Goal: Task Accomplishment & Management: Manage account settings

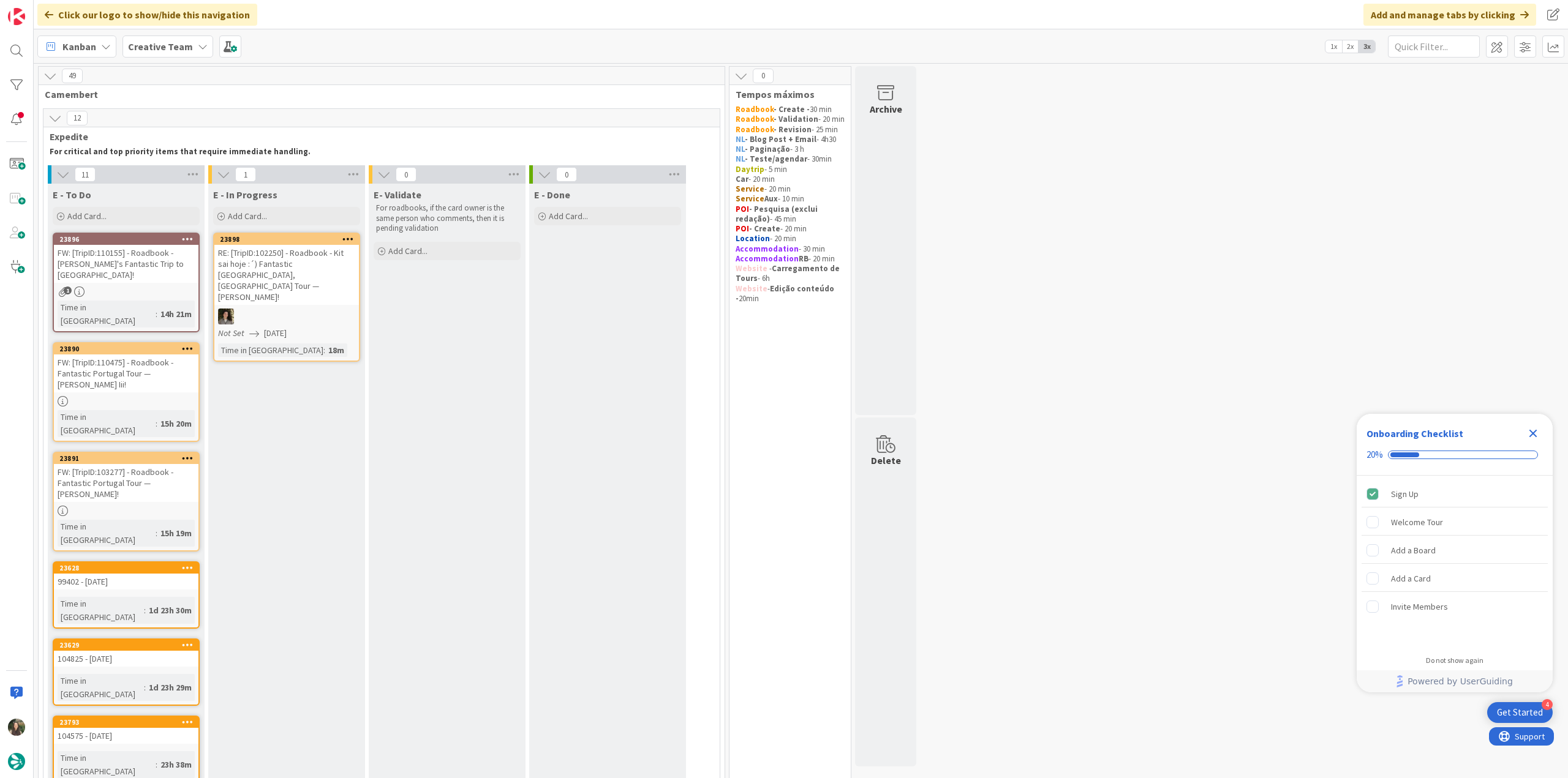
click at [1533, 435] on icon "Close Checklist" at bounding box center [1533, 433] width 8 height 8
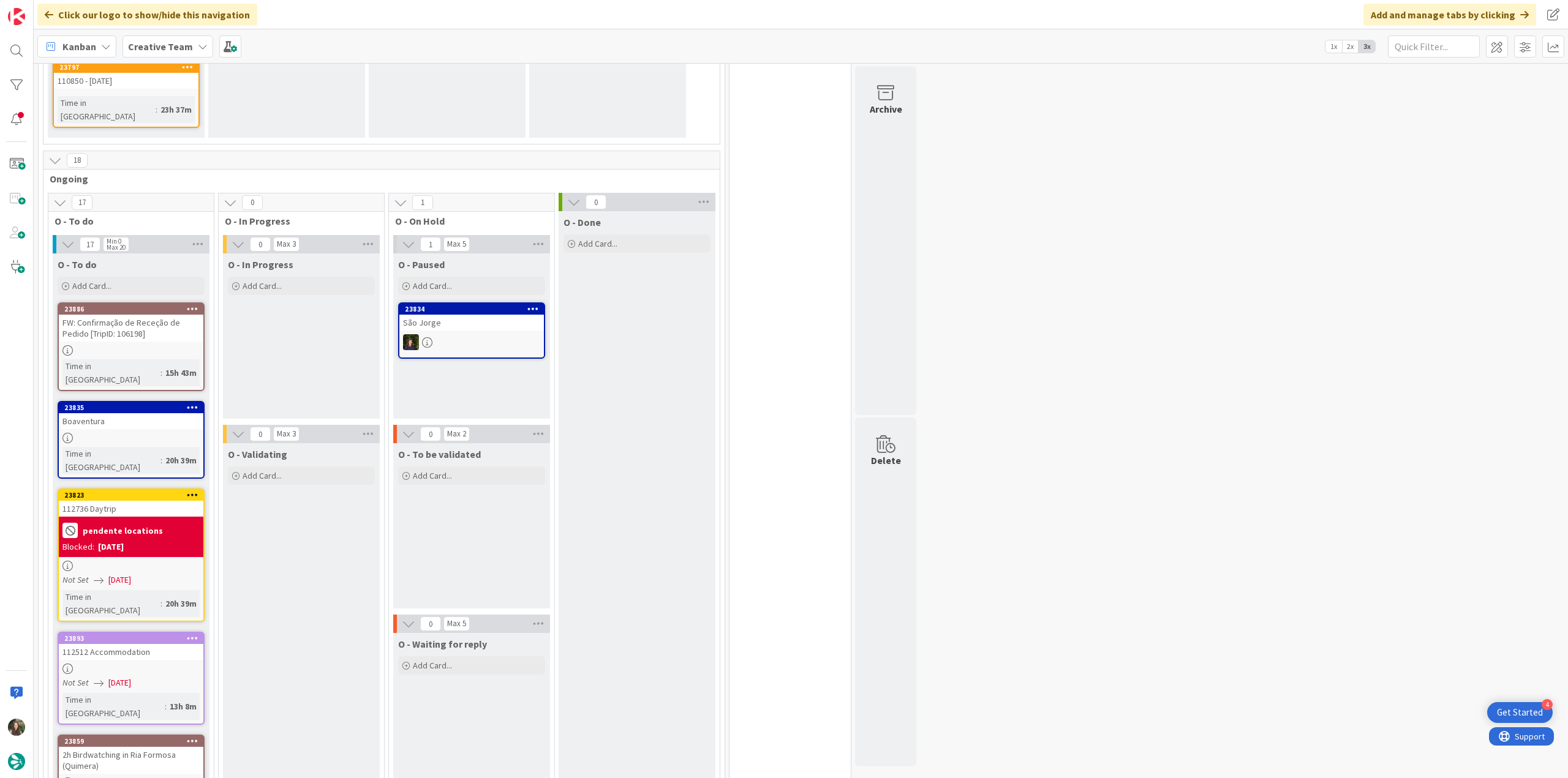
scroll to position [674, 0]
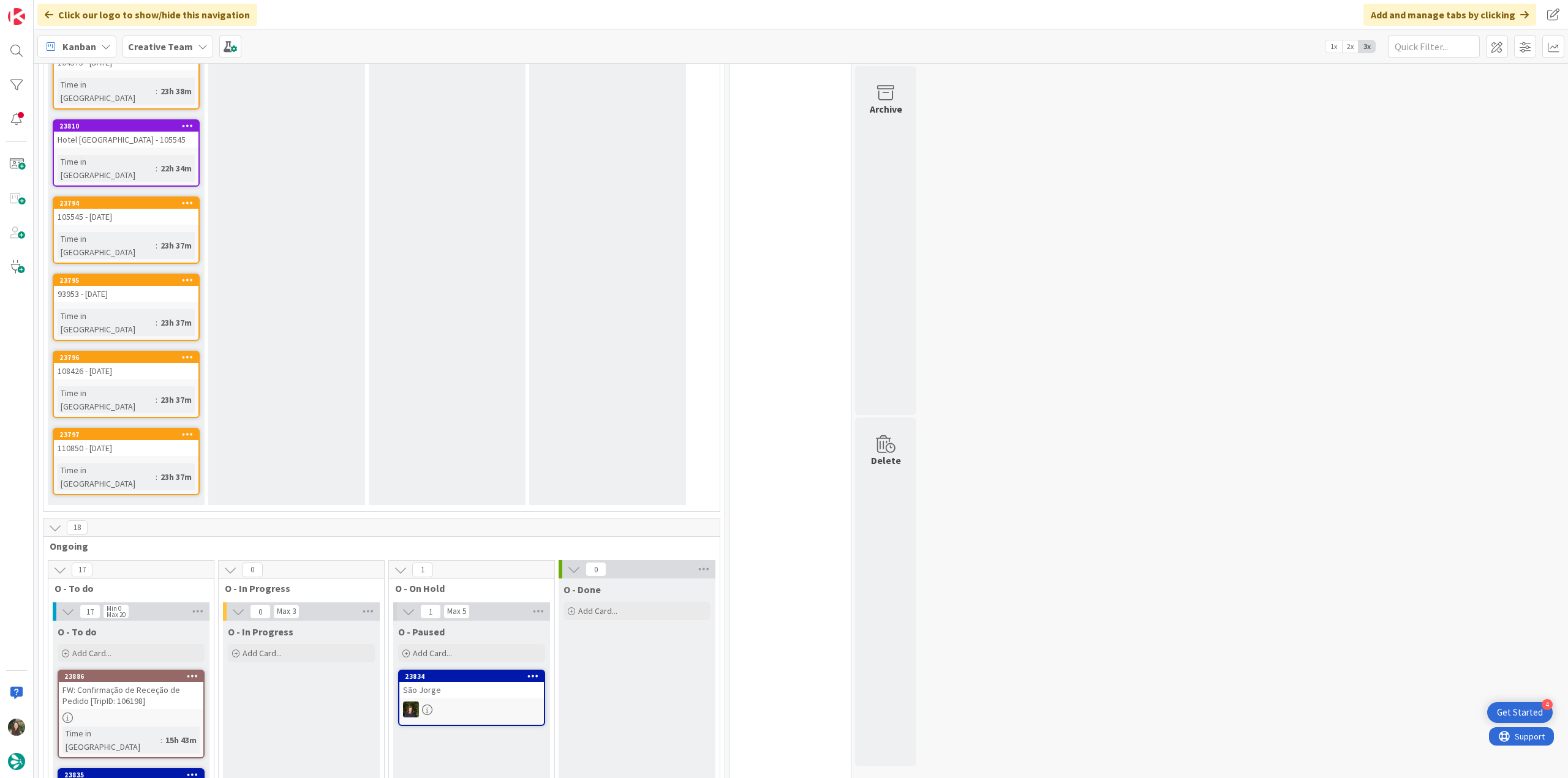
click at [193, 713] on div at bounding box center [131, 718] width 144 height 10
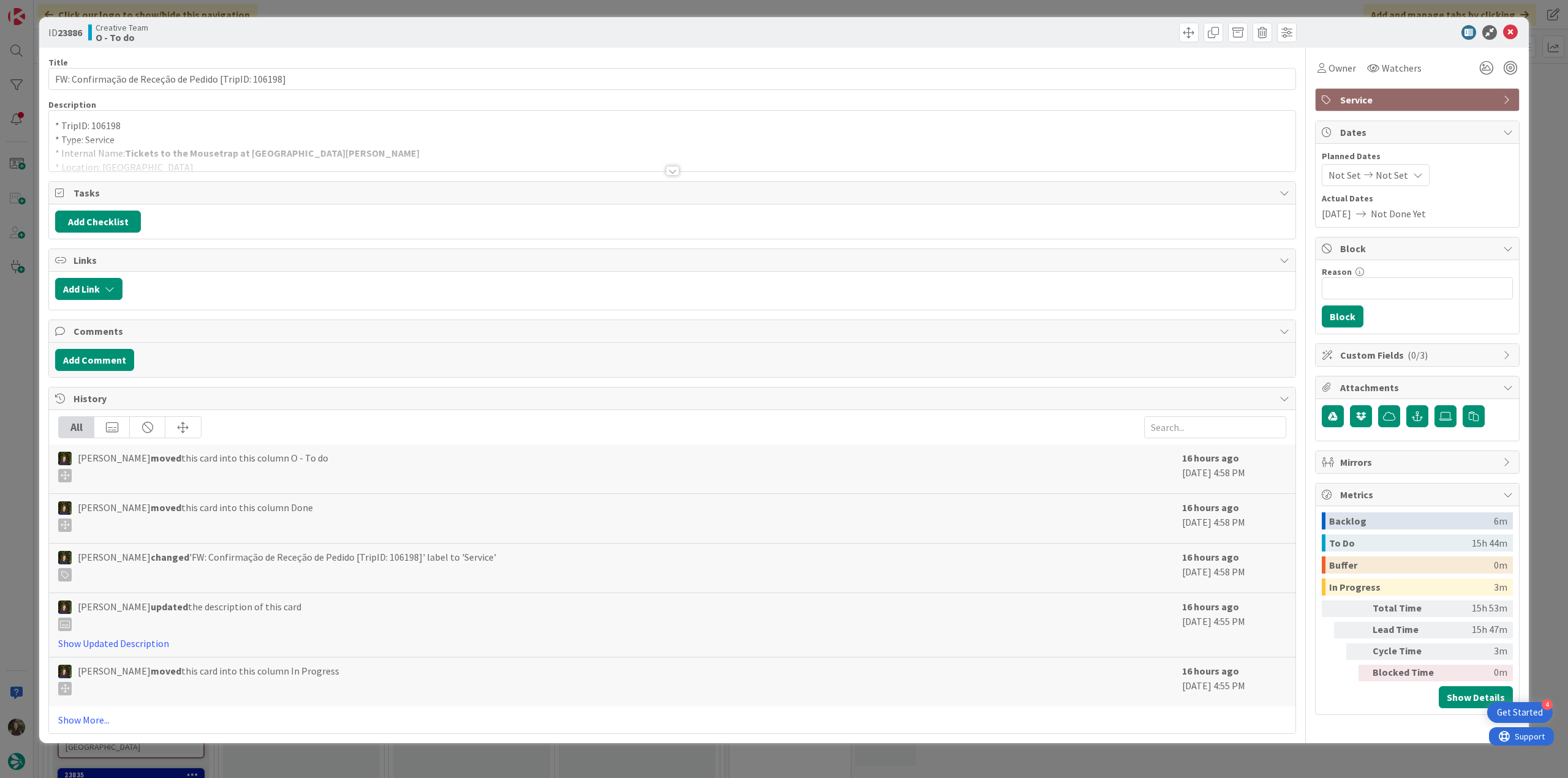
click at [427, 160] on div at bounding box center [672, 156] width 1247 height 31
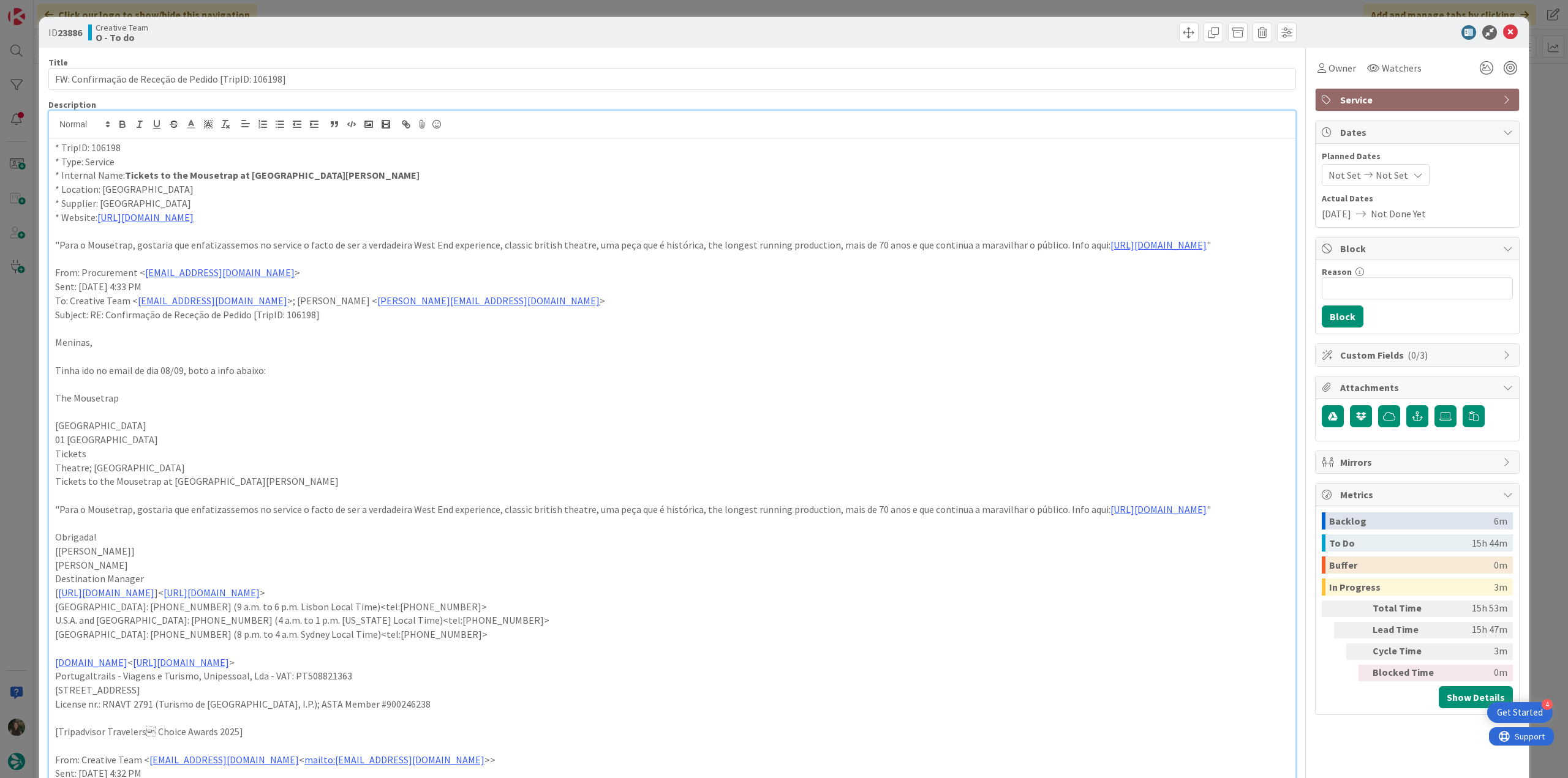
click at [29, 397] on div "ID 23886 Creative Team O - To do Title 53 / 128 FW: Confirmação de Receção de P…" at bounding box center [784, 389] width 1568 height 778
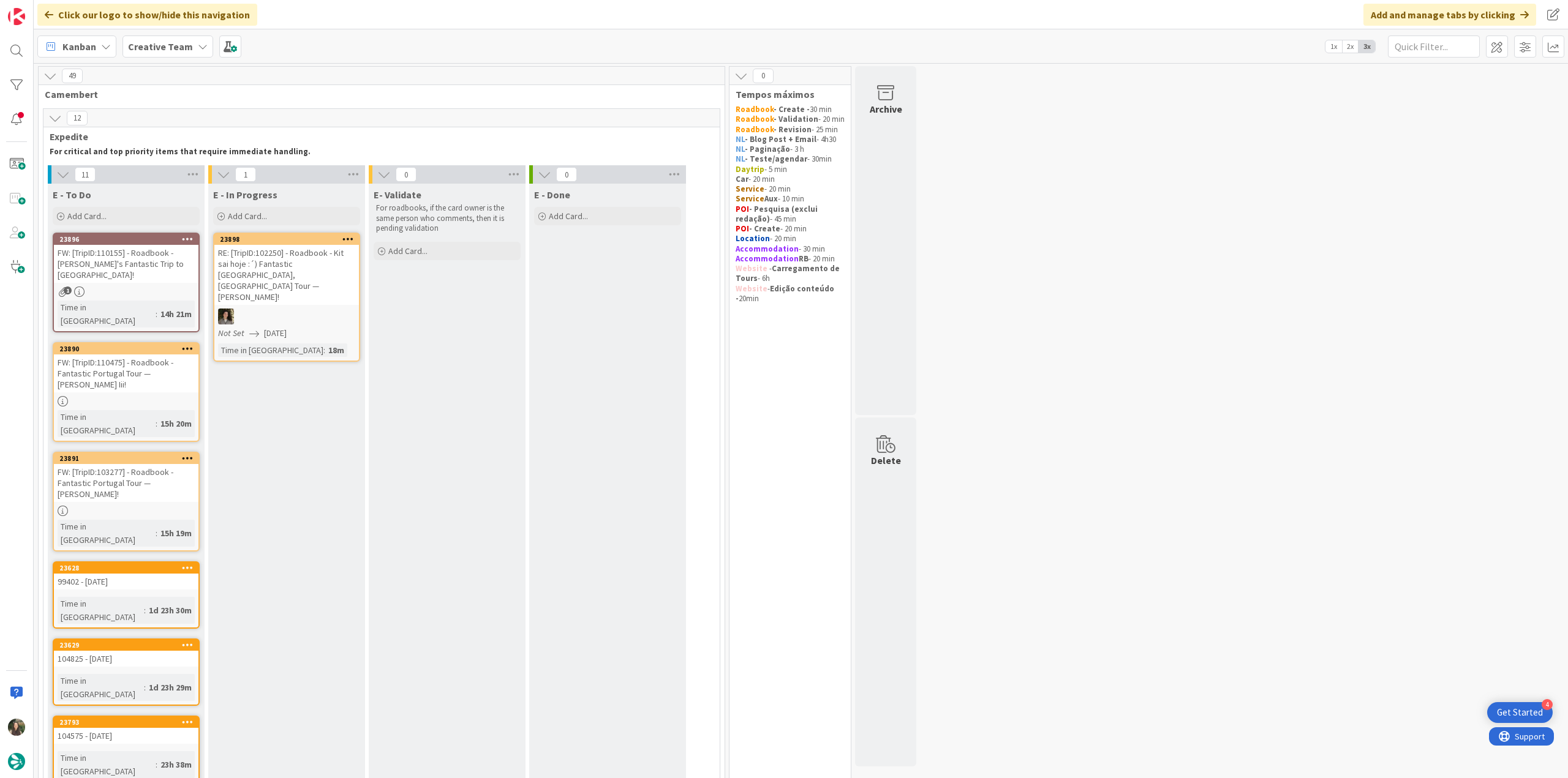
click at [139, 262] on div "FW: [TripID:110155] - Roadbook - Donna's Fantastic Trip to Azores!" at bounding box center [126, 263] width 144 height 38
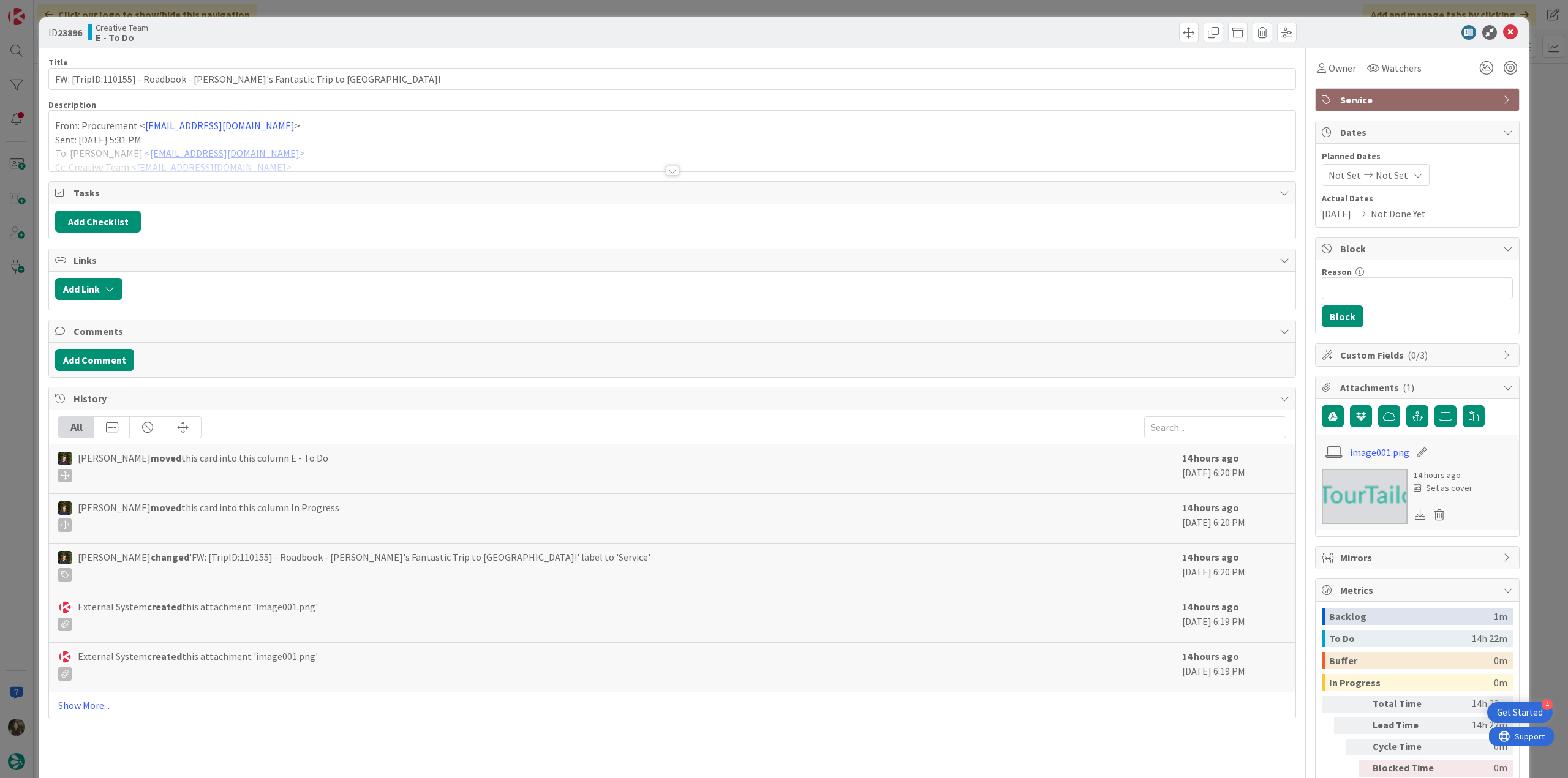
click at [367, 139] on div "From: Procurement < procurement@tourtailors.com > Sent: Wednesday, 24 September…" at bounding box center [672, 144] width 1247 height 55
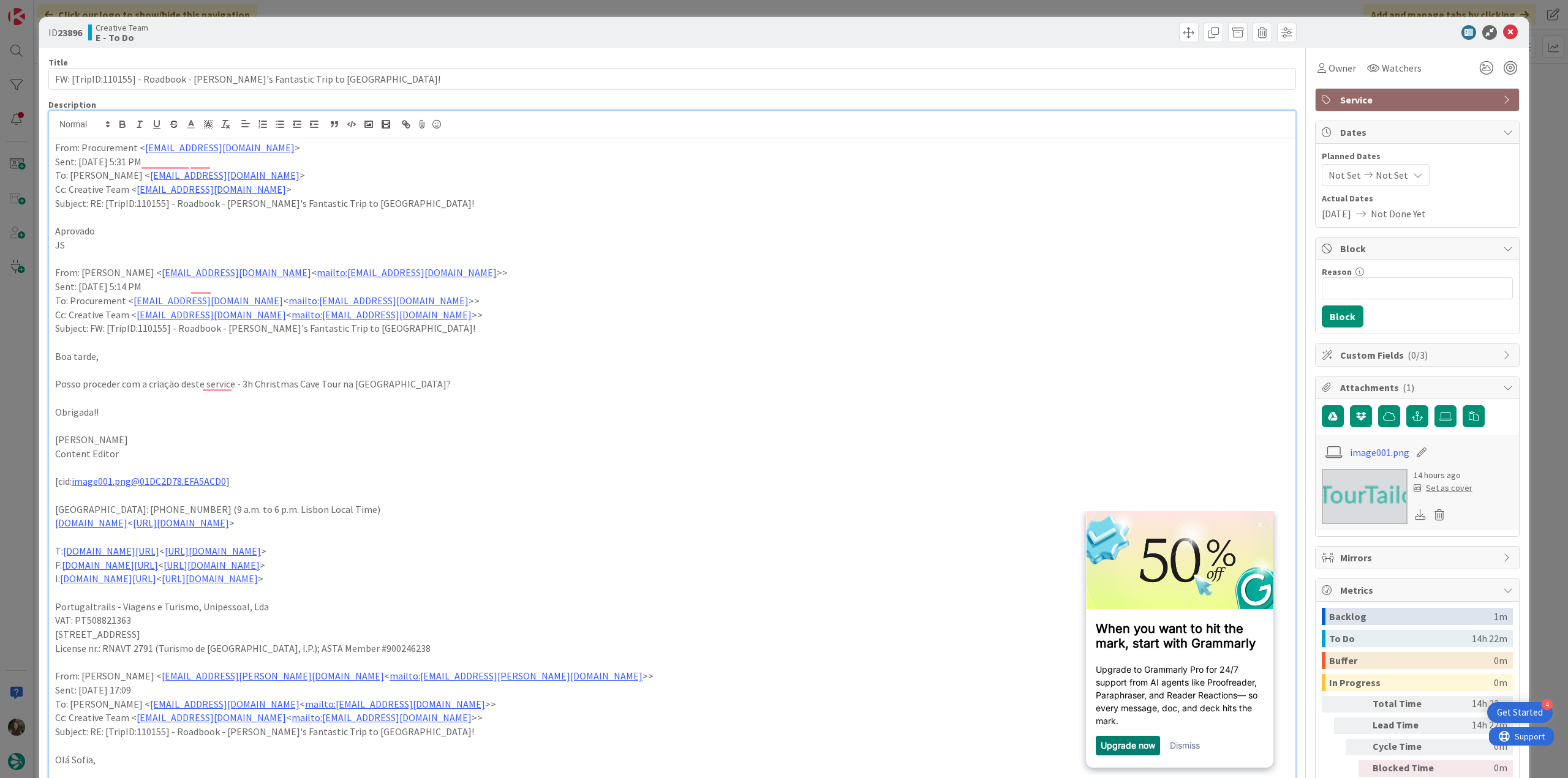
click at [20, 418] on div "ID 23896 Creative Team E - To Do Title 66 / 128 FW: [TripID:110155] - Roadbook …" at bounding box center [784, 389] width 1568 height 778
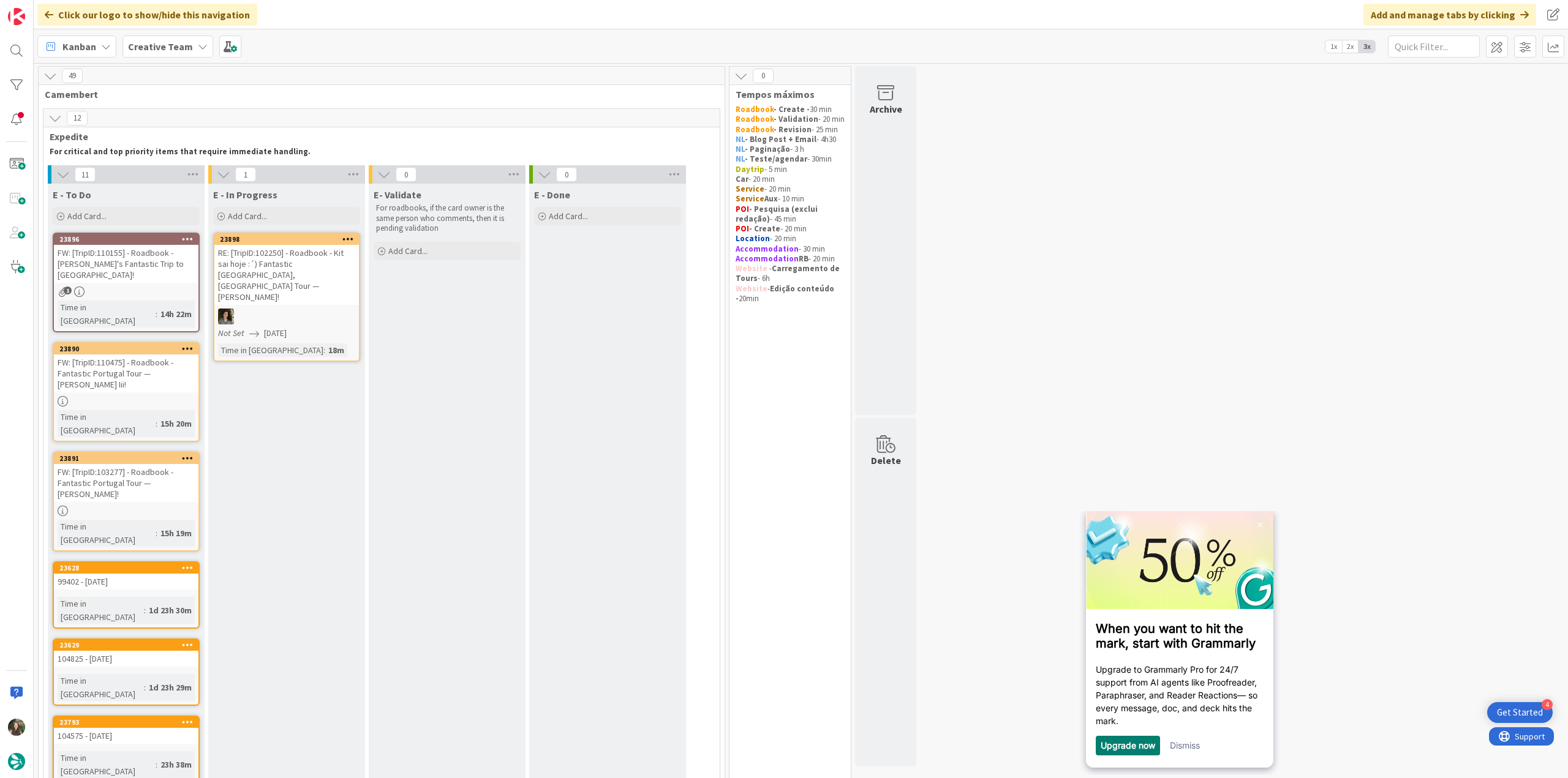
click at [1196, 746] on link "Dismiss" at bounding box center [1185, 746] width 30 height 10
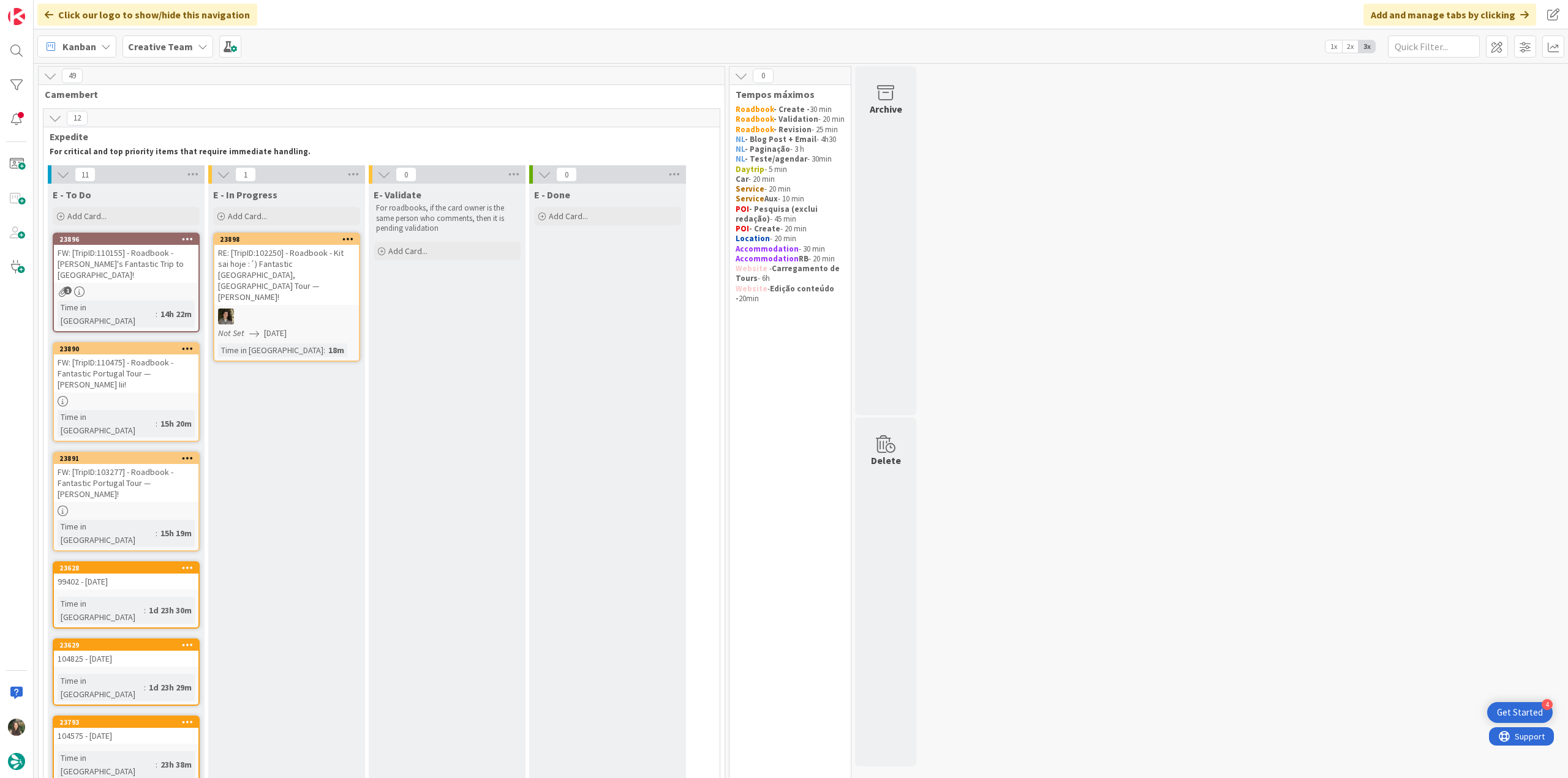
click at [153, 355] on div "FW: [TripID:110475] - Roadbook - Fantastic Portugal Tour — Robert Yetter Iii!" at bounding box center [126, 374] width 144 height 38
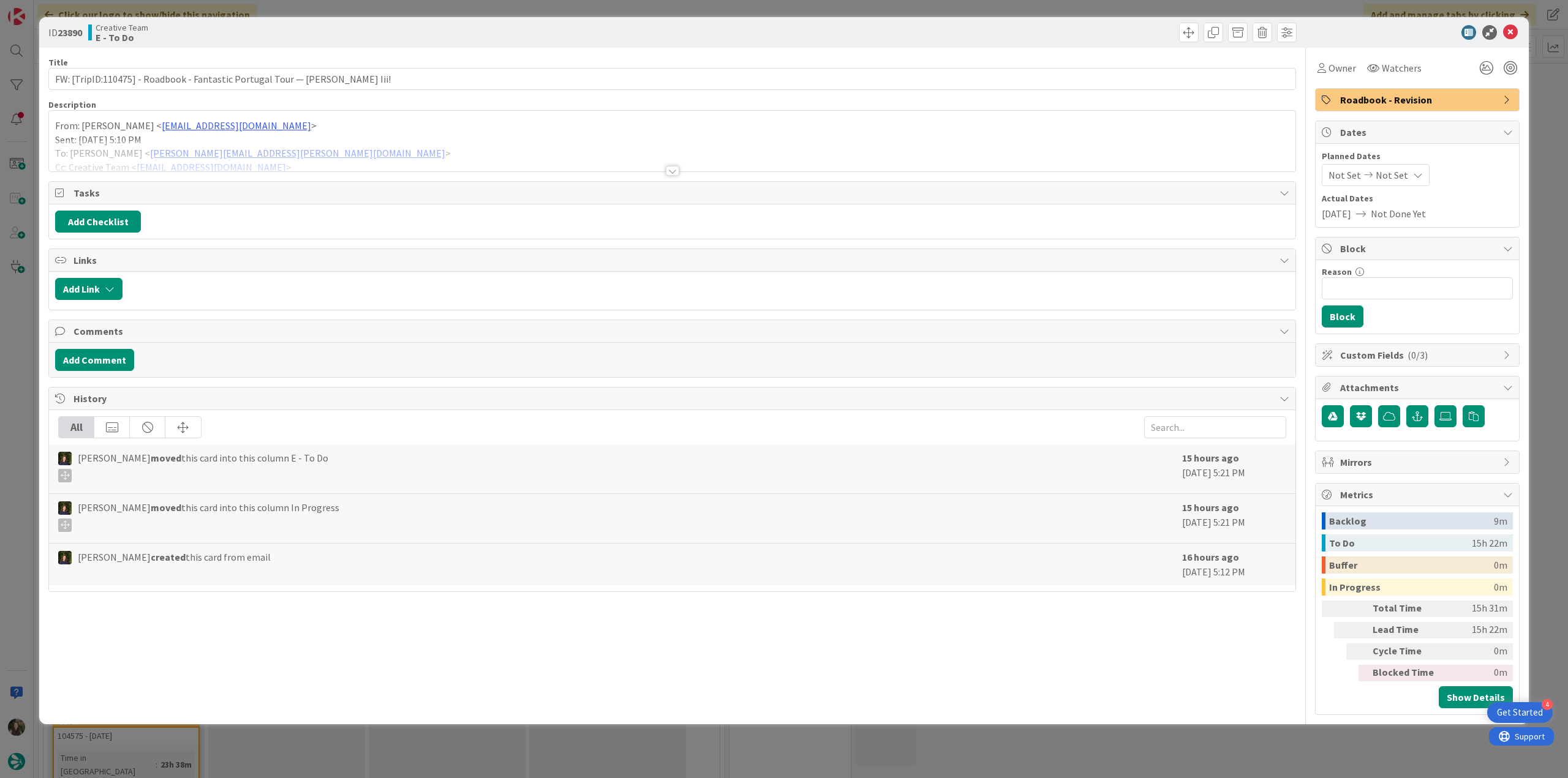
click at [389, 154] on div at bounding box center [672, 156] width 1247 height 31
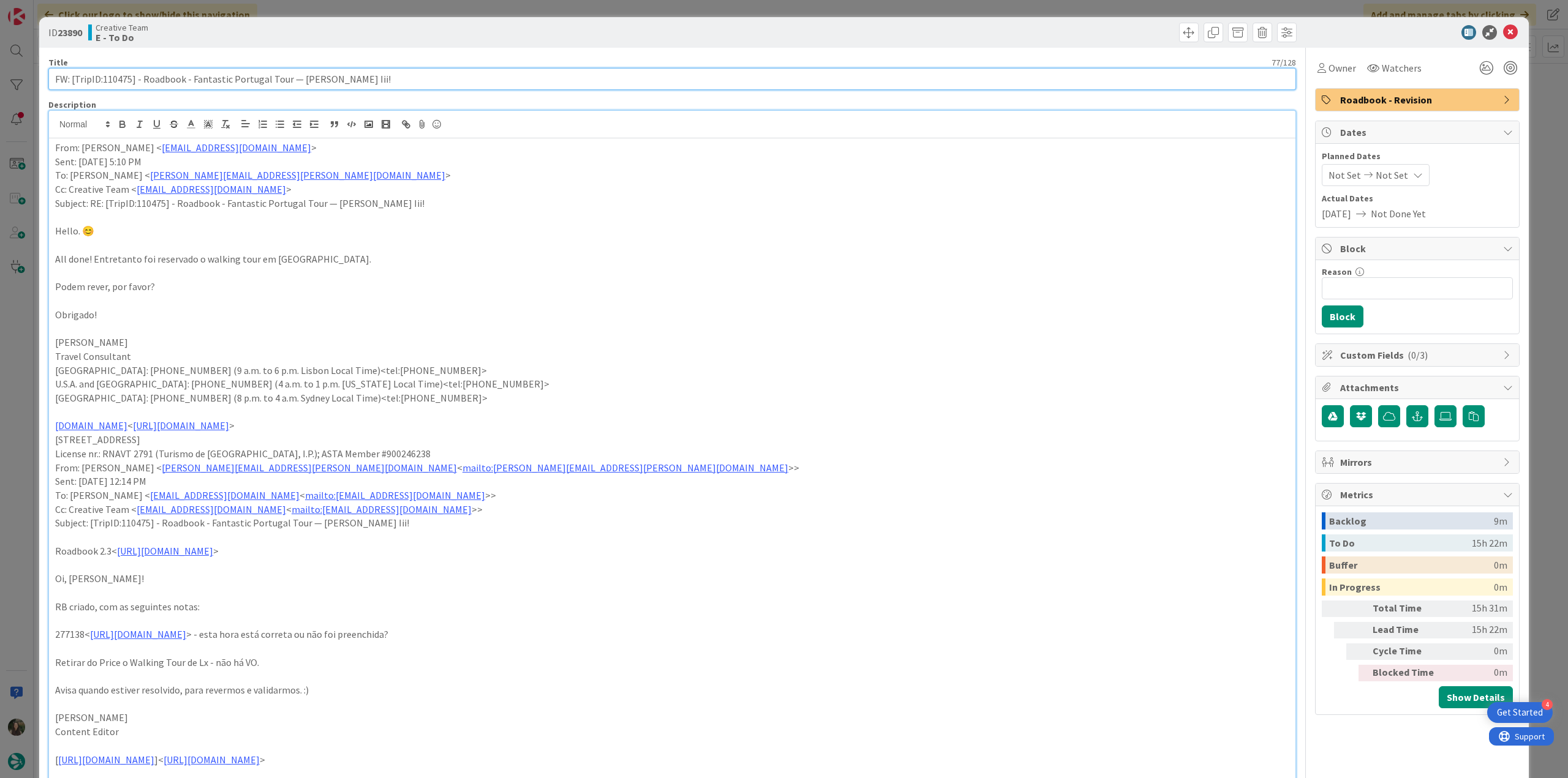
click at [120, 81] on input "FW: [TripID:110475] - Roadbook - Fantastic Portugal Tour — Robert Yetter Iii!" at bounding box center [672, 79] width 1248 height 22
click at [1332, 73] on span "Owner" at bounding box center [1342, 68] width 28 height 15
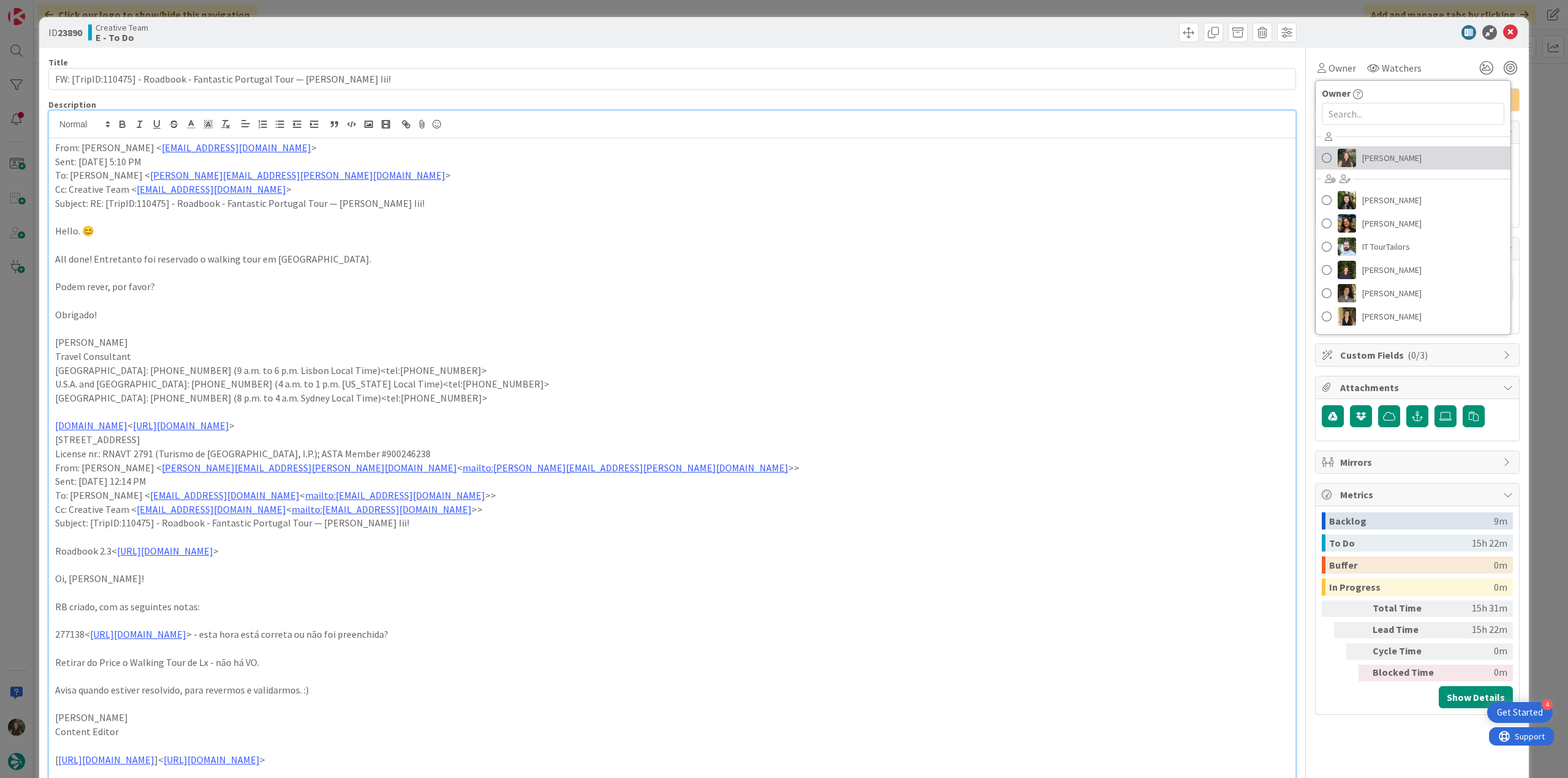
click at [1368, 160] on span "Inês Gonçalves" at bounding box center [1392, 158] width 59 height 19
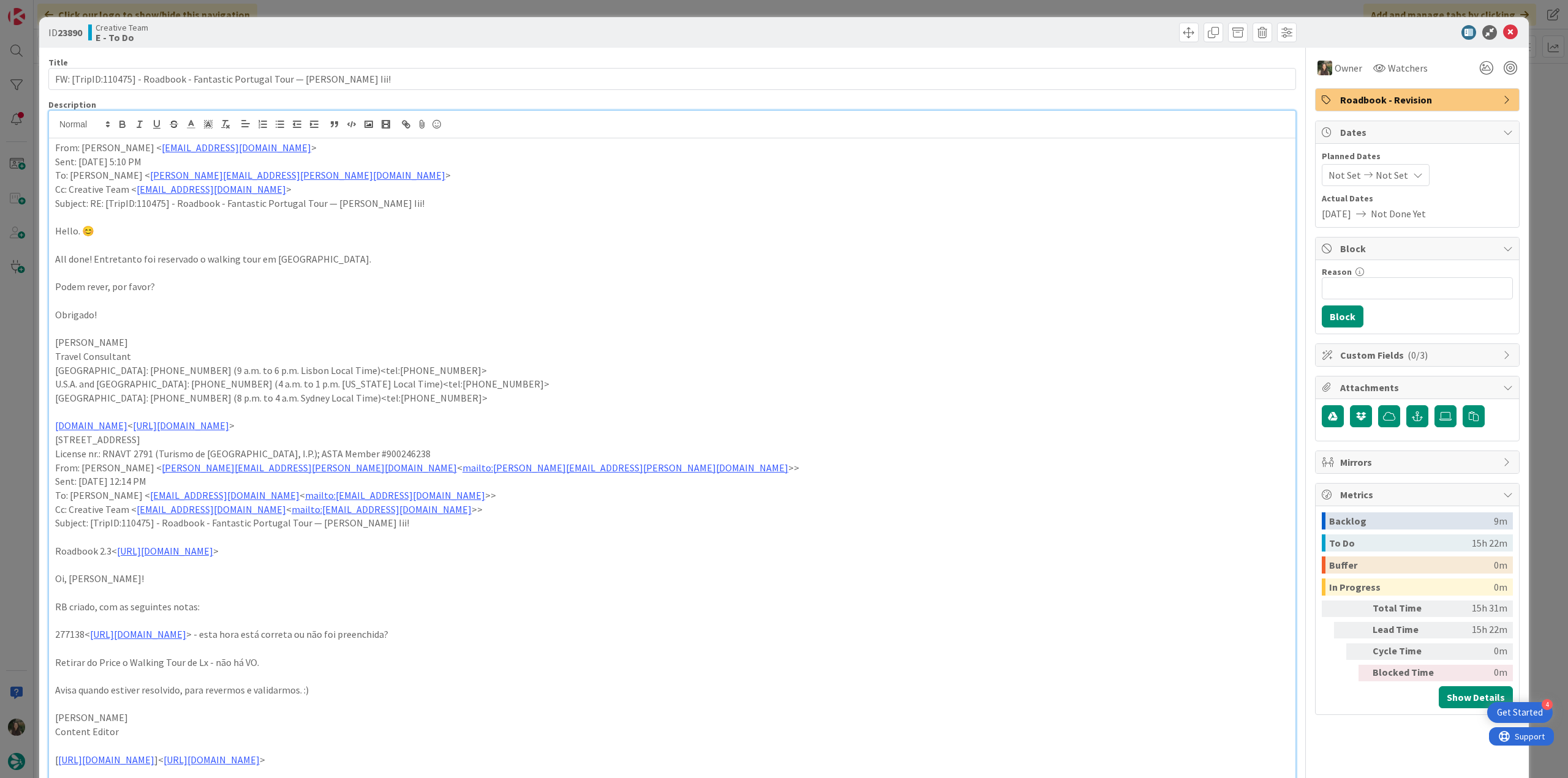
drag, startPoint x: 1531, startPoint y: 102, endPoint x: 1355, endPoint y: 156, distance: 184.1
click at [1531, 102] on div "ID 23890 Creative Team E - To Do Title 77 / 128 FW: [TripID:110475] - Roadbook …" at bounding box center [784, 389] width 1568 height 778
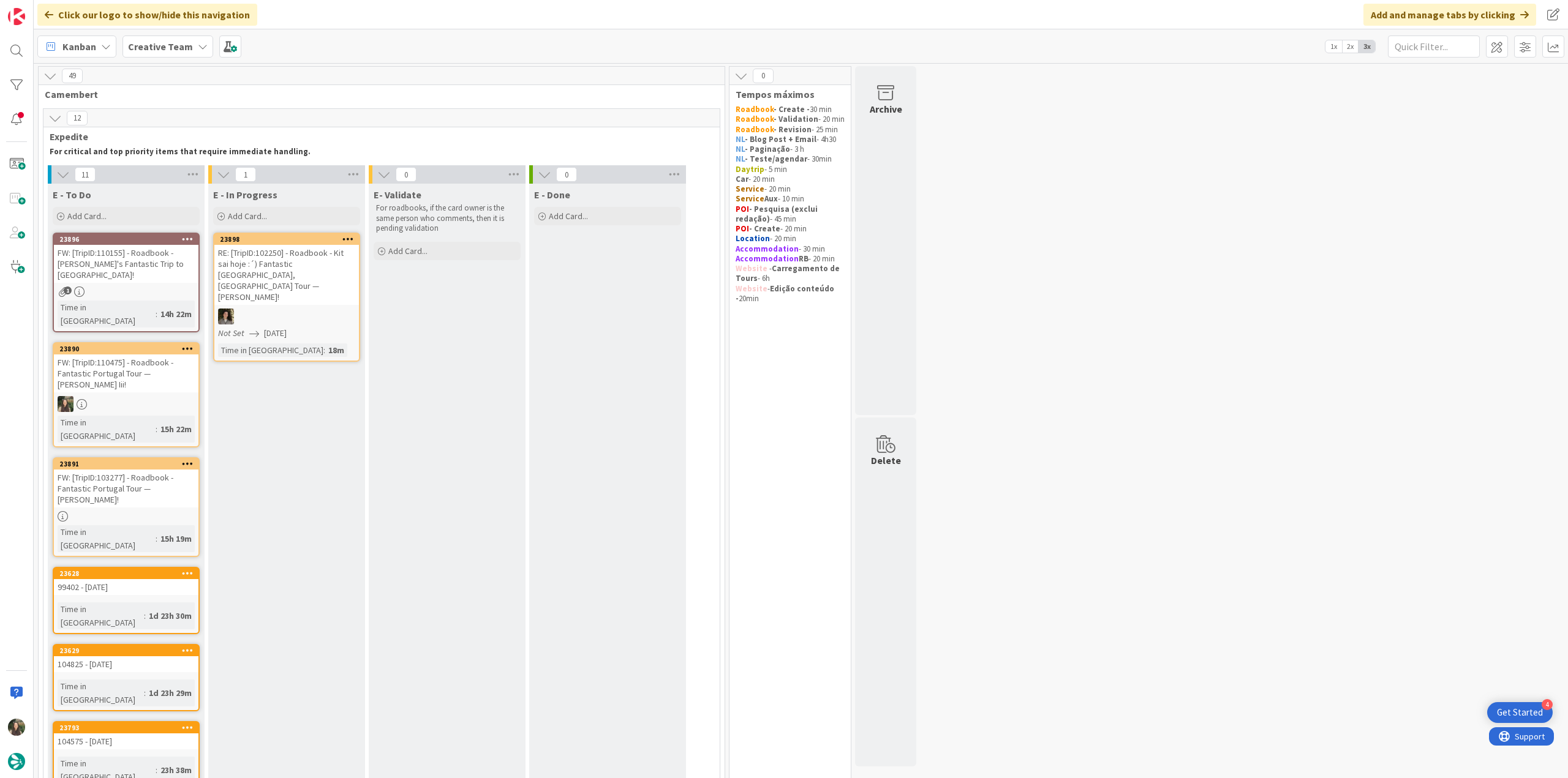
click at [177, 365] on div "FW: [TripID:110475] - Roadbook - Fantastic Portugal Tour — Robert Yetter Iii!" at bounding box center [126, 374] width 144 height 38
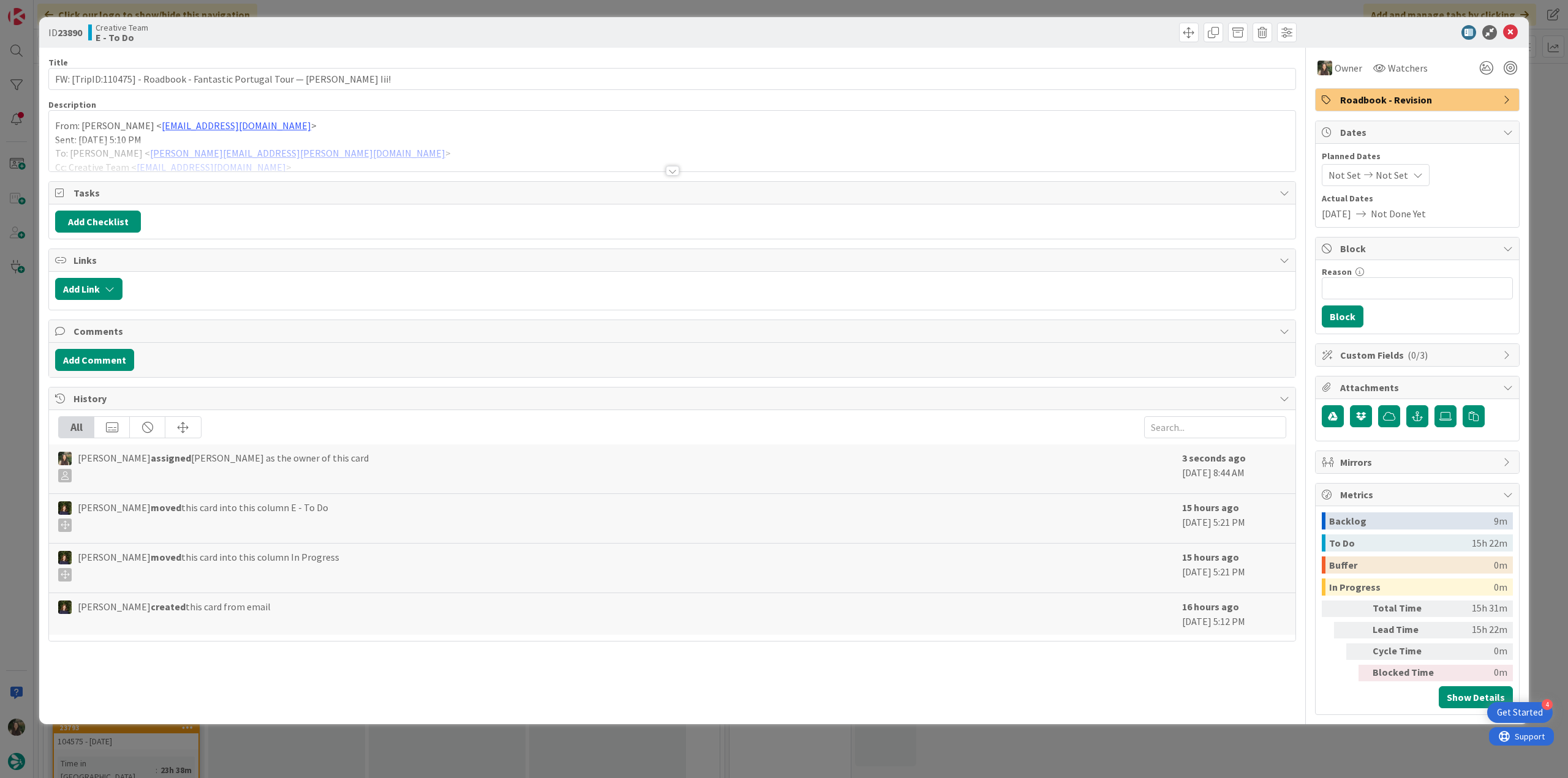
click at [24, 401] on div "ID 23890 Creative Team E - To Do Title 77 / 128 FW: [TripID:110475] - Roadbook …" at bounding box center [784, 389] width 1568 height 778
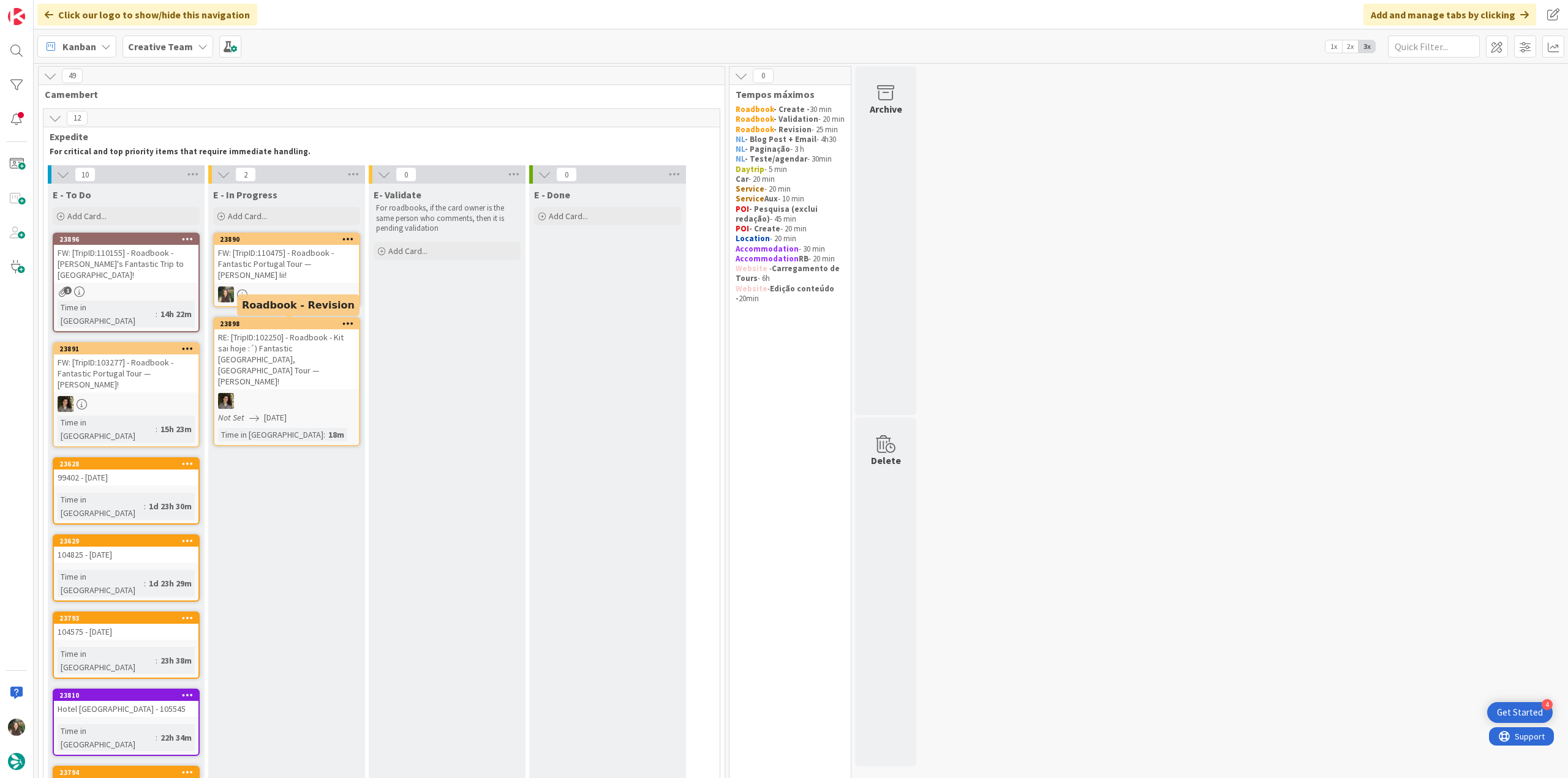
drag, startPoint x: 292, startPoint y: 328, endPoint x: 289, endPoint y: 294, distance: 34.1
click at [340, 281] on div "FW: [TripID:110475] - Roadbook - Fantastic Portugal Tour — Robert Yetter Iii!" at bounding box center [287, 263] width 144 height 38
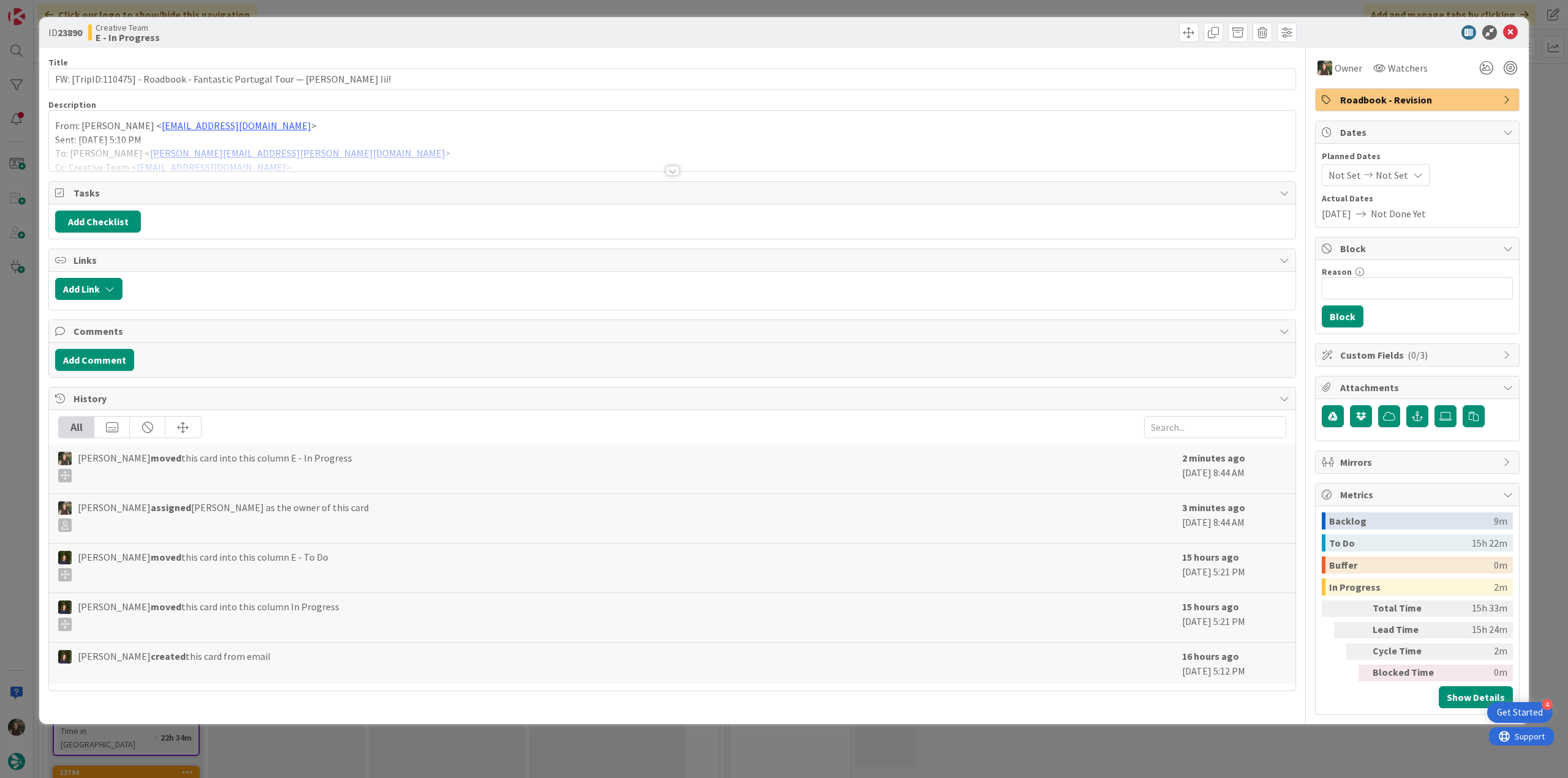
click at [359, 155] on div at bounding box center [672, 156] width 1247 height 31
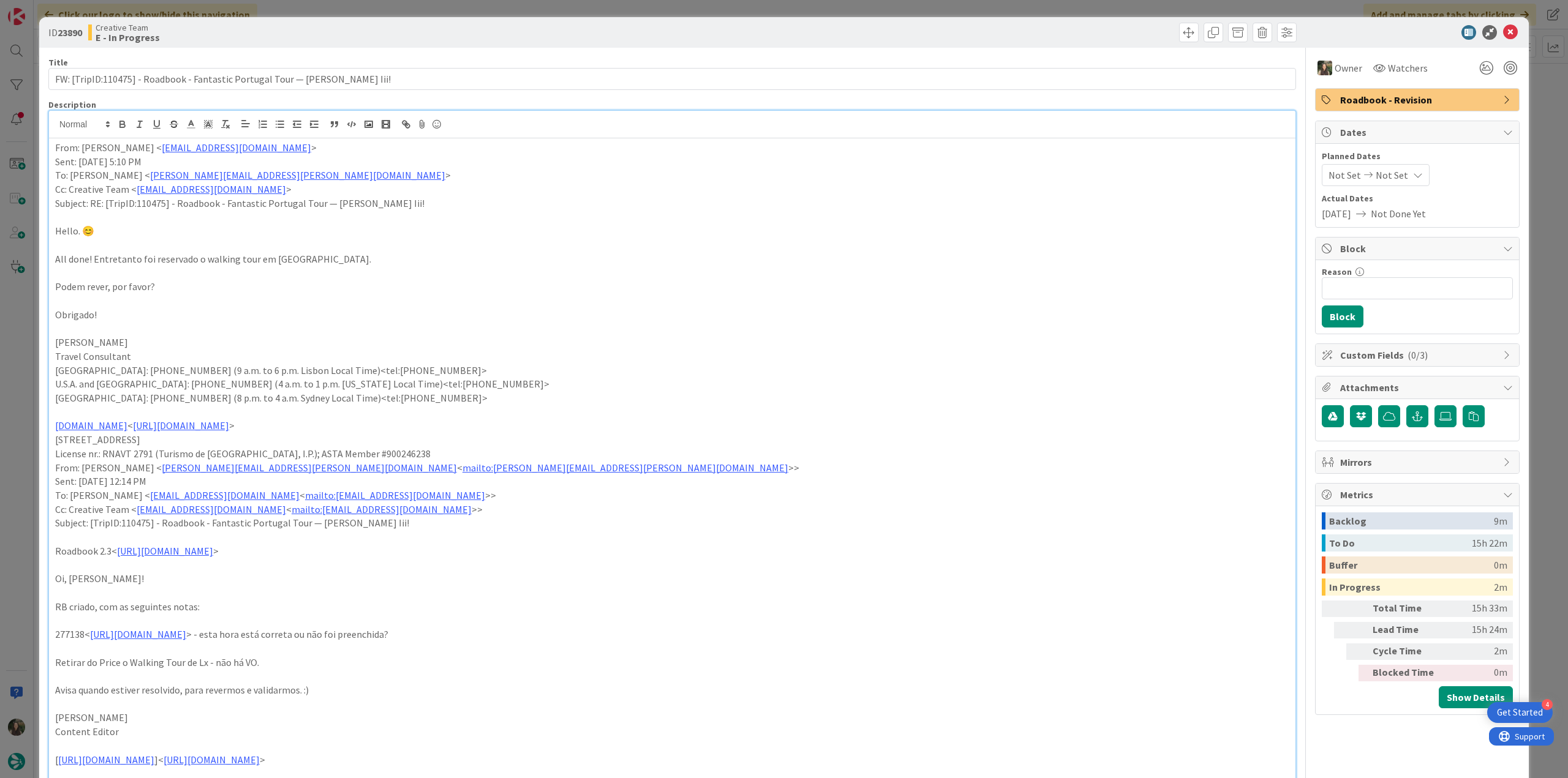
click at [21, 386] on div "ID 23890 Creative Team E - In Progress Title 77 / 128 FW: [TripID:110475] - Roa…" at bounding box center [784, 389] width 1568 height 778
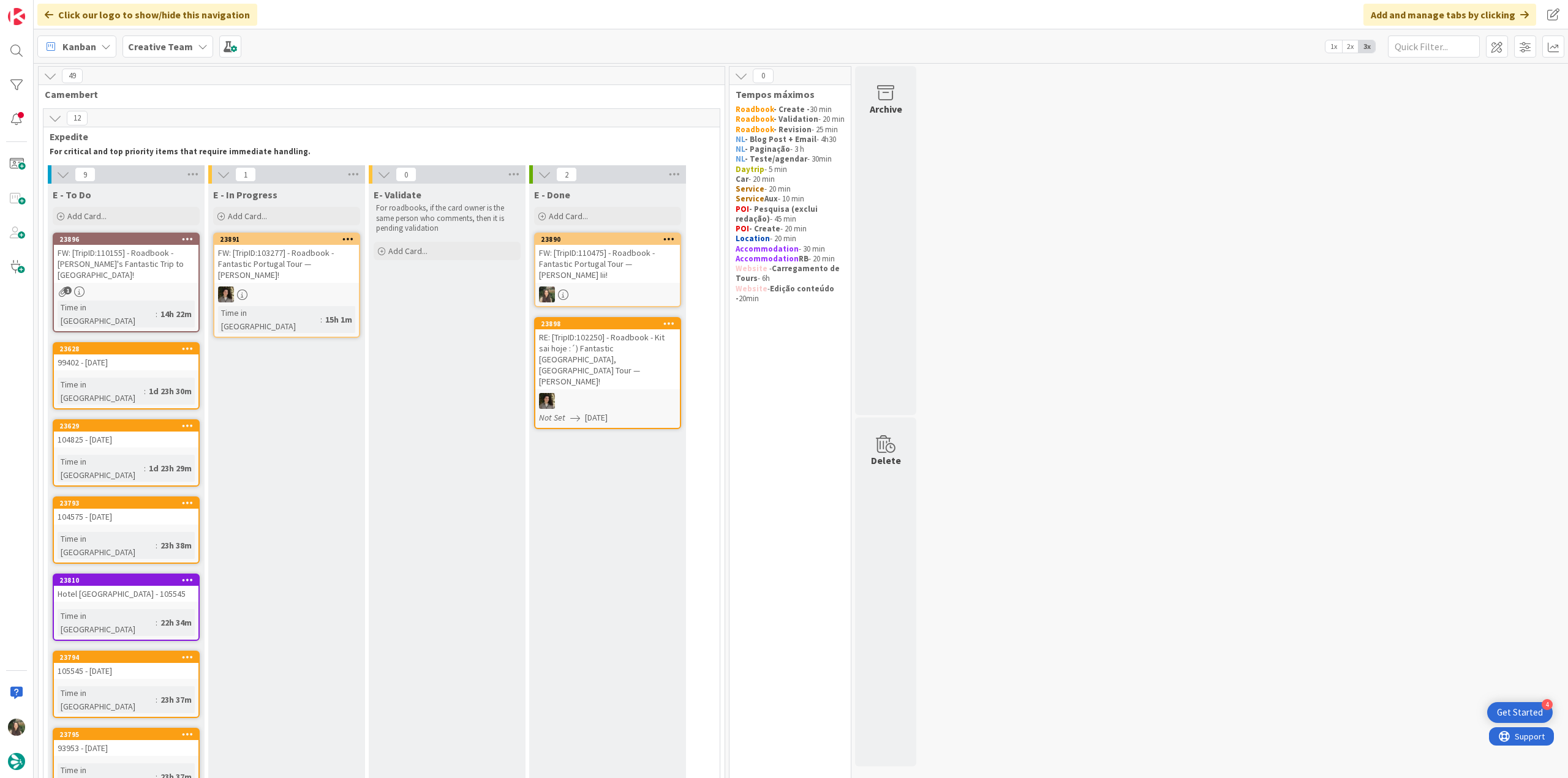
click at [613, 276] on div "FW: [TripID:110475] - Roadbook - Fantastic Portugal Tour — Robert Yetter Iii!" at bounding box center [607, 263] width 144 height 38
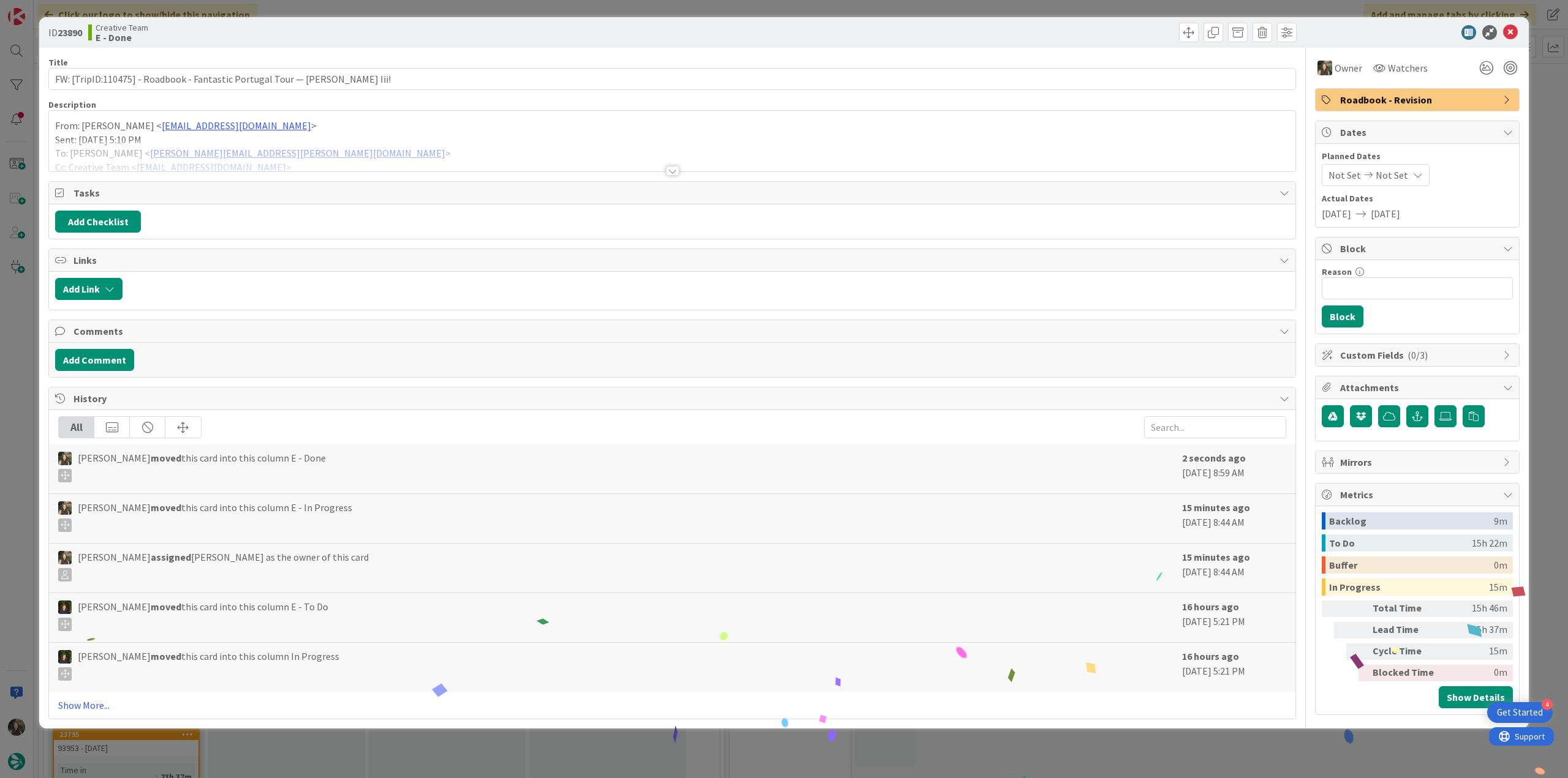
click at [1220, 740] on div "ID 23890 Creative Team E - Done Title 77 / 128 FW: [TripID:110475] - Roadbook -…" at bounding box center [784, 389] width 1568 height 778
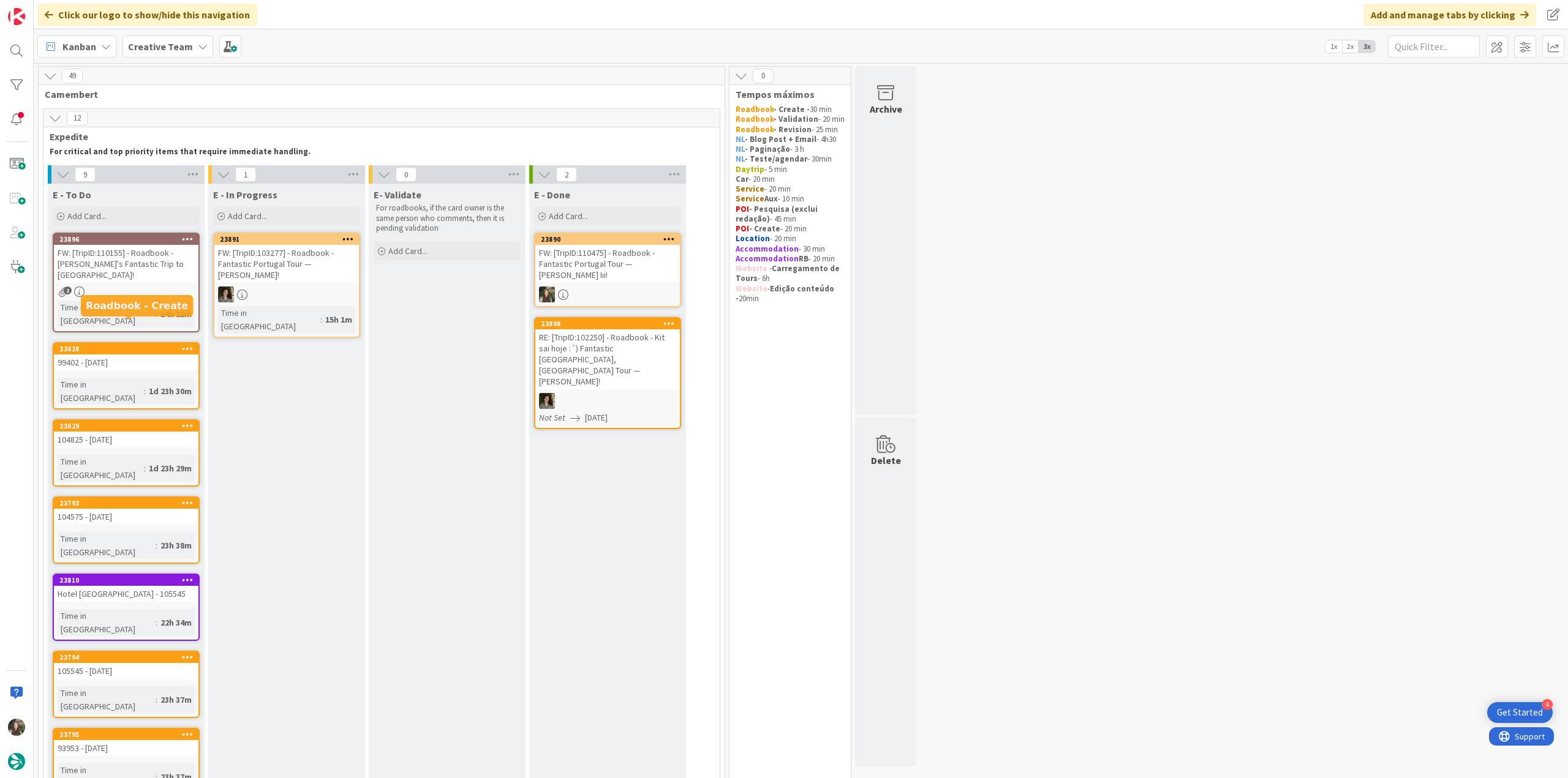
click at [149, 256] on div "FW: [TripID:110155] - Roadbook - Donna's Fantastic Trip to Azores!" at bounding box center [126, 263] width 144 height 38
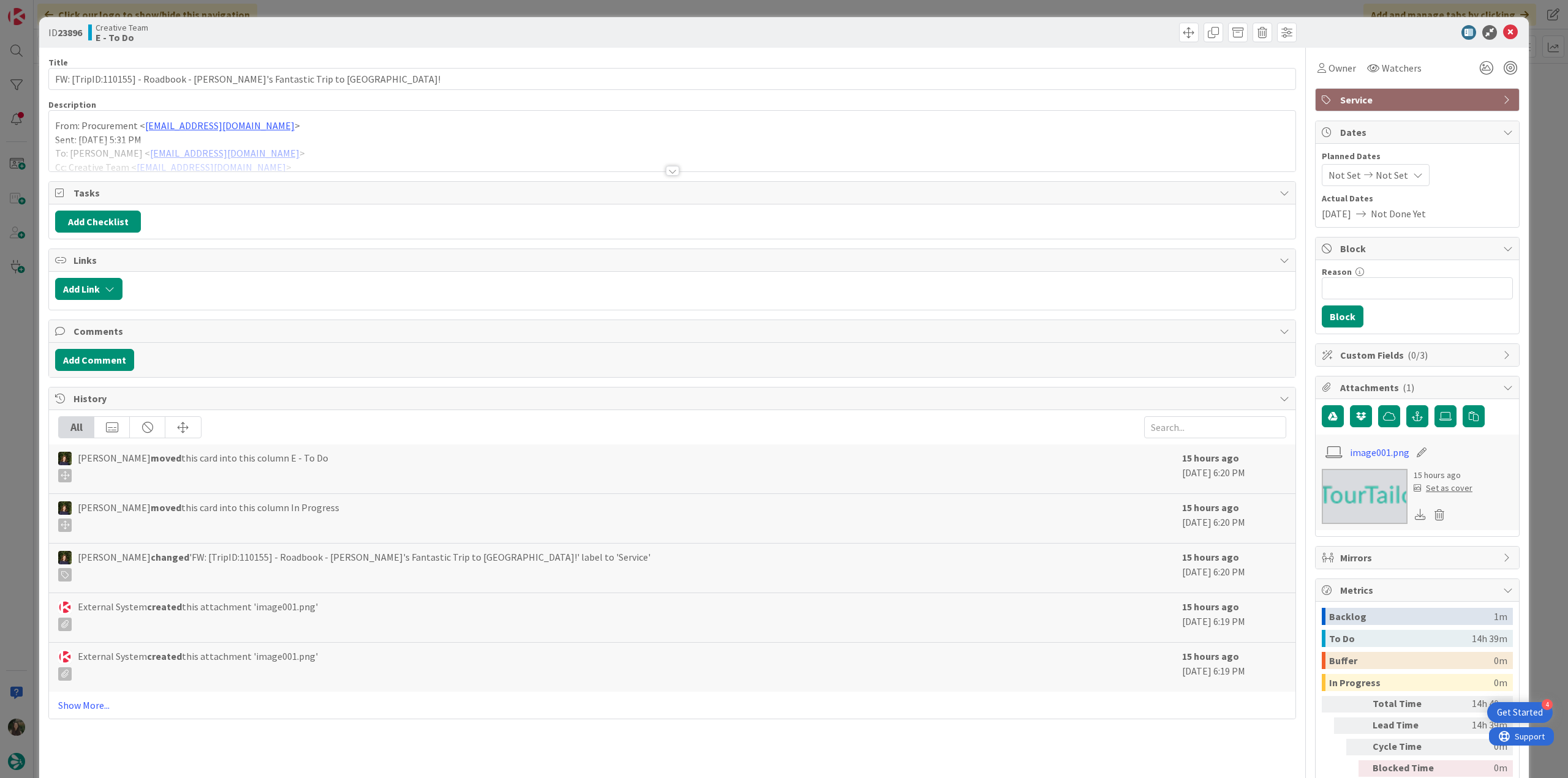
click at [283, 150] on div at bounding box center [672, 156] width 1247 height 31
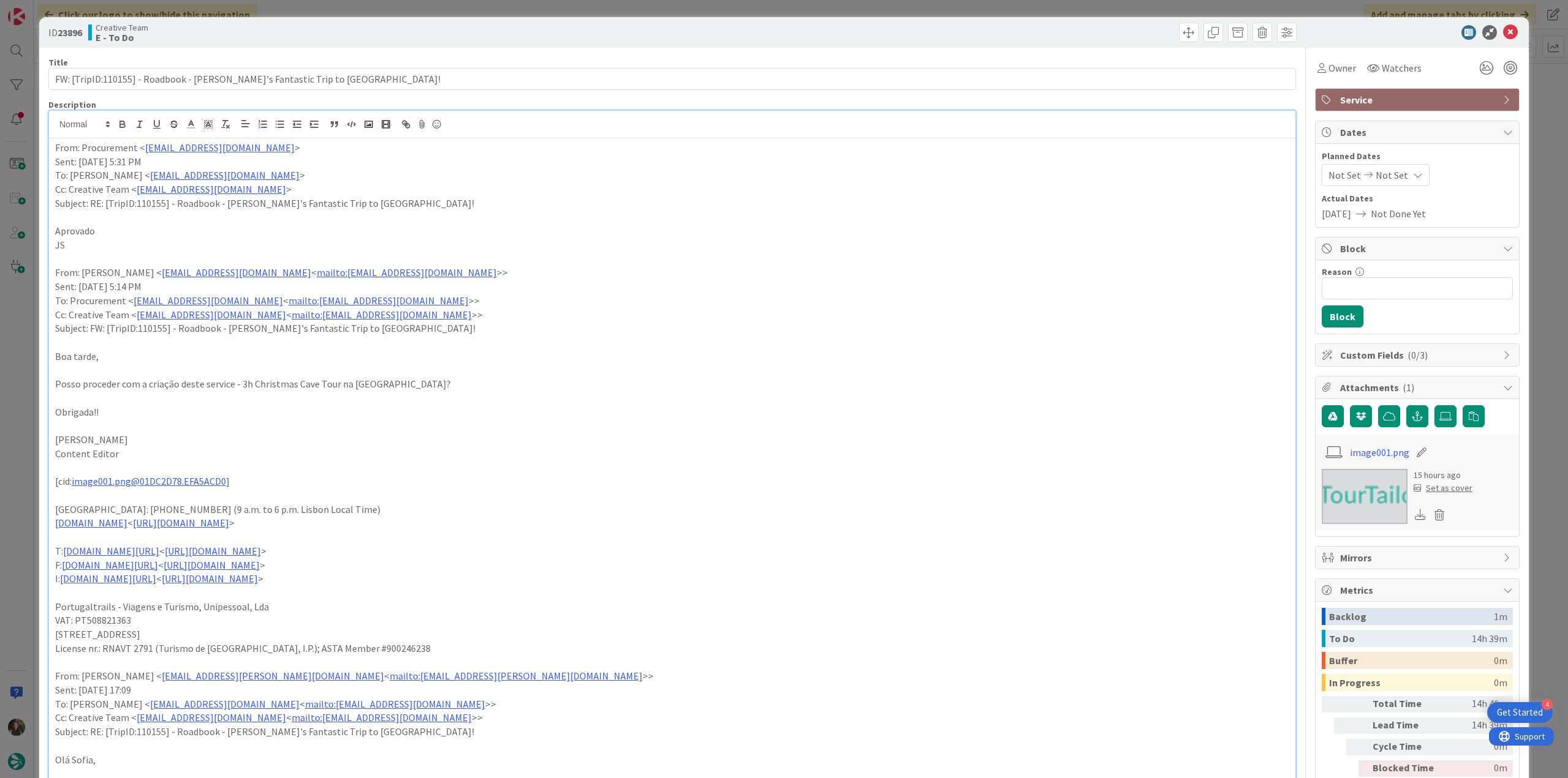
click at [30, 301] on div "ID 23896 Creative Team E - To Do Title 66 / 128 FW: [TripID:110155] - Roadbook …" at bounding box center [784, 389] width 1568 height 778
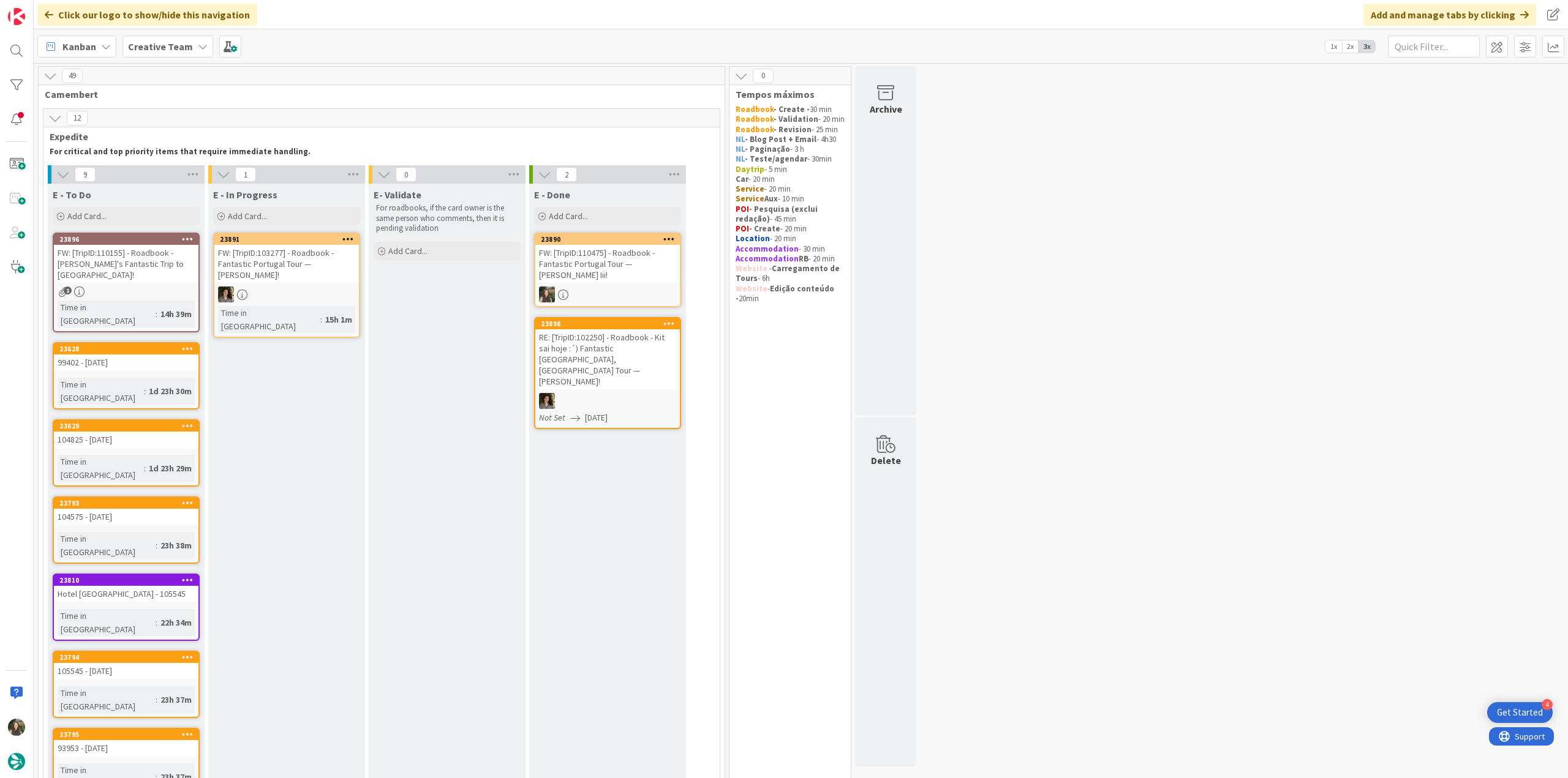
click at [139, 355] on div "99402 - 22 oct" at bounding box center [126, 363] width 144 height 16
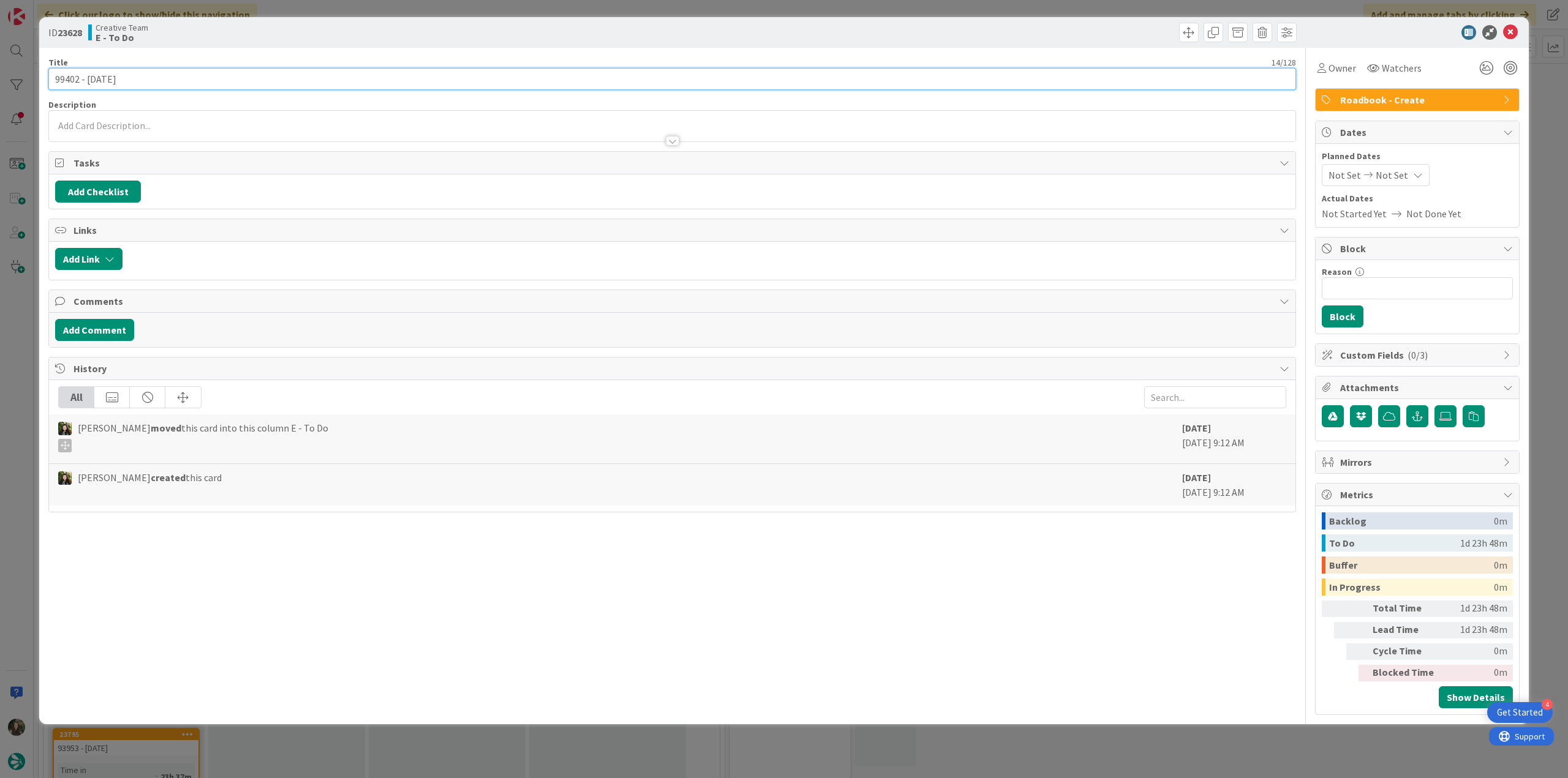
click at [72, 80] on input "99402 - 22 oct" at bounding box center [672, 79] width 1248 height 22
click at [1347, 71] on span "Owner" at bounding box center [1342, 68] width 28 height 15
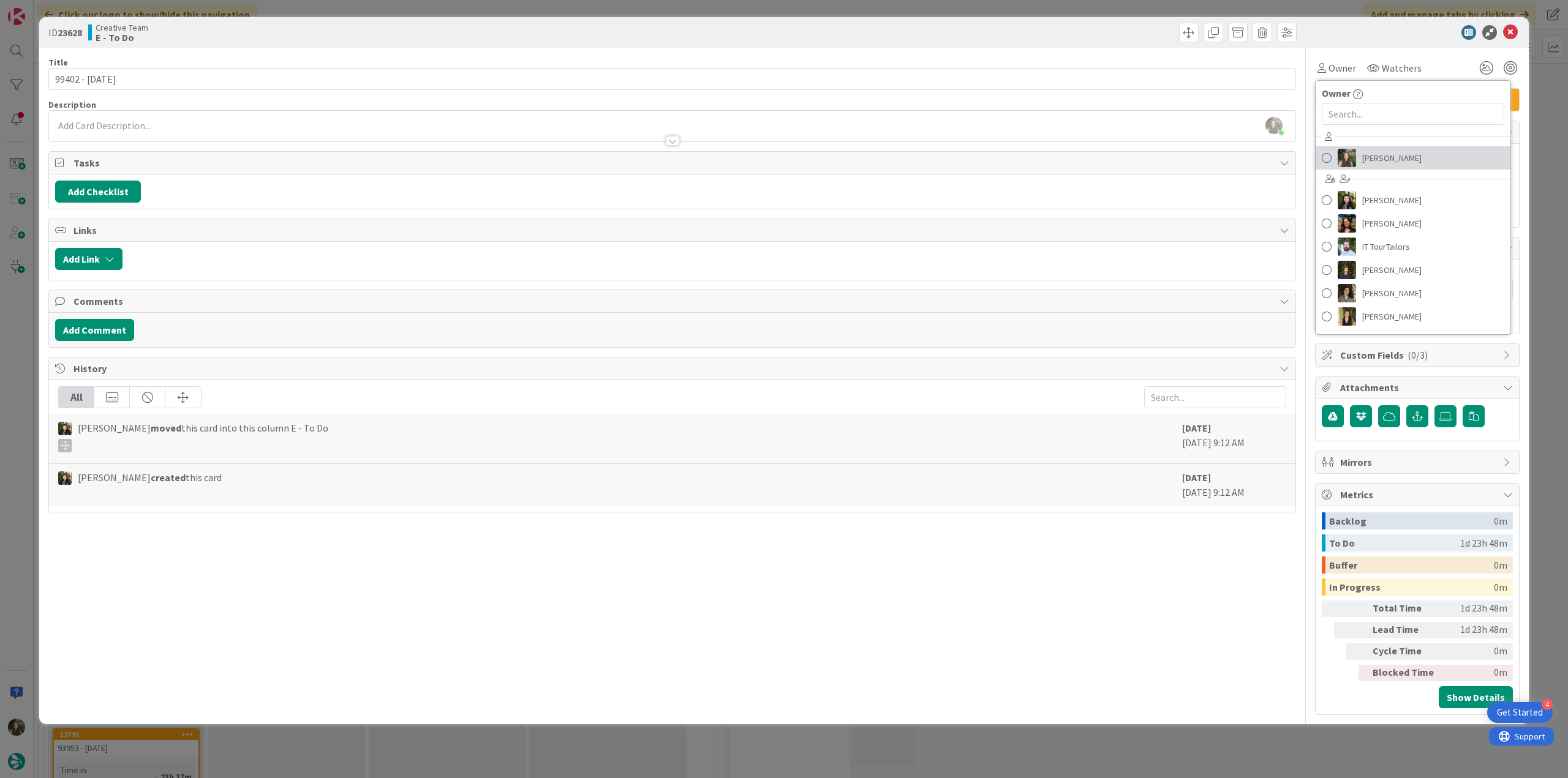
click at [1381, 157] on span "Inês Gonçalves" at bounding box center [1392, 158] width 59 height 19
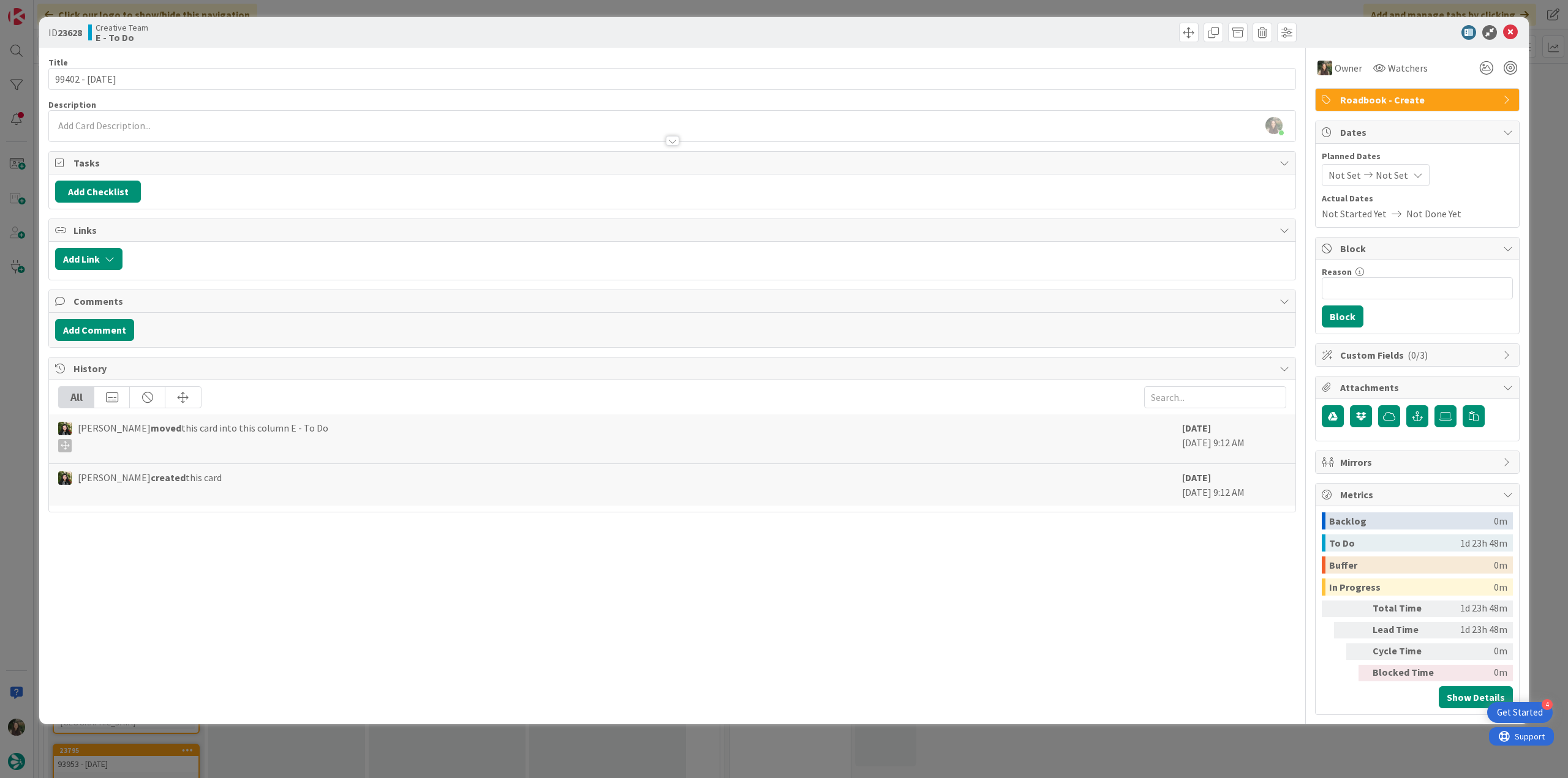
click at [1545, 87] on div "ID 23628 Creative Team E - To Do Title 14 / 128 99402 - 22 oct Description Inês…" at bounding box center [784, 389] width 1568 height 778
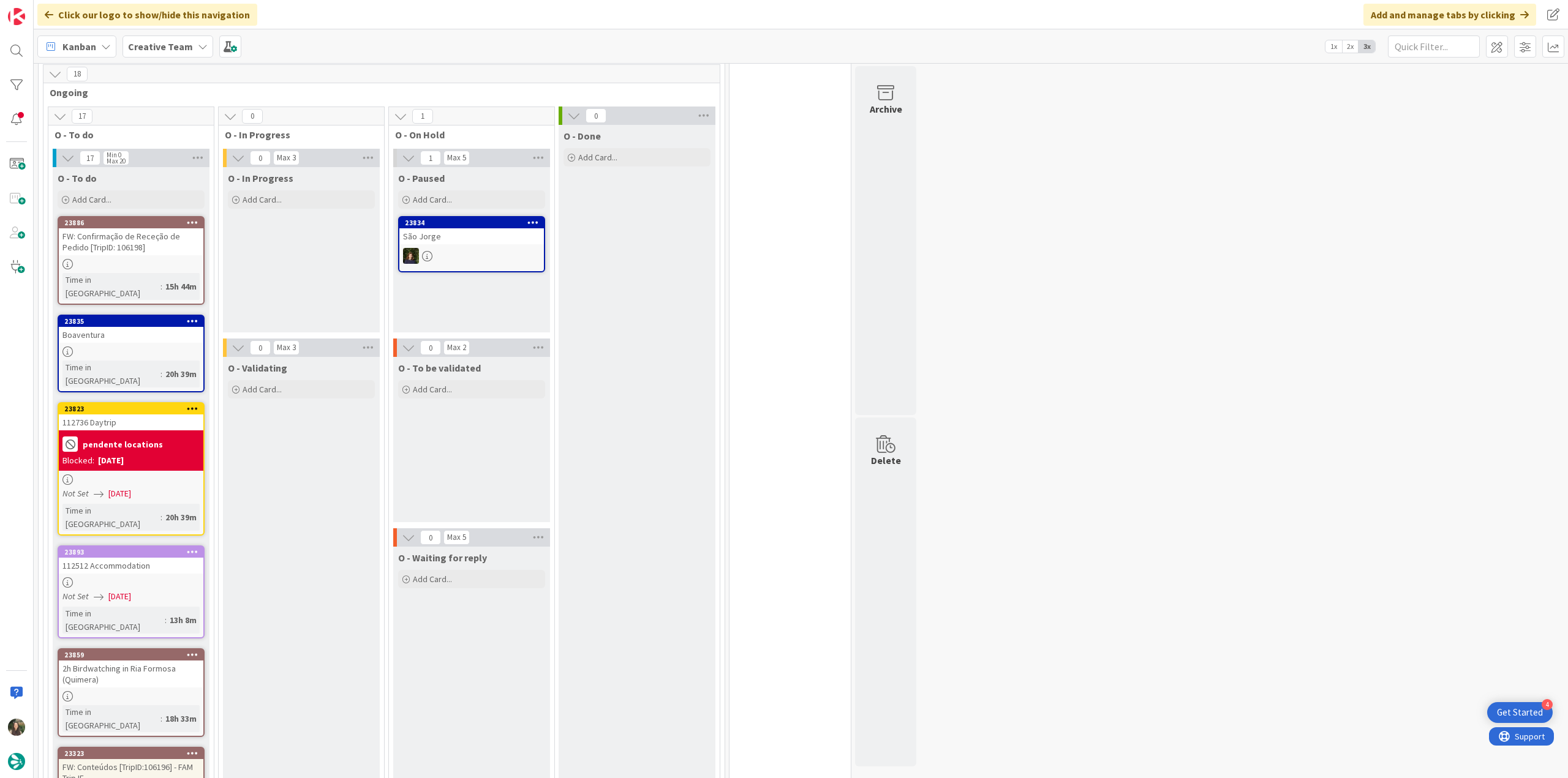
scroll to position [857, 0]
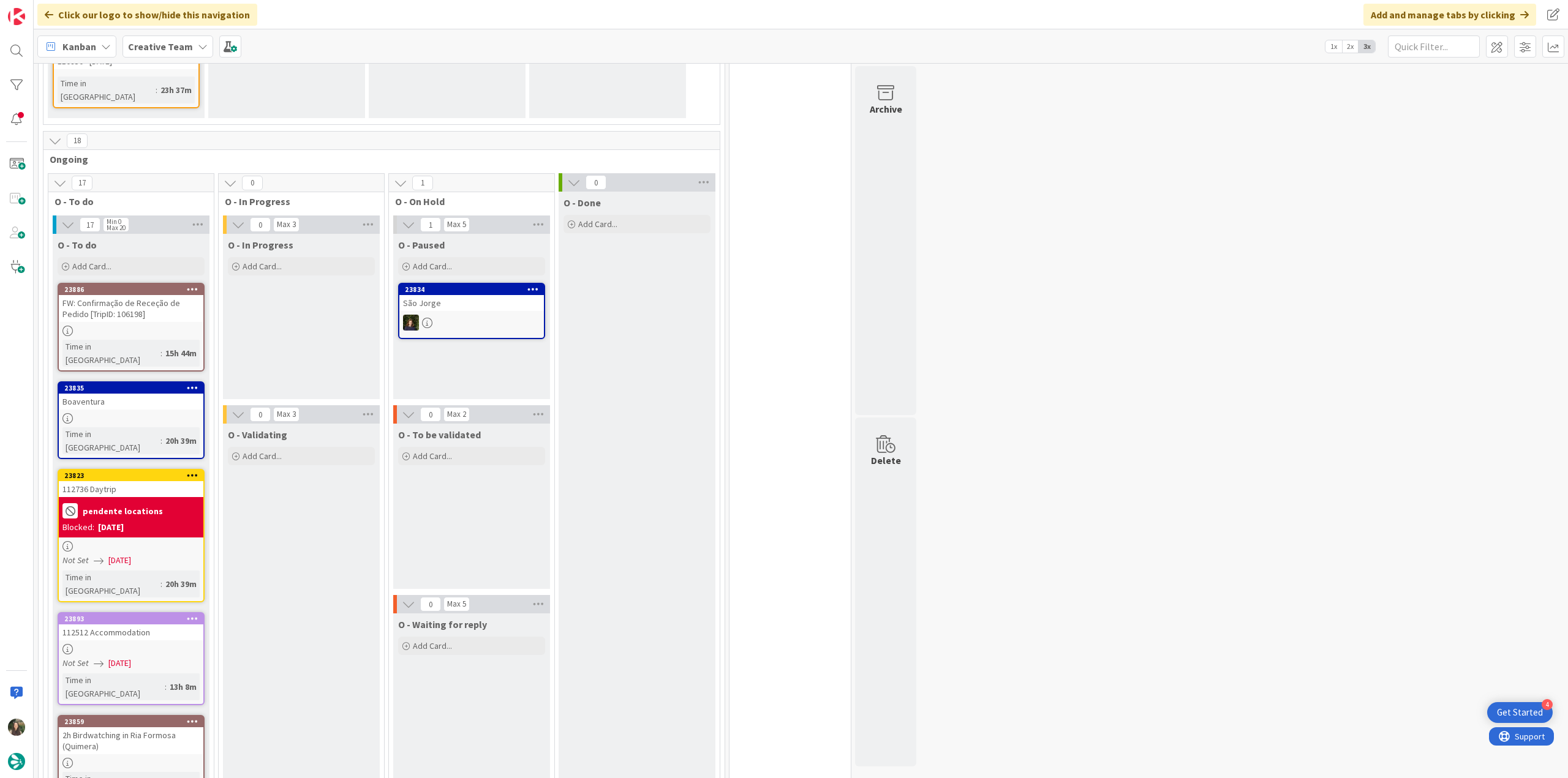
click at [164, 625] on div "112512 Accommodation" at bounding box center [131, 632] width 144 height 16
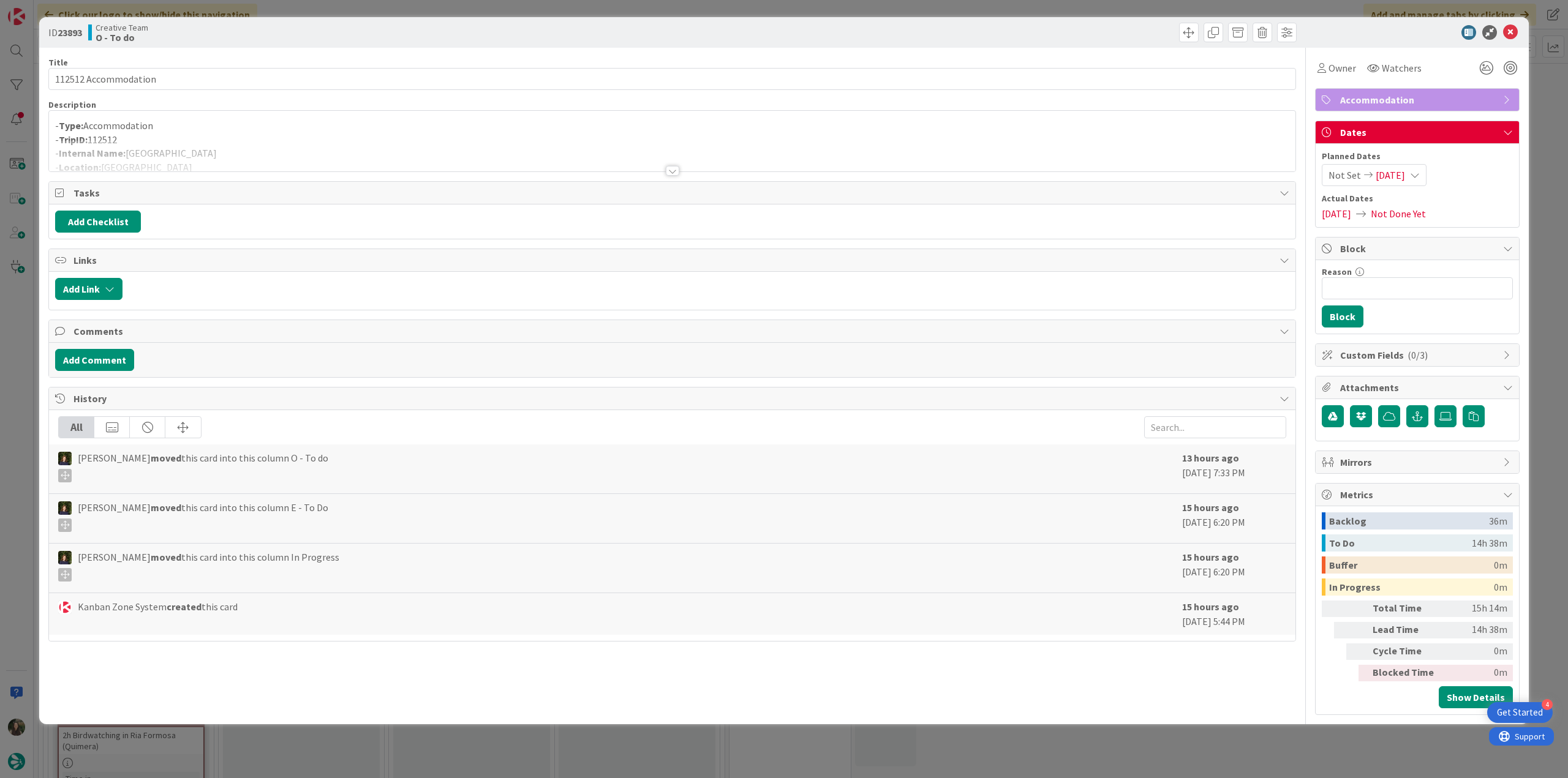
click at [316, 151] on div at bounding box center [672, 156] width 1247 height 31
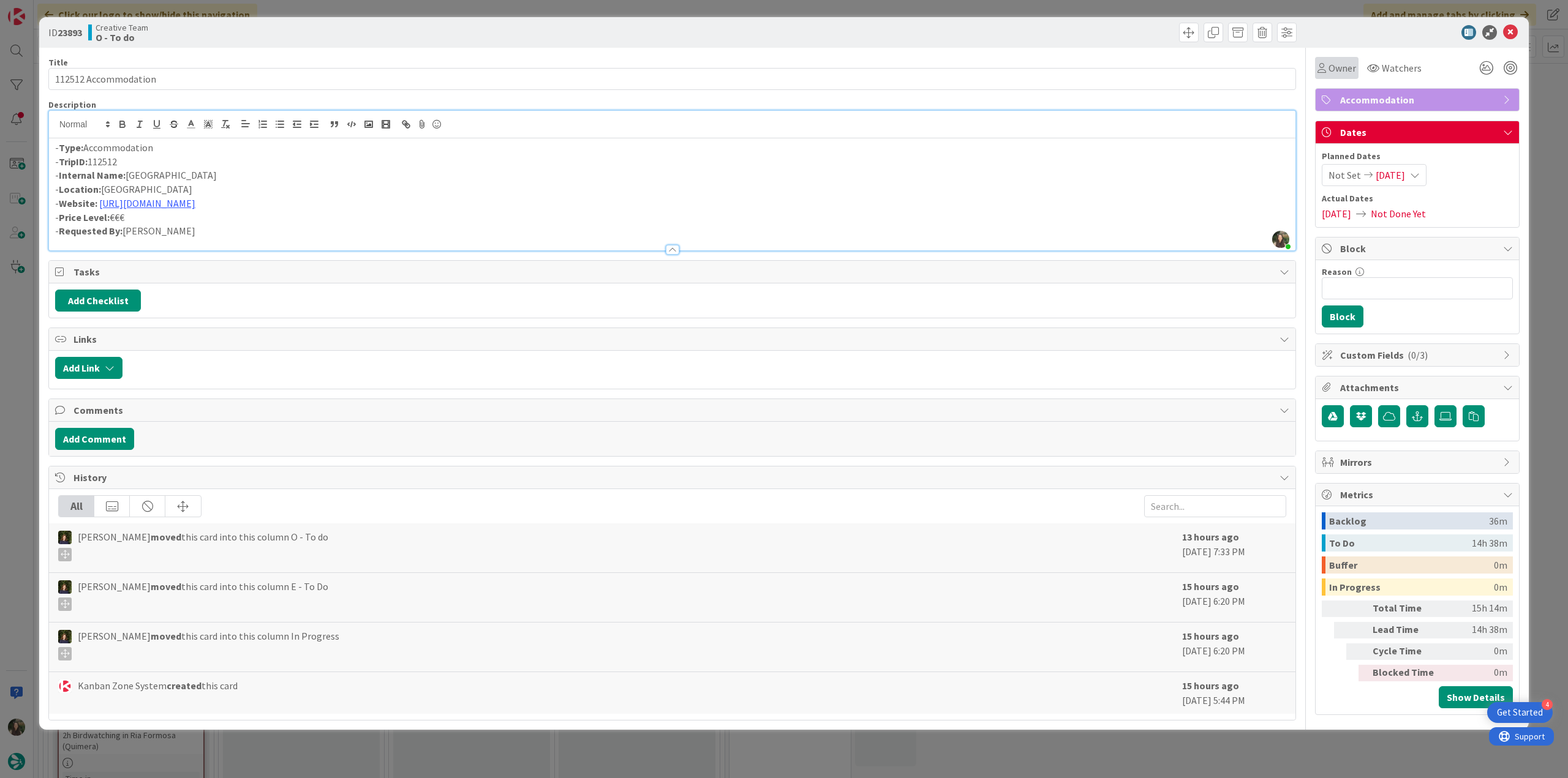
click at [1346, 66] on span "Owner" at bounding box center [1342, 68] width 28 height 15
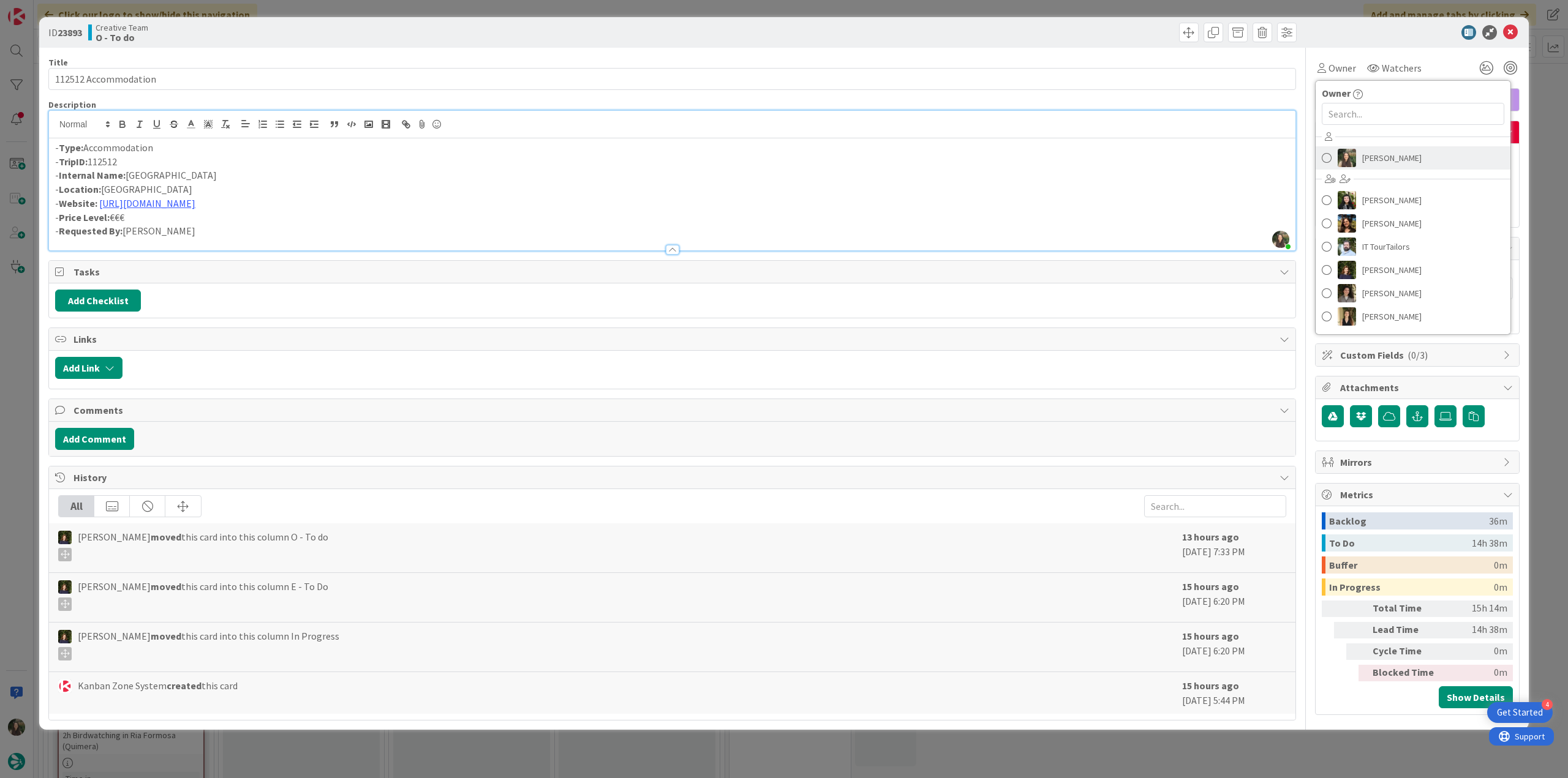
click at [1386, 167] on span "Inês Gonçalves" at bounding box center [1392, 158] width 59 height 19
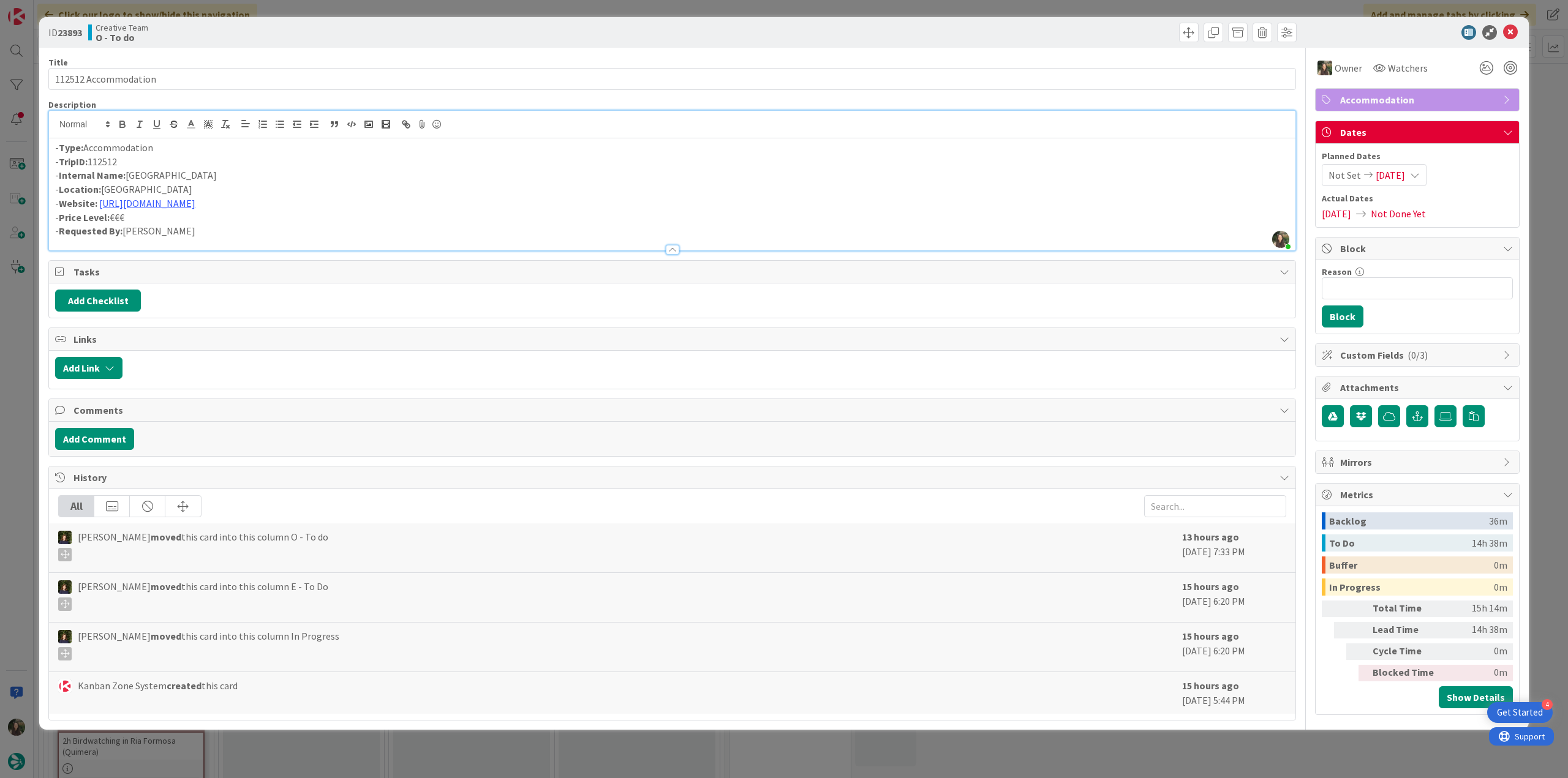
drag, startPoint x: 1539, startPoint y: 99, endPoint x: 1303, endPoint y: 176, distance: 248.2
click at [1539, 99] on div "ID 23893 Creative Team O - To do Title 20 / 128 112512 Accommodation Descriptio…" at bounding box center [784, 389] width 1568 height 778
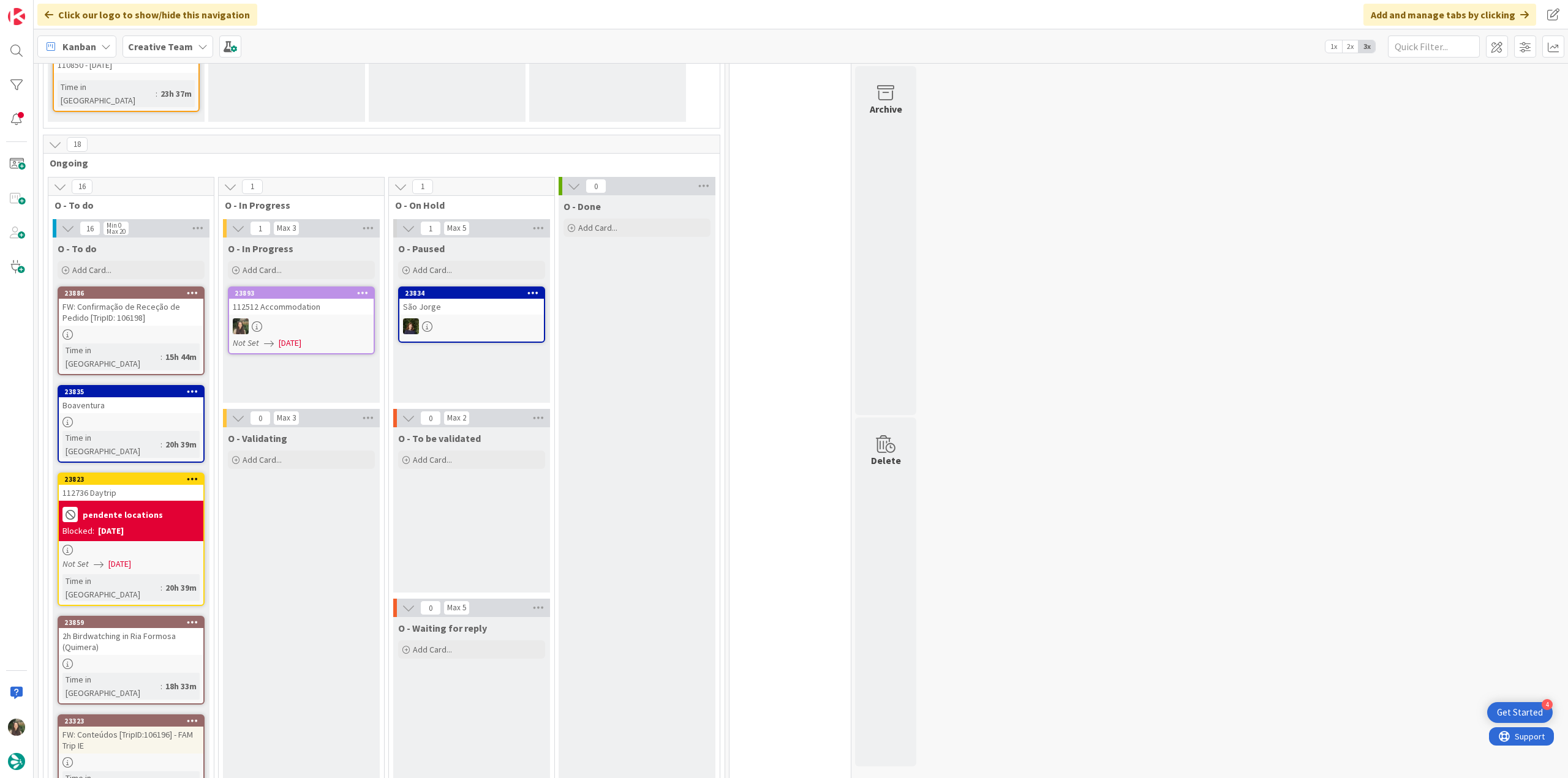
click at [357, 318] on div at bounding box center [301, 326] width 144 height 16
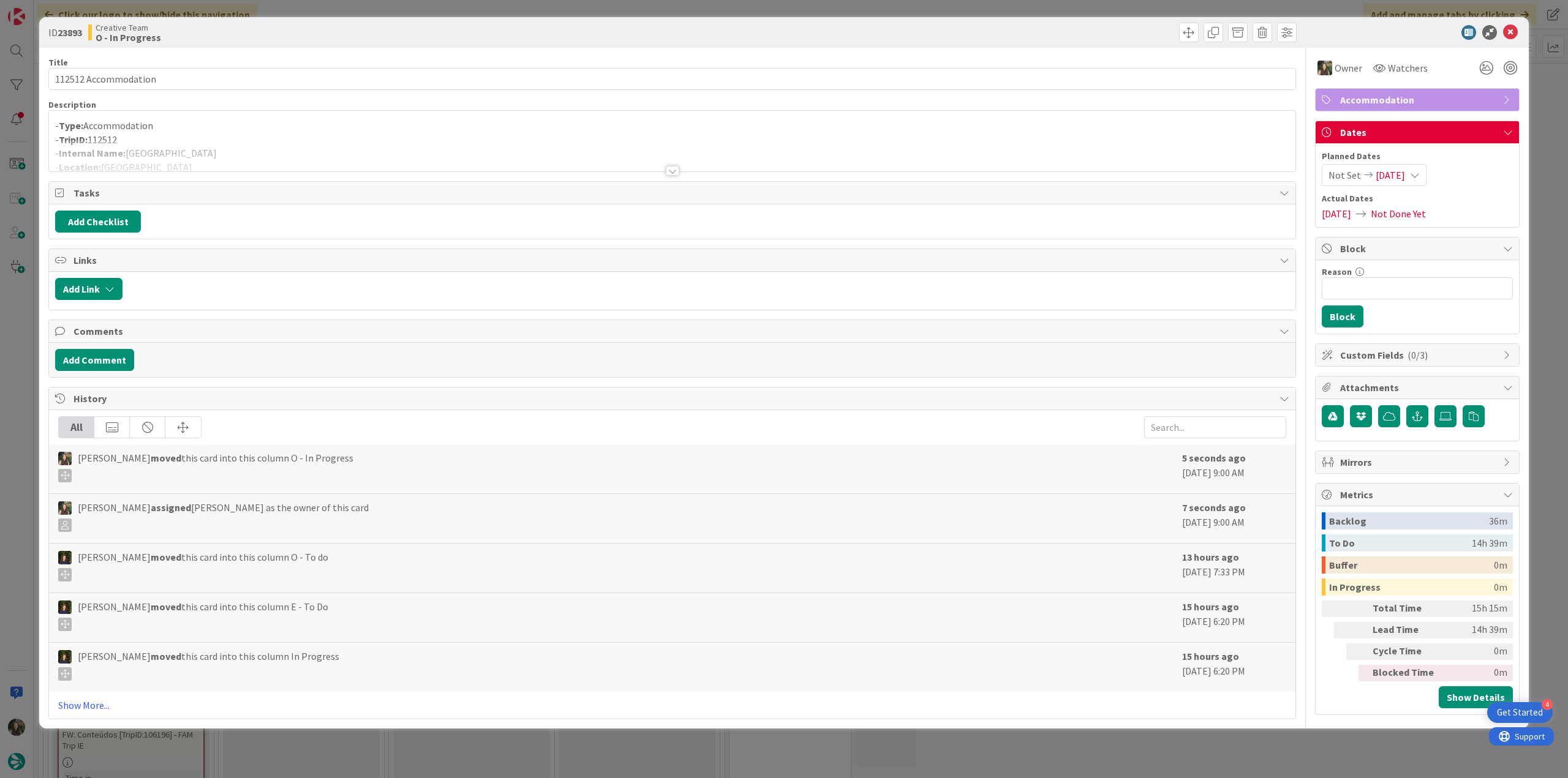
click at [292, 158] on div at bounding box center [672, 156] width 1247 height 31
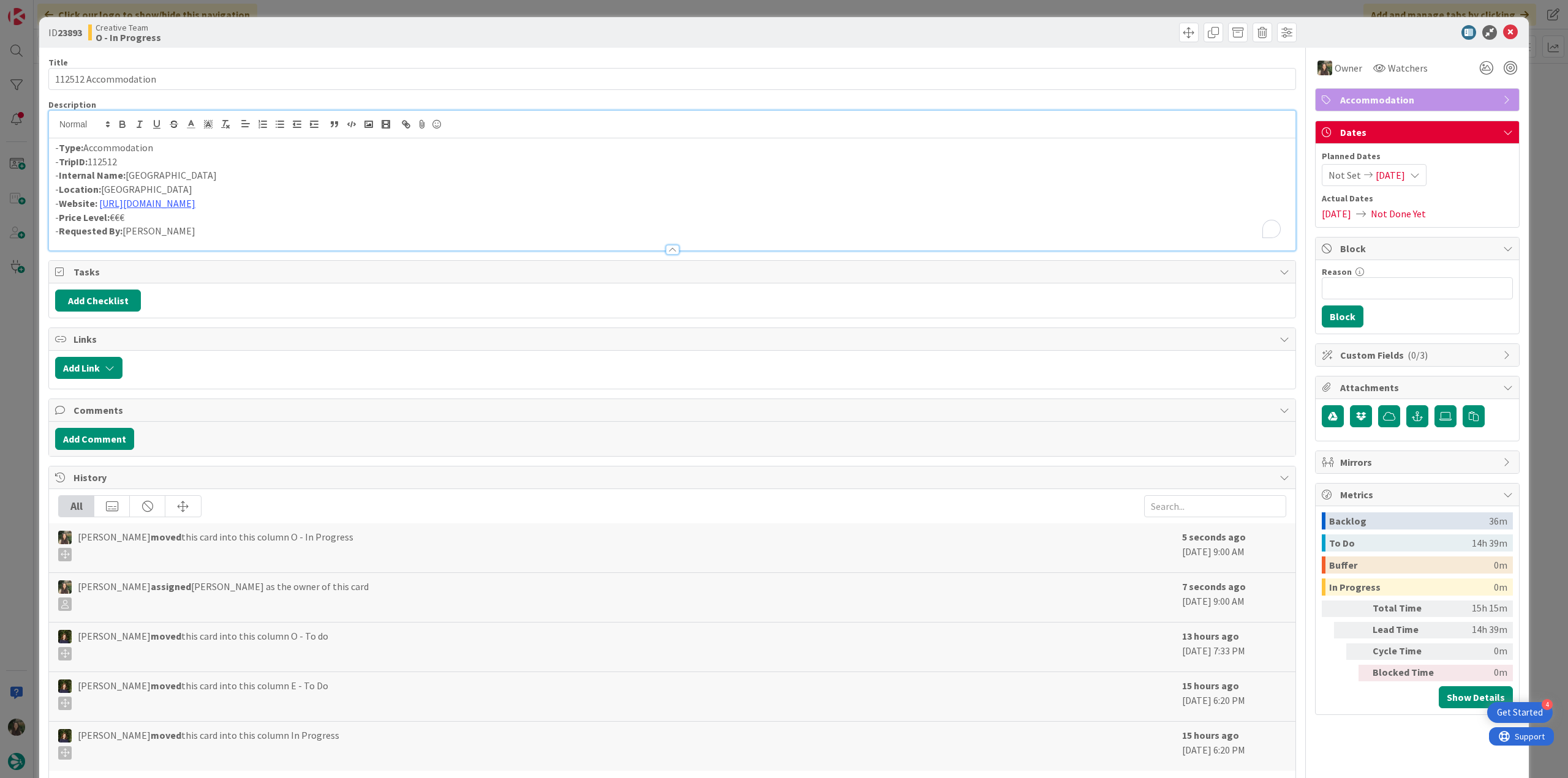
drag, startPoint x: 207, startPoint y: 172, endPoint x: 130, endPoint y: 174, distance: 77.0
click at [130, 174] on p "- Internal Name: Wellington Hotel & Spa" at bounding box center [673, 175] width 1234 height 14
copy p "Wellington Hotel & Spa"
click at [195, 204] on link "https://www.hotel-wellington.com/en/" at bounding box center [147, 203] width 96 height 12
click at [180, 227] on link "https://www.hotel-wellington.com/en" at bounding box center [148, 227] width 84 height 16
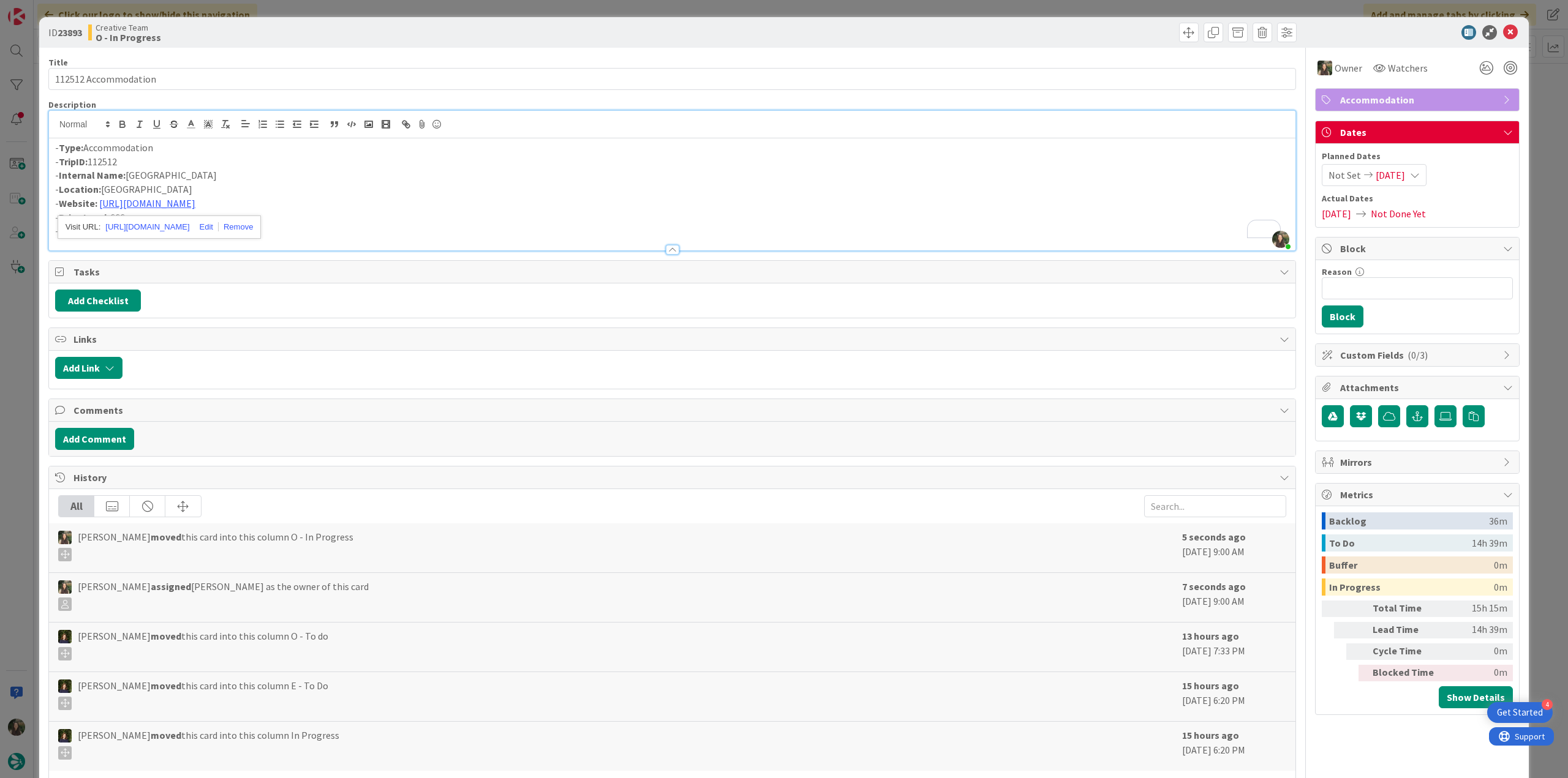
click at [382, 205] on p "- Website: https://www.hotel-wellington.com/en/" at bounding box center [673, 204] width 1234 height 14
click at [24, 368] on div "ID 23893 Creative Team O - In Progress Title 20 / 128 112512 Accommodation Desc…" at bounding box center [784, 389] width 1568 height 778
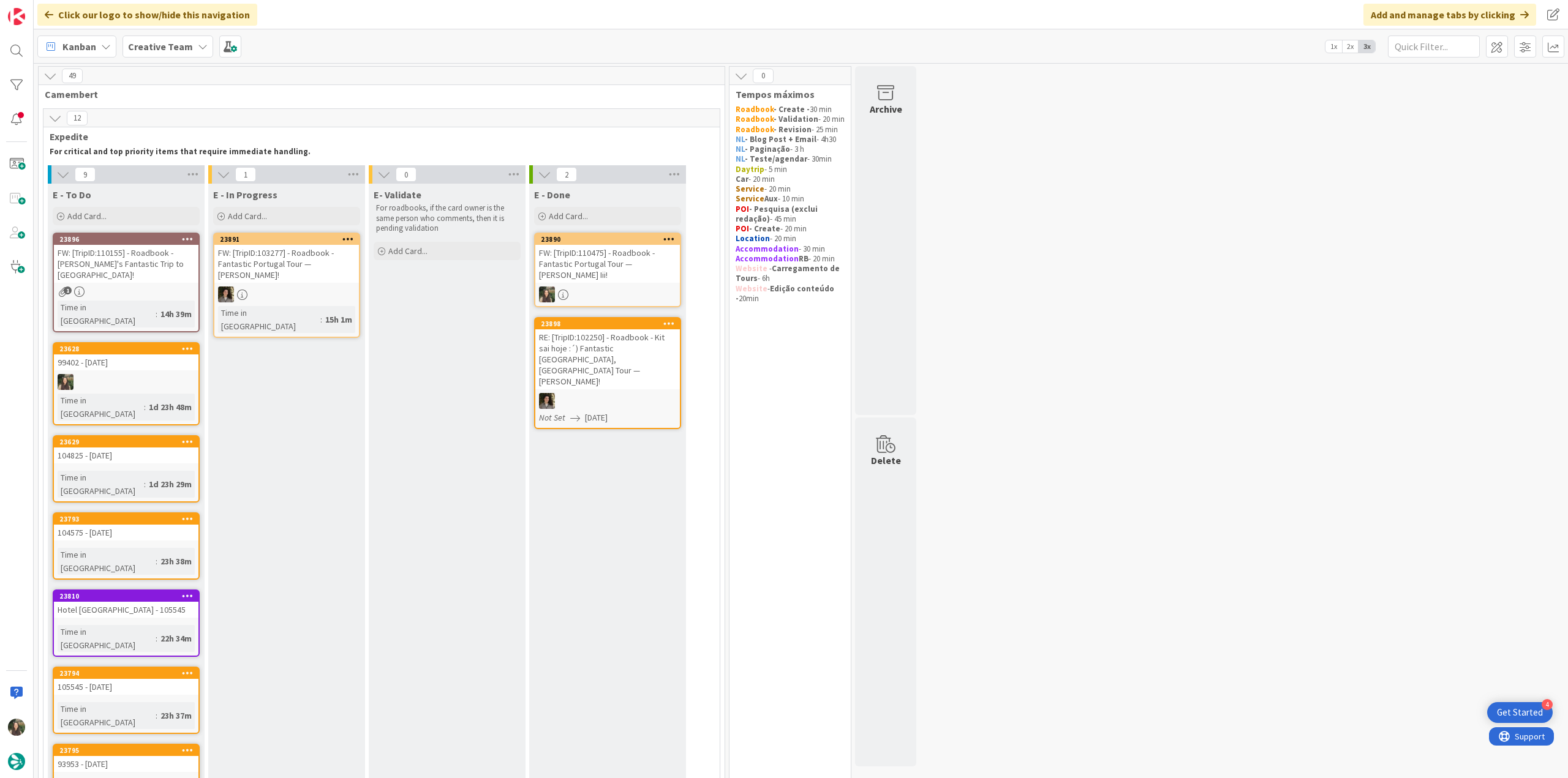
scroll to position [367, 0]
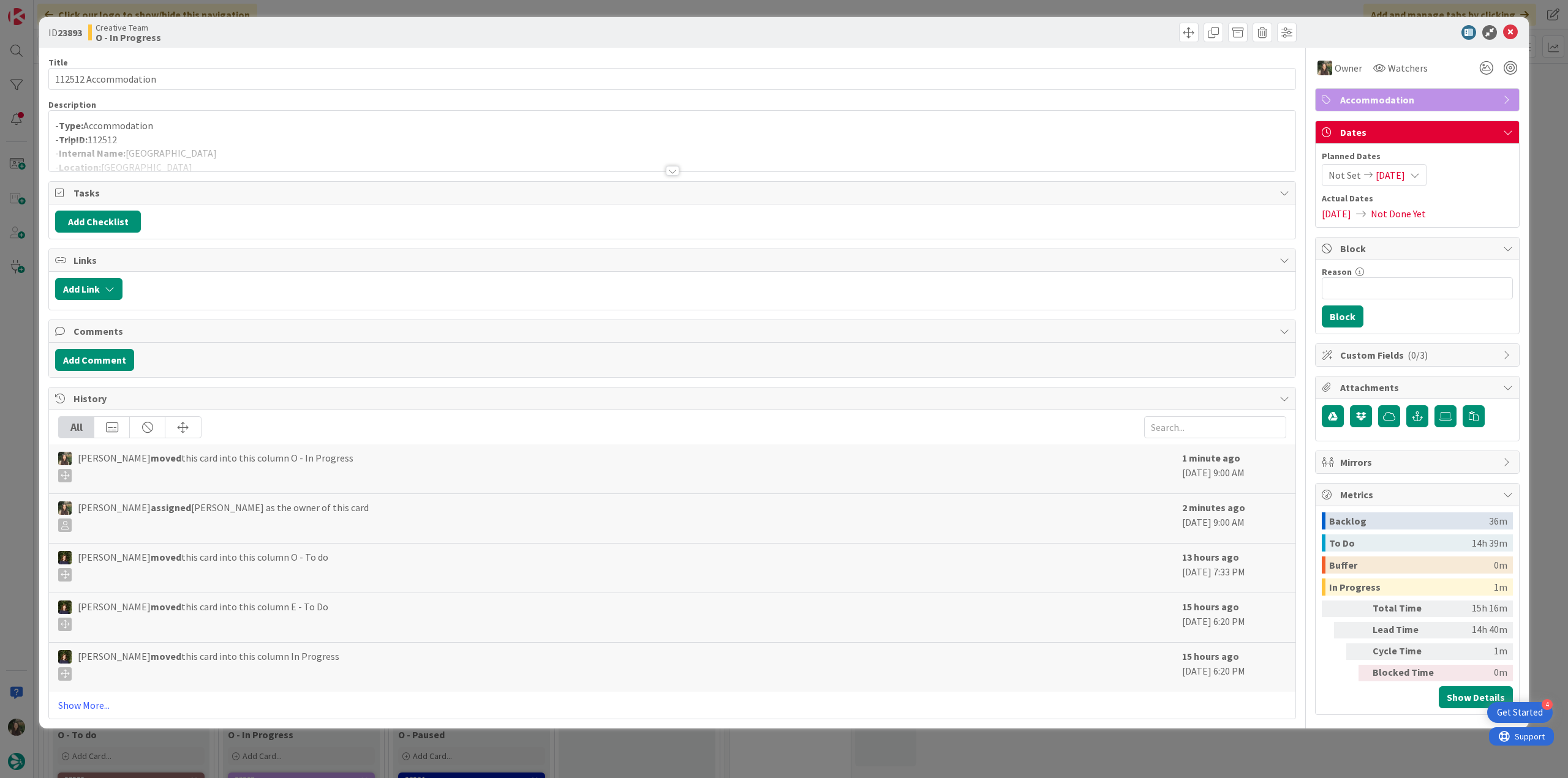
click at [234, 143] on div at bounding box center [672, 156] width 1247 height 31
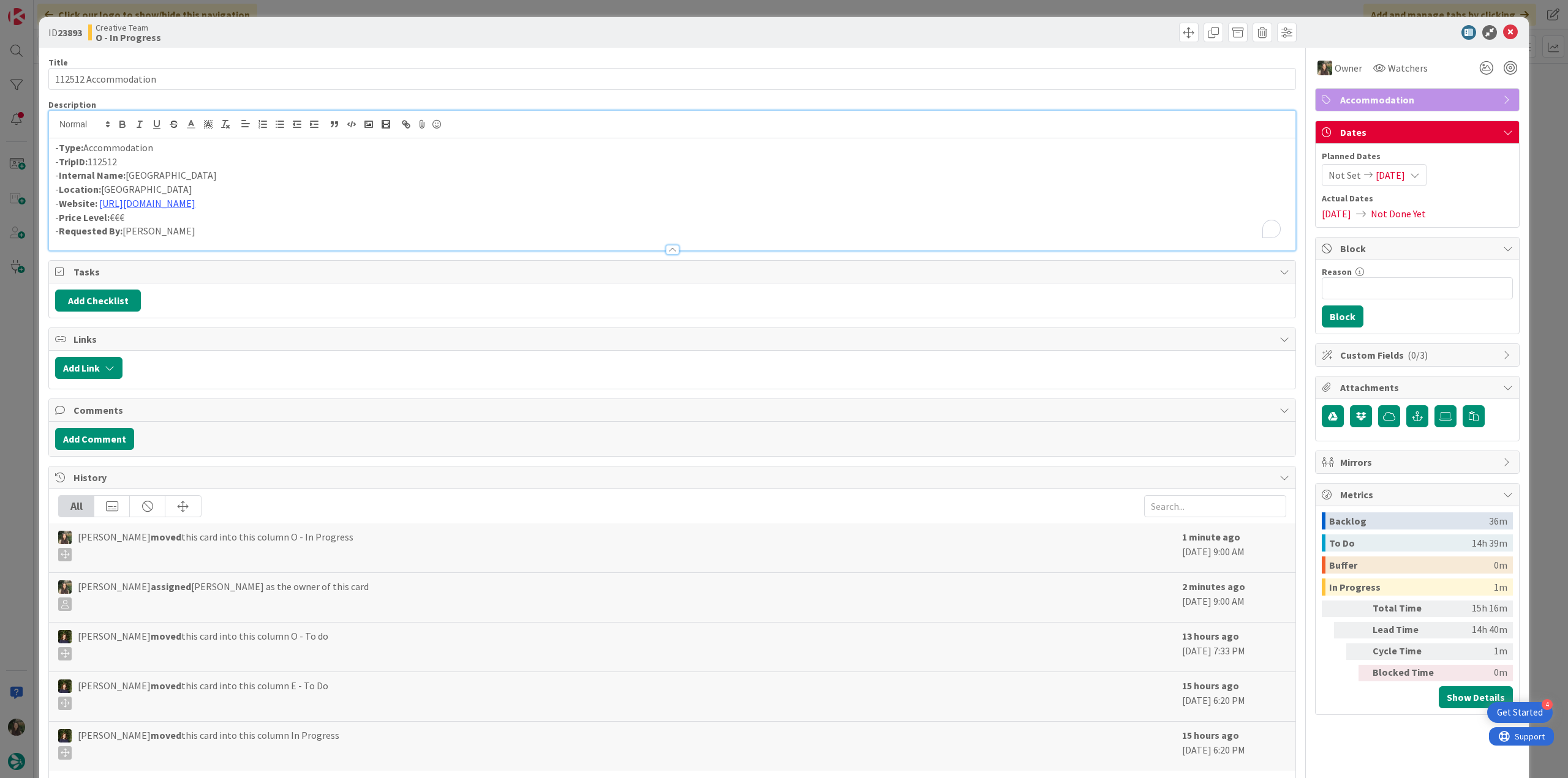
drag, startPoint x: 225, startPoint y: 172, endPoint x: 130, endPoint y: 175, distance: 95.0
click at [130, 175] on p "- Internal Name: Wellington Hotel & Spa" at bounding box center [673, 175] width 1234 height 14
copy p "Wellington Hotel & Spa"
drag, startPoint x: 157, startPoint y: 72, endPoint x: -69, endPoint y: 200, distance: 259.7
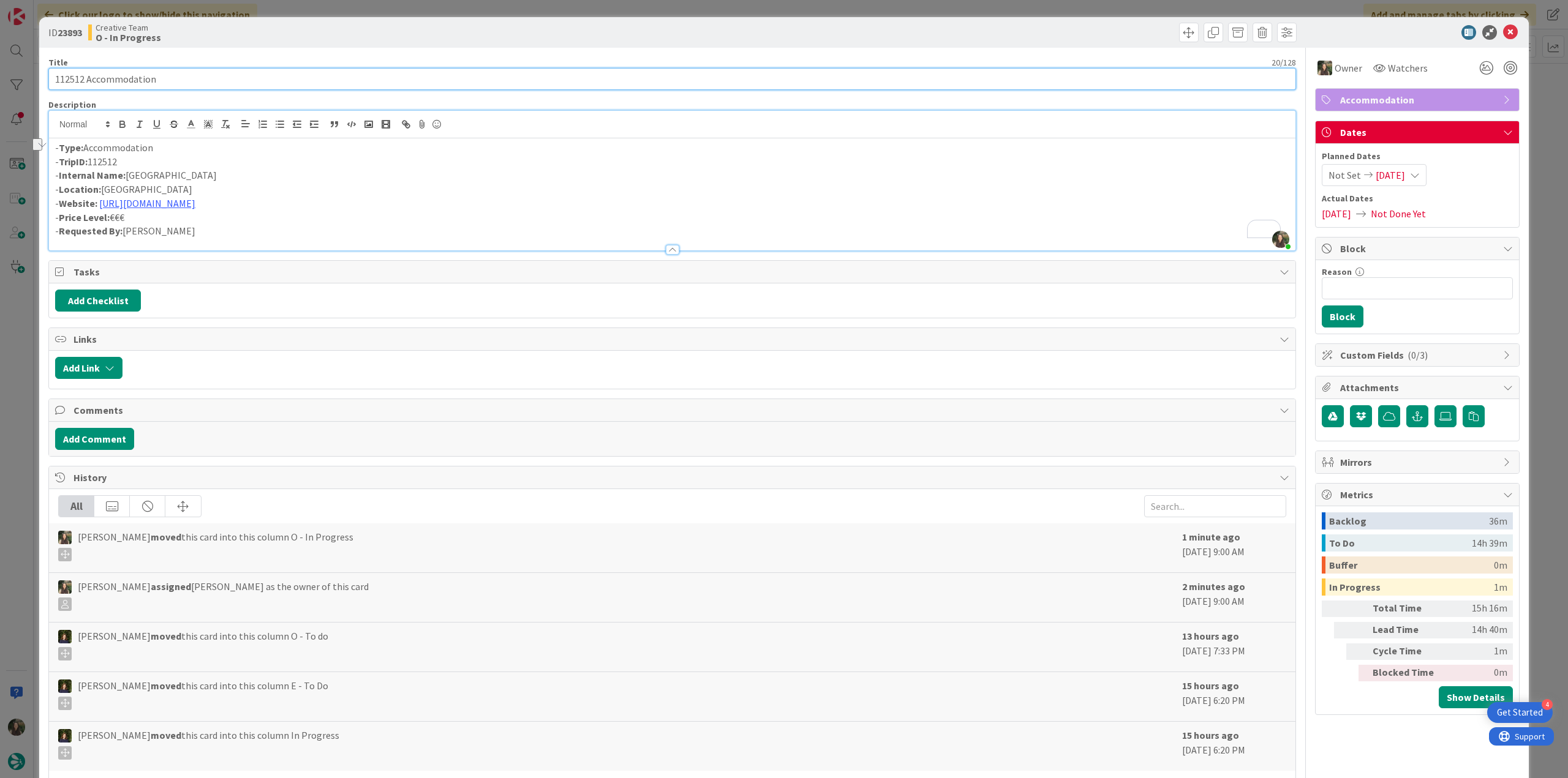
click at [0, 200] on html "4 Get Started Click our logo to show/hide this navigation Add and manage tabs b…" at bounding box center [784, 389] width 1568 height 778
drag, startPoint x: 238, startPoint y: 175, endPoint x: 128, endPoint y: 176, distance: 110.0
click at [128, 176] on p "- Internal Name: Wellington Hotel & Spa" at bounding box center [673, 175] width 1234 height 14
click at [23, 372] on div "ID 23893 Creative Team O - In Progress Title 20 / 128 112512 Accommodation Desc…" at bounding box center [784, 389] width 1568 height 778
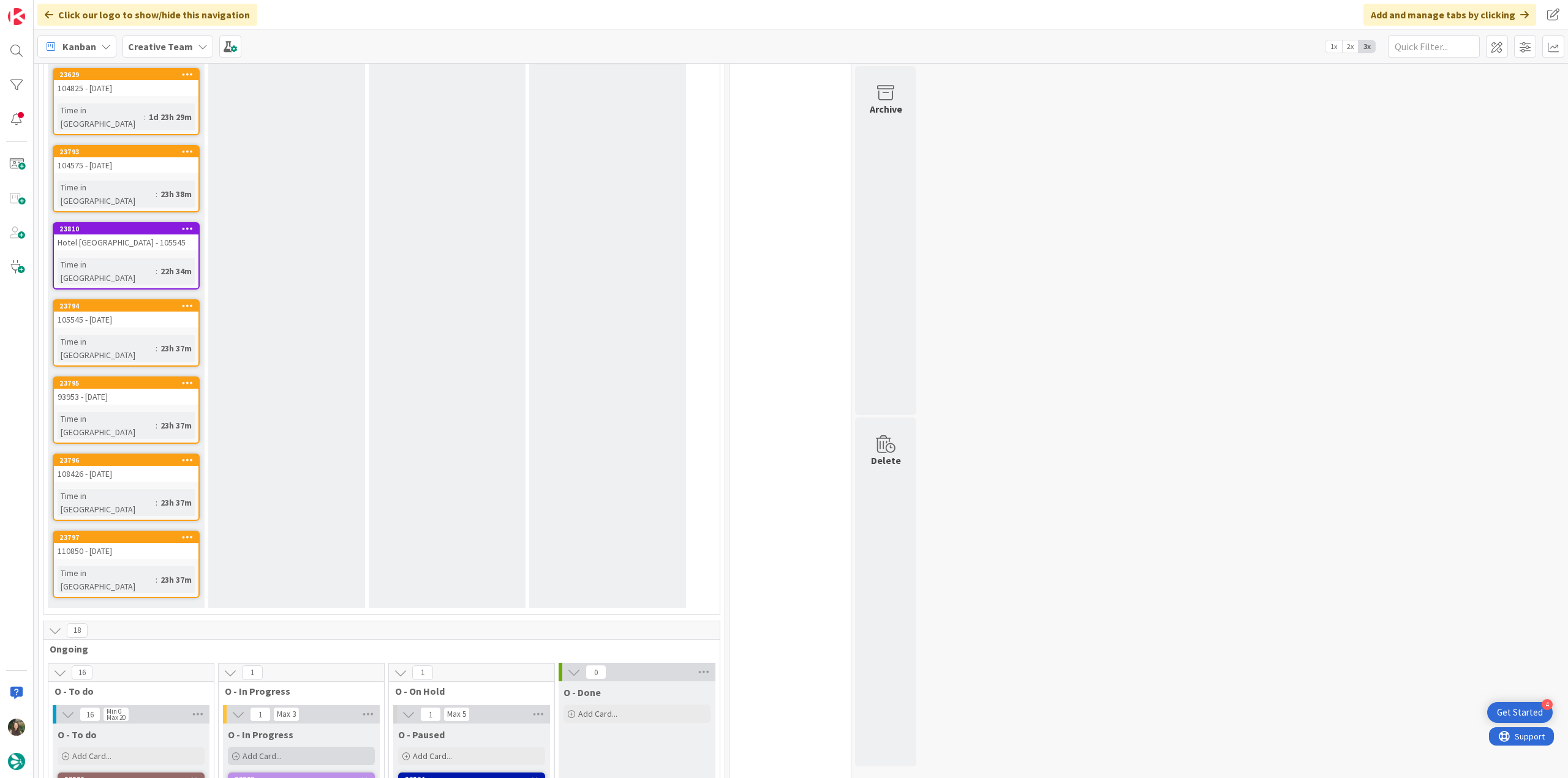
scroll to position [551, 0]
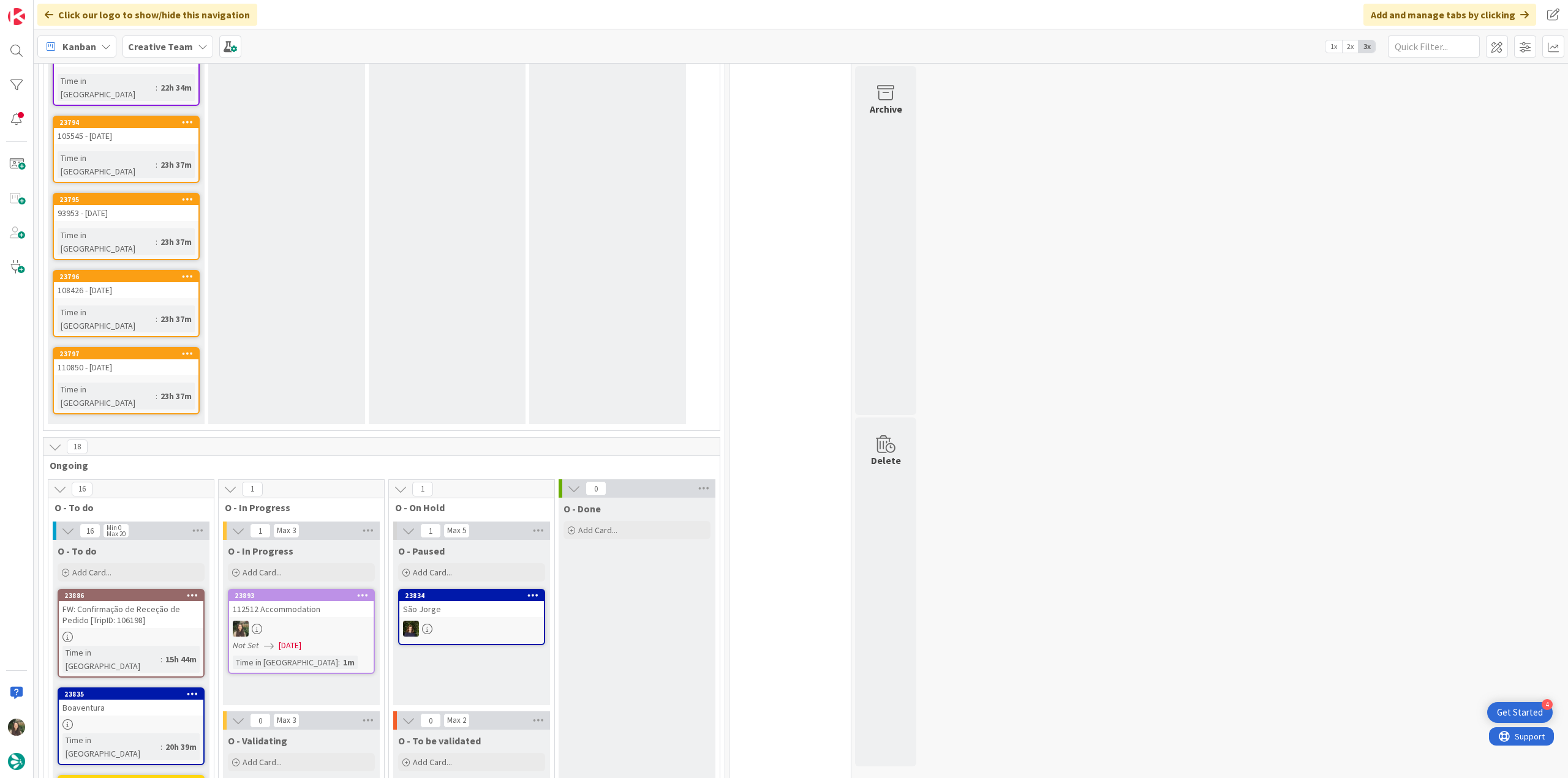
click at [330, 656] on div "Time in Column : 1m" at bounding box center [301, 662] width 137 height 14
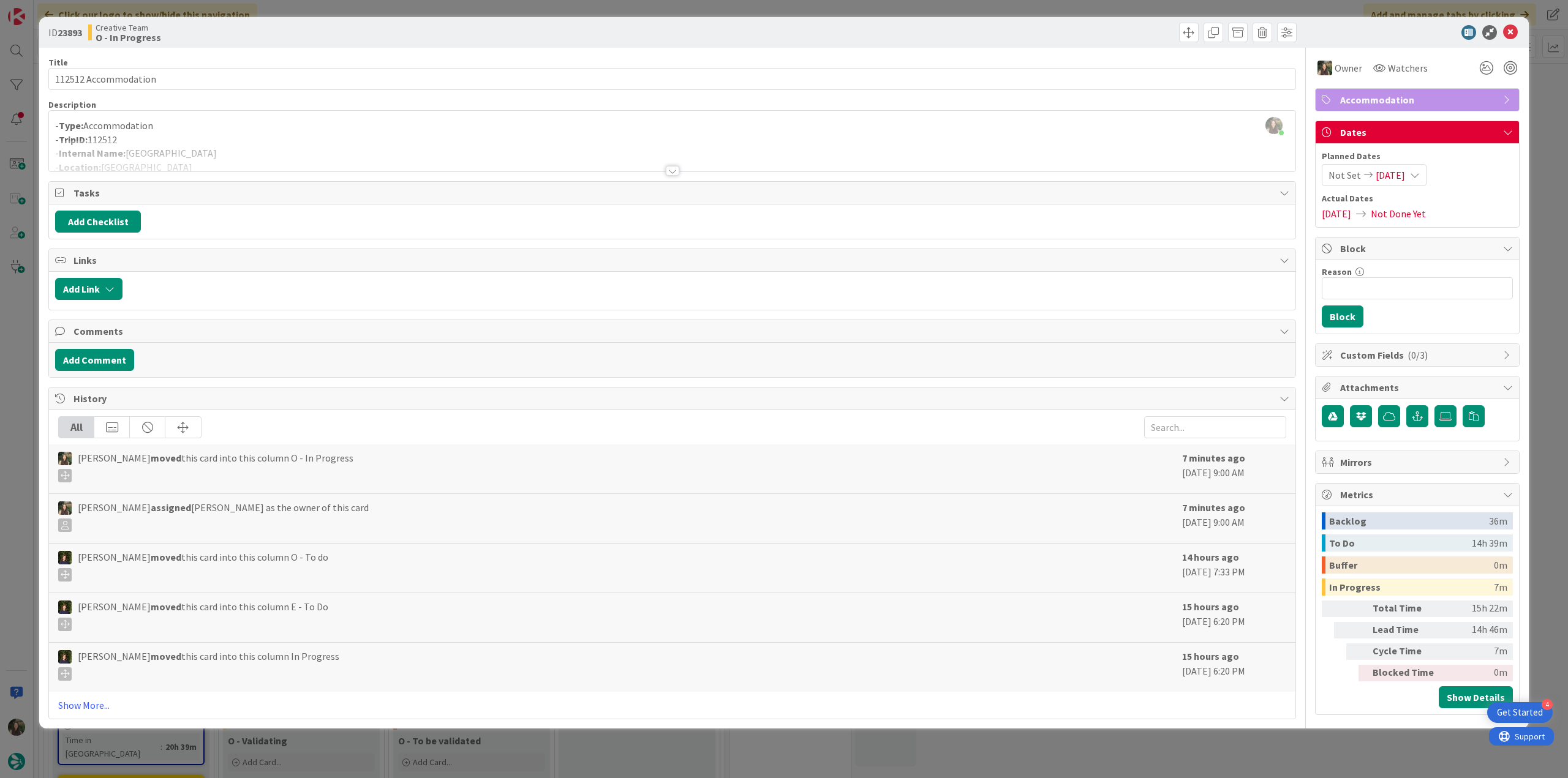
click at [1440, 99] on span "Accommodation" at bounding box center [1418, 100] width 157 height 15
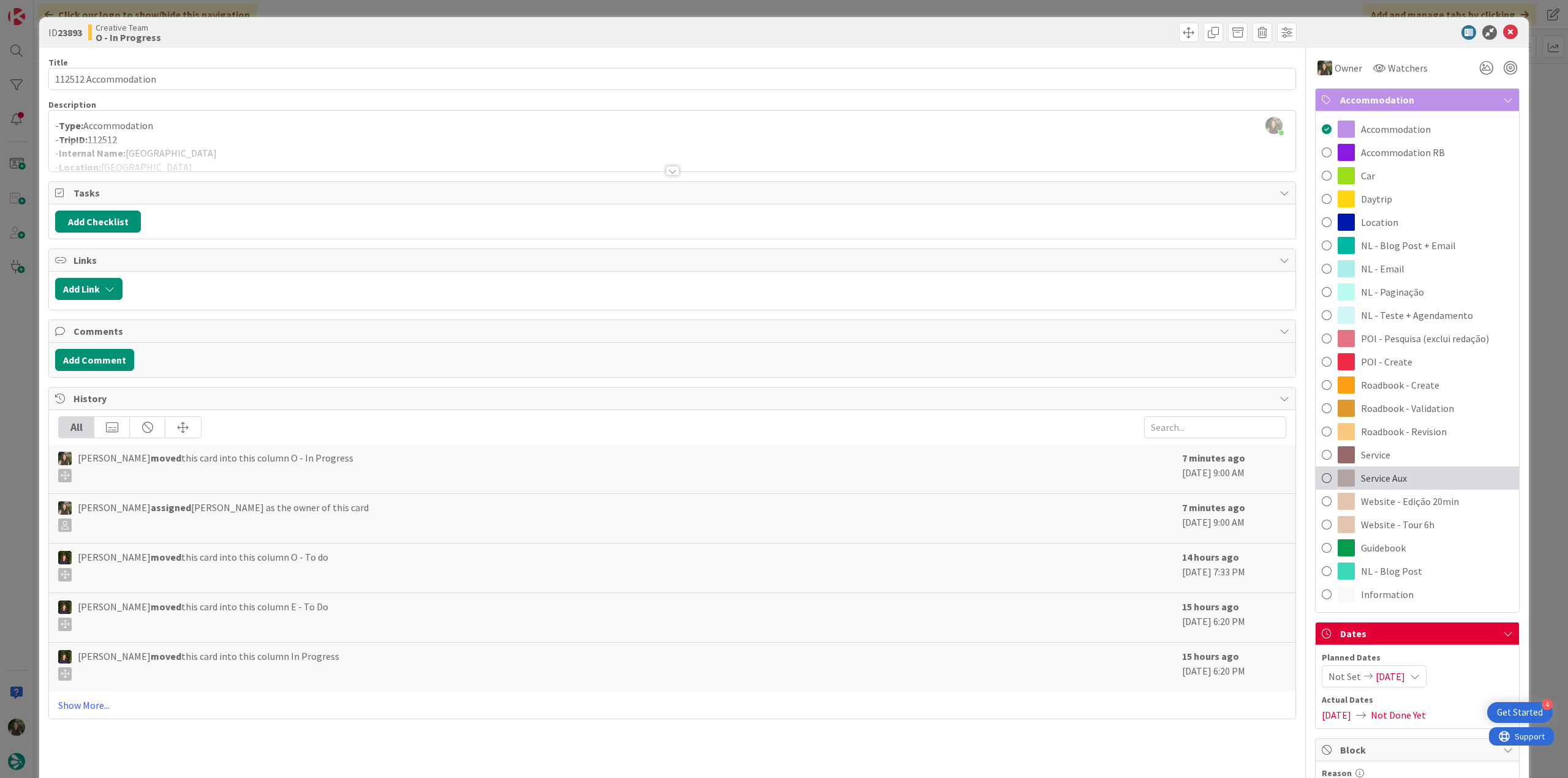
click at [1384, 485] on span "Service Aux" at bounding box center [1384, 478] width 46 height 15
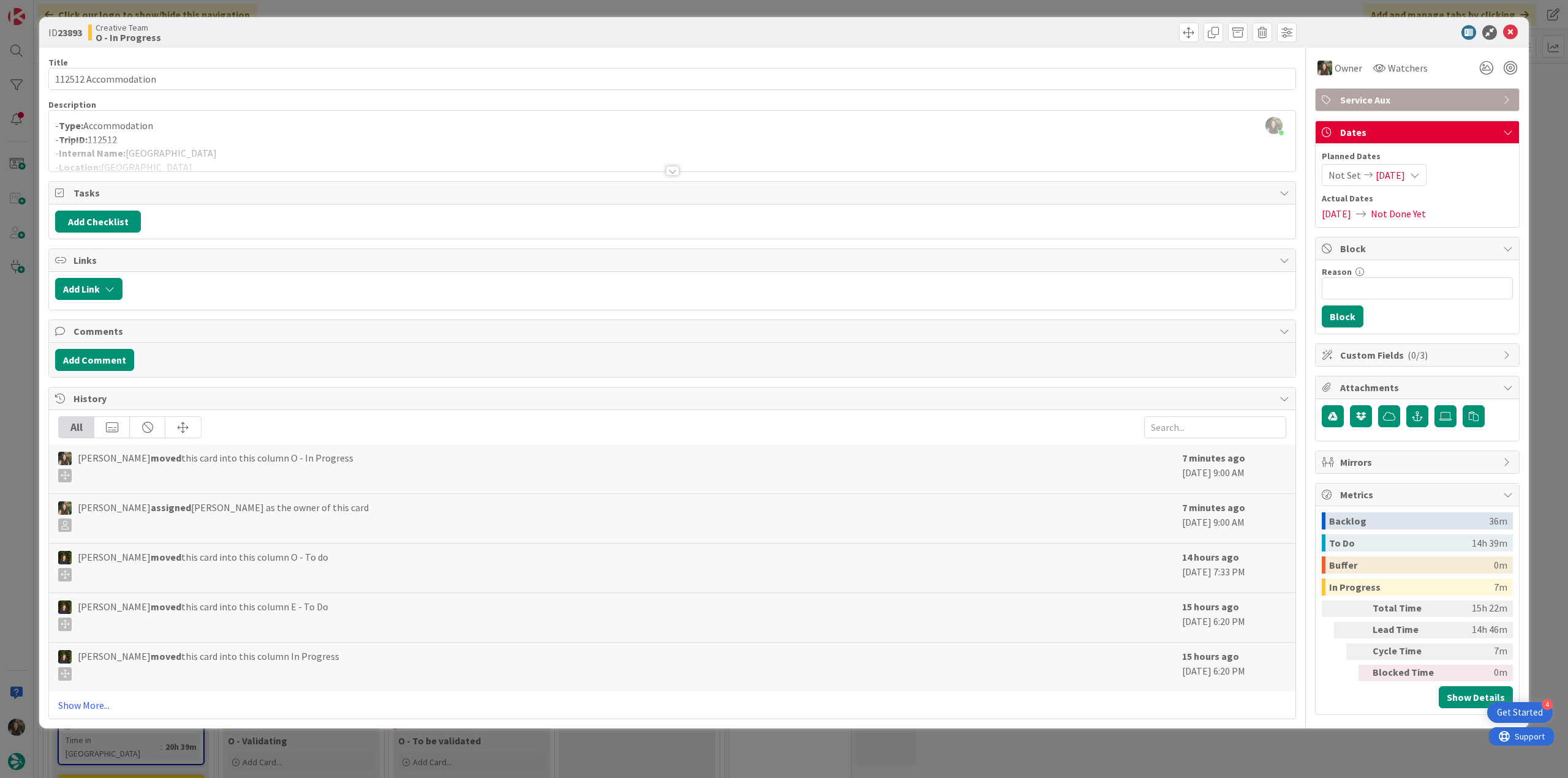
click at [1538, 147] on div "ID 23893 Creative Team O - In Progress Title 20 / 128 112512 Accommodation Desc…" at bounding box center [784, 389] width 1568 height 778
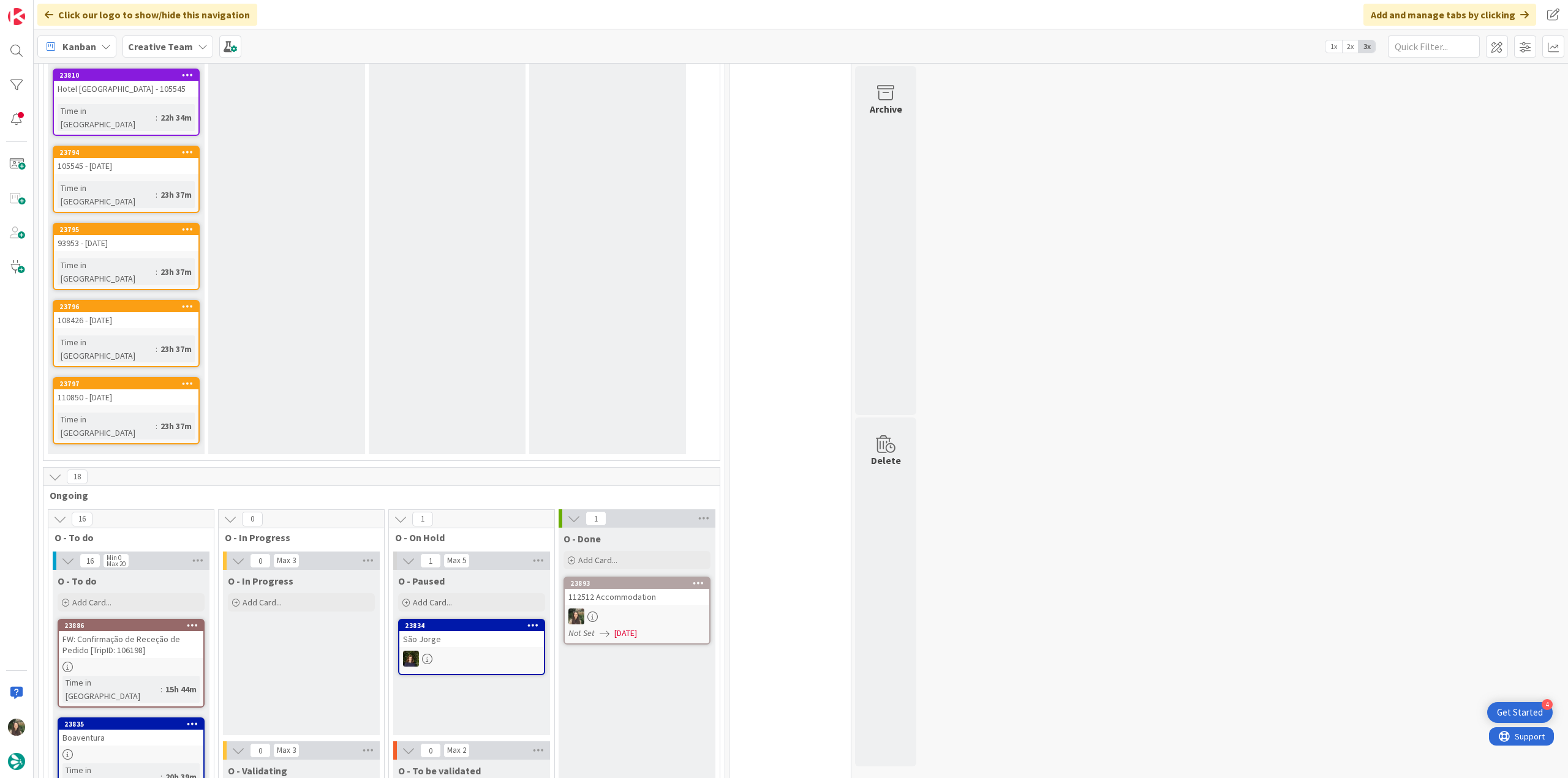
scroll to position [674, 0]
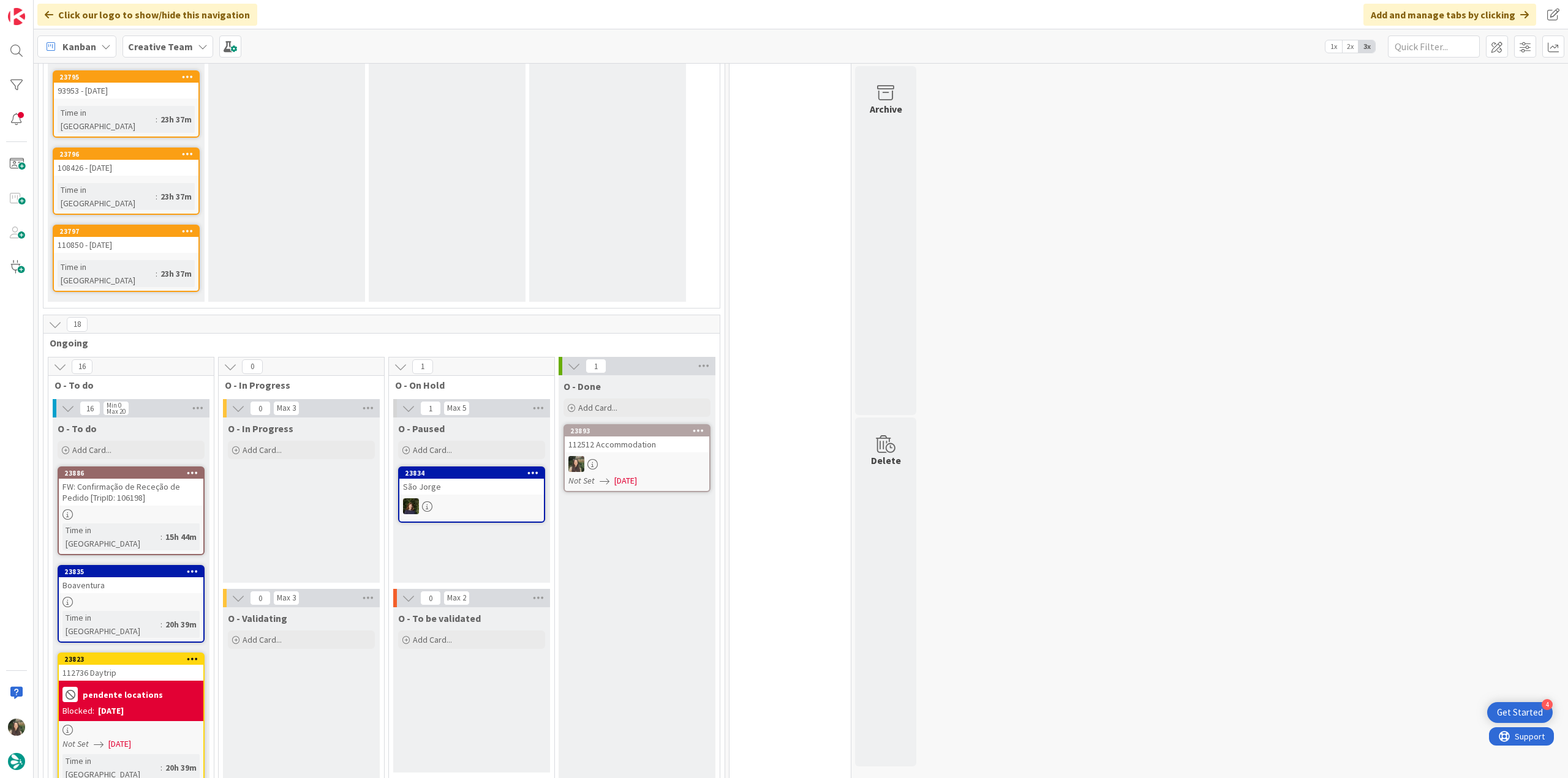
click at [182, 597] on div at bounding box center [131, 602] width 144 height 10
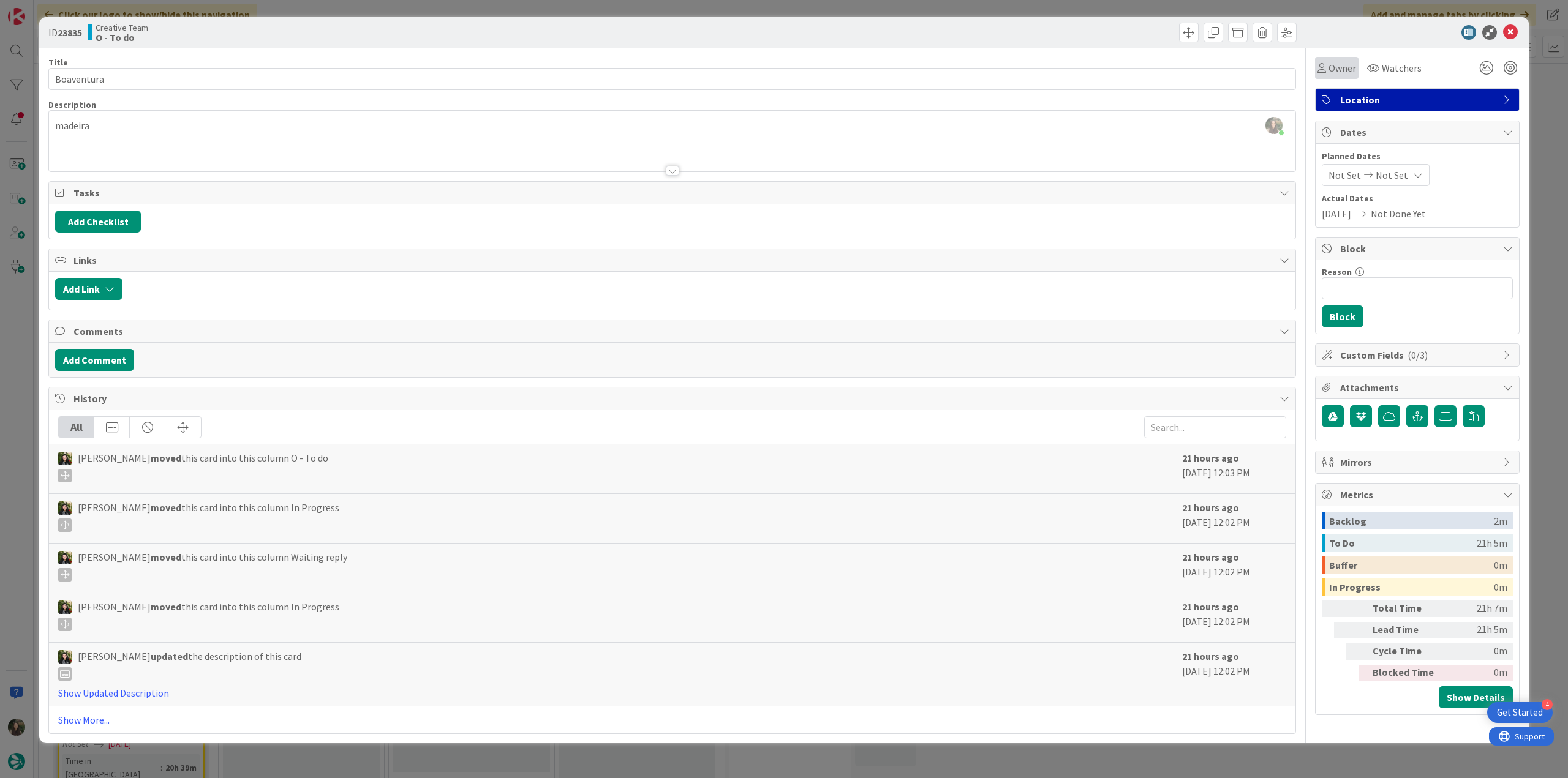
click at [1348, 69] on span "Owner" at bounding box center [1342, 68] width 28 height 15
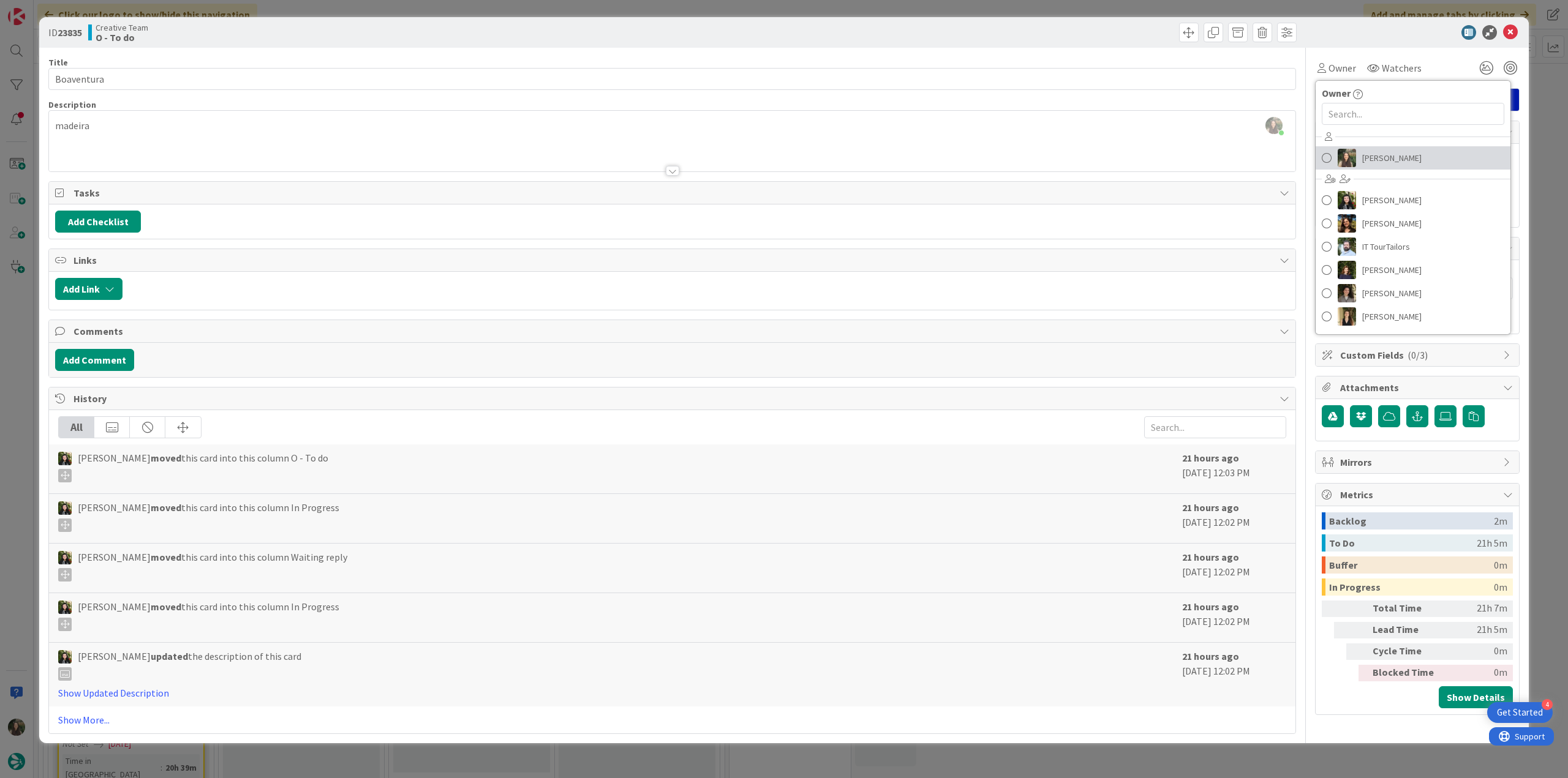
click at [1375, 162] on span "Inês Gonçalves" at bounding box center [1392, 158] width 59 height 19
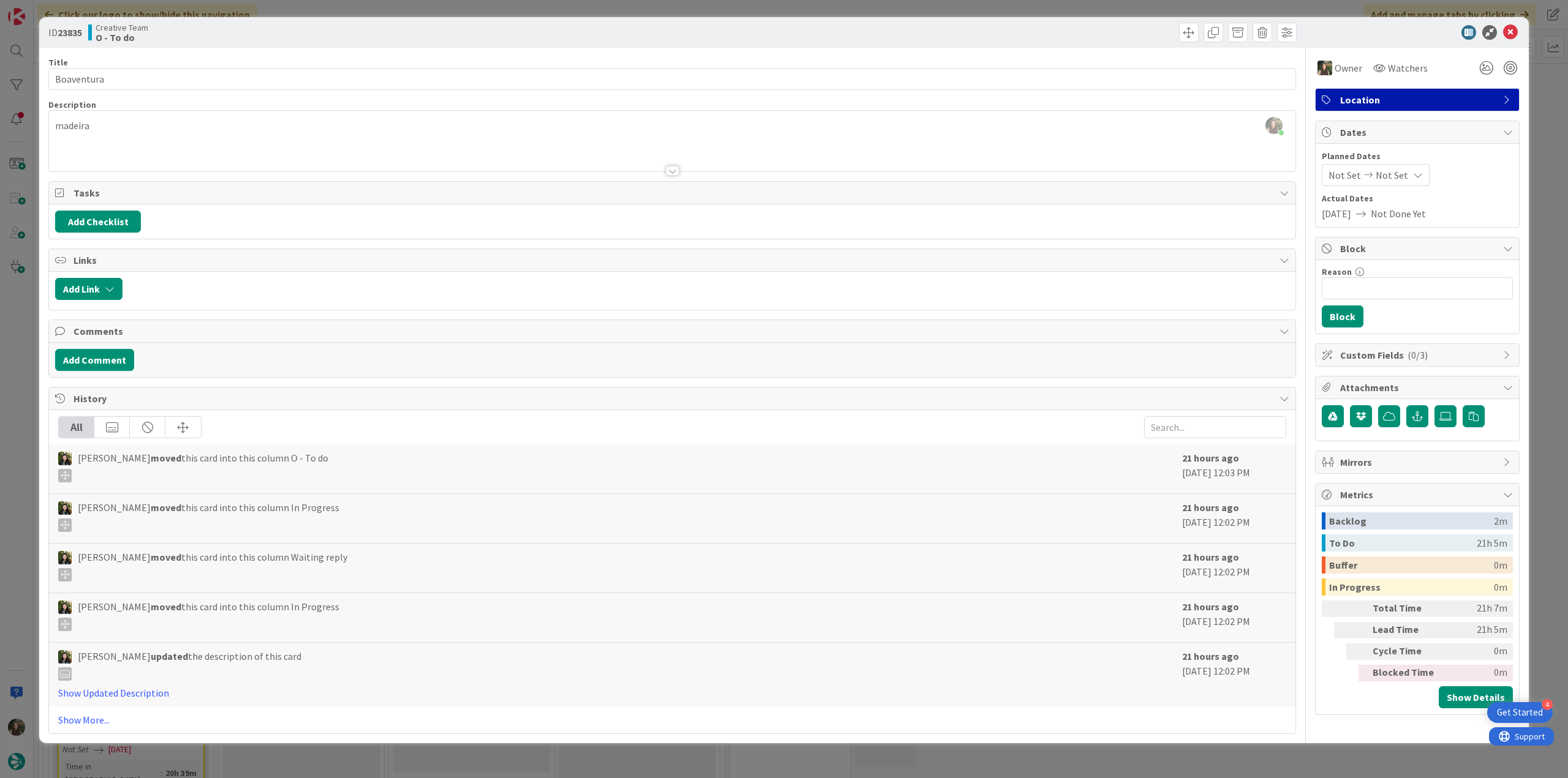
click at [1542, 113] on div "ID 23835 Creative Team O - To do Title 10 / 128 Boaventura Description Inês Gon…" at bounding box center [784, 389] width 1568 height 778
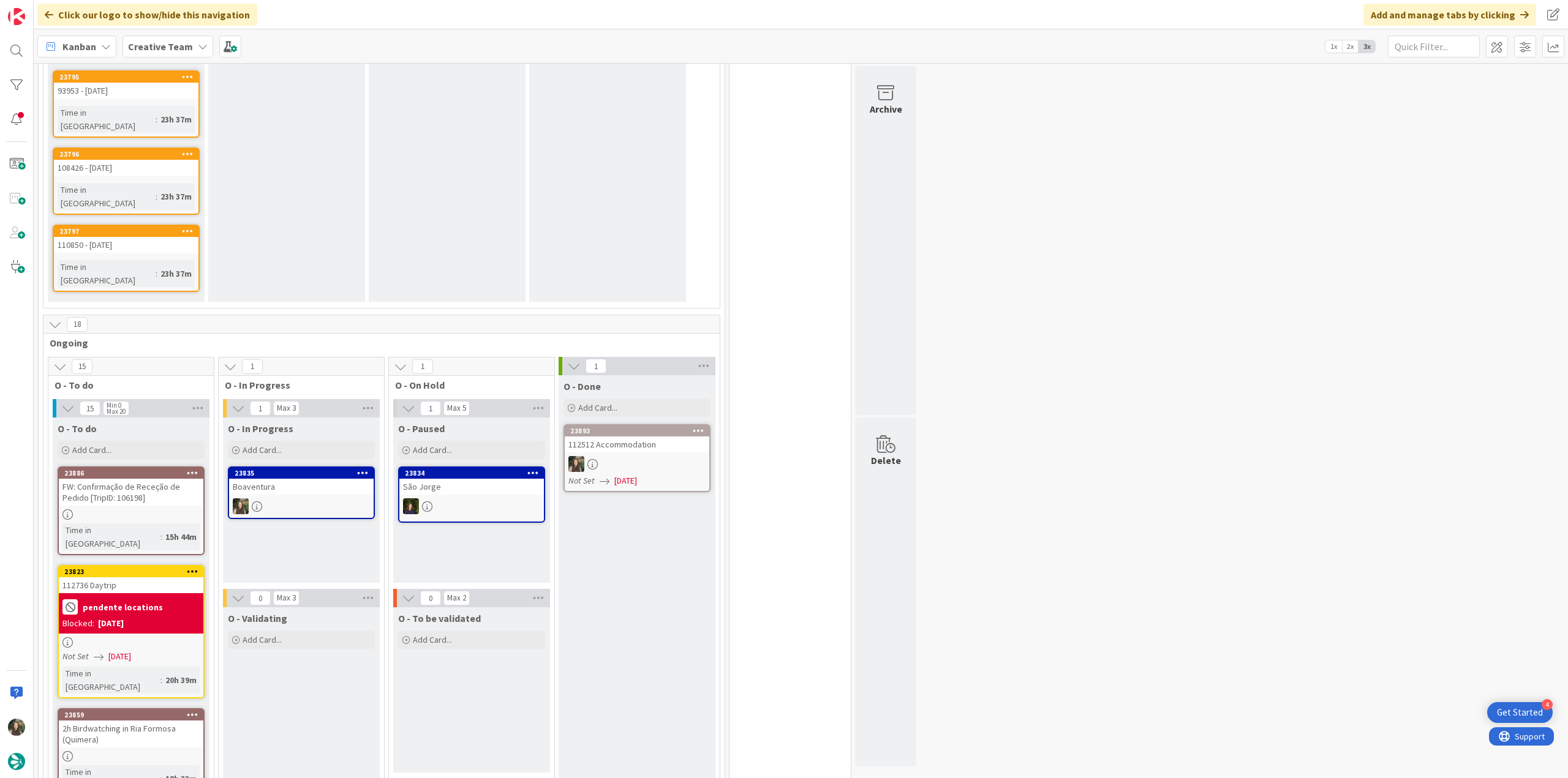
click at [332, 498] on div at bounding box center [301, 506] width 144 height 16
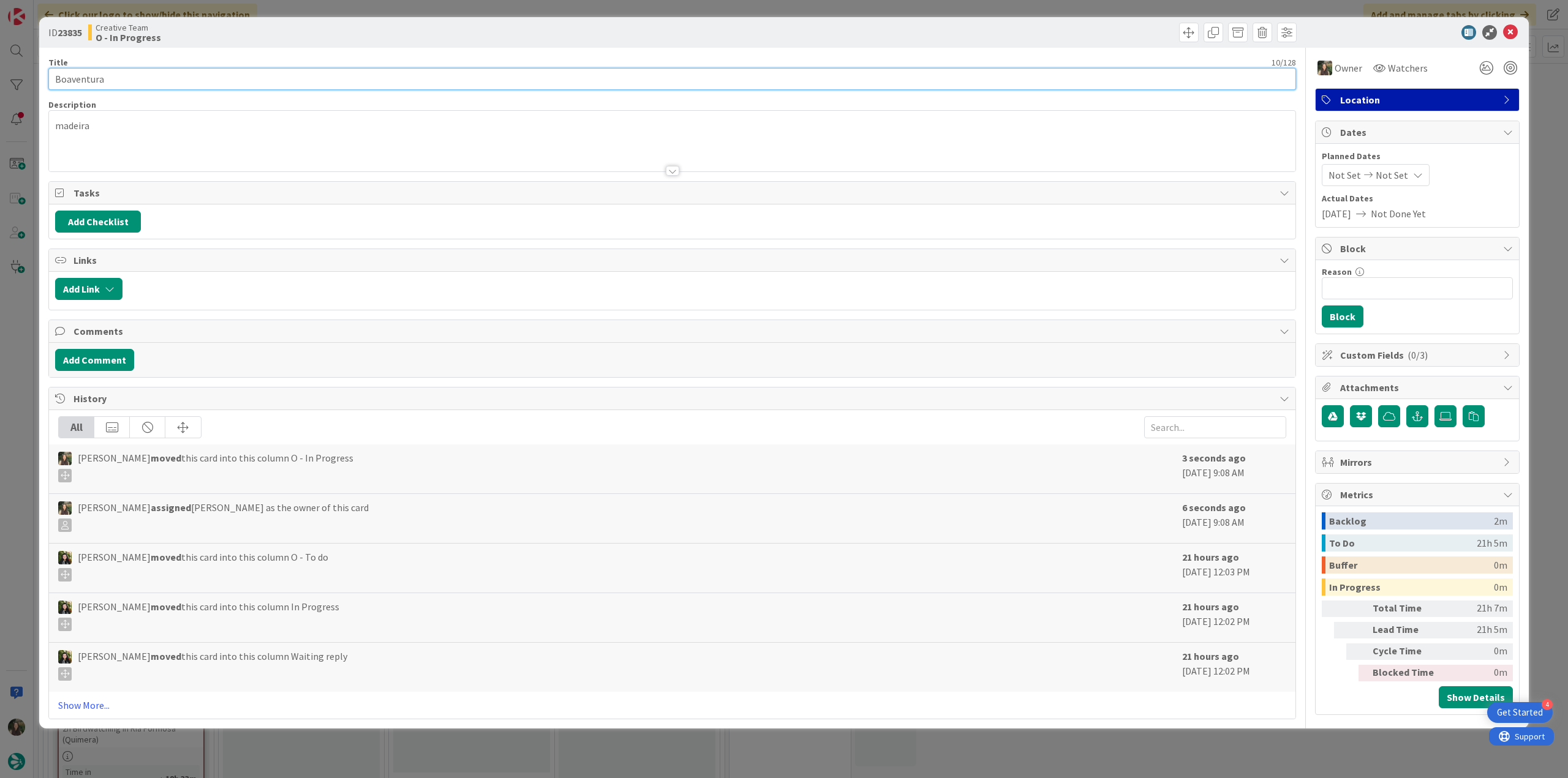
click at [81, 82] on input "Boaventura" at bounding box center [672, 79] width 1248 height 22
click at [21, 382] on div "ID 23835 Creative Team O - In Progress Title 10 / 128 Boaventura Description In…" at bounding box center [784, 389] width 1568 height 778
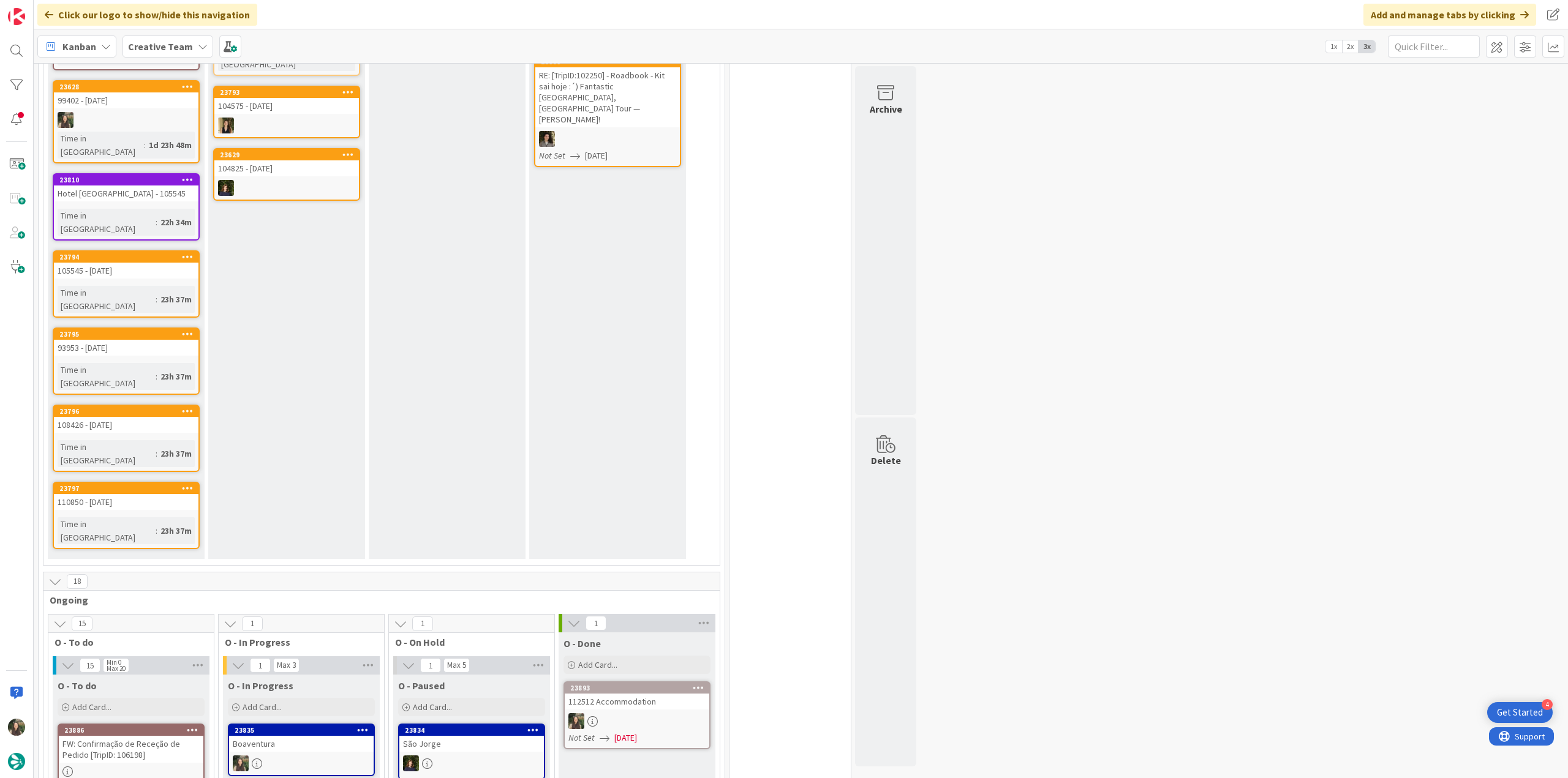
scroll to position [367, 0]
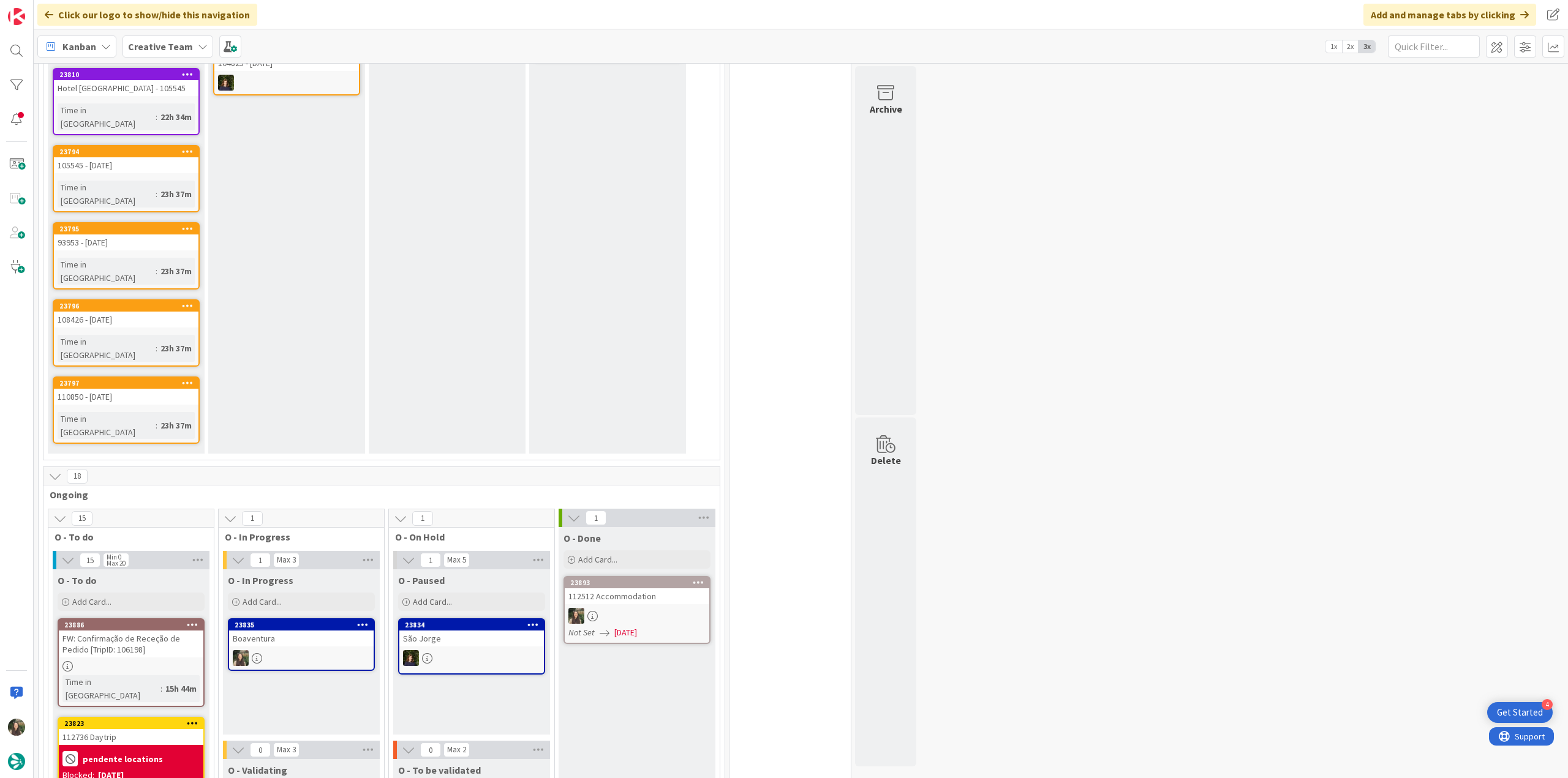
click at [504, 650] on div at bounding box center [472, 658] width 144 height 16
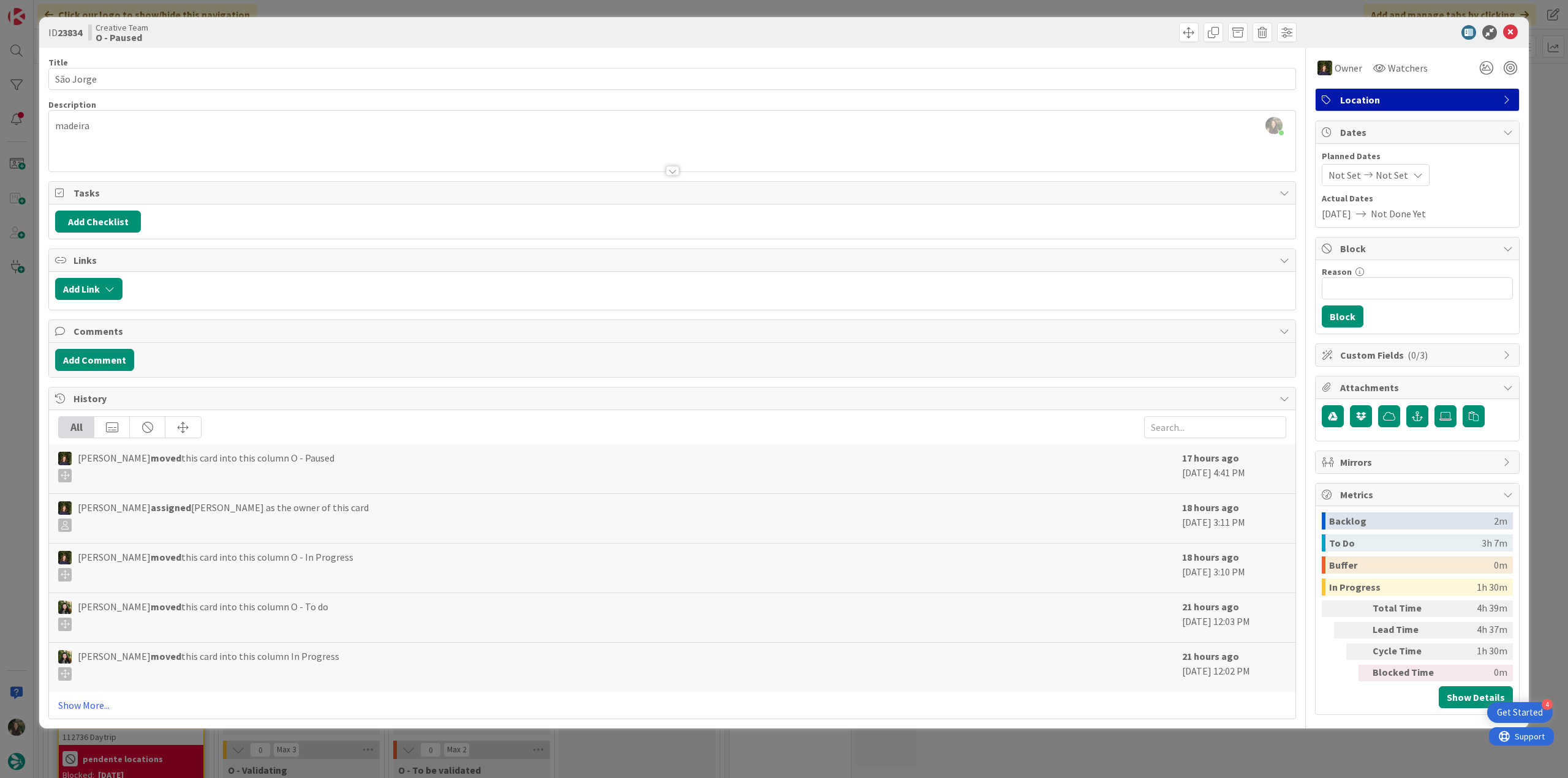
click at [1265, 763] on div "ID 23834 Creative Team O - Paused Title 9 / 128 São Jorge Description Inês Gonç…" at bounding box center [784, 389] width 1568 height 778
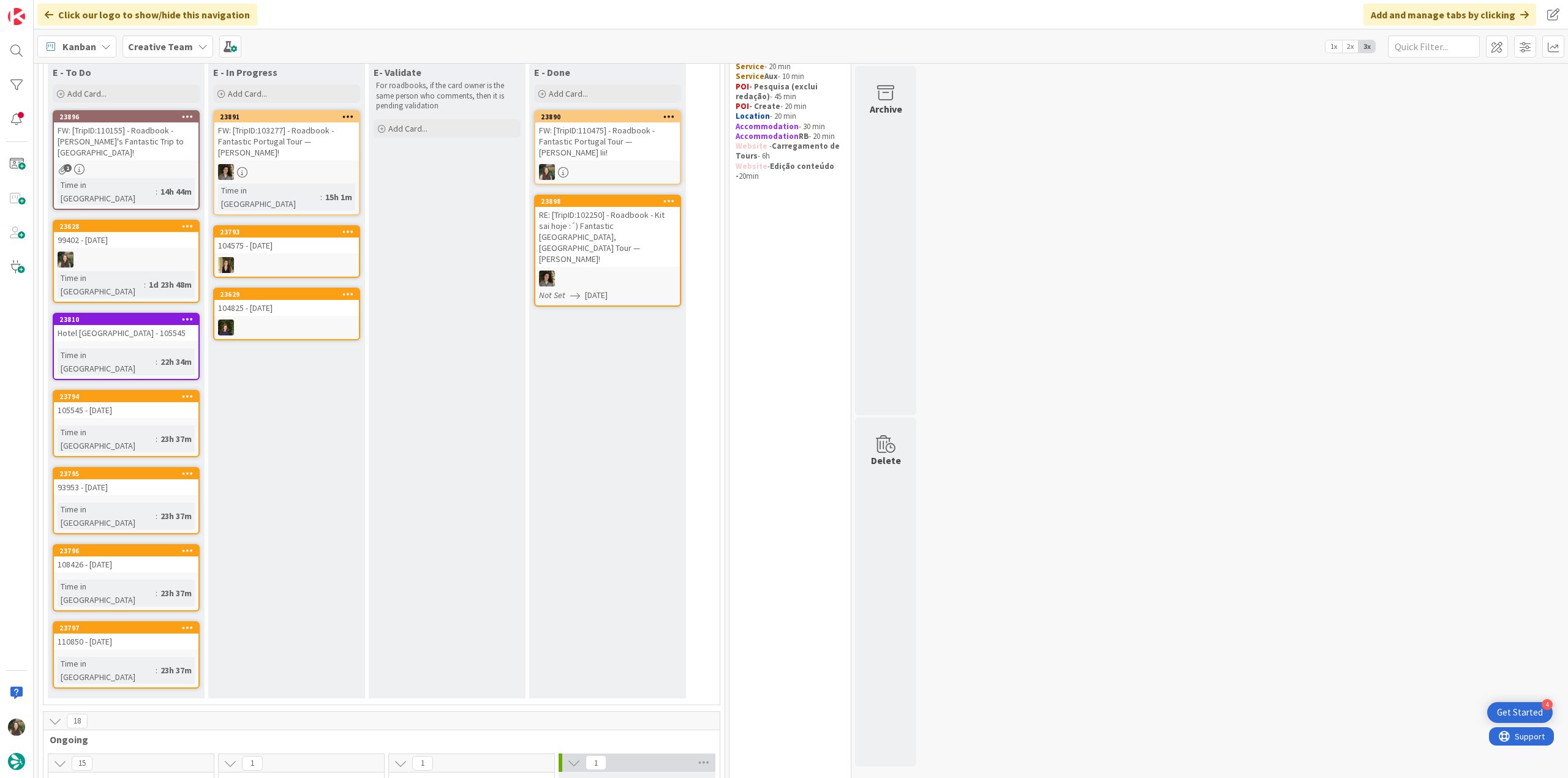
scroll to position [429, 0]
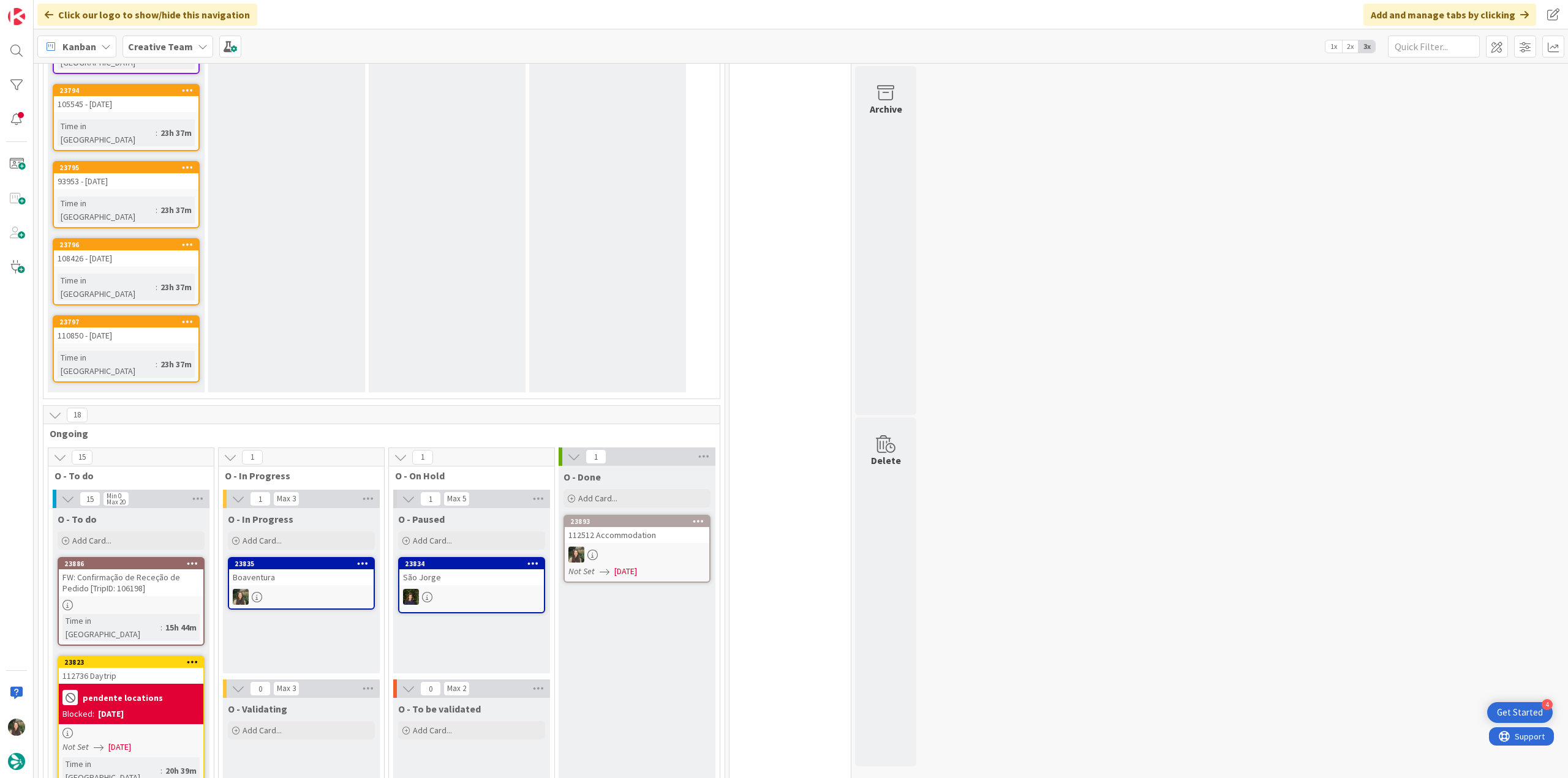
click at [145, 684] on div "pendente locations Blocked: 09/24/2025" at bounding box center [131, 704] width 144 height 41
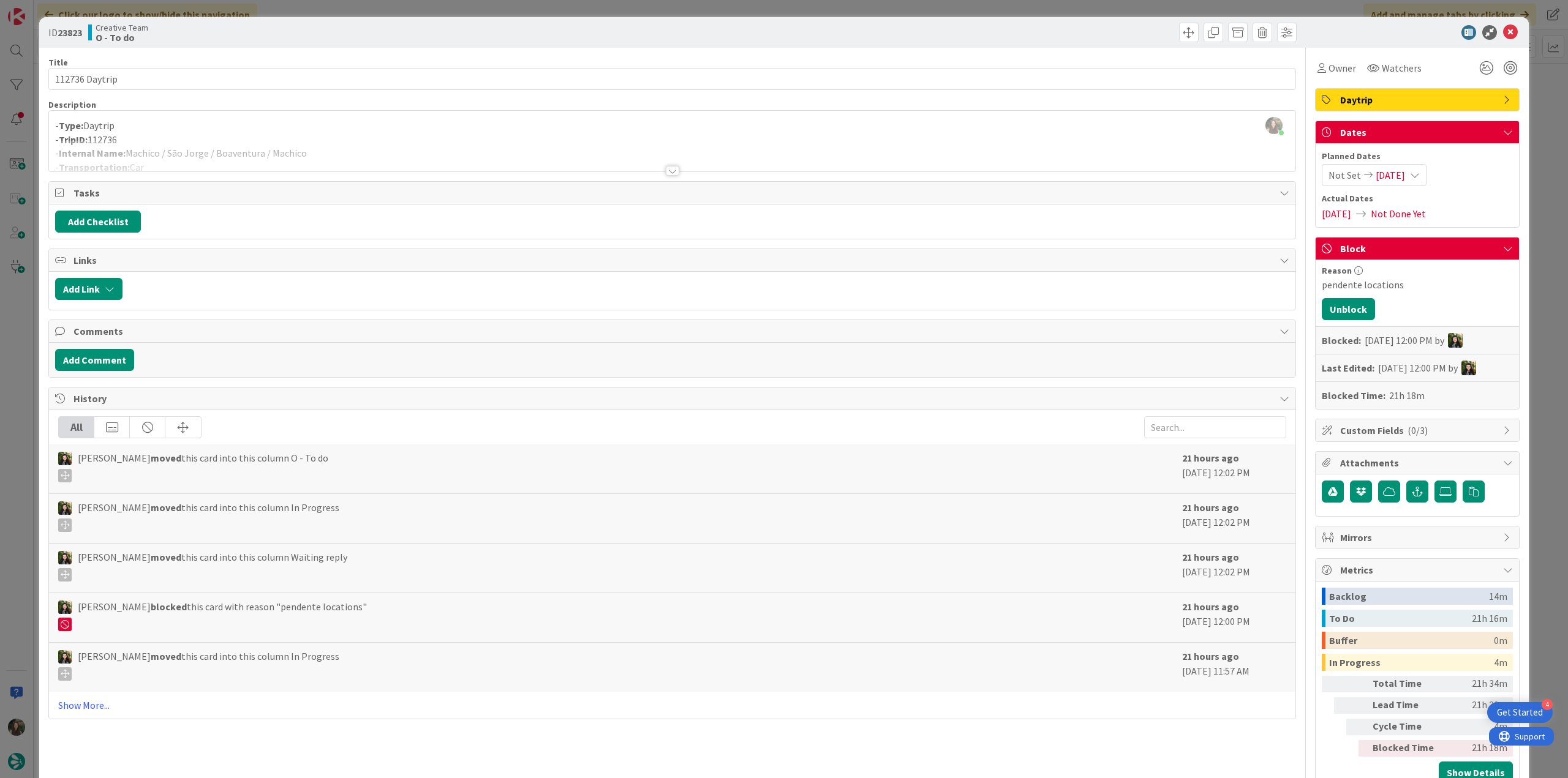
click at [24, 427] on div "ID 23823 Creative Team O - To do Title 14 / 128 112736 Daytrip Description Inês…" at bounding box center [784, 389] width 1568 height 778
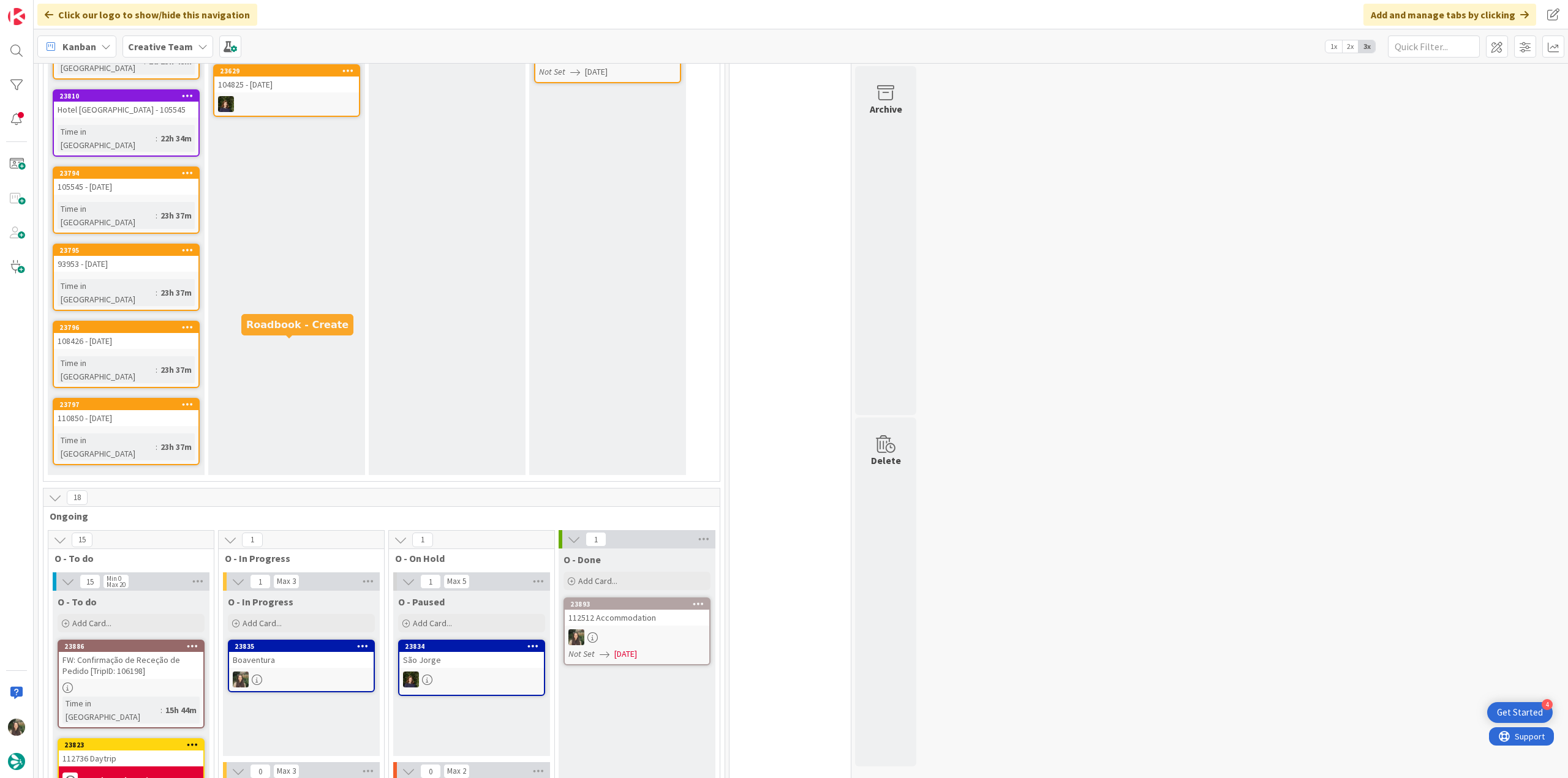
scroll to position [429, 0]
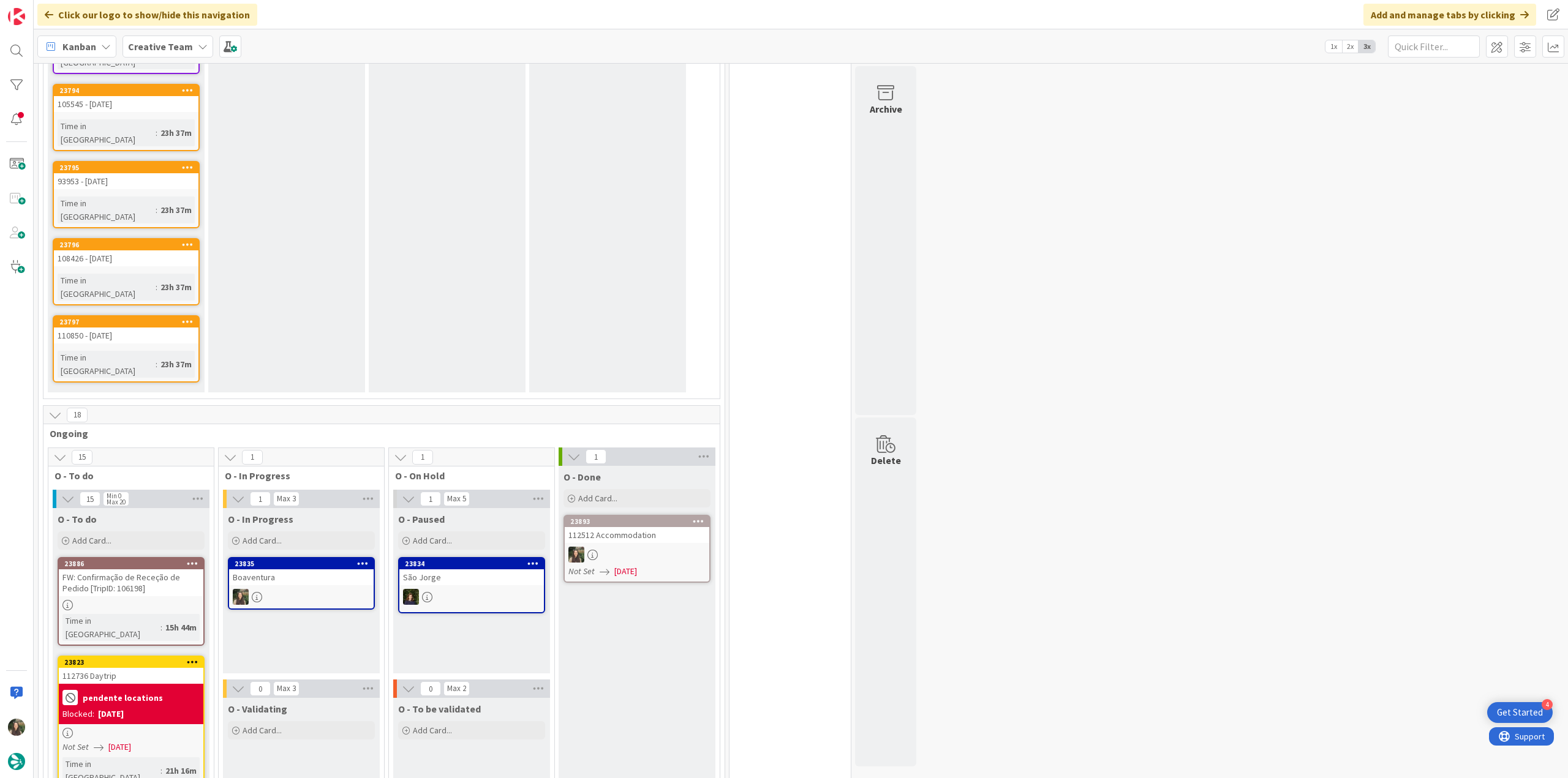
click at [487, 589] on div at bounding box center [472, 597] width 144 height 16
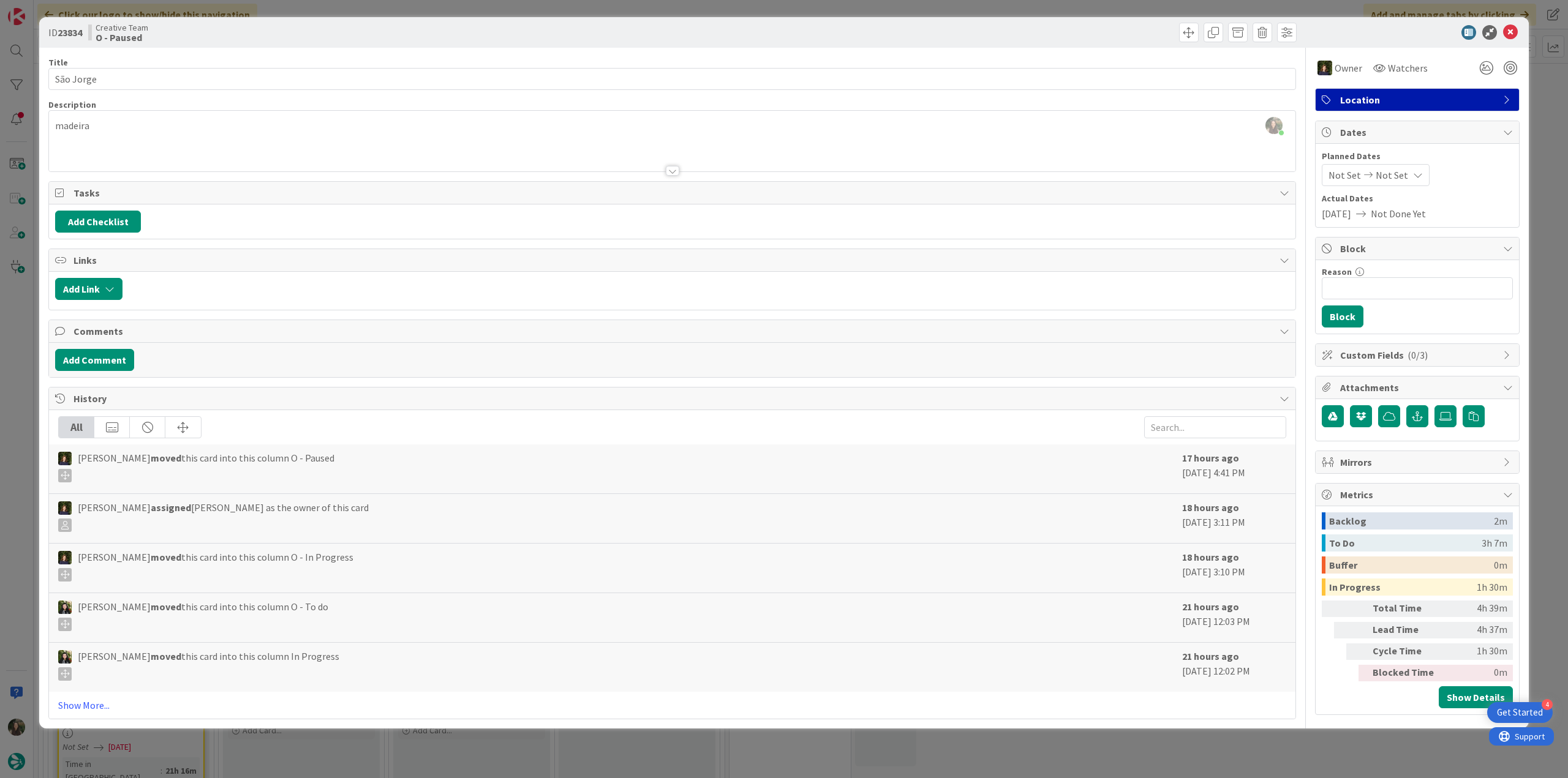
click at [18, 348] on div "ID 23834 Creative Team O - Paused Title 9 / 128 São Jorge Description Inês Gonç…" at bounding box center [784, 389] width 1568 height 778
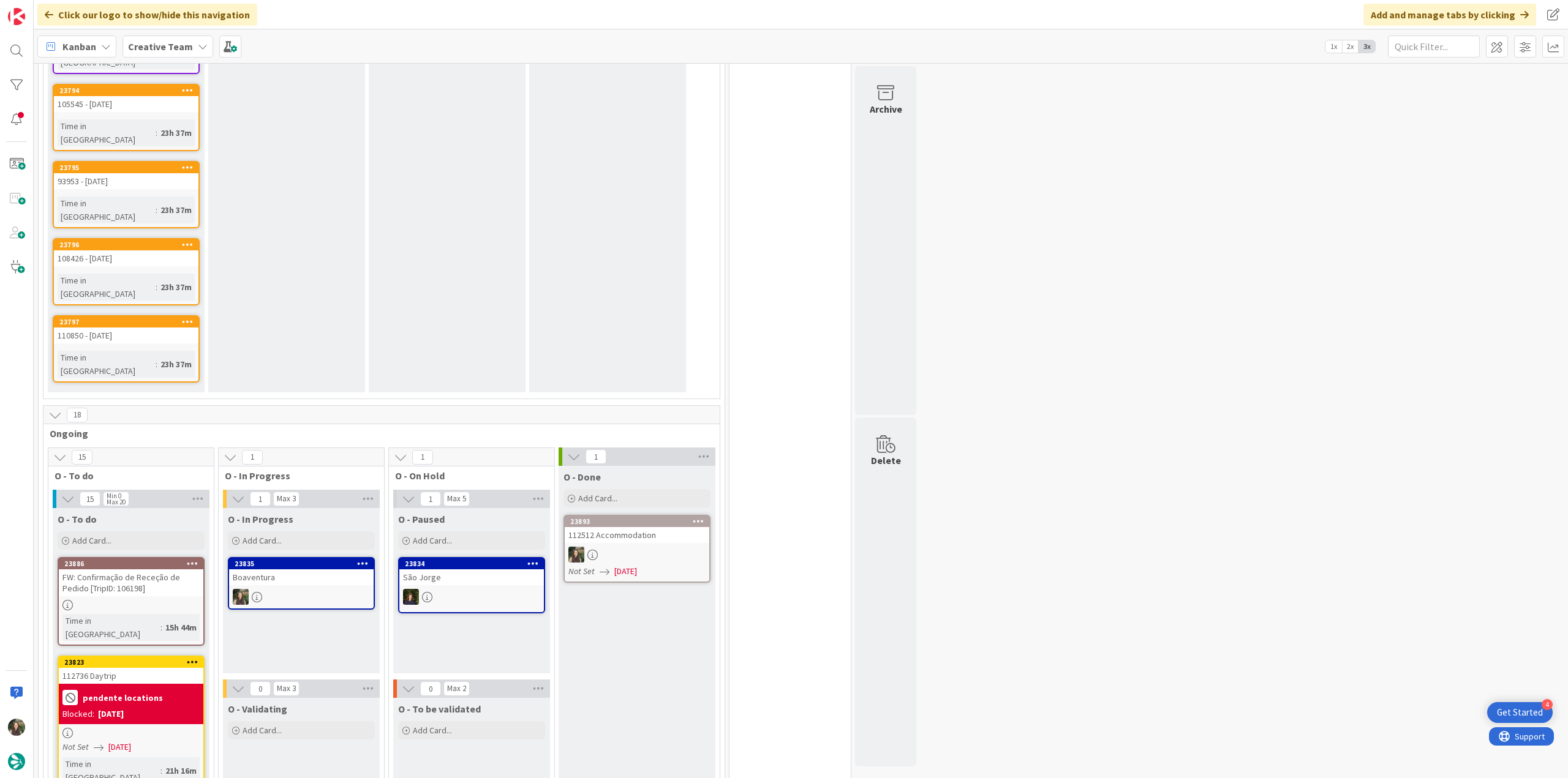
click at [519, 569] on div "São Jorge" at bounding box center [472, 577] width 144 height 16
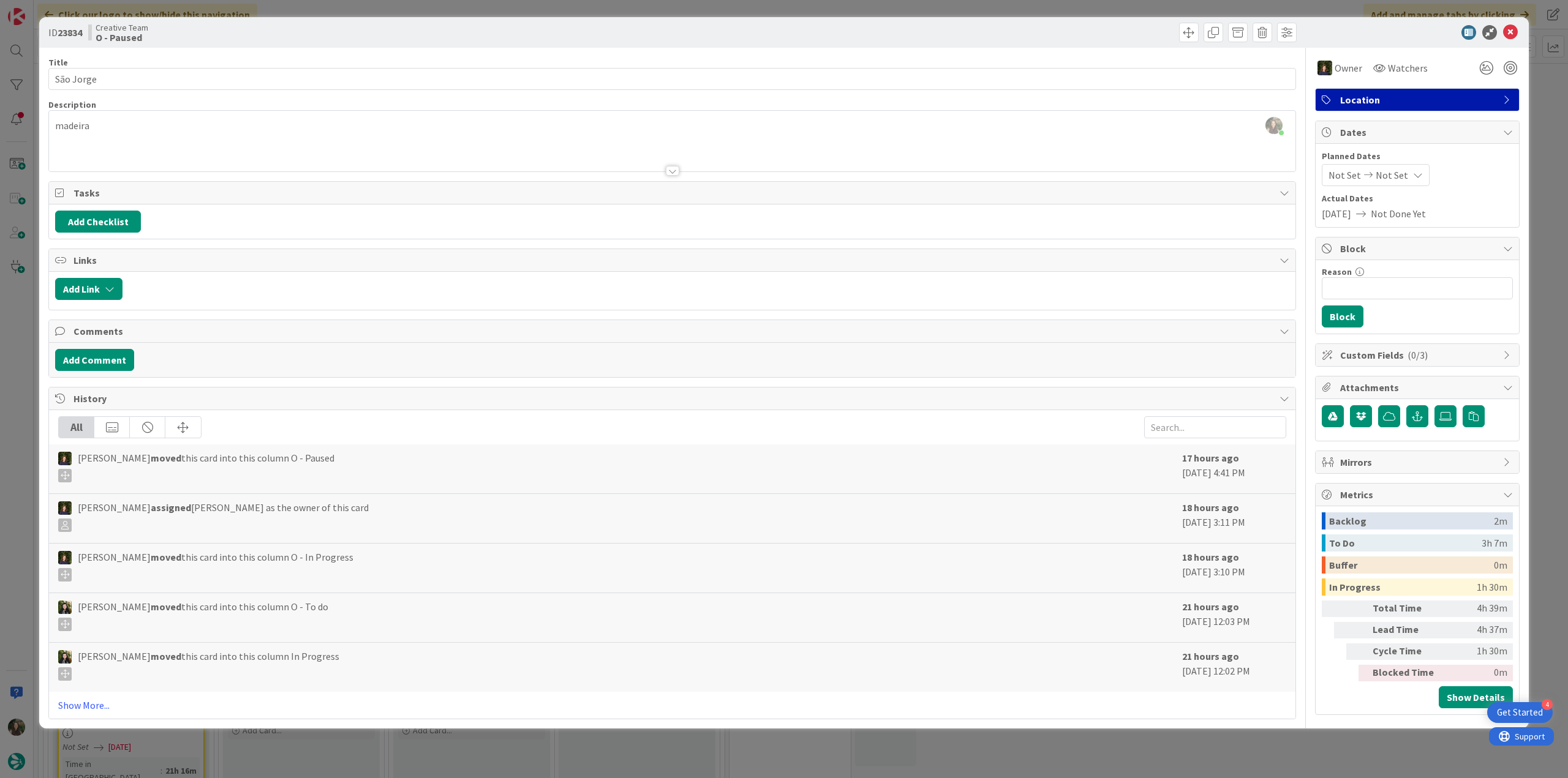
click at [1541, 283] on div "ID 23834 Creative Team O - Paused Title 9 / 128 São Jorge Description Inês Gonç…" at bounding box center [784, 389] width 1568 height 778
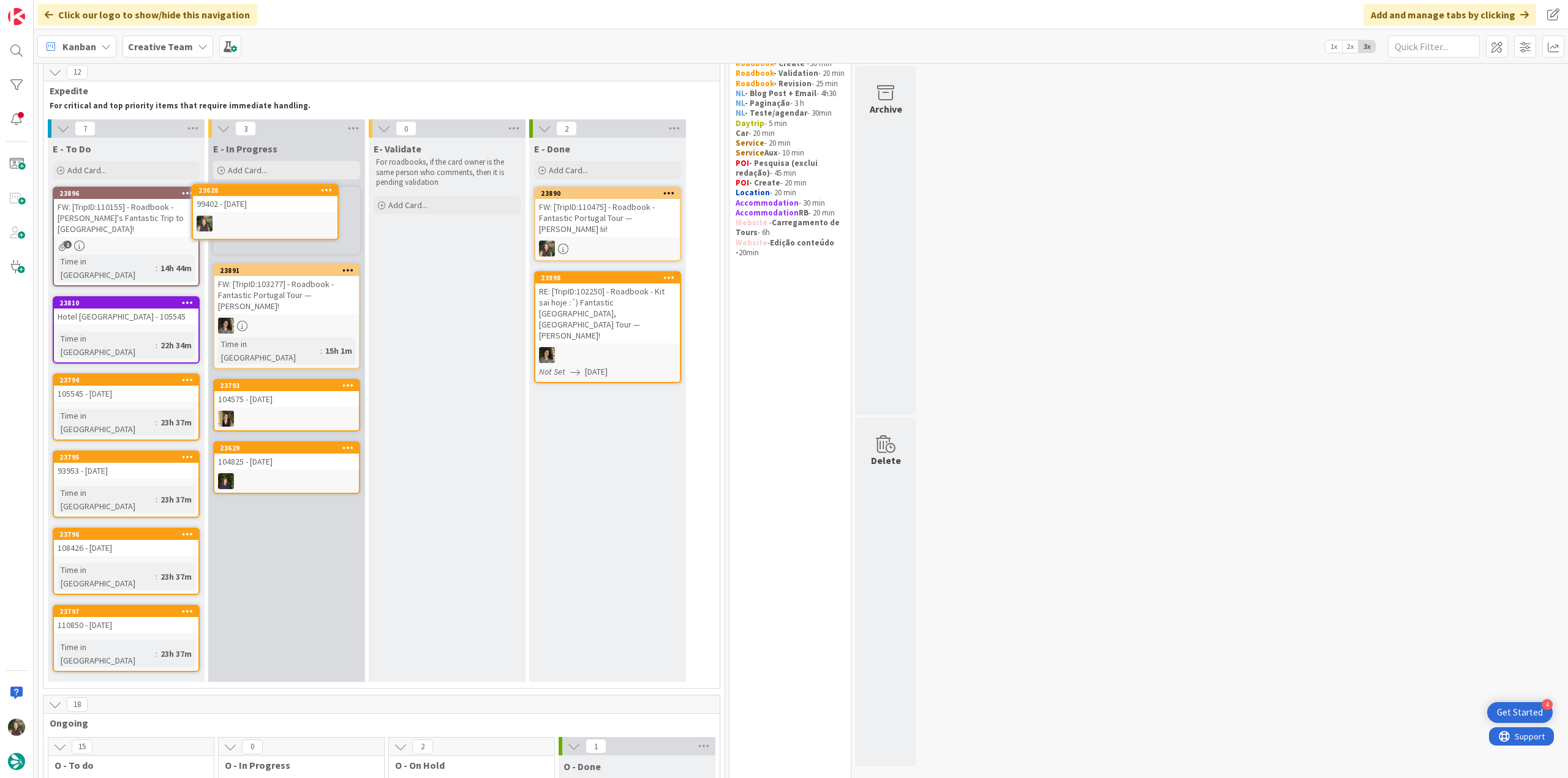
scroll to position [41, 0]
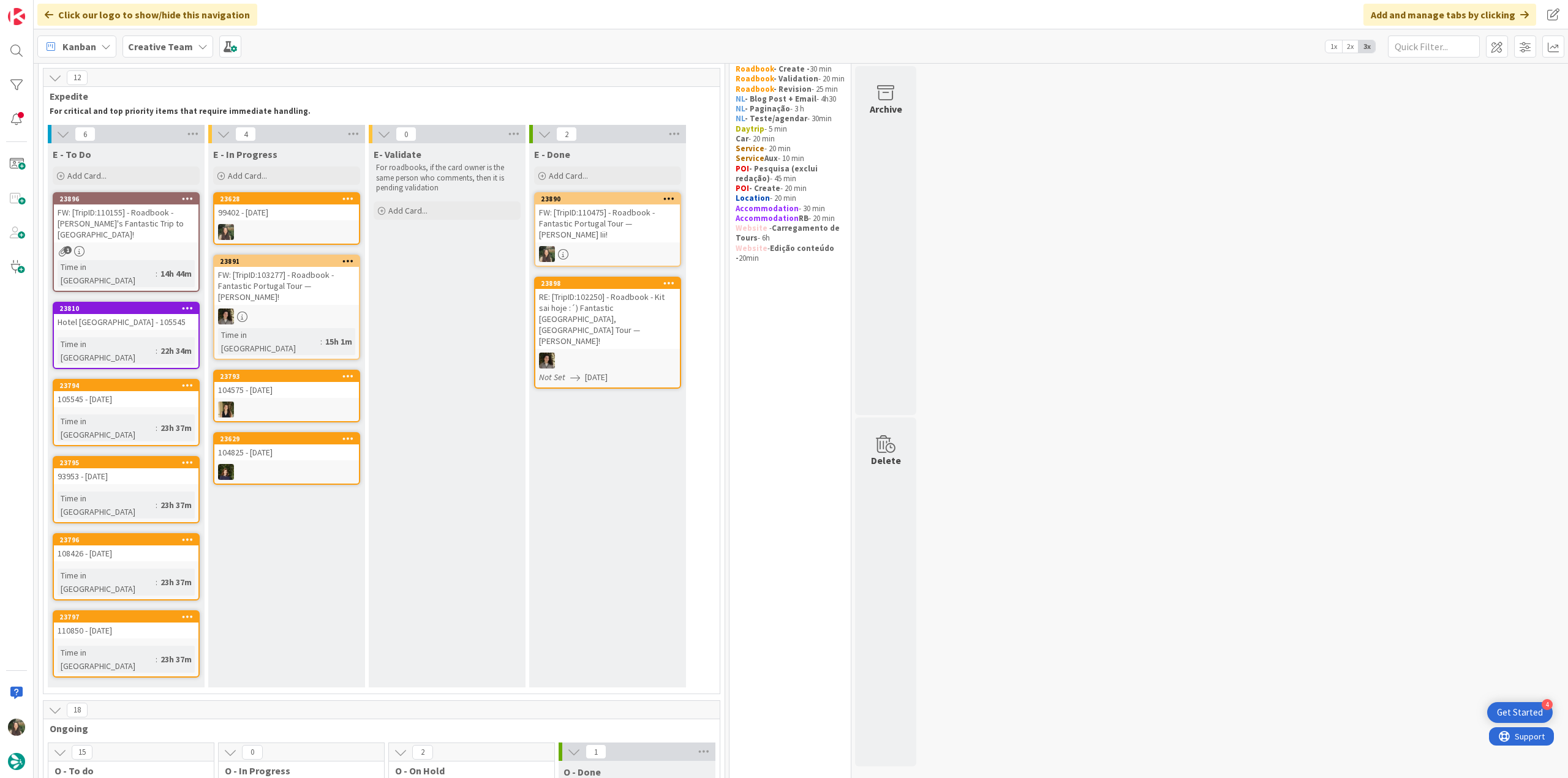
click at [245, 229] on div at bounding box center [287, 232] width 144 height 16
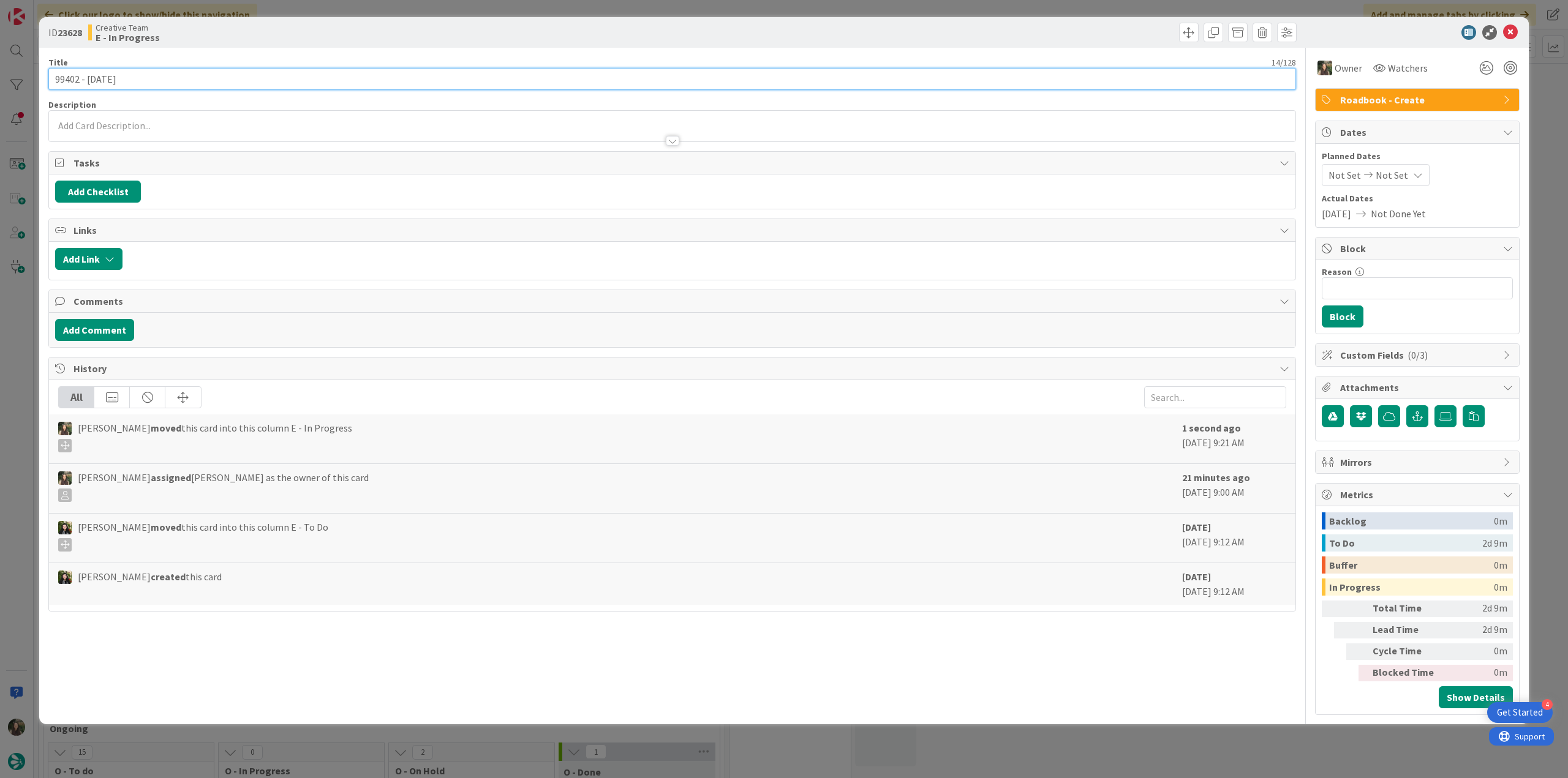
click at [61, 73] on input "99402 - 22 oct" at bounding box center [672, 79] width 1248 height 22
click at [25, 473] on div "ID 23628 Creative Team E - In Progress Title 14 / 128 99402 - 22 oct Descriptio…" at bounding box center [784, 389] width 1568 height 778
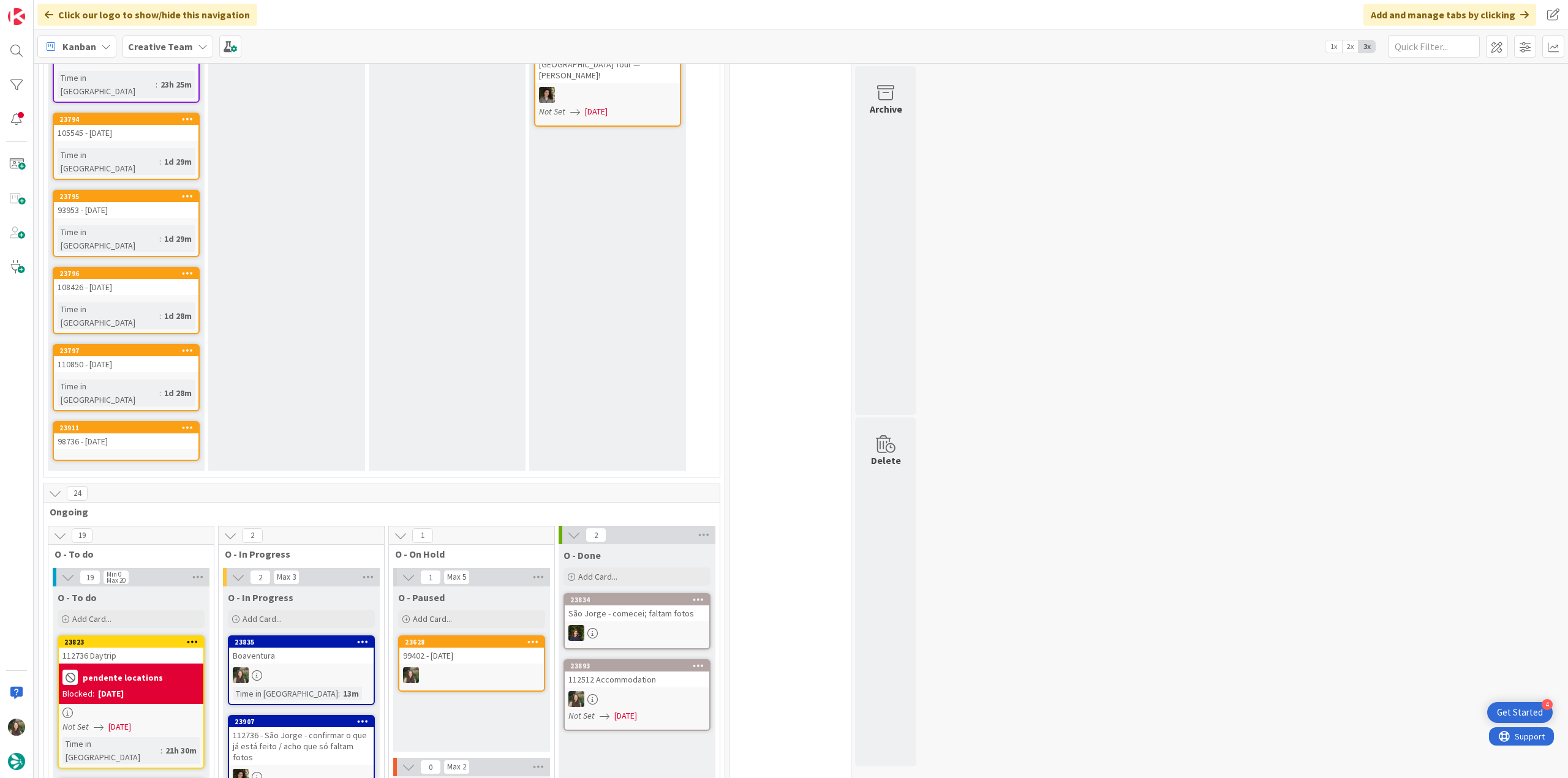
scroll to position [562, 0]
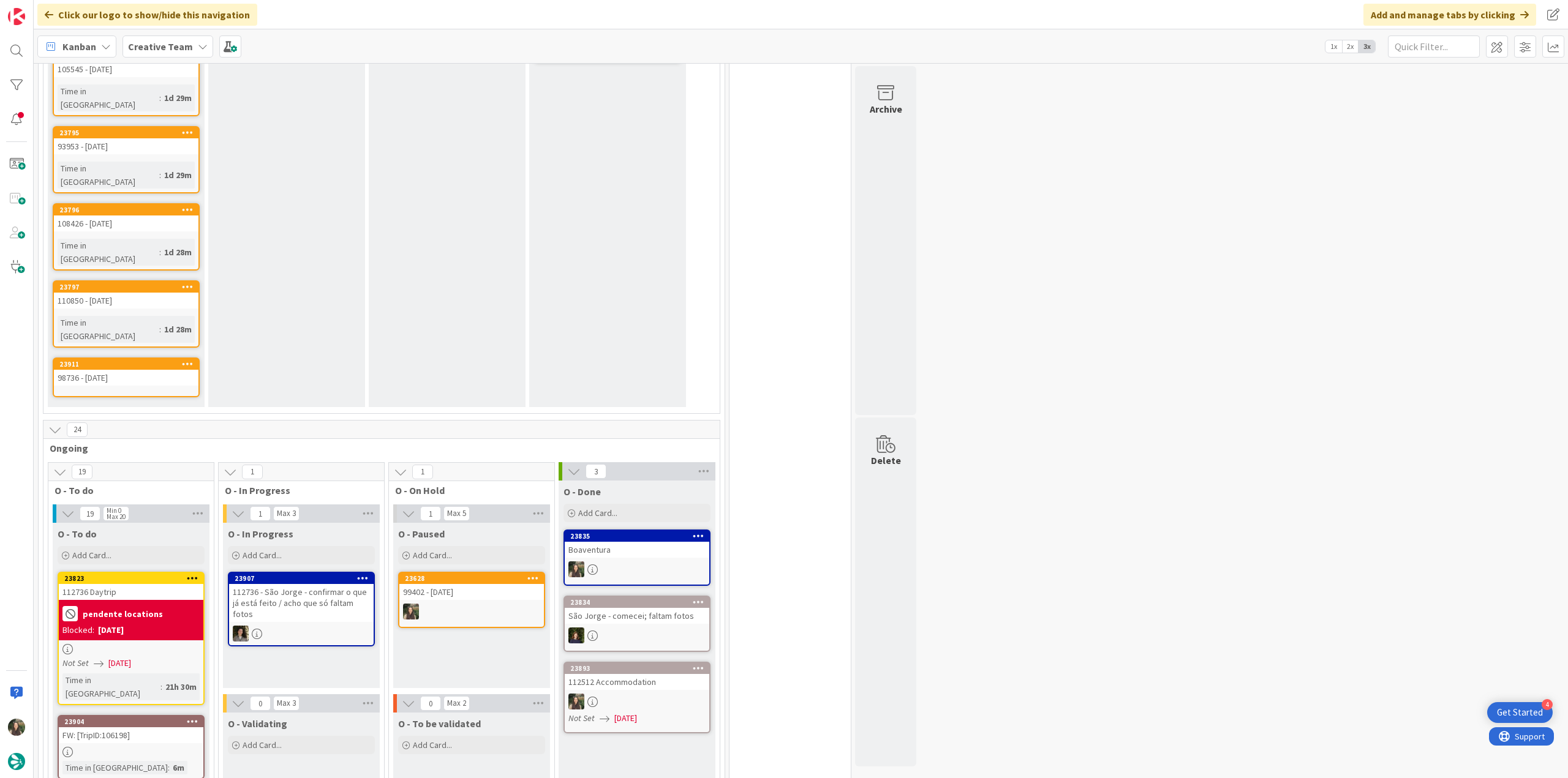
click at [662, 529] on link "23835 Boaventura" at bounding box center [637, 557] width 147 height 56
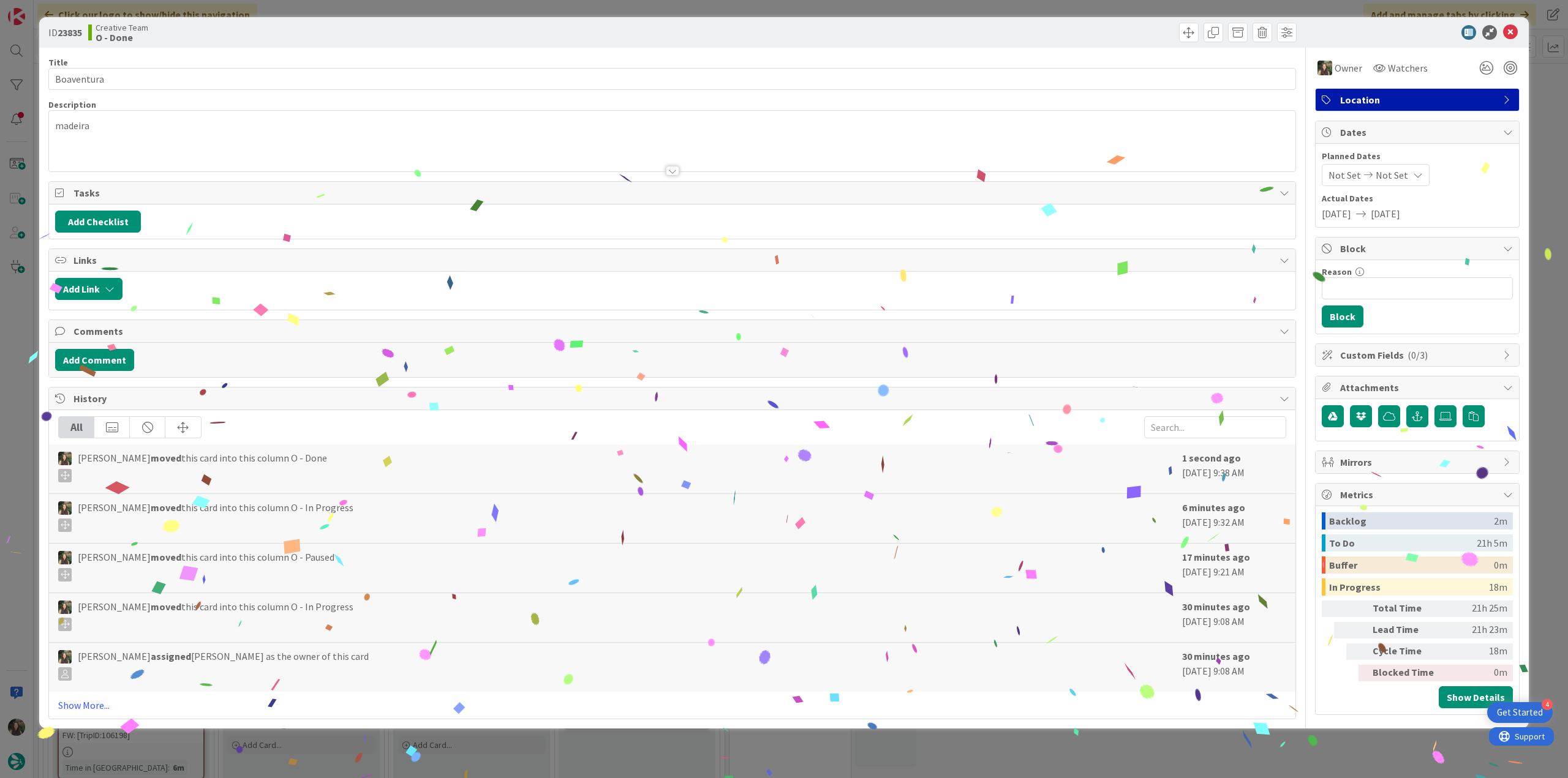
click at [1305, 738] on div "ID 23835 Creative Team O - Done Title 10 / 128 Boaventura Description madeira O…" at bounding box center [784, 389] width 1568 height 778
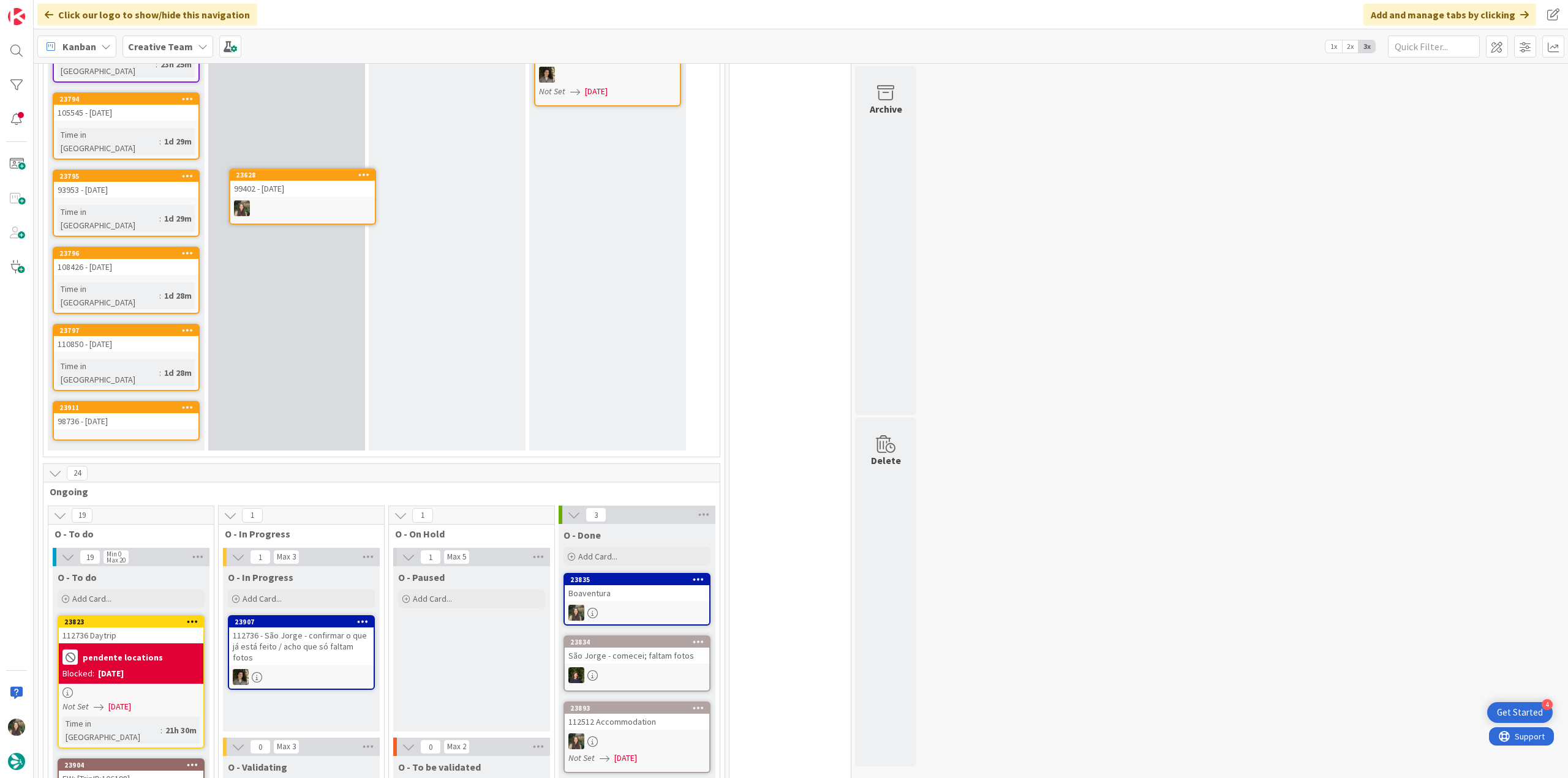
scroll to position [503, 0]
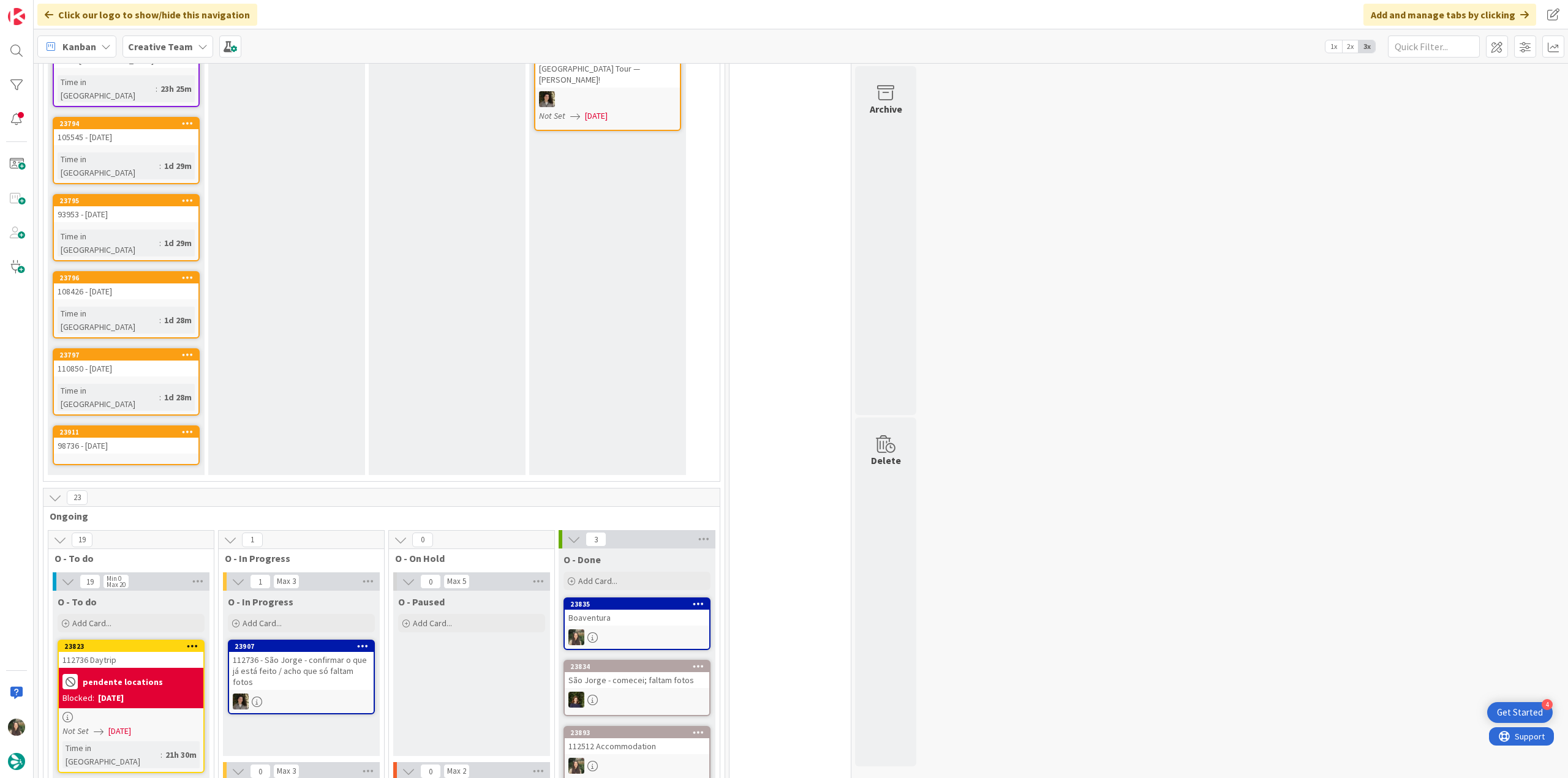
scroll to position [111, 0]
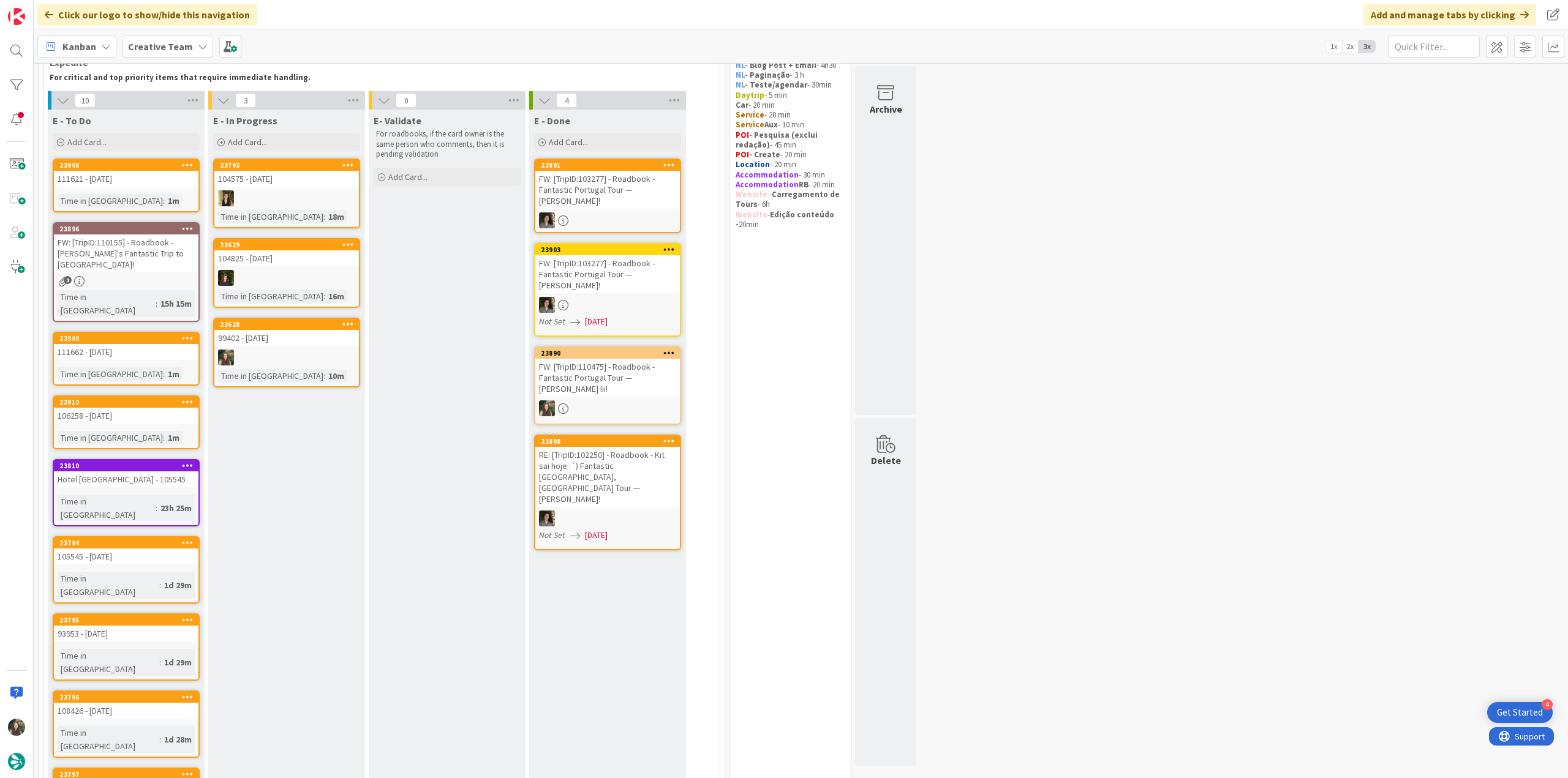
click at [318, 348] on link "23628 99402 - 22 oct Time in Column : 10m" at bounding box center [287, 352] width 147 height 70
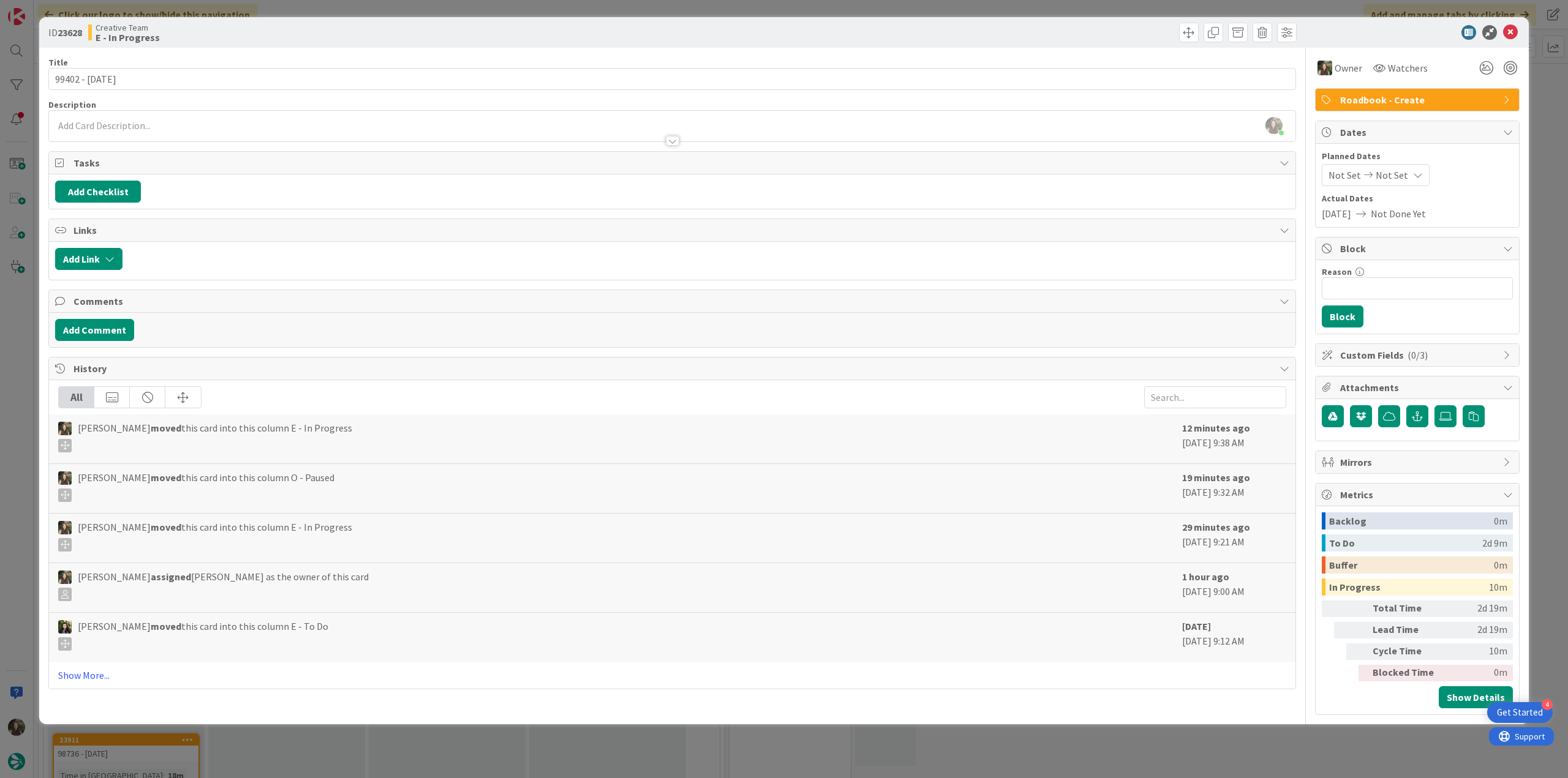
click at [2, 366] on div "ID 23628 Creative Team E - In Progress Title 14 / 128 99402 - 22 oct Descriptio…" at bounding box center [784, 389] width 1568 height 778
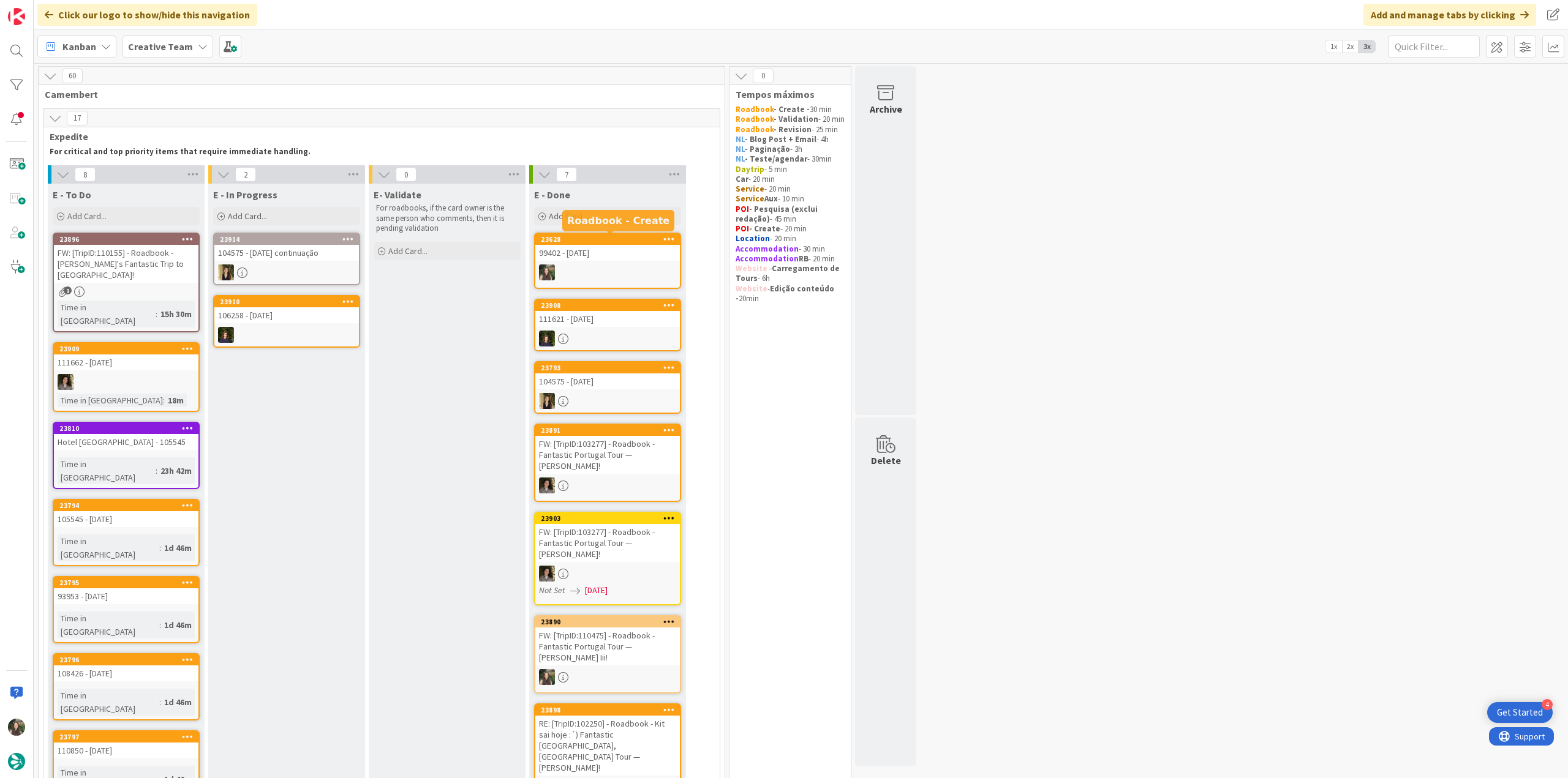
click at [640, 246] on div "99402 - 22 oct" at bounding box center [607, 252] width 144 height 16
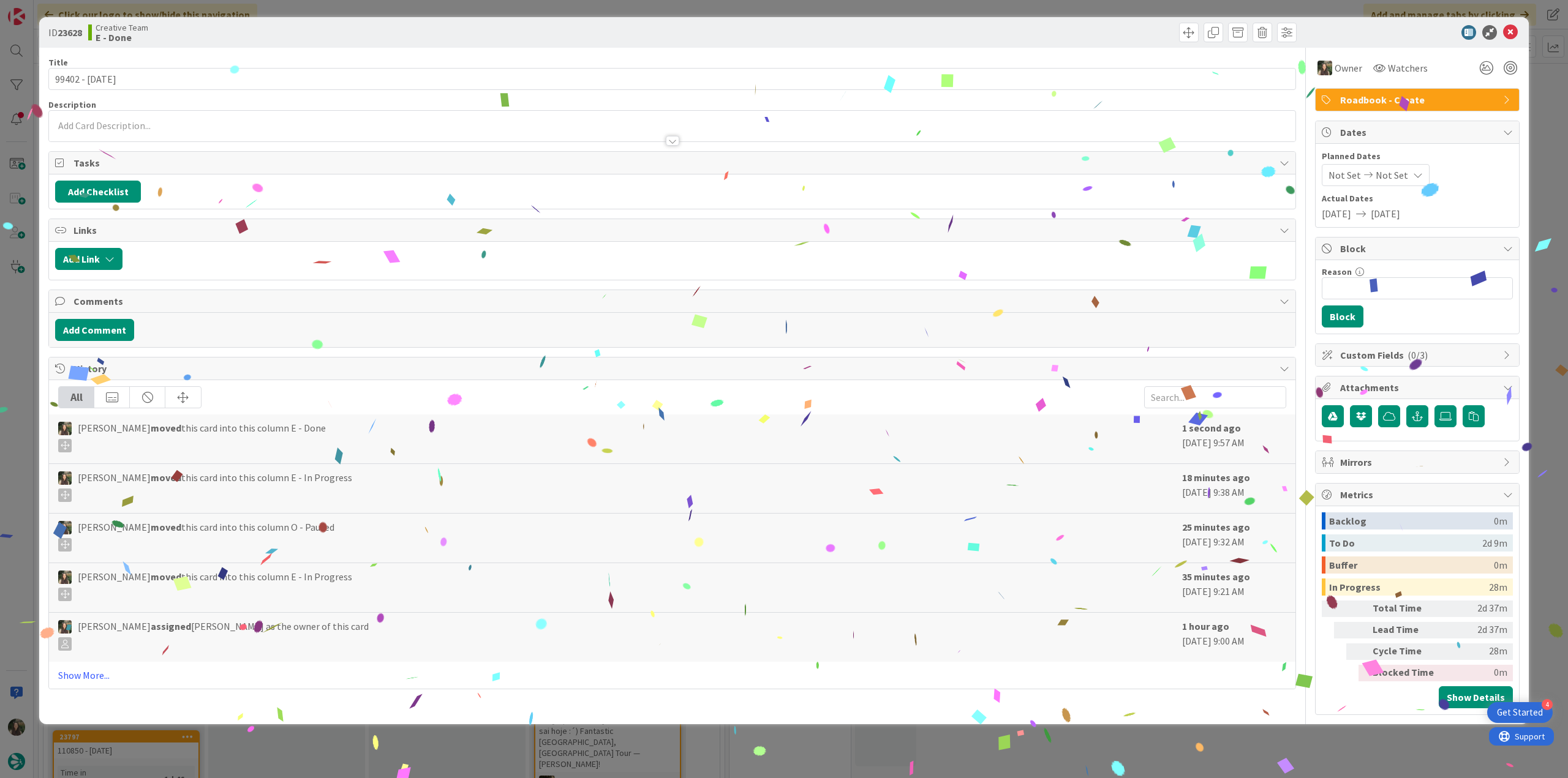
click at [1293, 756] on div "ID 23628 Creative Team E - Done Title 14 / 128 99402 - 22 oct Description Owner…" at bounding box center [784, 389] width 1568 height 778
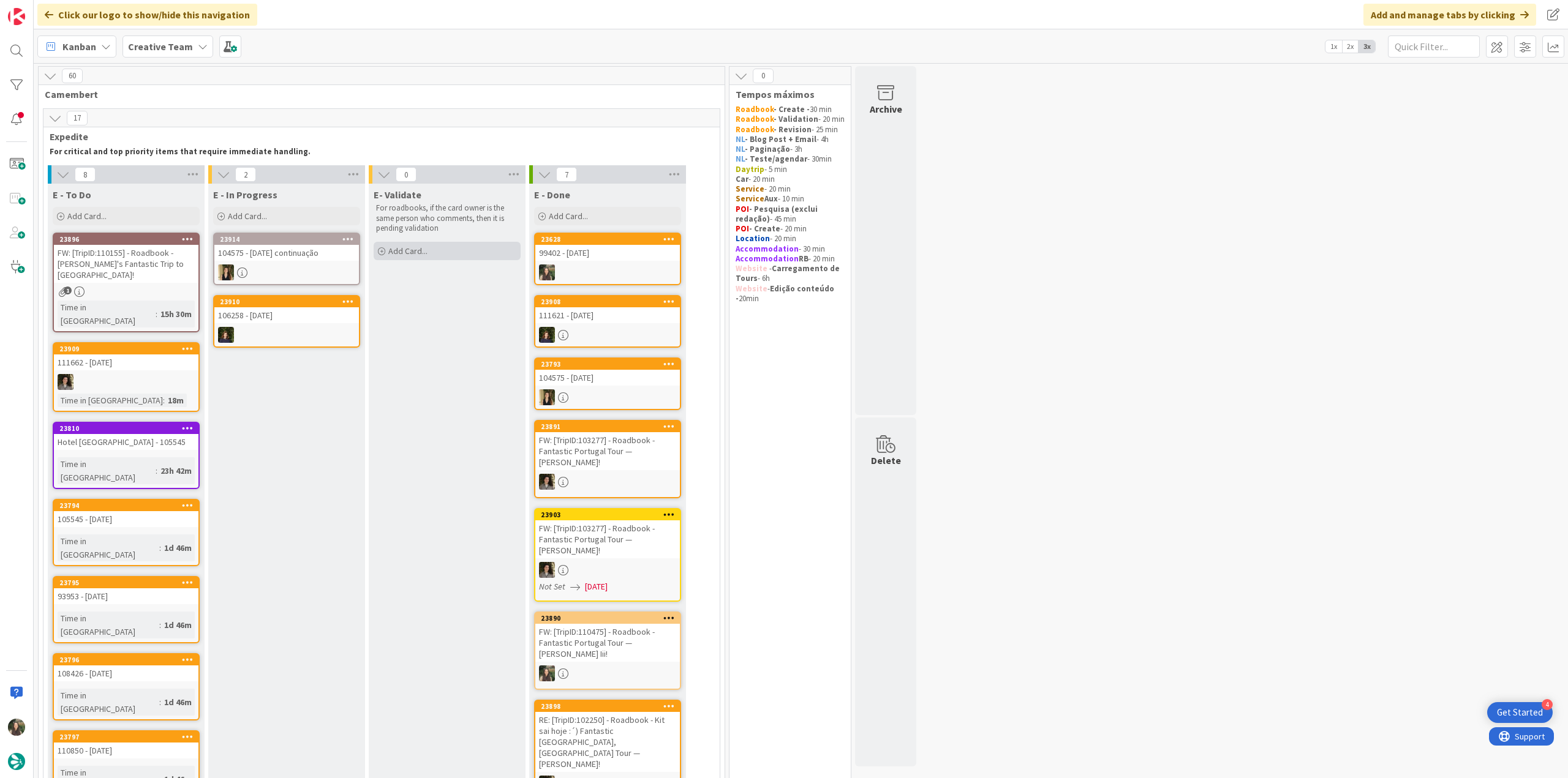
click at [441, 255] on div "Add Card..." at bounding box center [447, 251] width 147 height 19
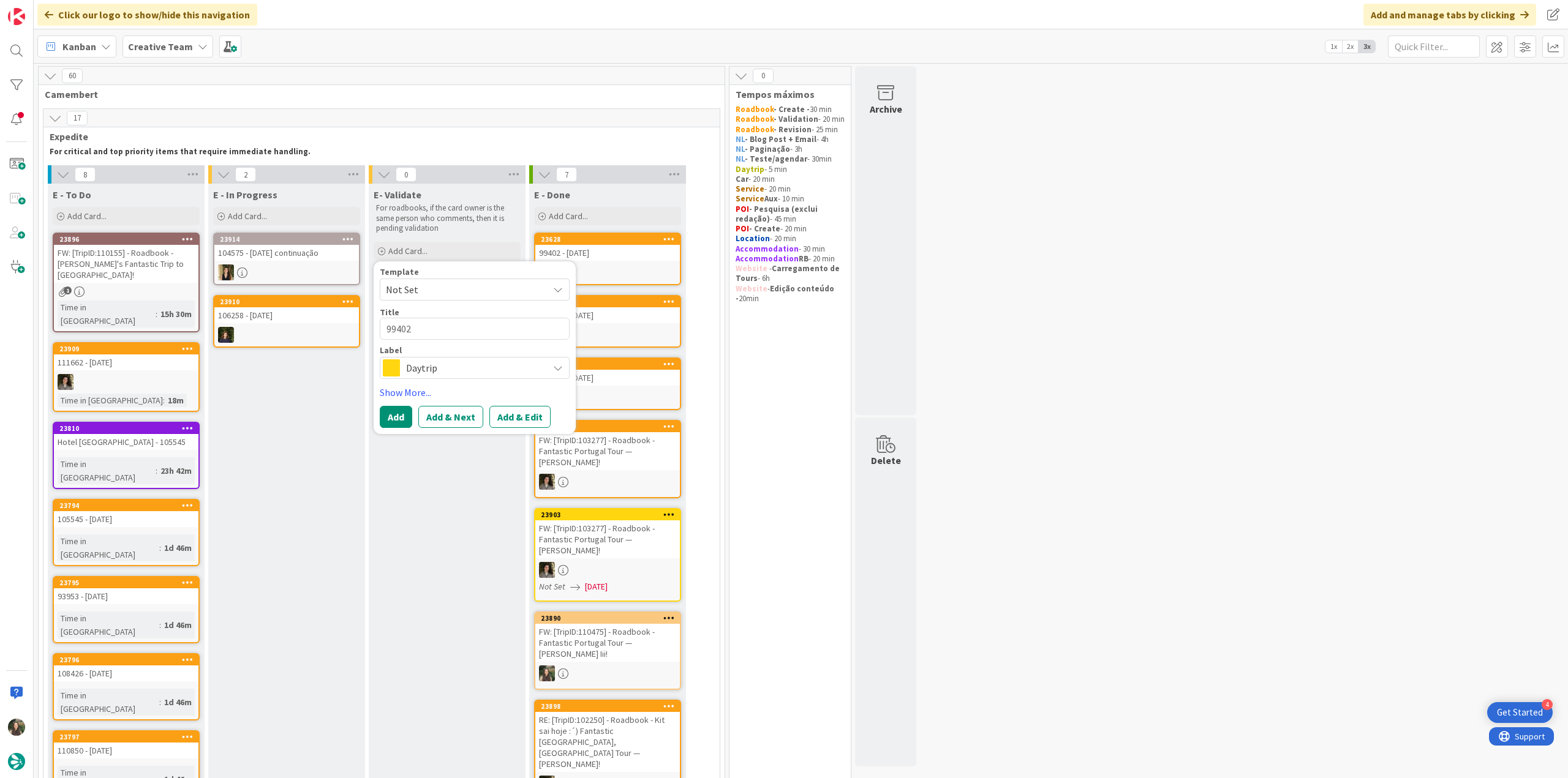
type textarea "x"
type textarea "99402"
type textarea "x"
type textarea "99402 -"
type textarea "x"
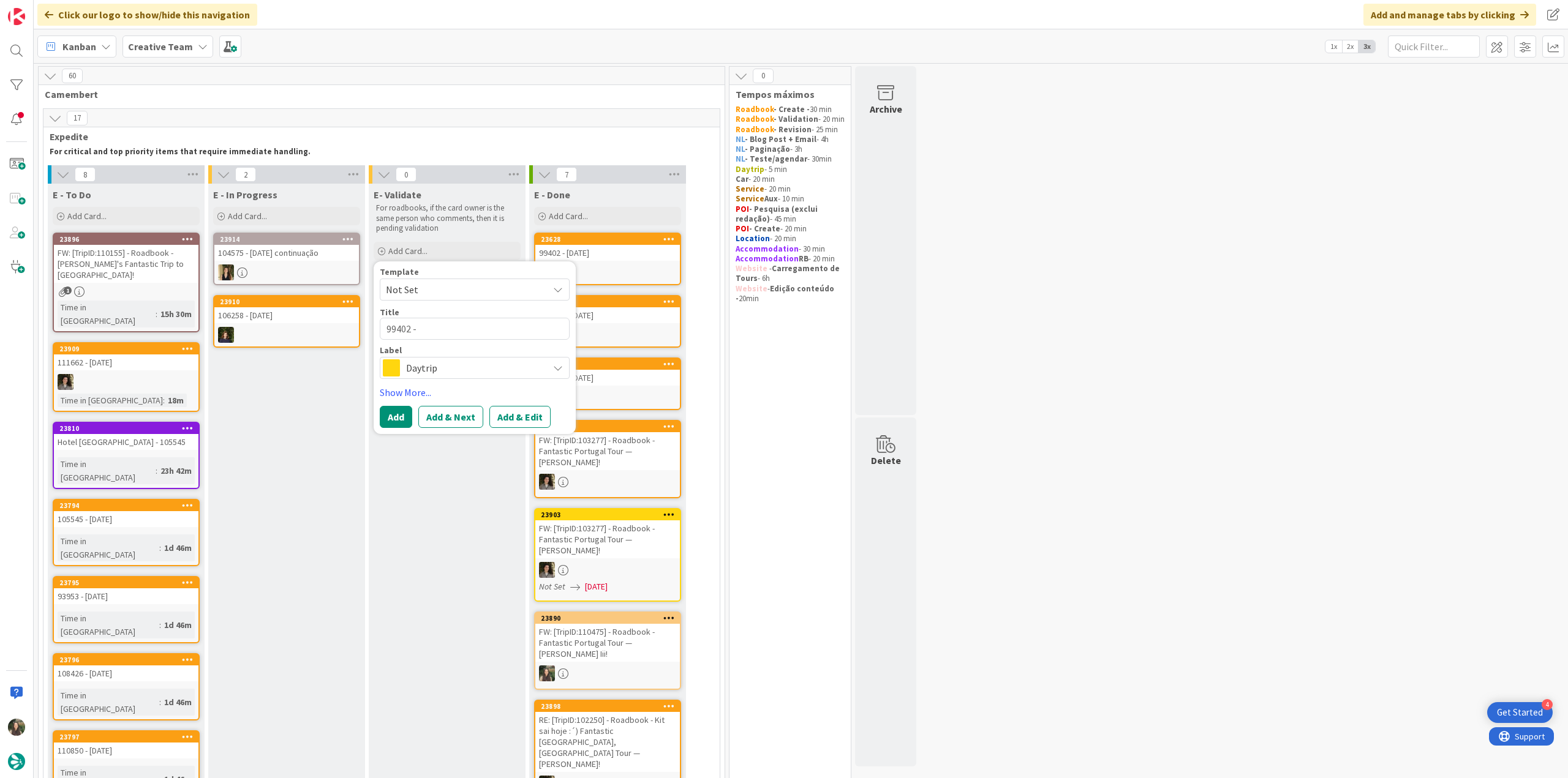
type textarea "99402 -"
type textarea "x"
type textarea "99402 - V"
type textarea "x"
type textarea "99402 - Va"
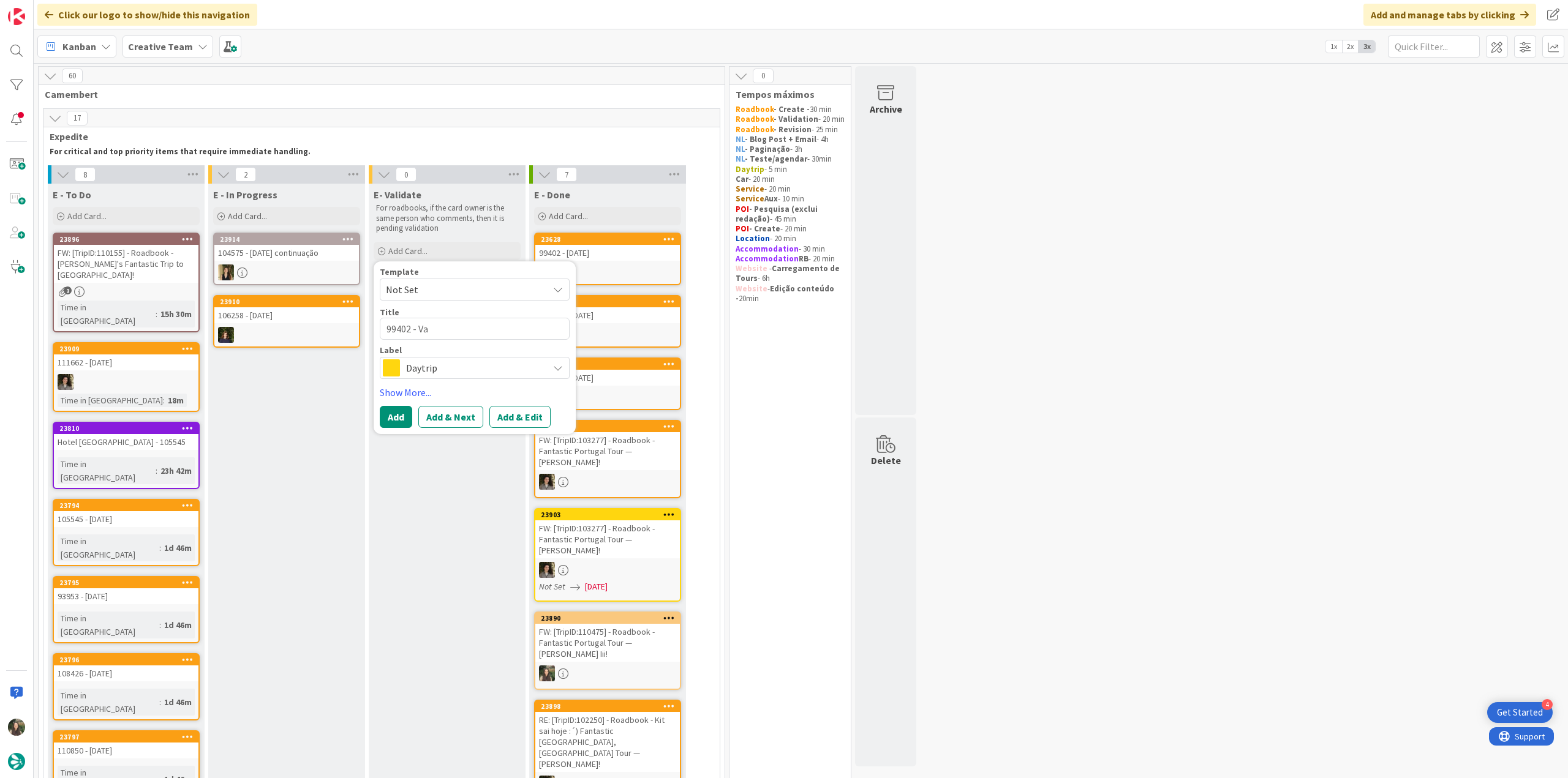
type textarea "x"
type textarea "99402 - Val"
type textarea "x"
type textarea "99402 - Vali"
type textarea "x"
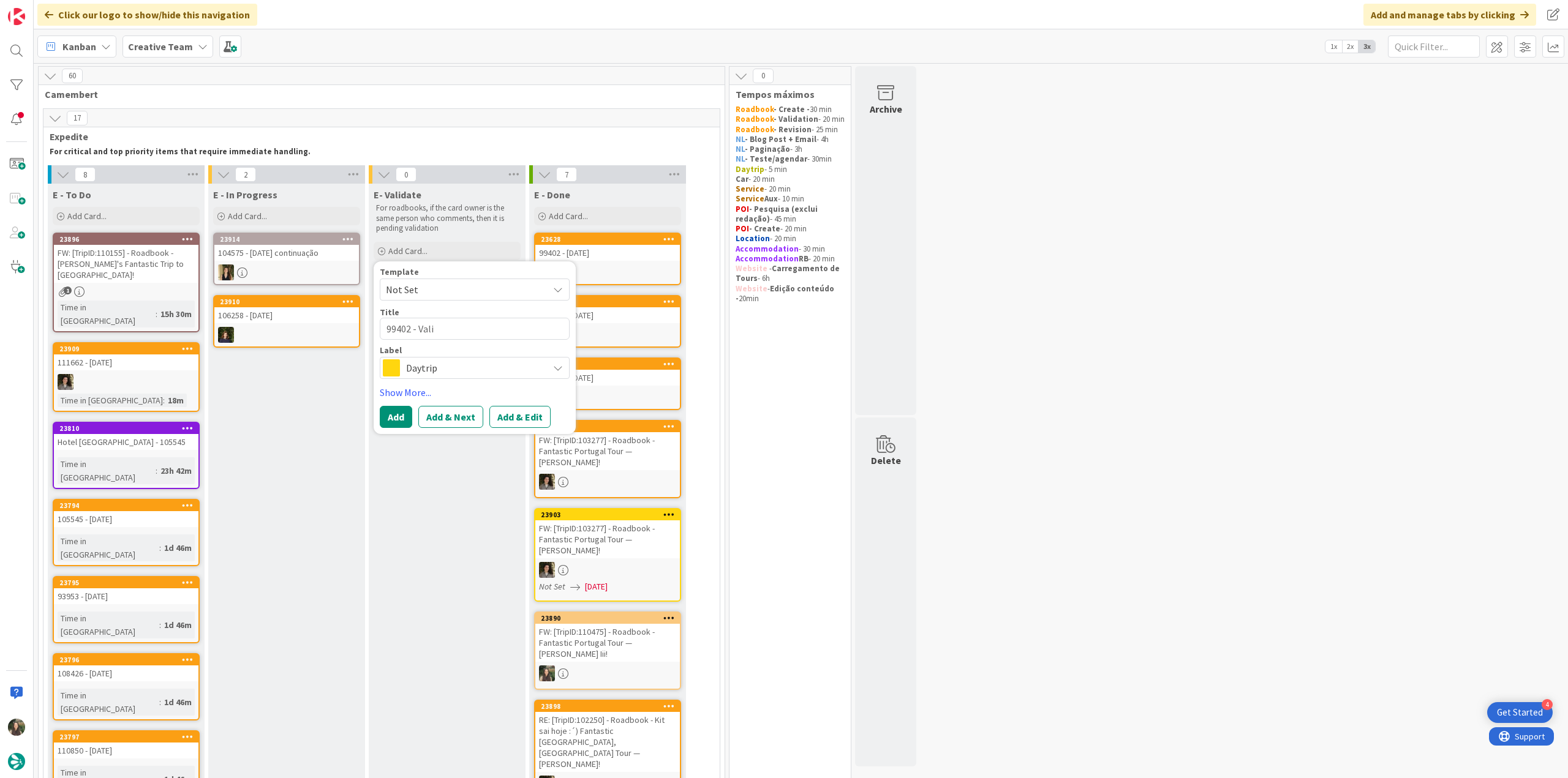
type textarea "99402 - Valid"
type textarea "x"
type textarea "99402 - Valida"
type textarea "x"
type textarea "99402 - Validat"
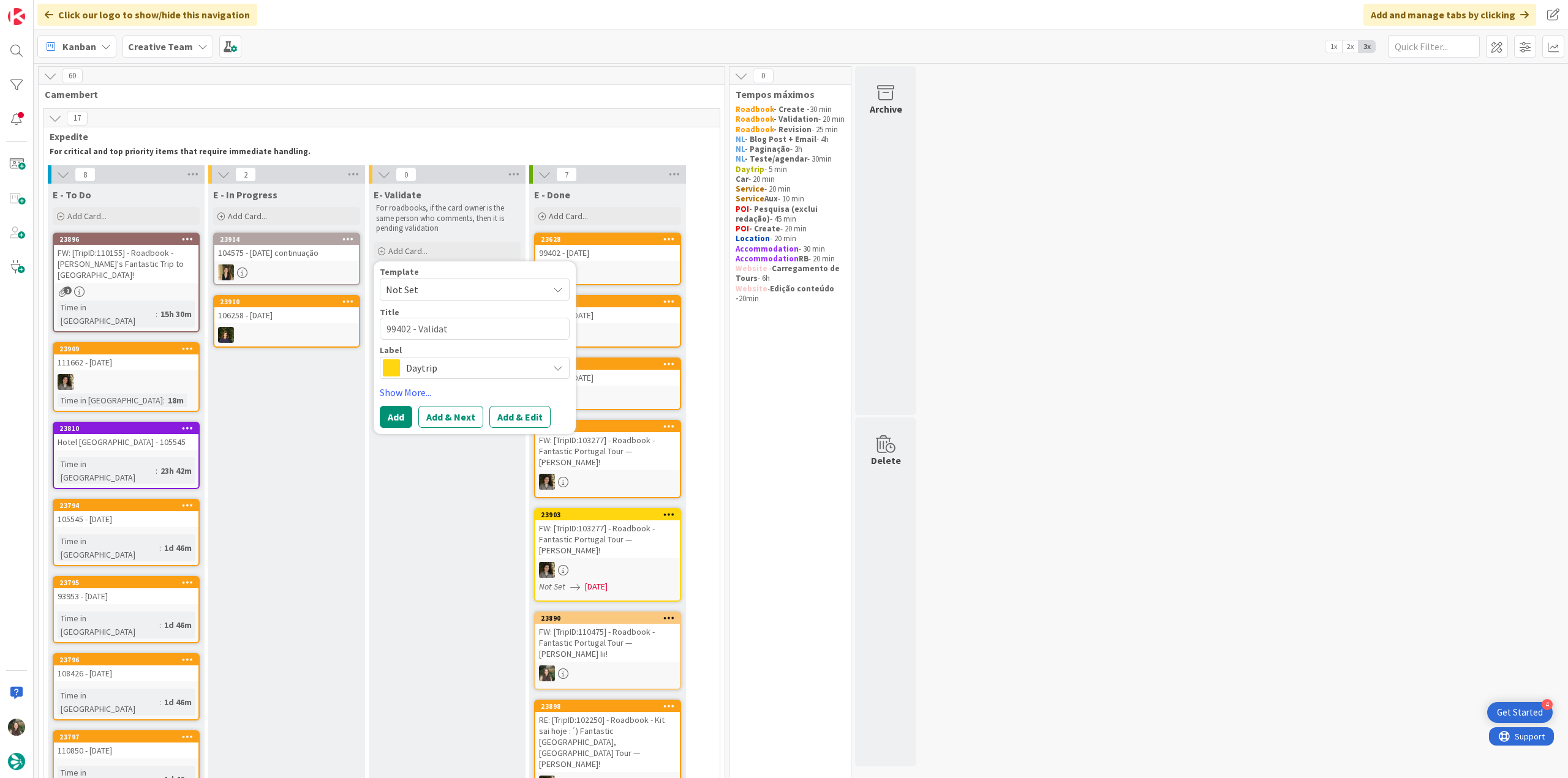
type textarea "x"
type textarea "99402 - Validati"
type textarea "x"
type textarea "99402 - Validatio"
type textarea "x"
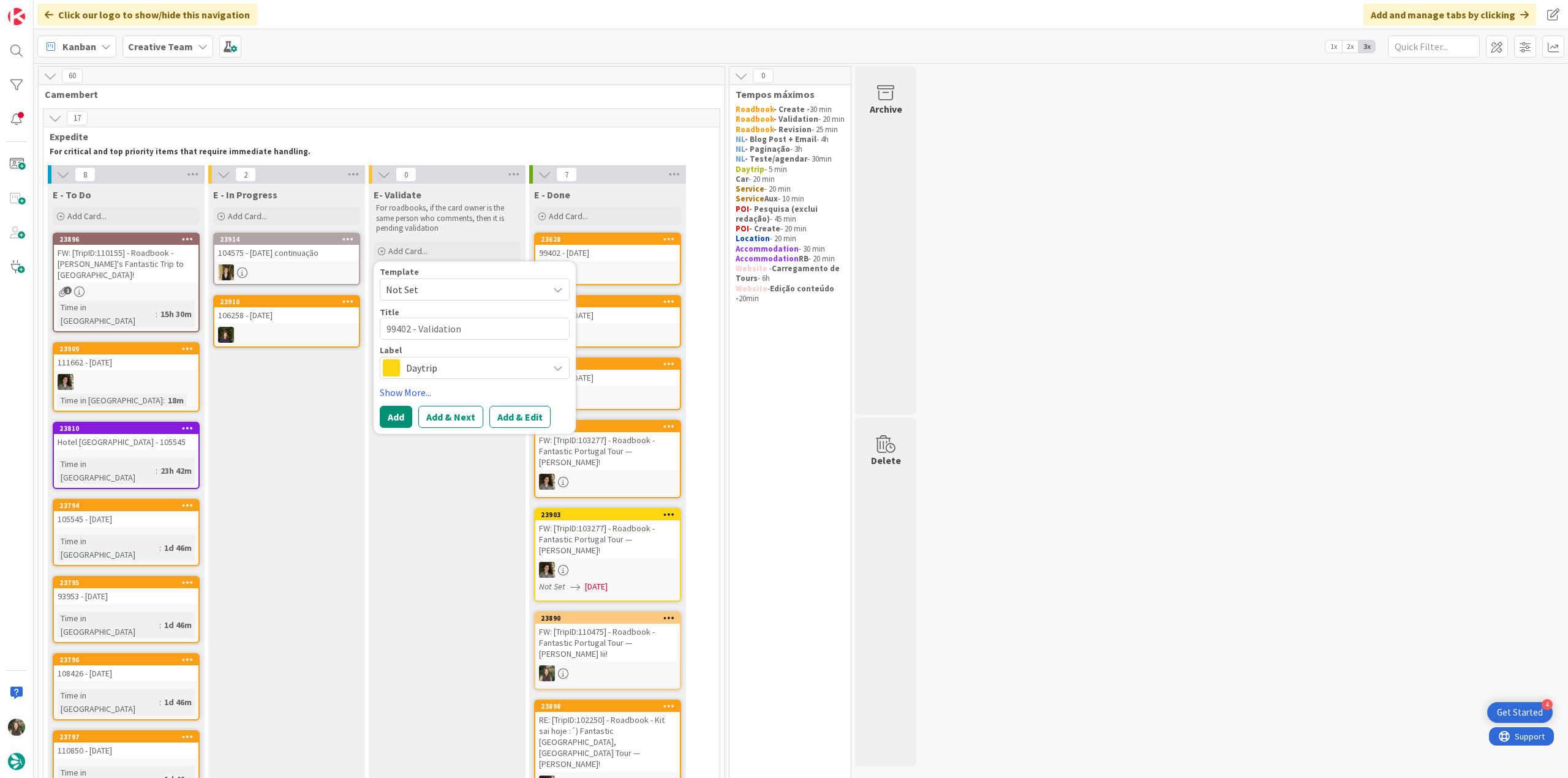
type textarea "99402 - Validation"
click at [514, 366] on span "Daytrip" at bounding box center [473, 368] width 136 height 17
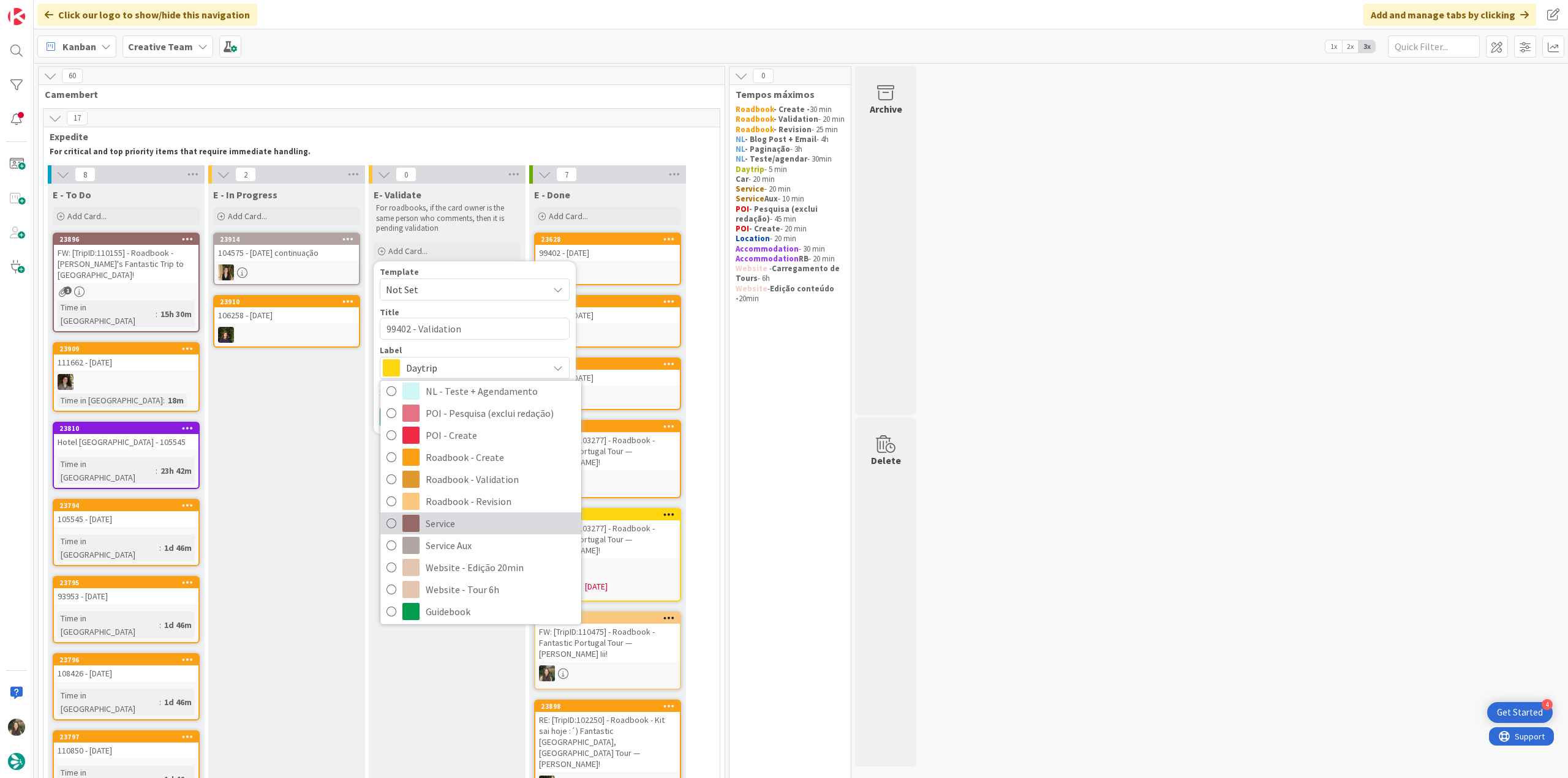
scroll to position [184, 0]
click at [521, 495] on span "Roadbook - Revision" at bounding box center [501, 500] width 149 height 19
type textarea "x"
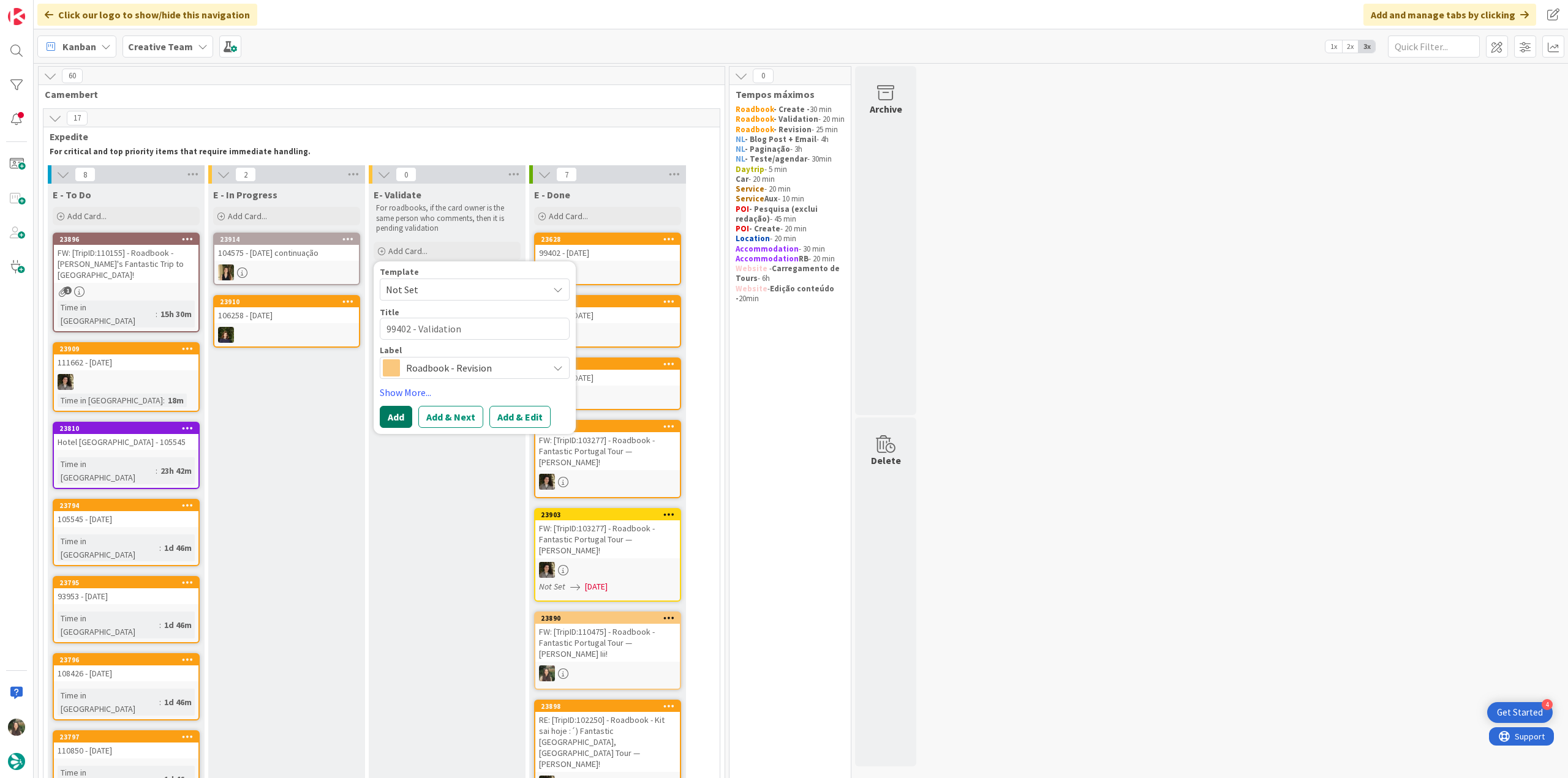
click at [392, 410] on button "Add" at bounding box center [396, 417] width 32 height 22
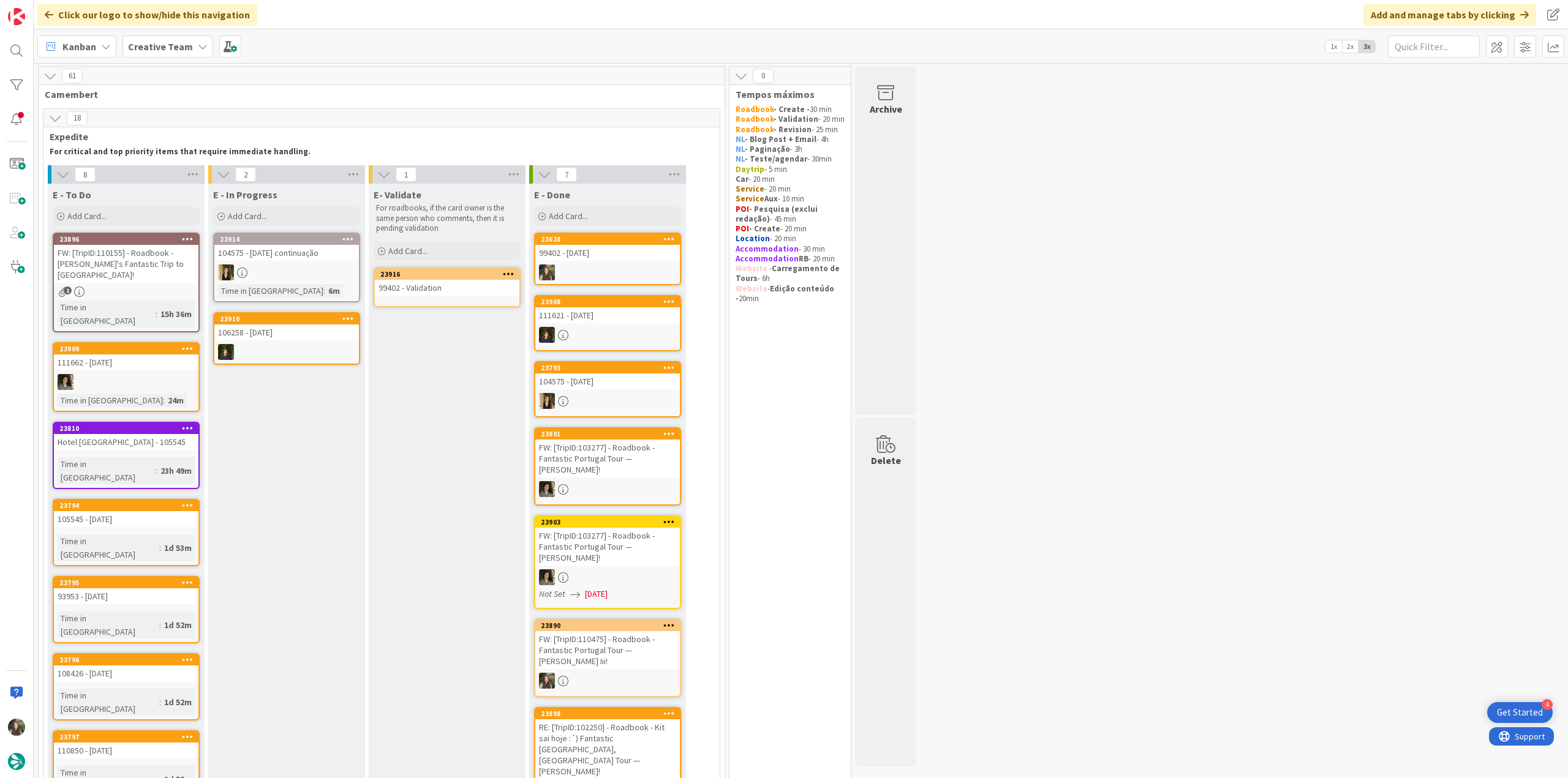
click at [457, 287] on div "99402 - Validation" at bounding box center [447, 288] width 144 height 16
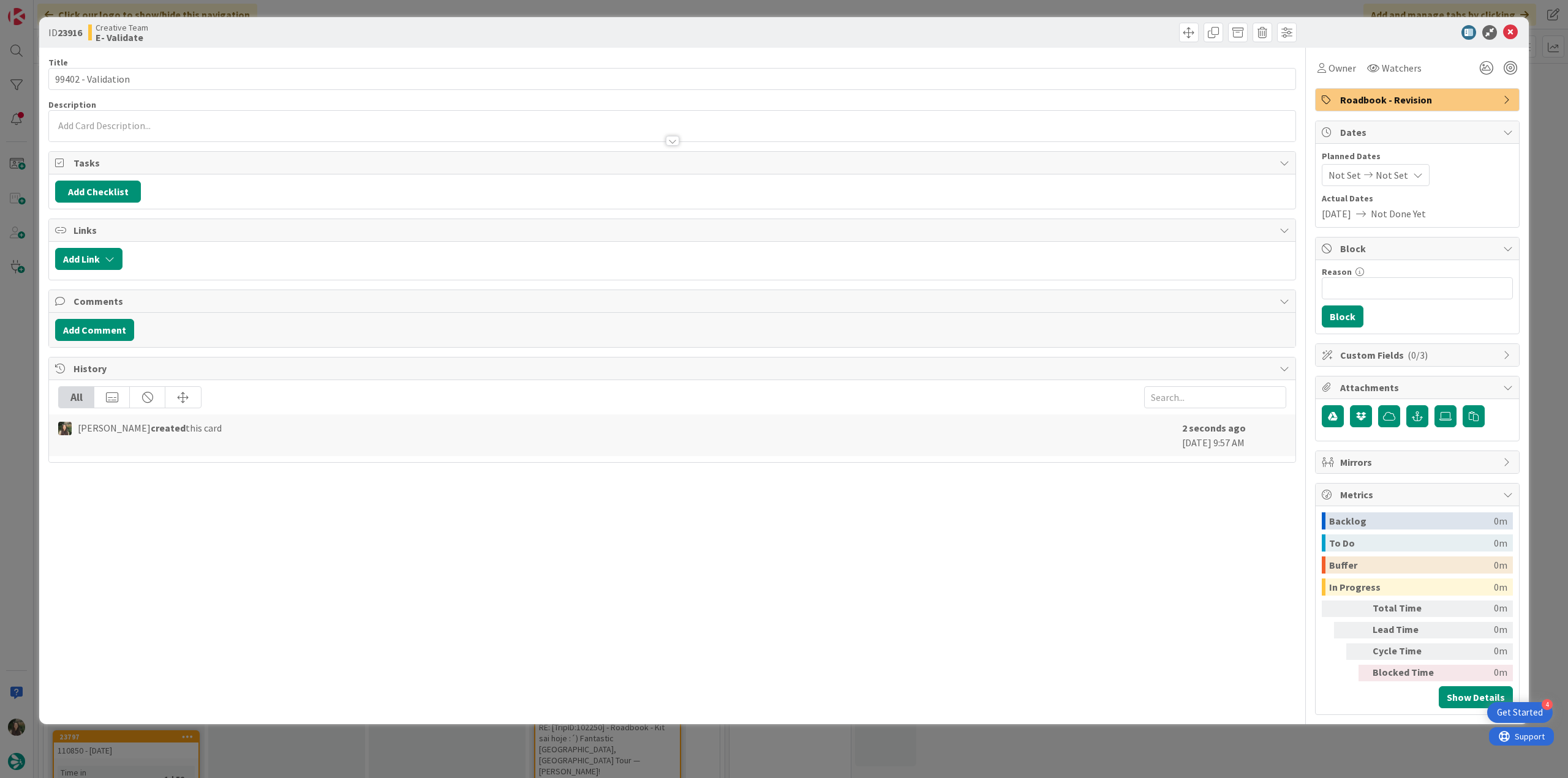
click at [1380, 93] on span "Roadbook - Revision" at bounding box center [1418, 100] width 157 height 15
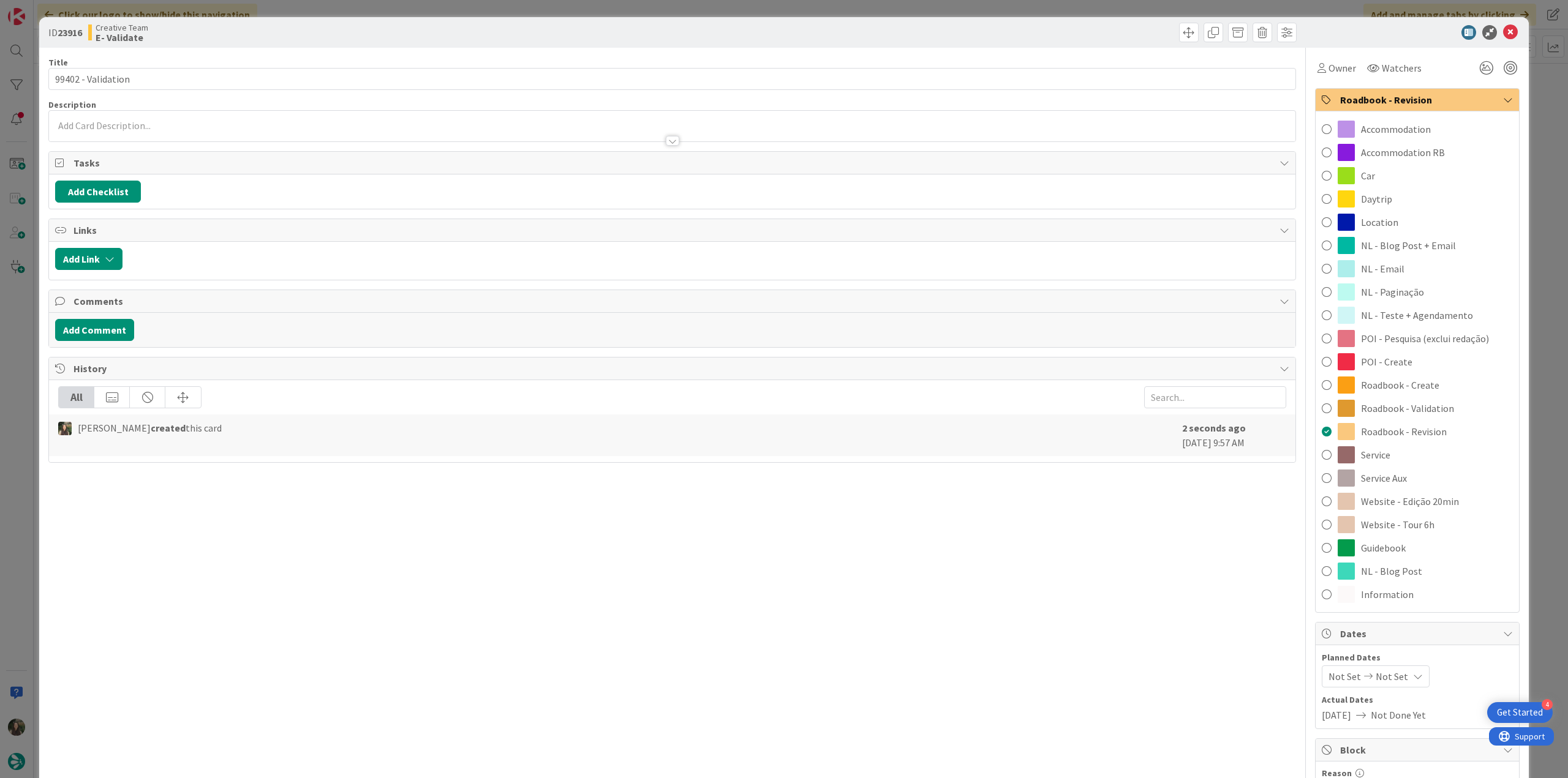
drag, startPoint x: 1433, startPoint y: 413, endPoint x: 1424, endPoint y: 408, distance: 10.3
click at [1433, 413] on span "Roadbook - Validation" at bounding box center [1408, 408] width 93 height 15
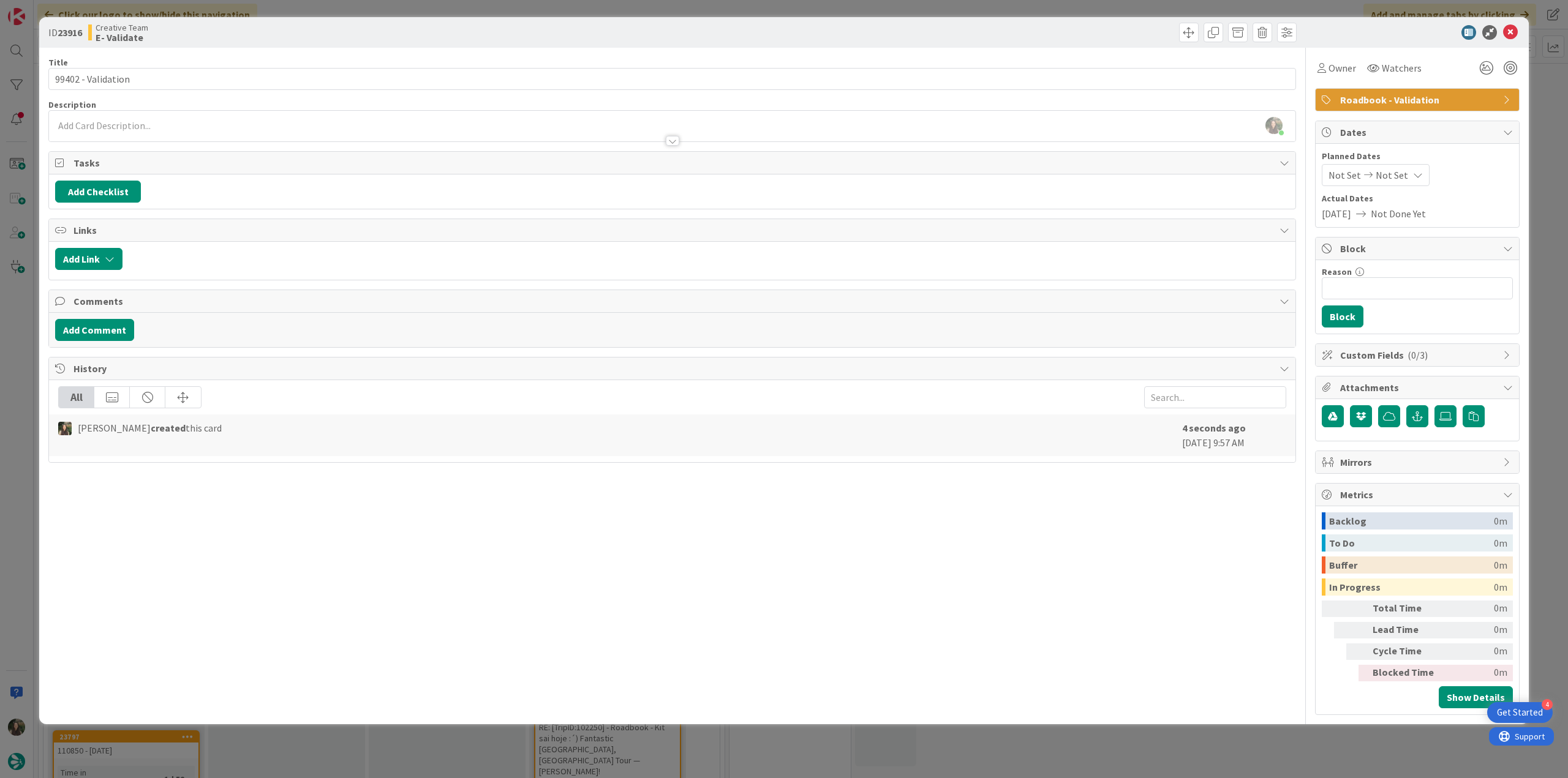
click at [240, 128] on div "Inês Gonçalves just joined" at bounding box center [672, 126] width 1247 height 31
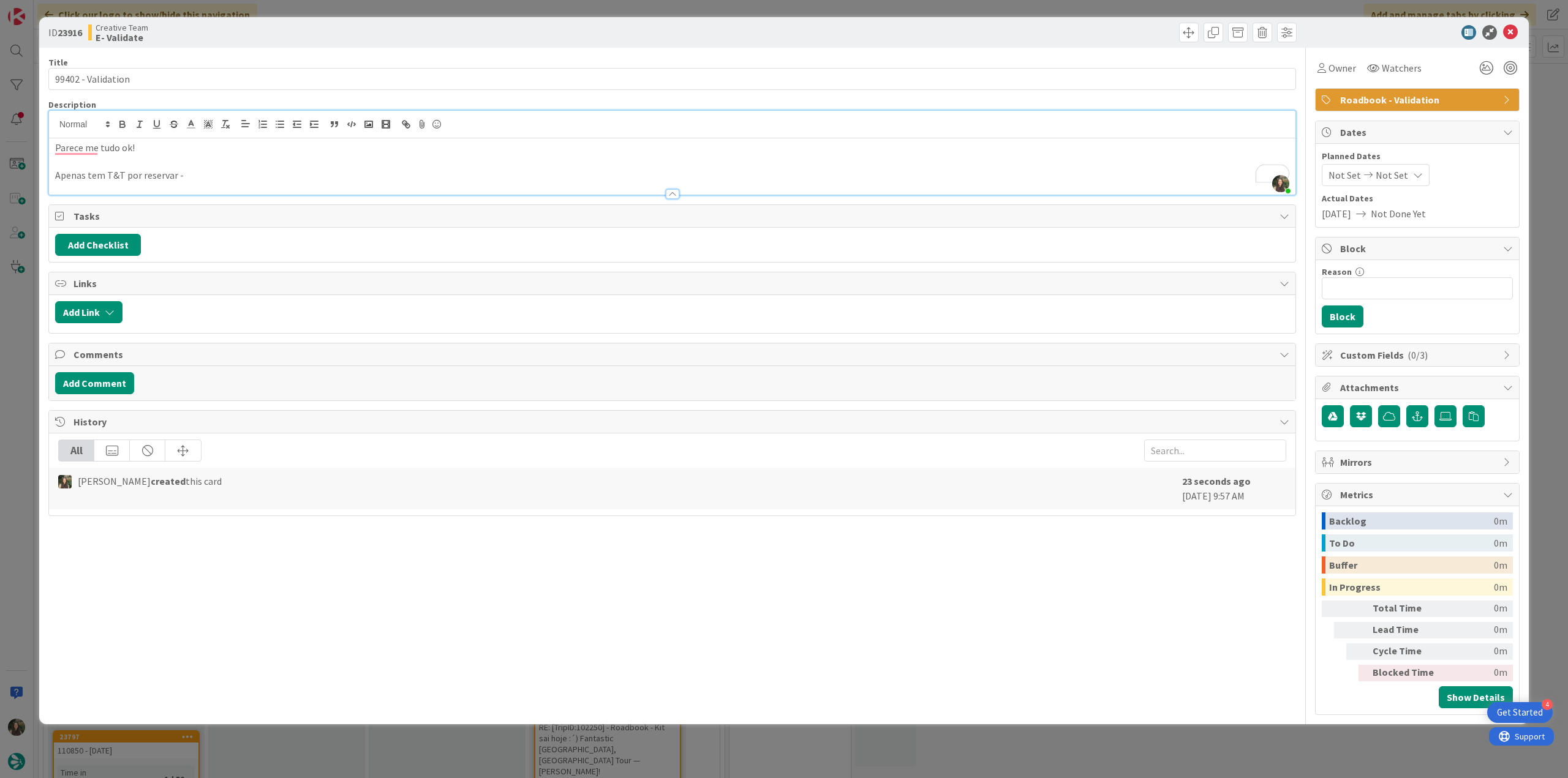
click at [206, 175] on p "Apenas tem T&T por reservar -" at bounding box center [673, 175] width 1234 height 14
click at [104, 176] on p "Apenas tem T&T por reservar - 257622 / 257623 / 257624" at bounding box center [673, 175] width 1234 height 14
click at [13, 320] on div "ID 23916 Creative Team E- Validate Title 18 / 128 99402 - Validation Descriptio…" at bounding box center [784, 389] width 1568 height 778
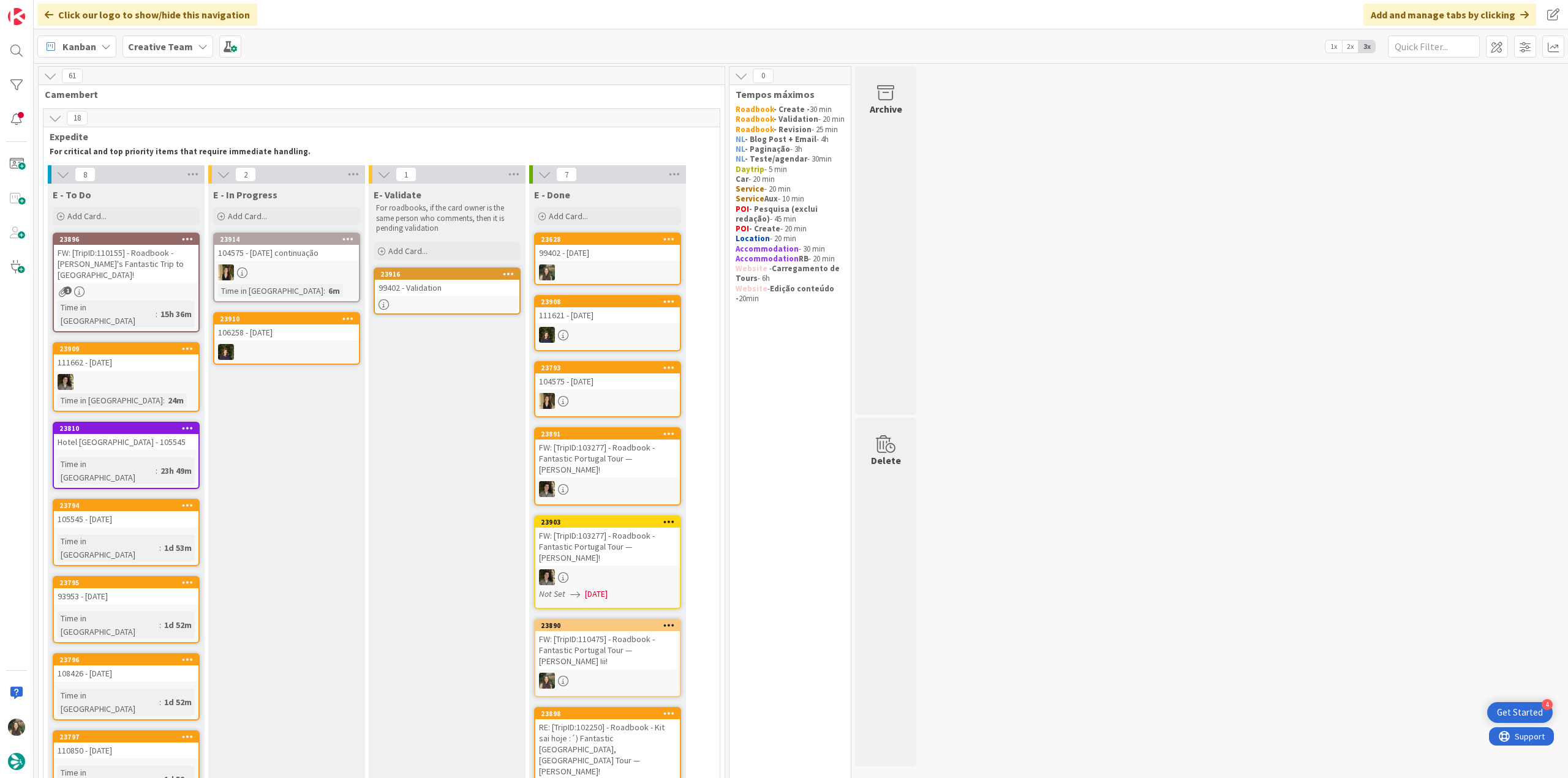
click at [177, 430] on link "23810 Hotel Palazzo Piccolomini - 105545 Time in Column : 23h 49m" at bounding box center [126, 455] width 147 height 68
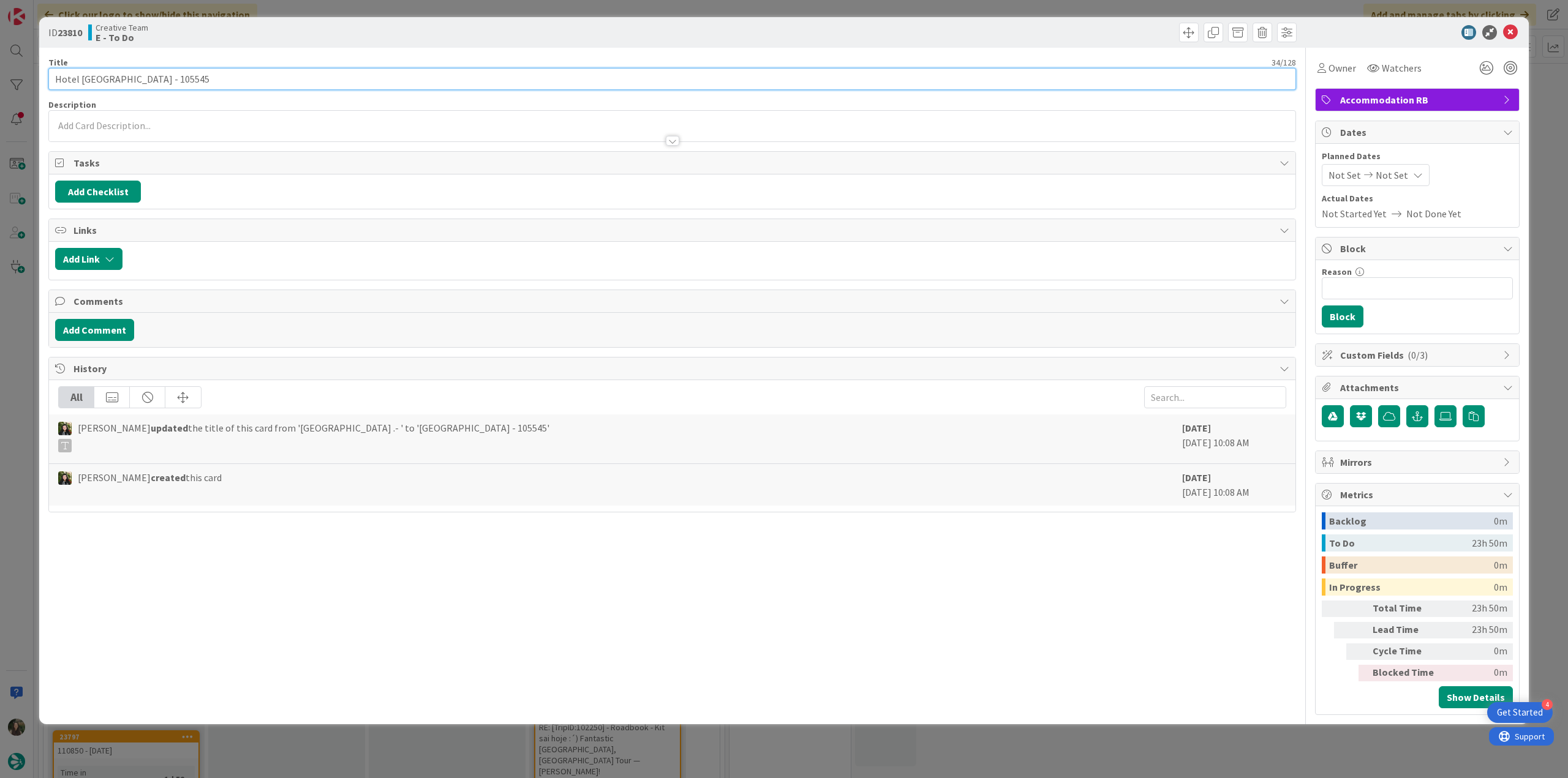
drag, startPoint x: 162, startPoint y: 78, endPoint x: 6, endPoint y: 78, distance: 156.0
click at [6, 78] on div "ID 23810 Creative Team E - To Do Title 34 / 128 Hotel Palazzo Piccolomini - 105…" at bounding box center [784, 389] width 1568 height 778
click at [21, 330] on div "ID 23810 Creative Team E - To Do Title 34 / 128 Hotel Palazzo Piccolomini - 105…" at bounding box center [784, 389] width 1568 height 778
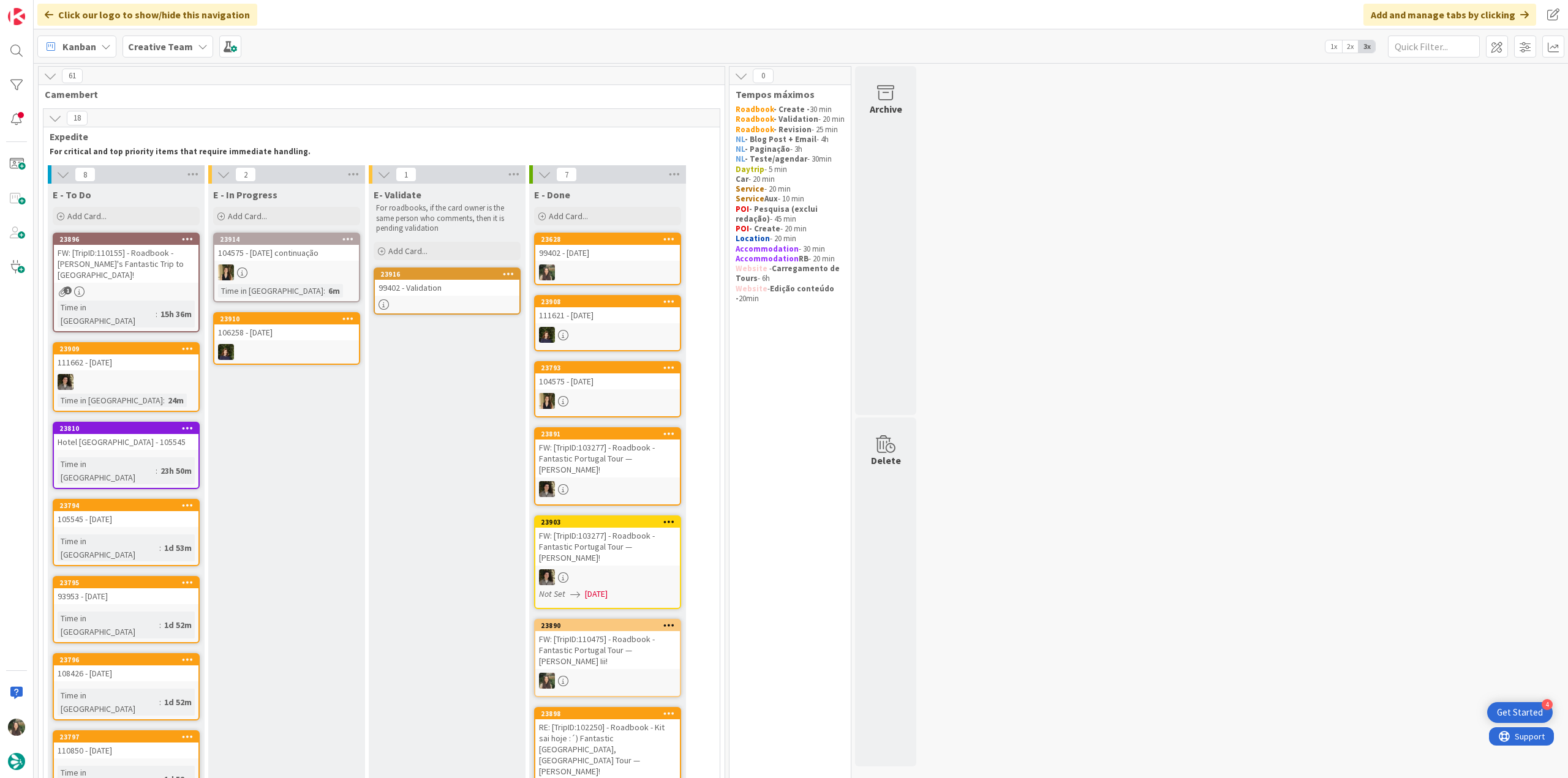
click at [151, 267] on div "FW: [TripID:110155] - Roadbook - Donna's Fantastic Trip to Azores!" at bounding box center [126, 263] width 144 height 38
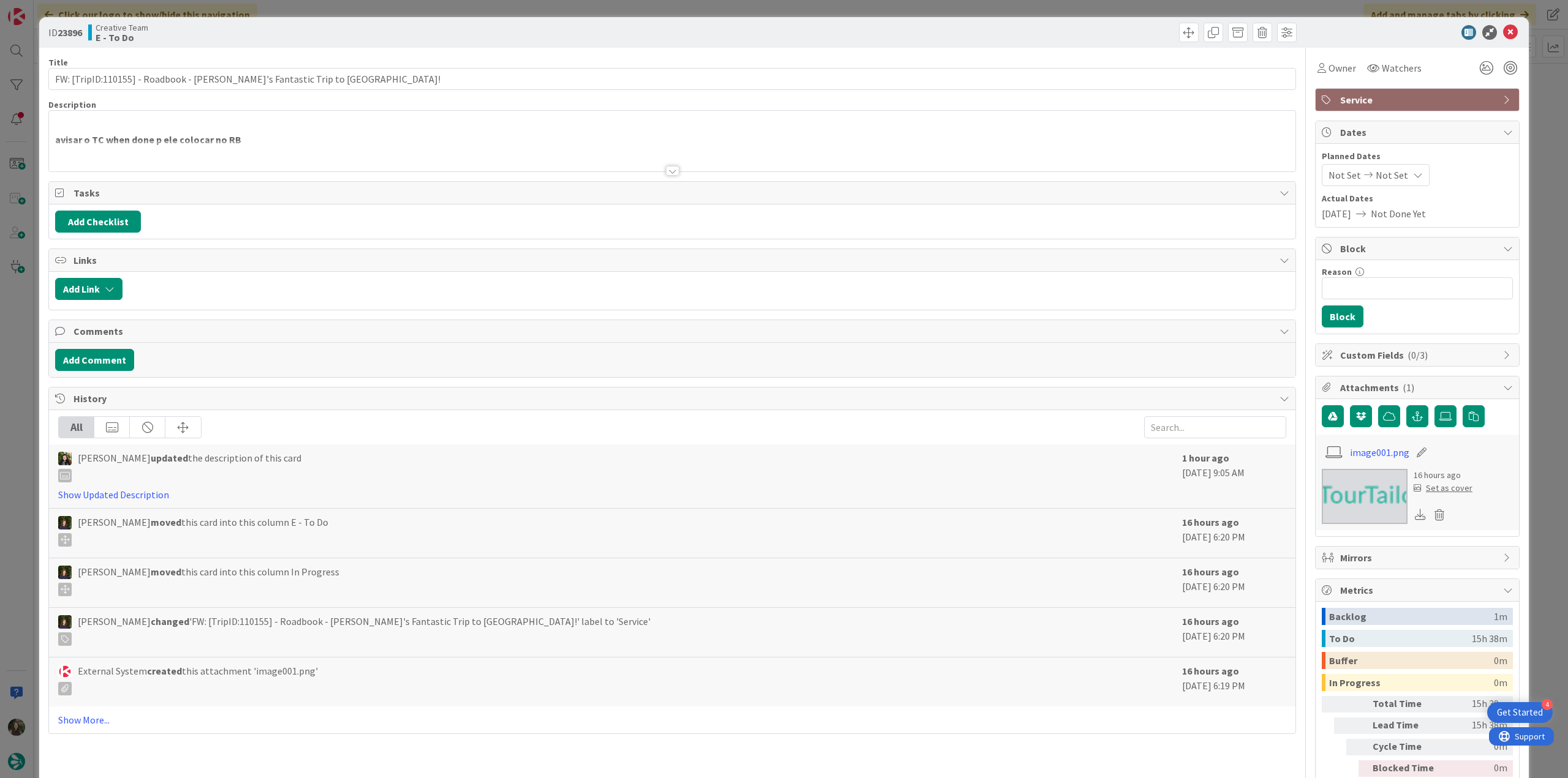
click at [287, 151] on div at bounding box center [672, 156] width 1247 height 31
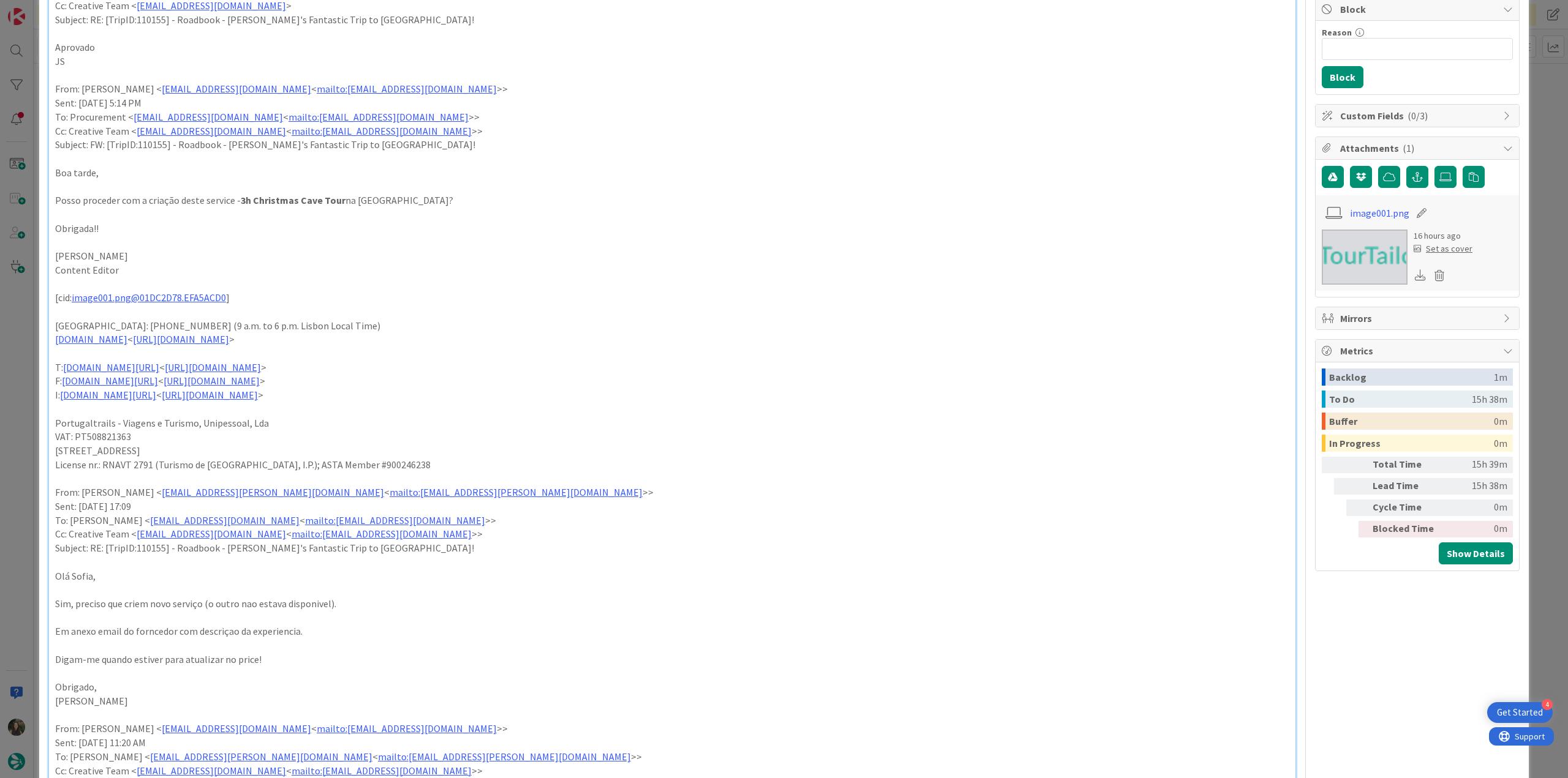
scroll to position [245, 0]
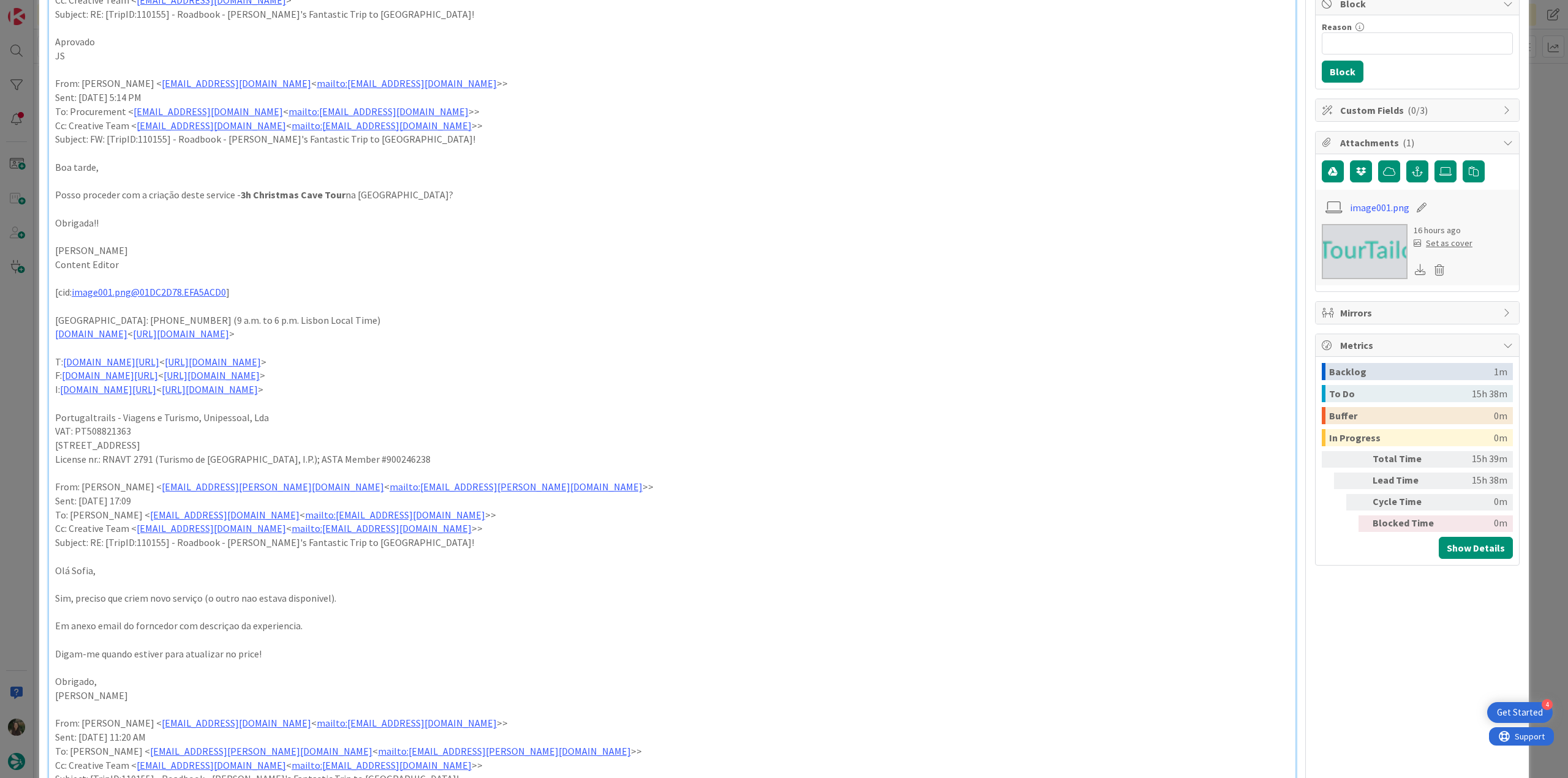
click at [19, 423] on div "ID 23896 Creative Team E - To Do Title 66 / 128 FW: [TripID:110155] - Roadbook …" at bounding box center [784, 389] width 1568 height 778
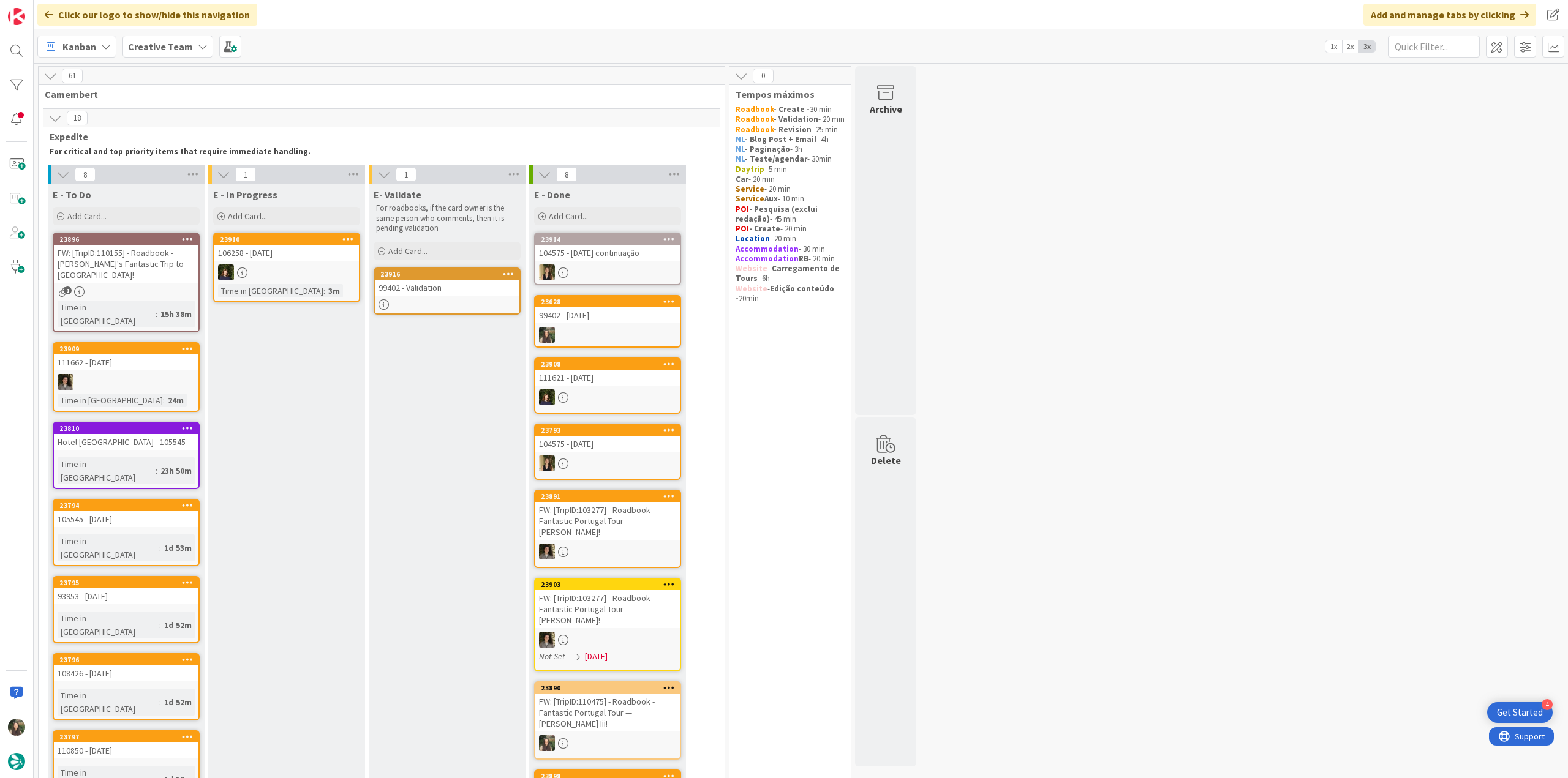
click at [128, 500] on div "23794" at bounding box center [126, 506] width 144 height 11
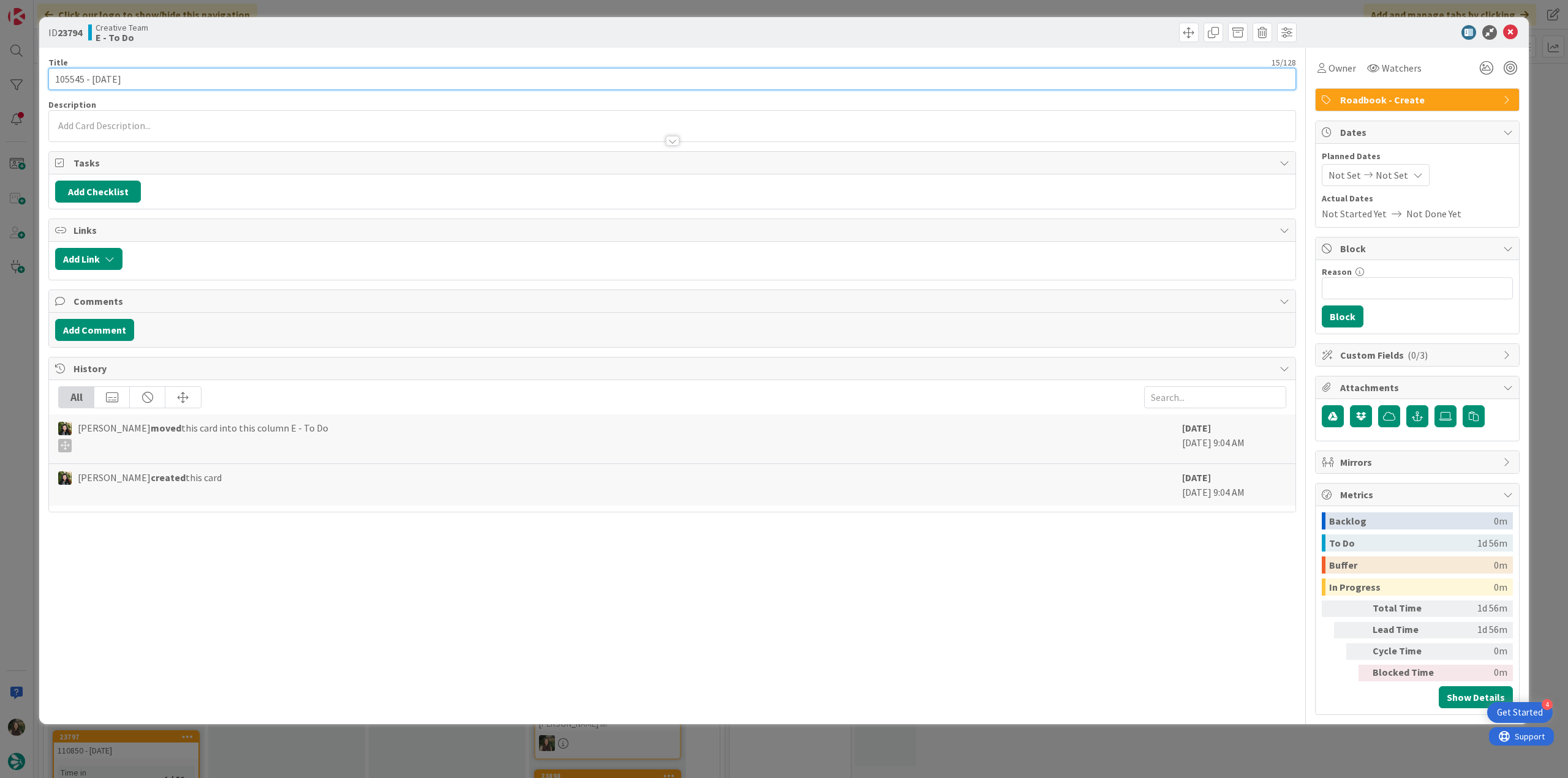
click at [74, 81] on input "105545 - 23 oct" at bounding box center [672, 79] width 1248 height 22
click at [2, 305] on div "ID 23794 Creative Team E - To Do Title 15 / 128 105545 - 23 oct Description Inê…" at bounding box center [784, 389] width 1568 height 778
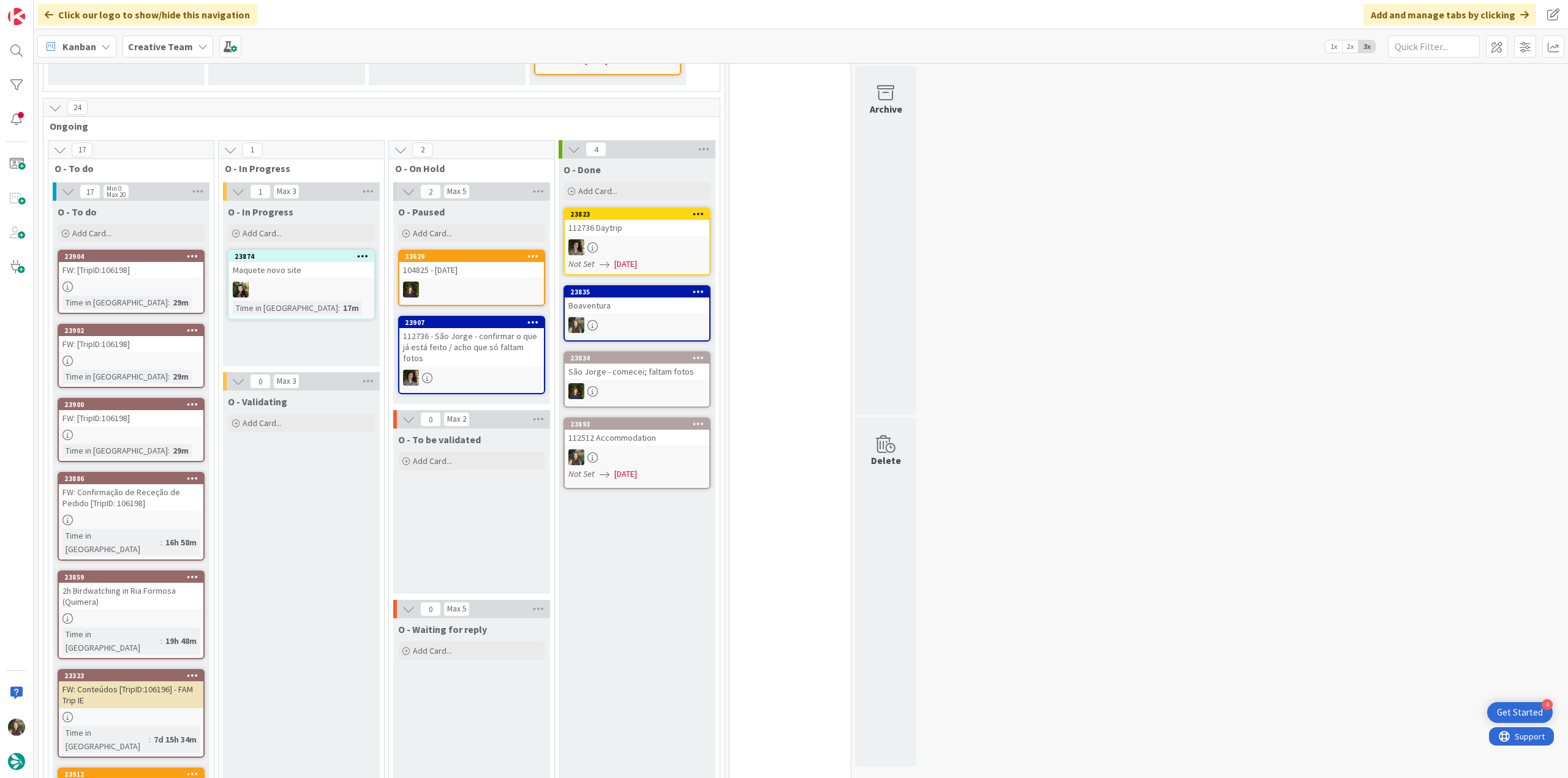
scroll to position [918, 0]
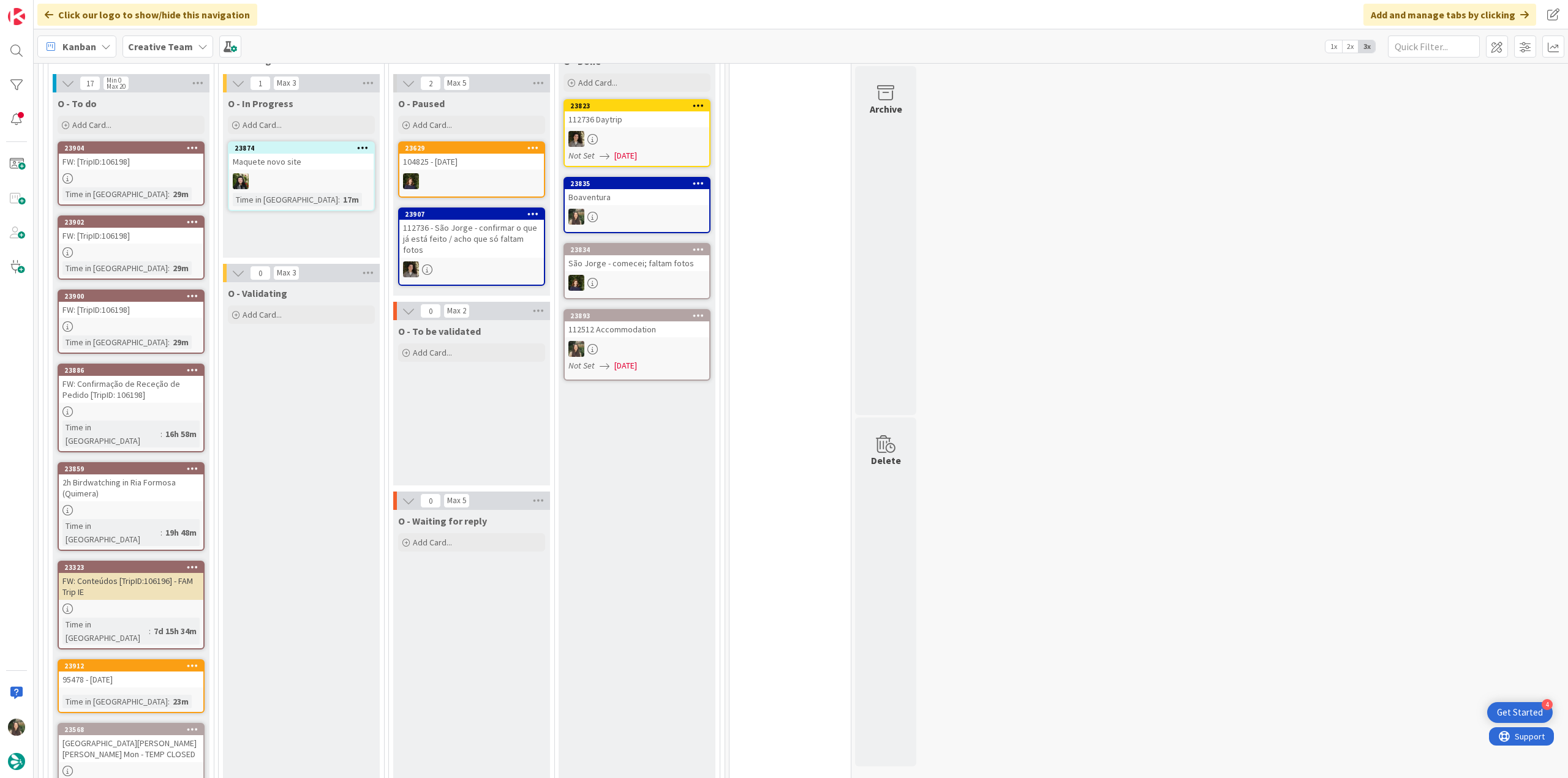
click at [167, 165] on link "23904 FW: [TripID:106198] Time in Column : 29m" at bounding box center [131, 174] width 147 height 64
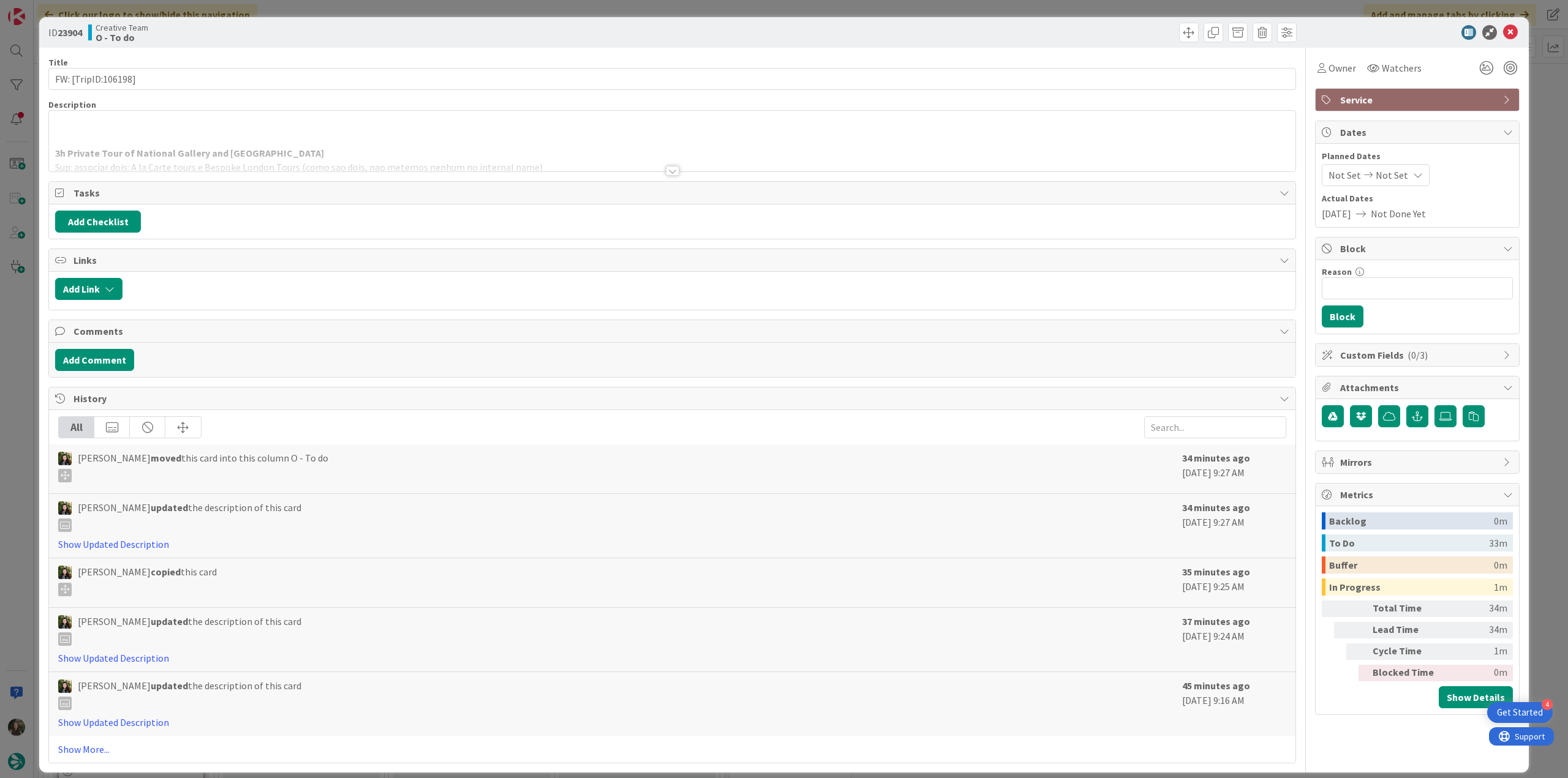
click at [243, 138] on p at bounding box center [673, 140] width 1234 height 14
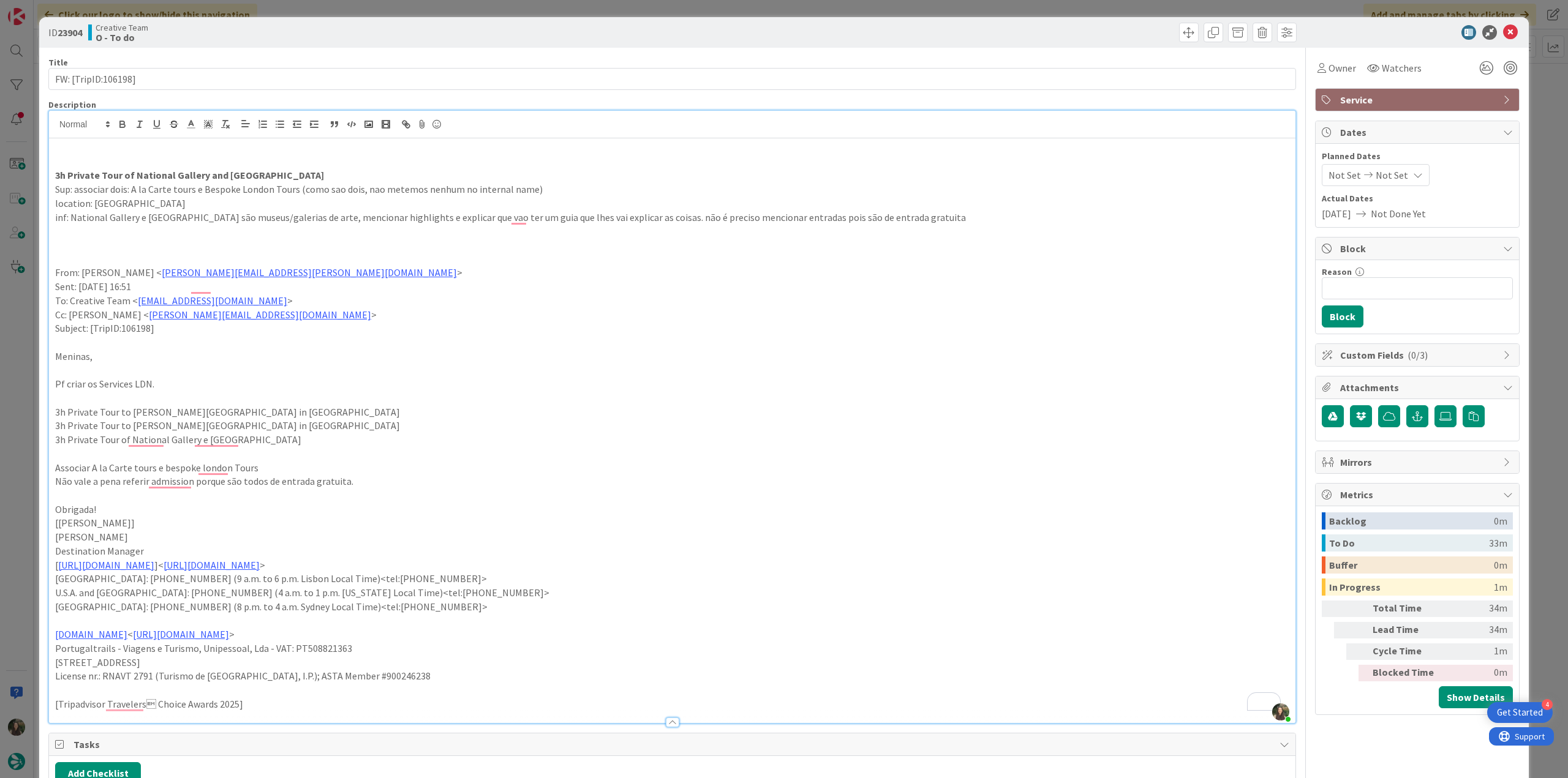
click at [34, 285] on div "ID 23904 Creative Team O - To do Title 19 / 128 FW: [TripID:106198] Description…" at bounding box center [784, 389] width 1568 height 778
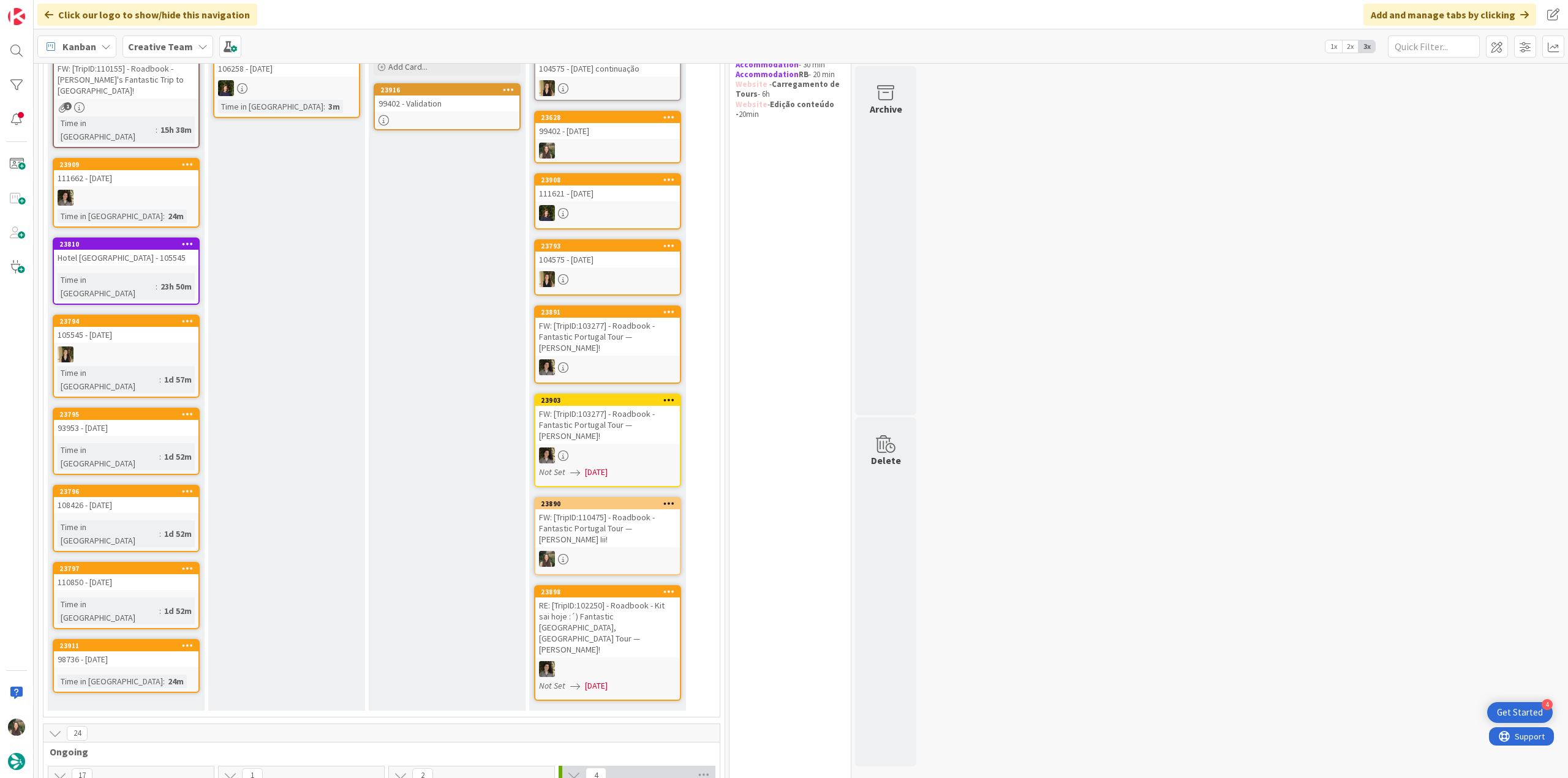
scroll to position [61, 0]
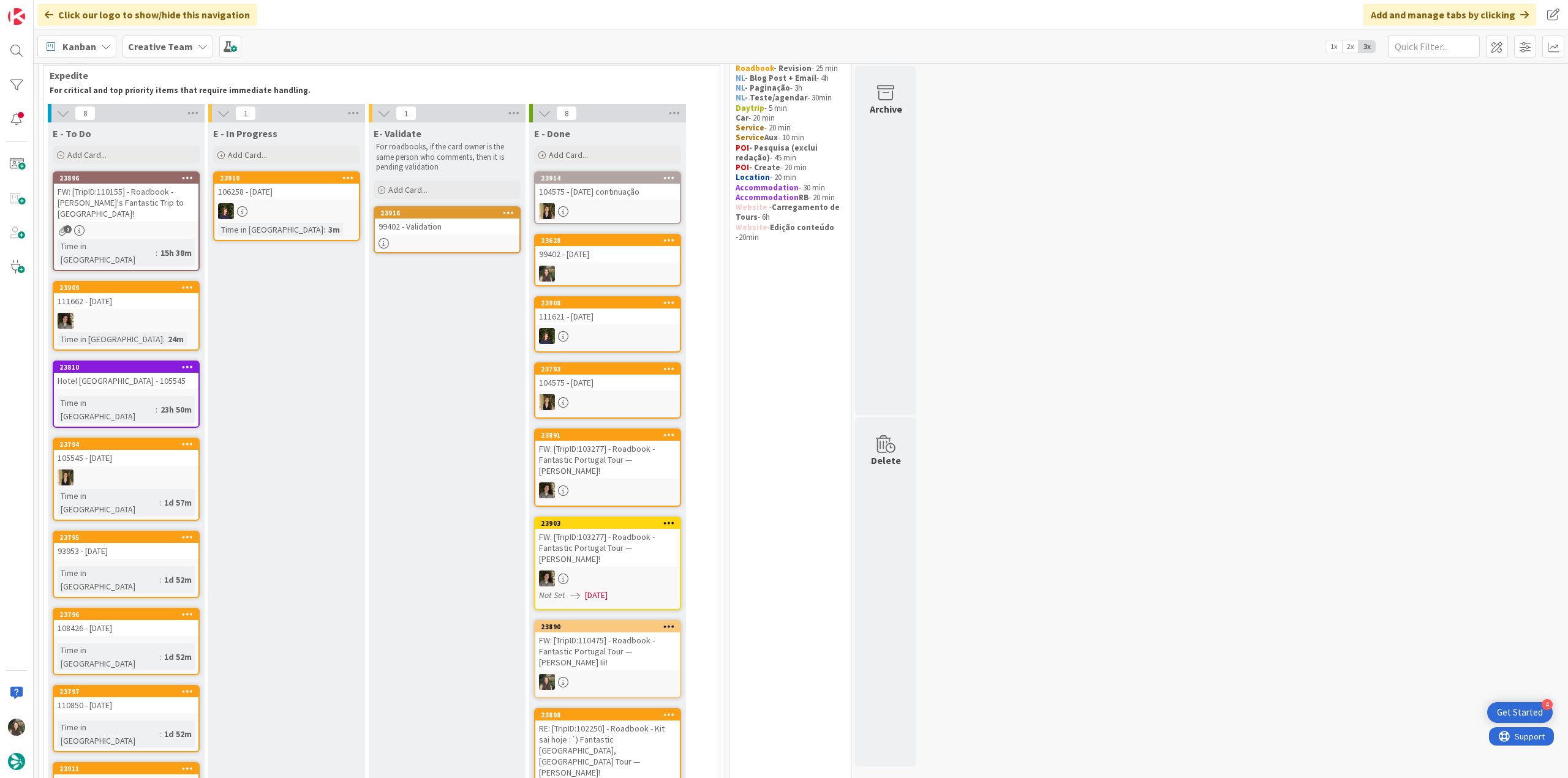
click at [106, 543] on div "93953 - 23 oct" at bounding box center [126, 551] width 144 height 16
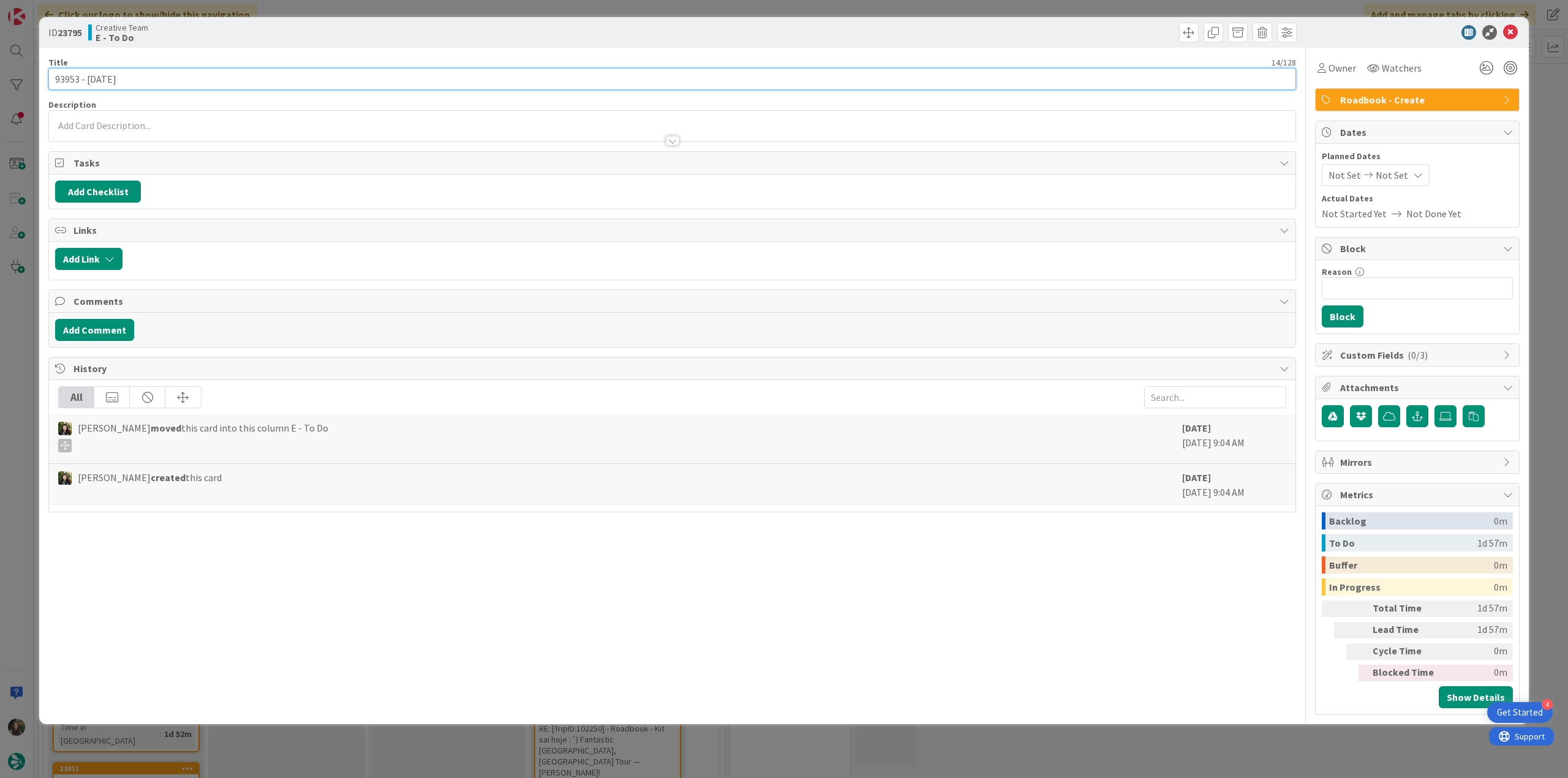
click at [73, 79] on input "93953 - 23 oct" at bounding box center [672, 79] width 1248 height 22
click at [1333, 78] on div "Owner" at bounding box center [1337, 68] width 44 height 22
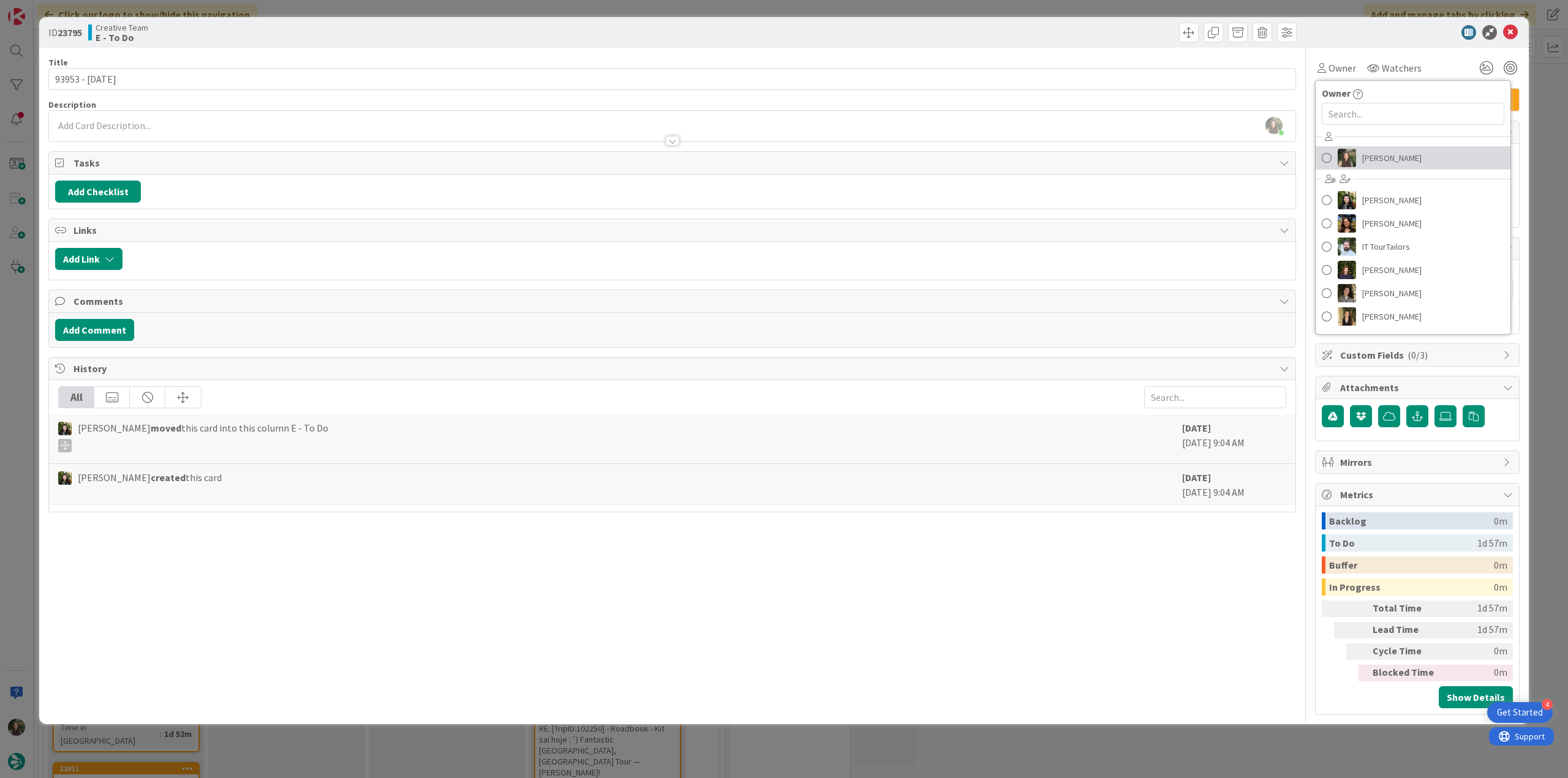
drag, startPoint x: 1378, startPoint y: 156, endPoint x: 1401, endPoint y: 151, distance: 23.5
click at [1378, 156] on span "Inês Gonçalves" at bounding box center [1392, 158] width 59 height 19
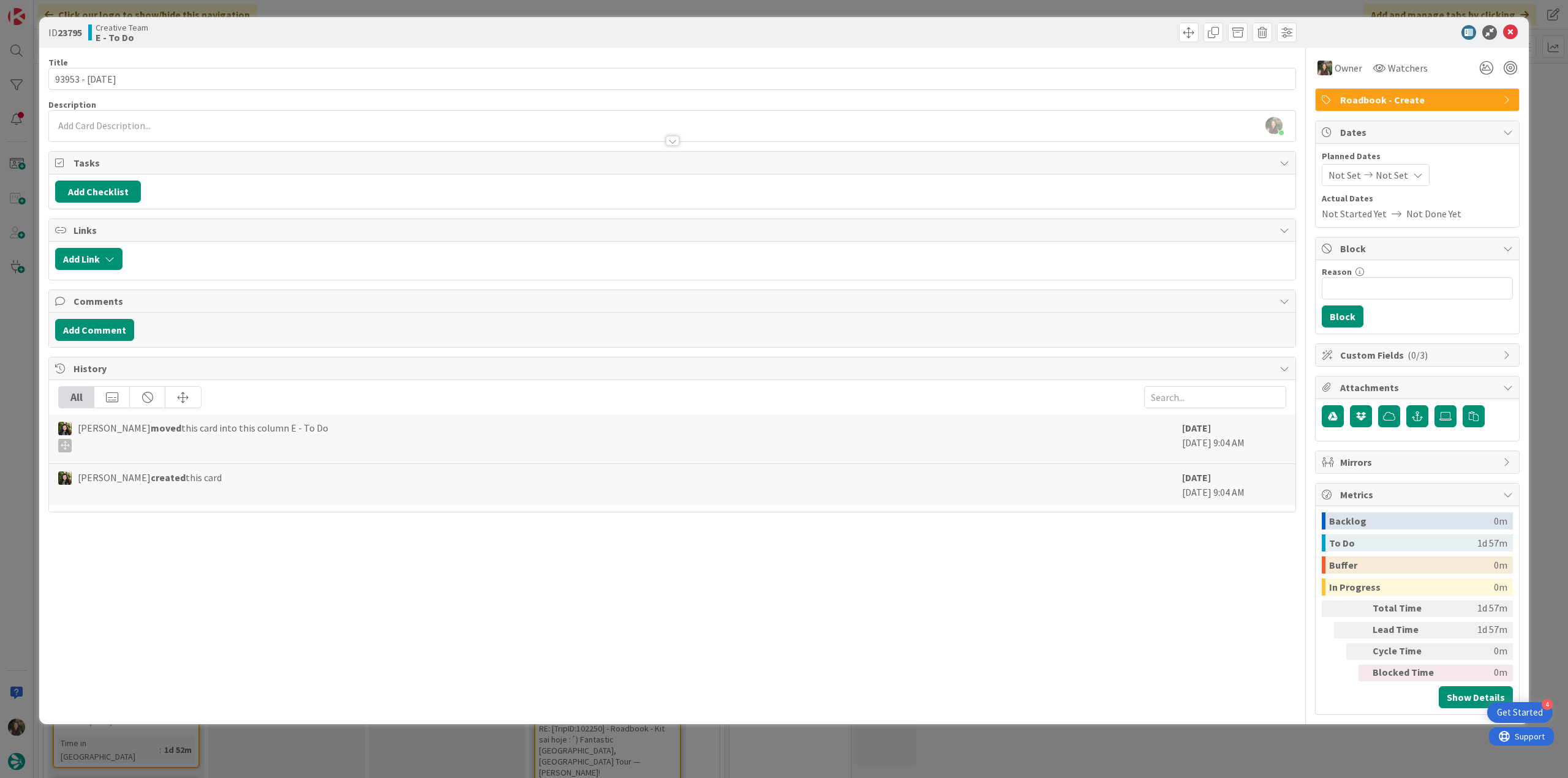
click at [1539, 105] on div "ID 23795 Creative Team E - To Do Title 14 / 128 93953 - 23 oct Description Inês…" at bounding box center [784, 389] width 1568 height 778
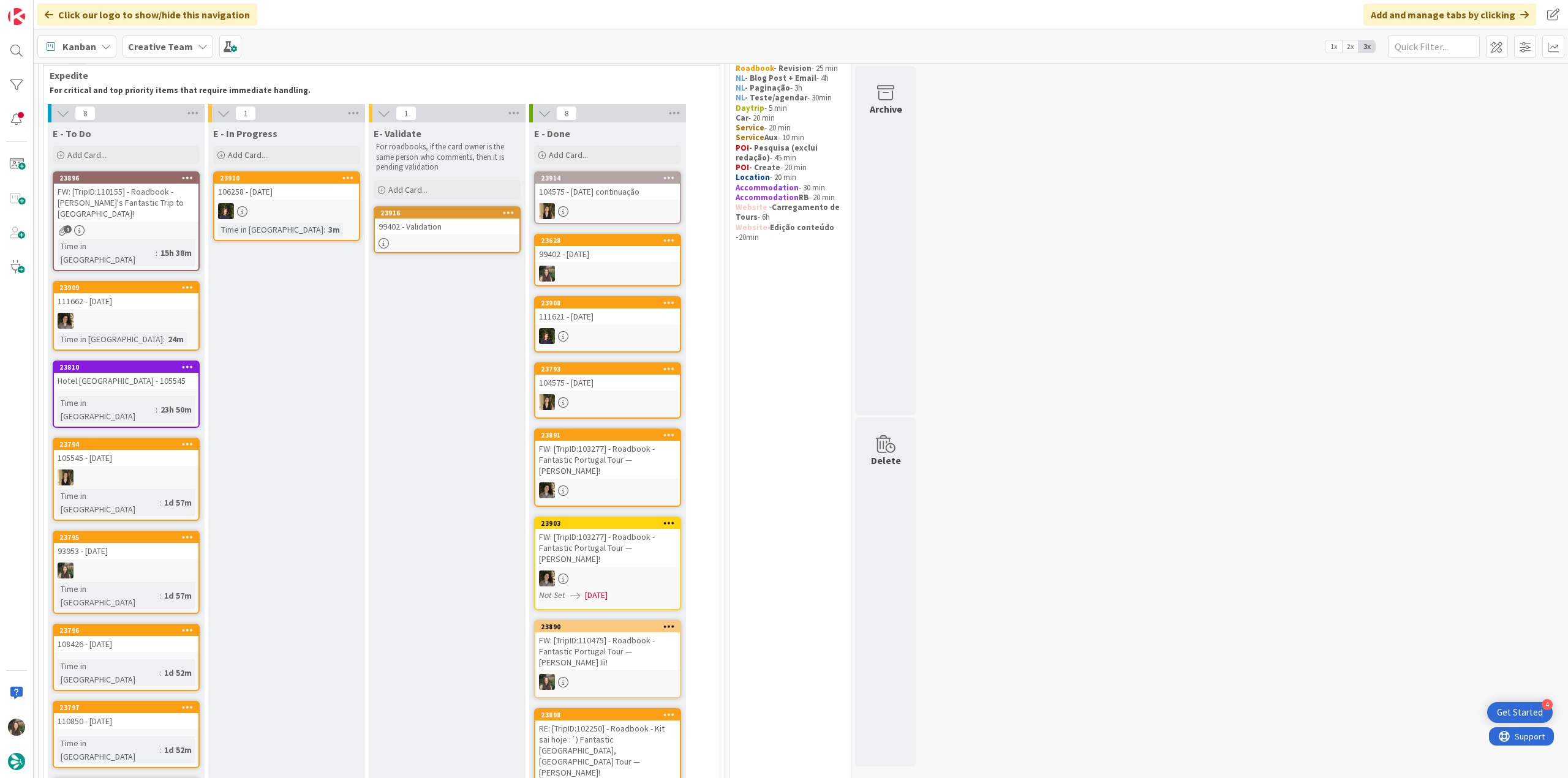
click at [153, 531] on link "23795 93953 - 23 oct Time in Column : 1d 57m" at bounding box center [126, 572] width 147 height 83
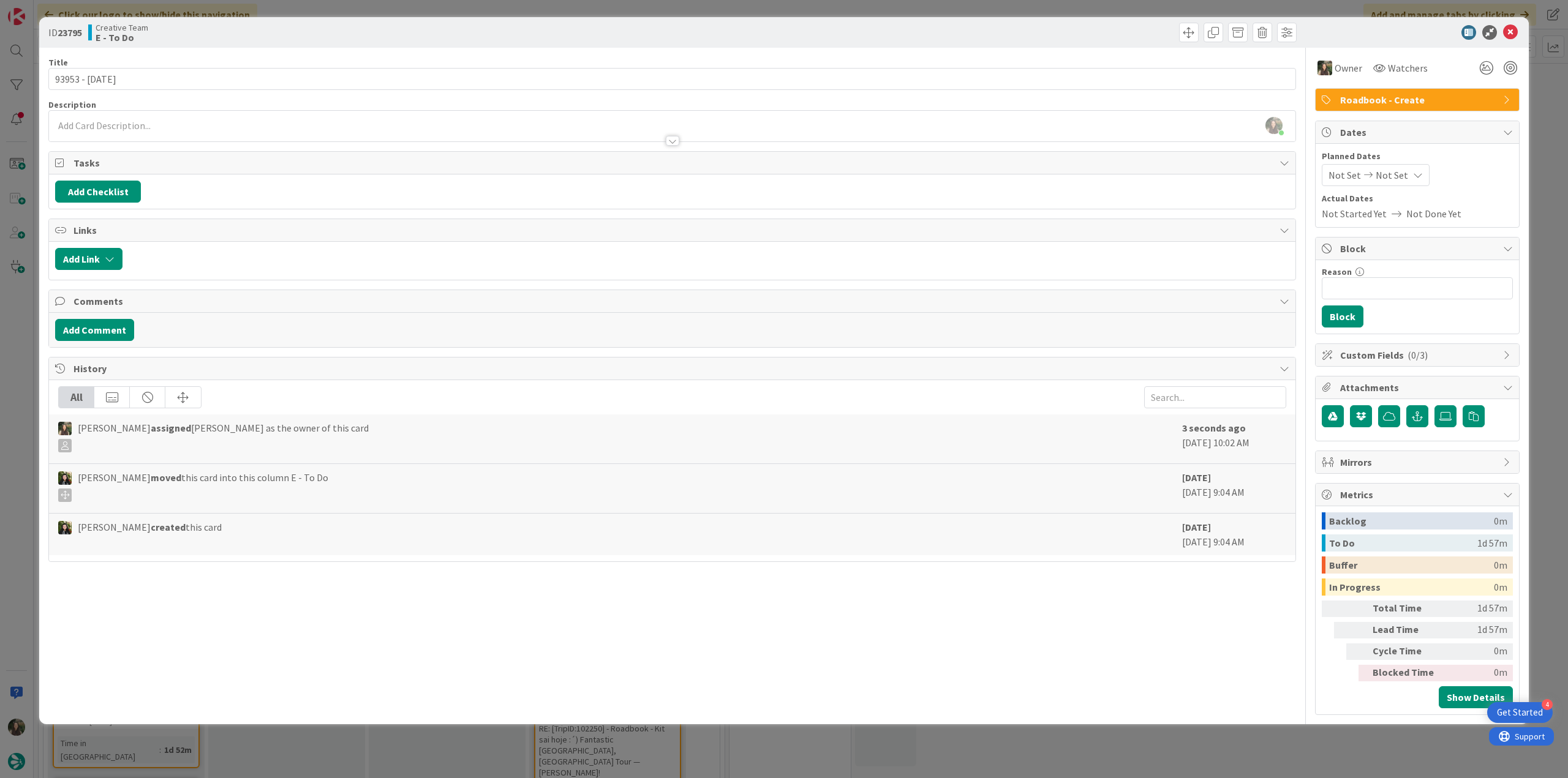
drag, startPoint x: 145, startPoint y: 506, endPoint x: 182, endPoint y: 598, distance: 99.2
click at [182, 598] on div "Title 14 / 128 93953 - 23 oct Description Inês Gonçalves just joined Owner Watc…" at bounding box center [672, 381] width 1248 height 667
click at [24, 490] on div "ID 23795 Creative Team E - To Do Title 14 / 128 93953 - 23 oct Description Inês…" at bounding box center [784, 389] width 1568 height 778
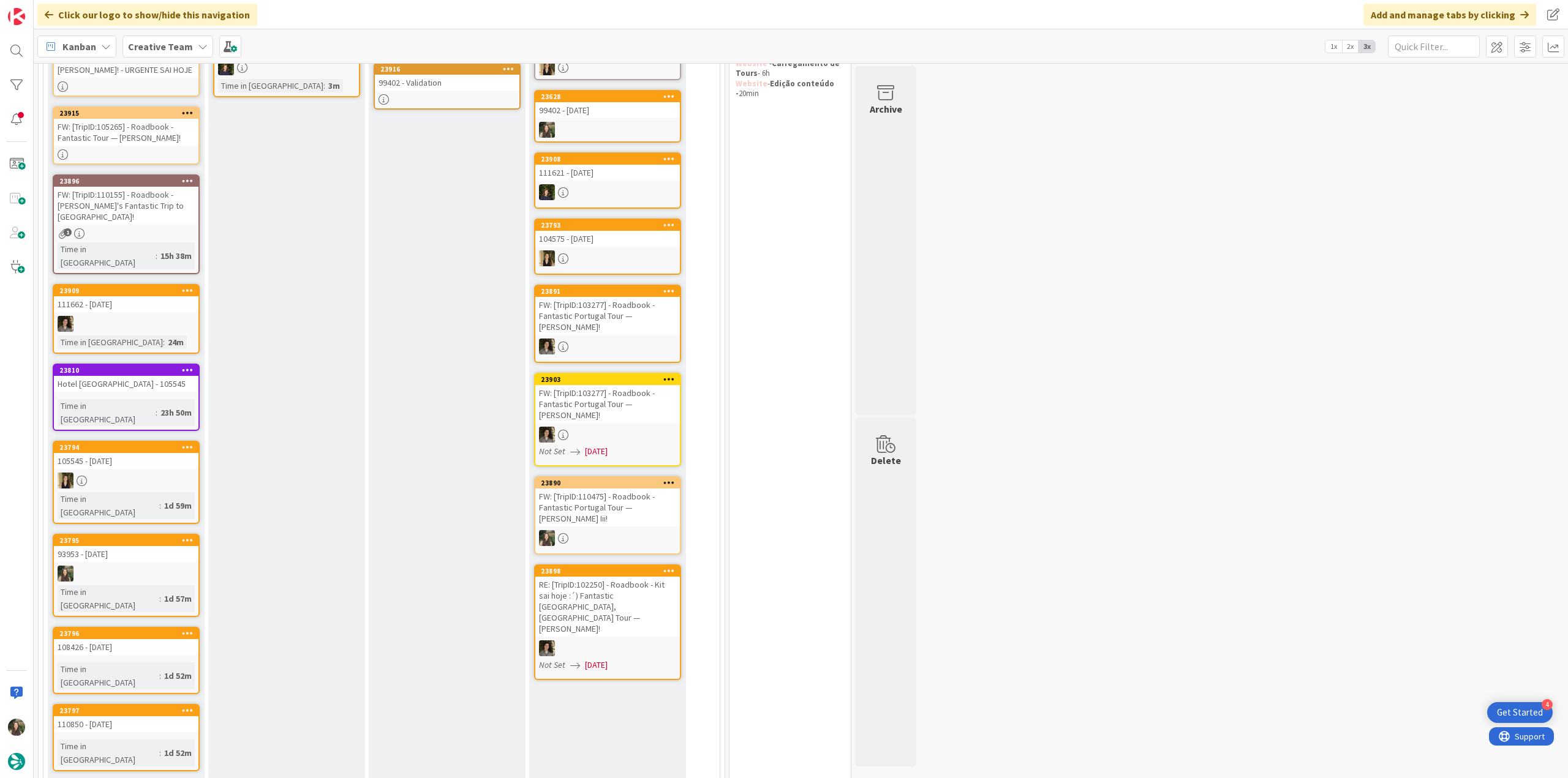
scroll to position [122, 0]
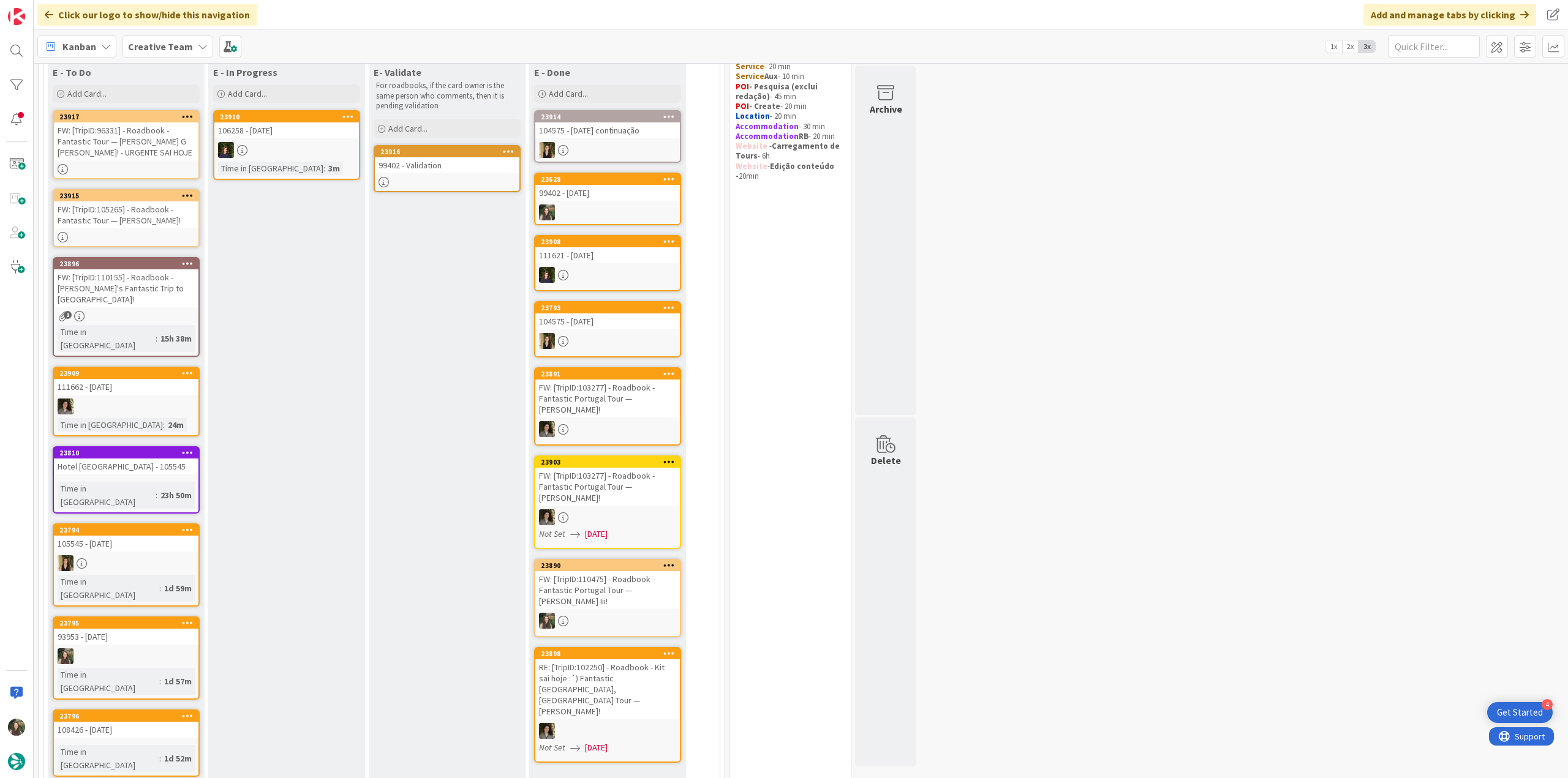
click at [178, 231] on link "23915 FW: [TripID:105265] - Roadbook - Fantastic Tour — Bernadette Mahon!" at bounding box center [126, 218] width 147 height 58
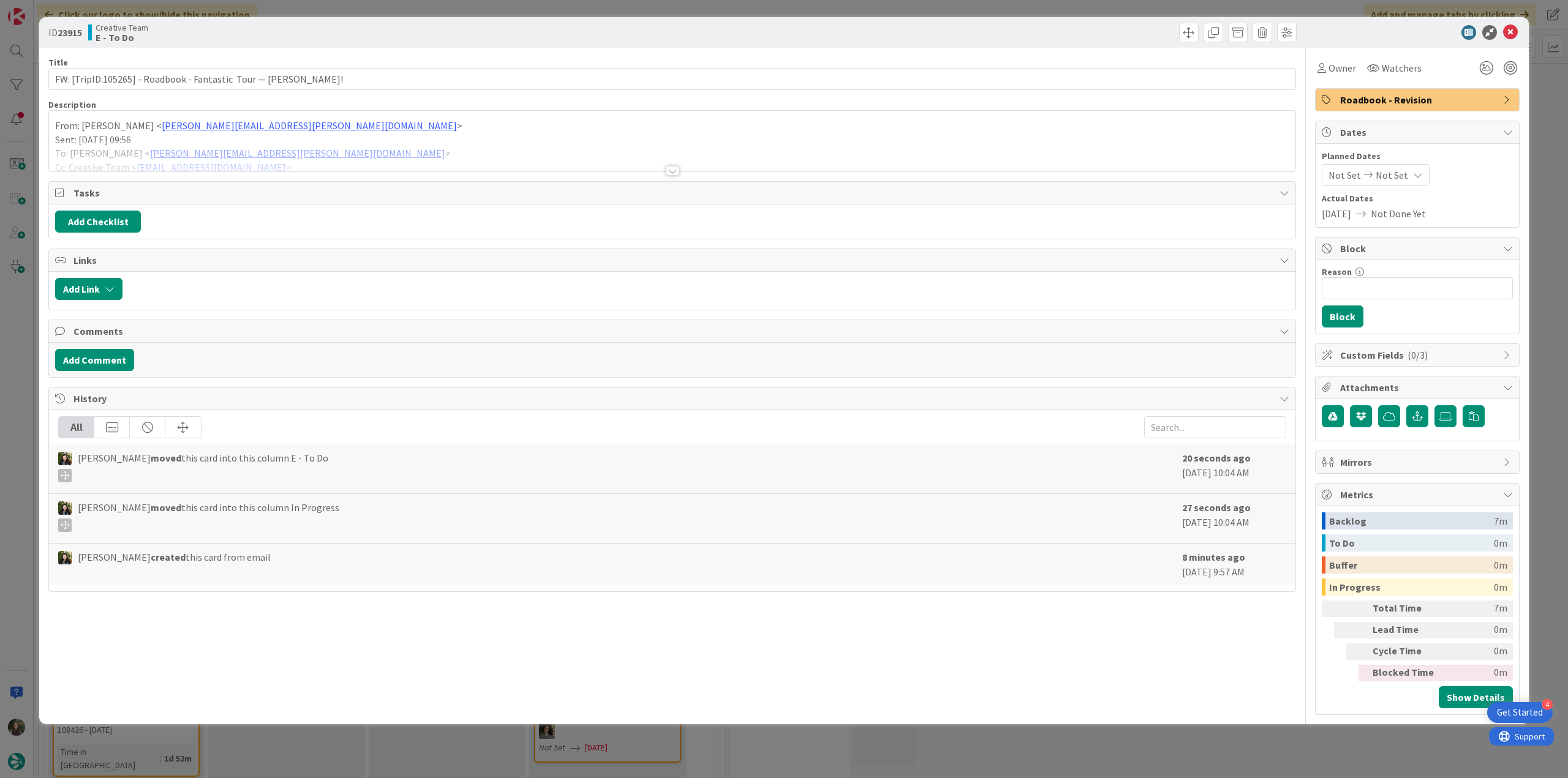
click at [352, 151] on div at bounding box center [672, 156] width 1247 height 31
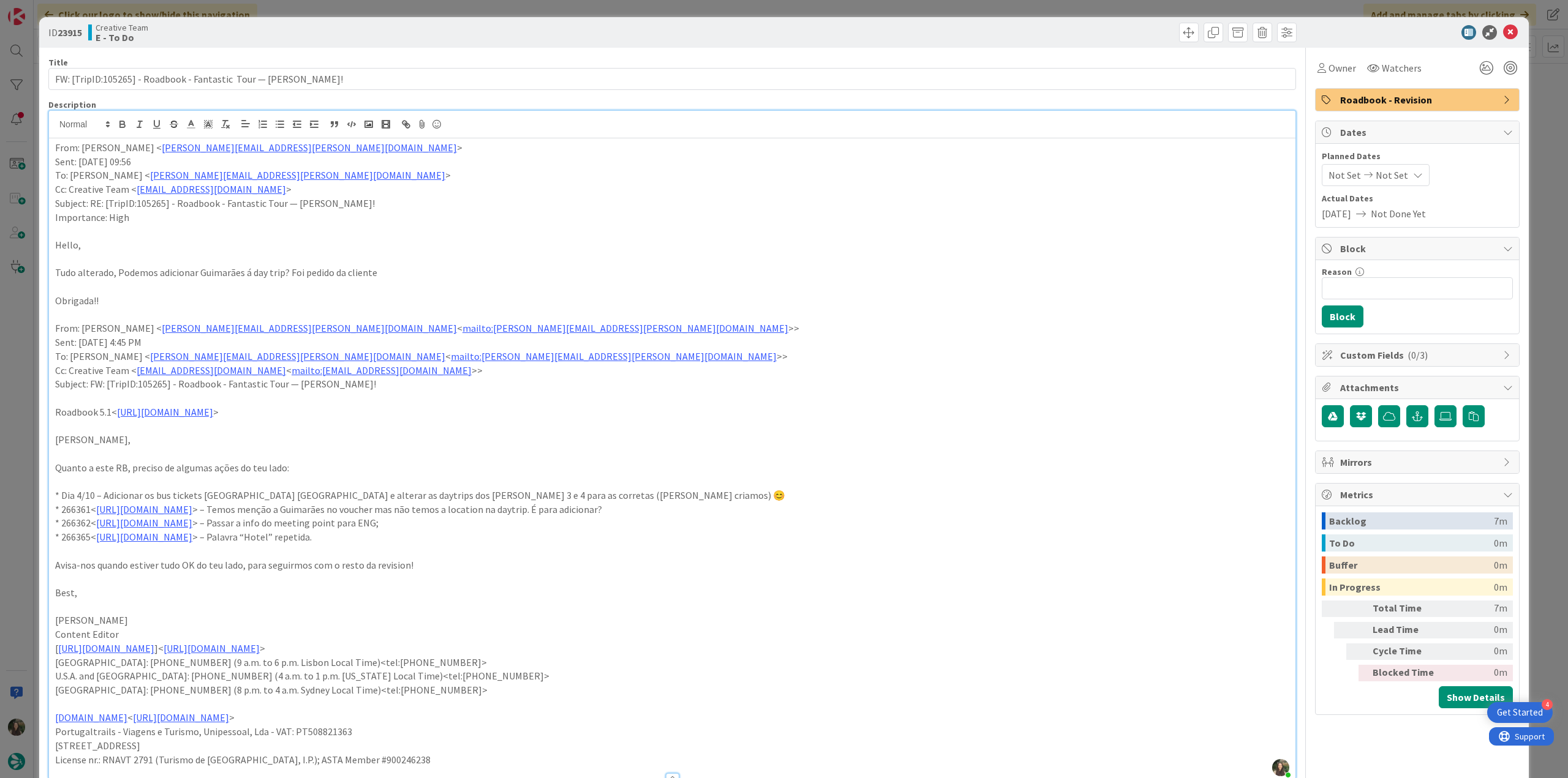
click at [15, 448] on div "ID 23915 Creative Team E - To Do Title 68 / 128 FW: [TripID:105265] - Roadbook …" at bounding box center [784, 389] width 1568 height 778
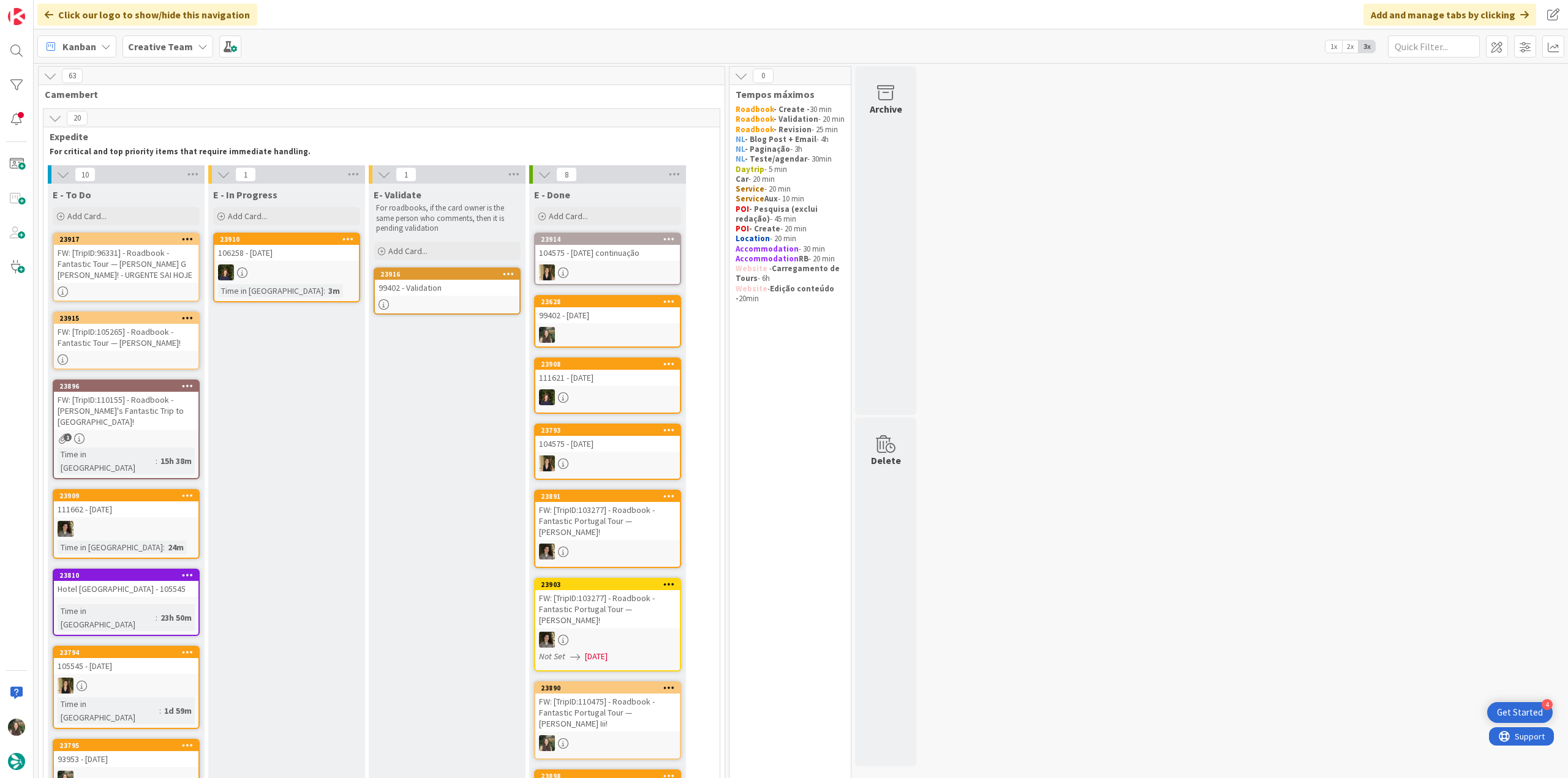
click at [129, 271] on div "FW: [TripID:96331] - Roadbook - Fantastic Tour — Kyle G Peter! - URGENTE SAI HO…" at bounding box center [126, 263] width 144 height 38
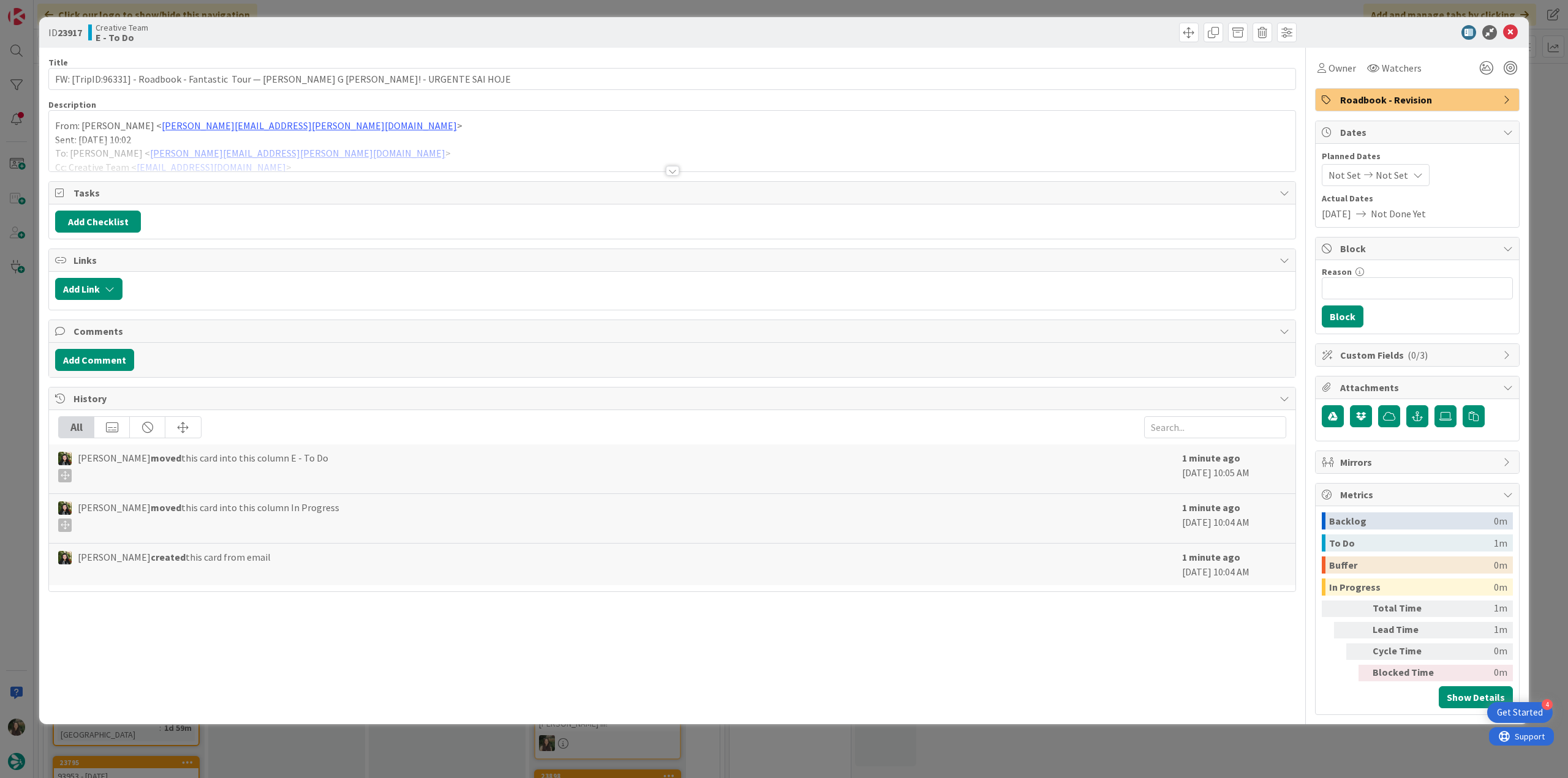
click at [370, 146] on div at bounding box center [672, 156] width 1247 height 31
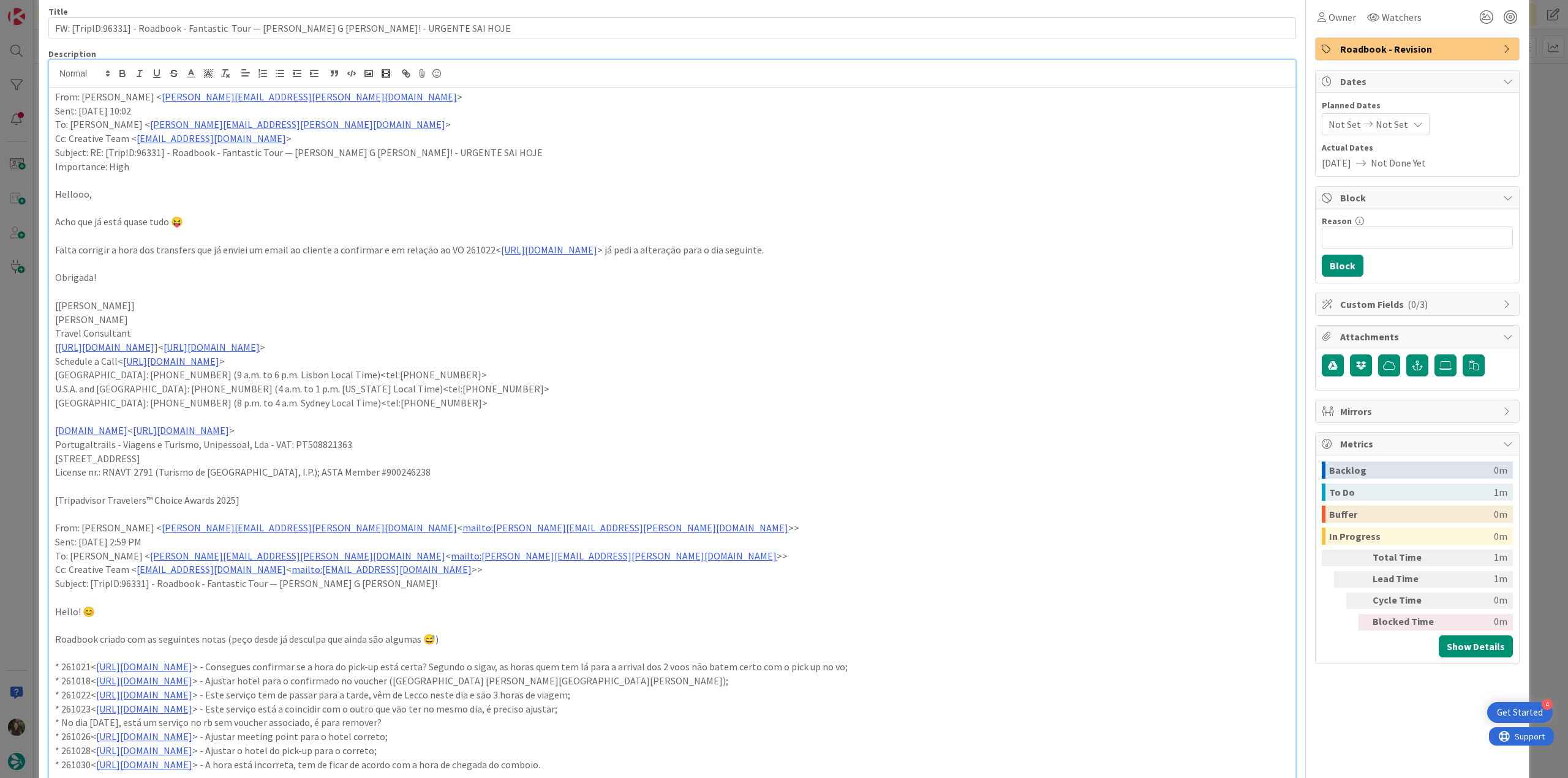
scroll to position [122, 0]
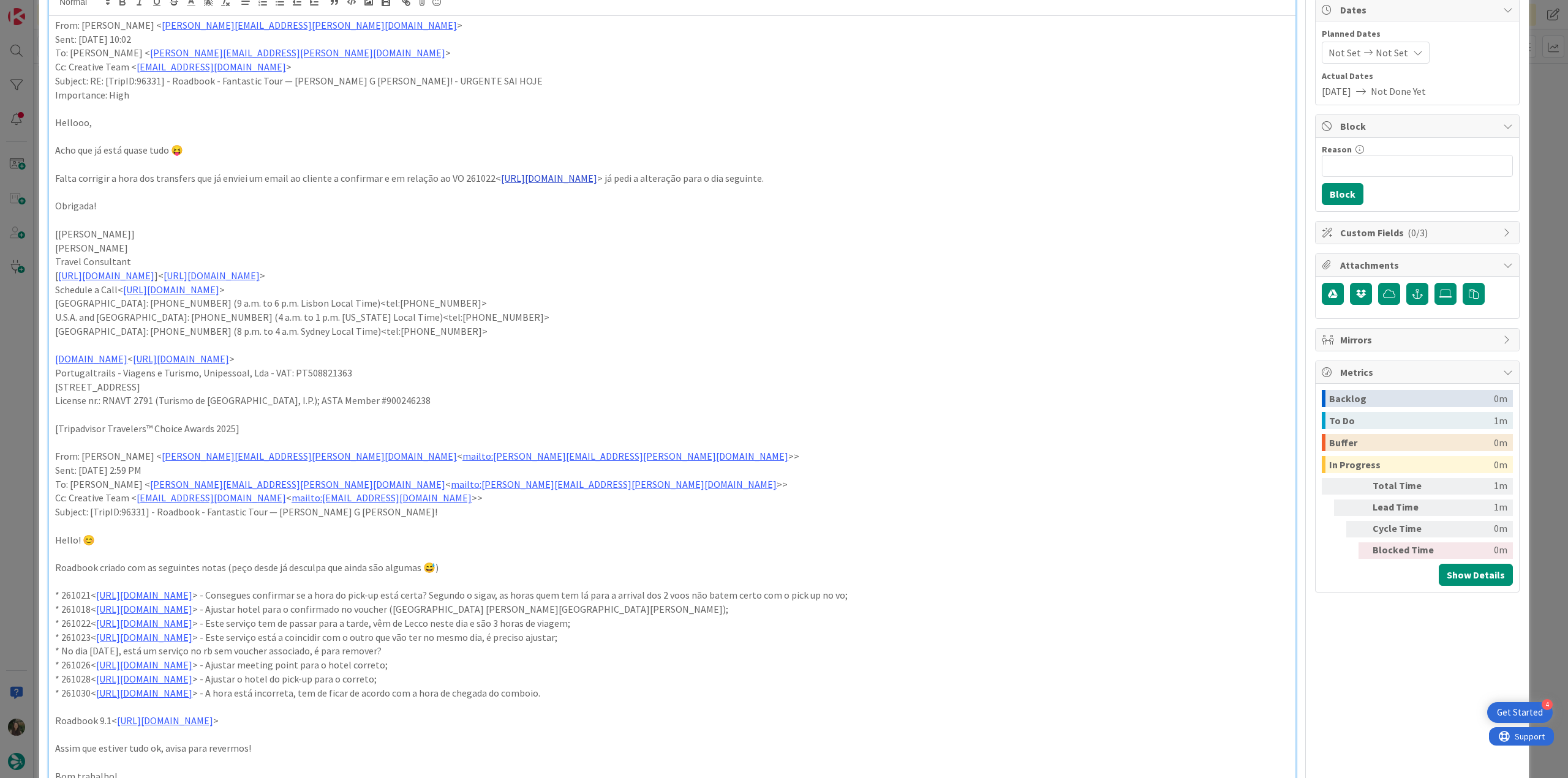
click at [546, 179] on link "https://appweb.tourtailors.com/sigav/#Voucher/view/268727" at bounding box center [549, 178] width 96 height 12
click at [587, 204] on link "https://appweb.tourtailors.com/sigav/#Voucher/view/268727" at bounding box center [582, 202] width 84 height 16
click at [23, 355] on div "ID 23917 Creative Team E - To Do Title 83 / 128 FW: [TripID:96331] - Roadbook -…" at bounding box center [784, 389] width 1568 height 778
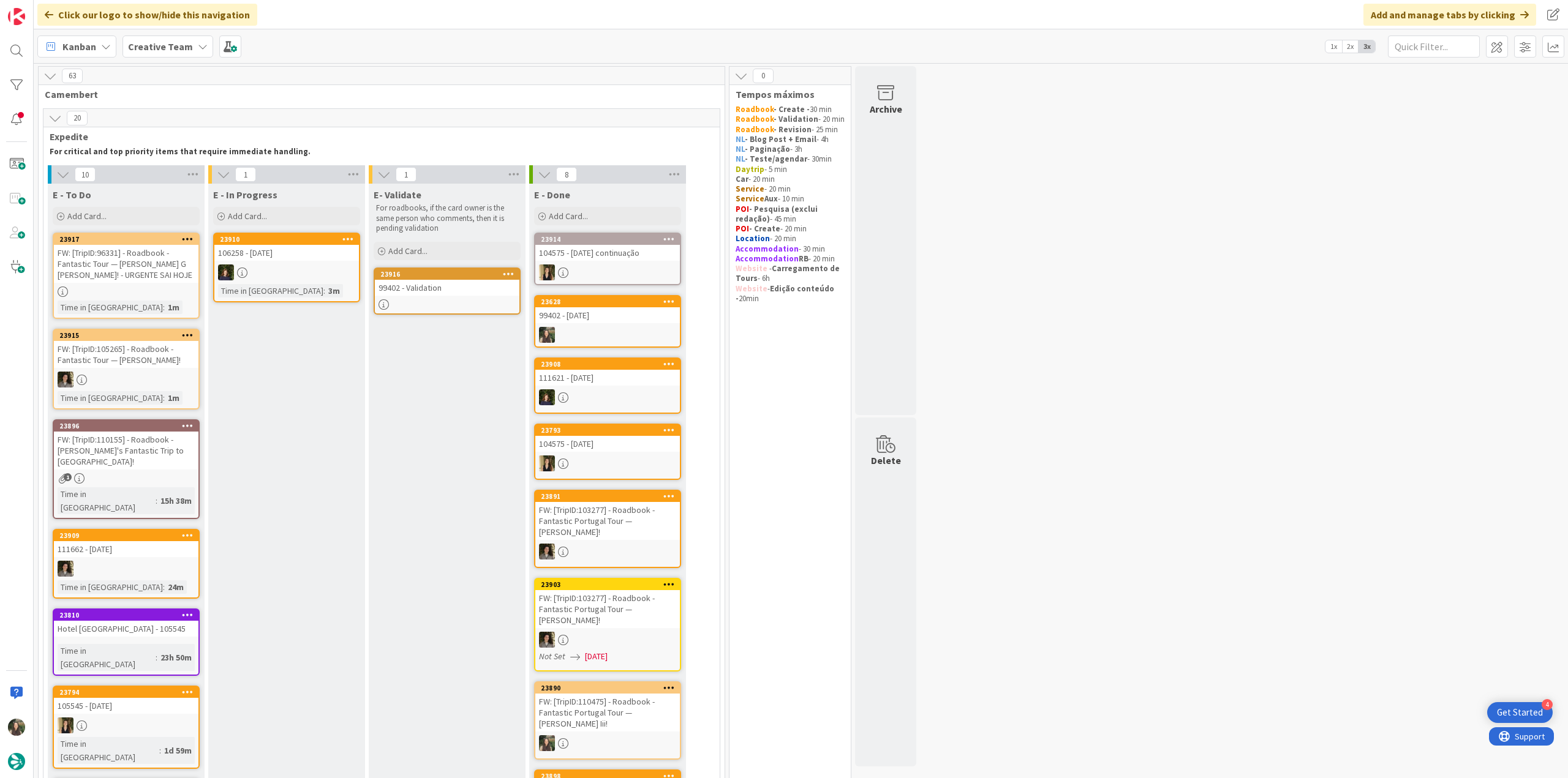
click at [171, 276] on div "FW: [TripID:96331] - Roadbook - Fantastic Tour — Kyle G Peter! - URGENTE SAI HO…" at bounding box center [126, 263] width 144 height 38
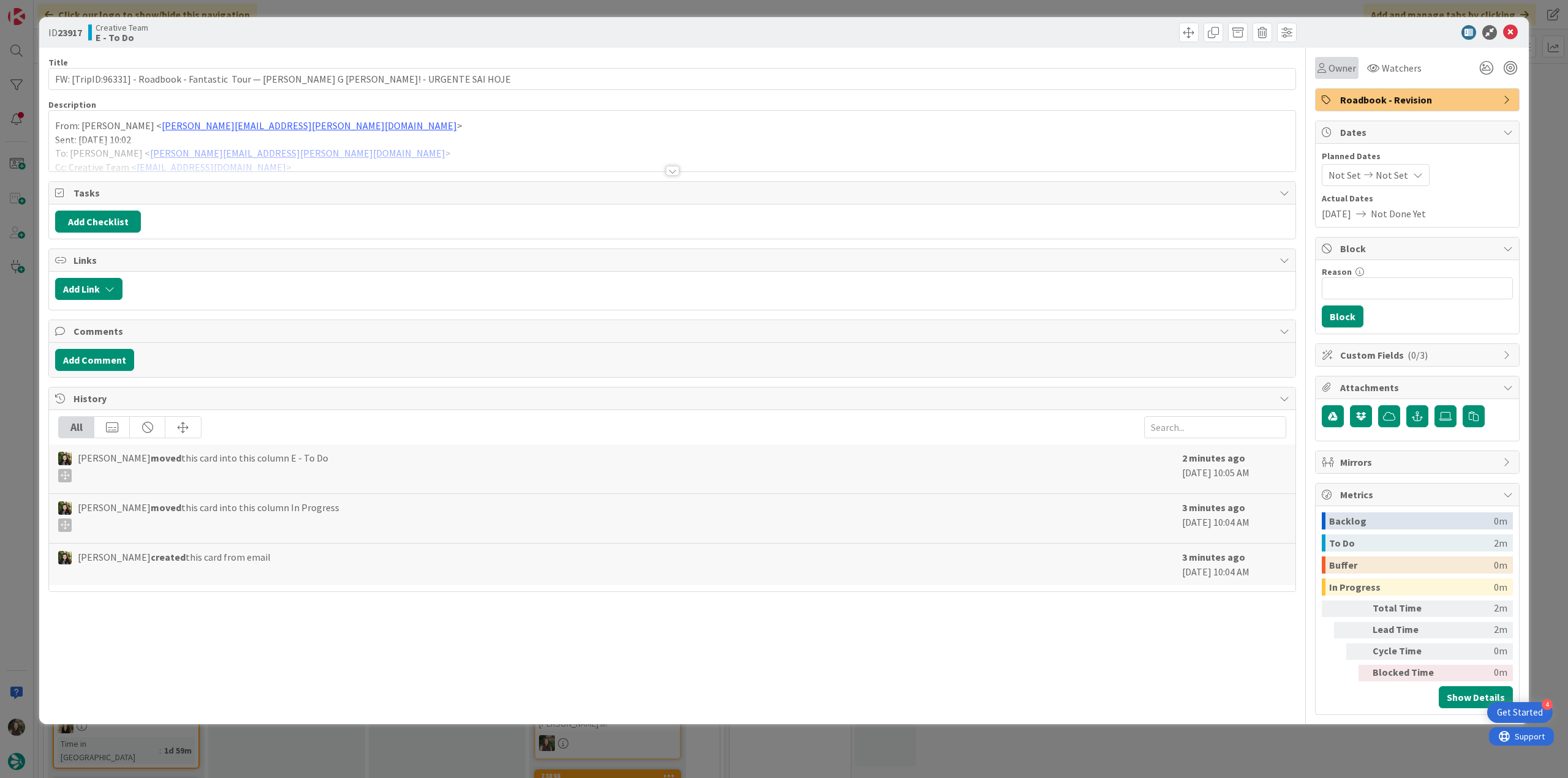
click at [1341, 66] on span "Owner" at bounding box center [1342, 68] width 28 height 15
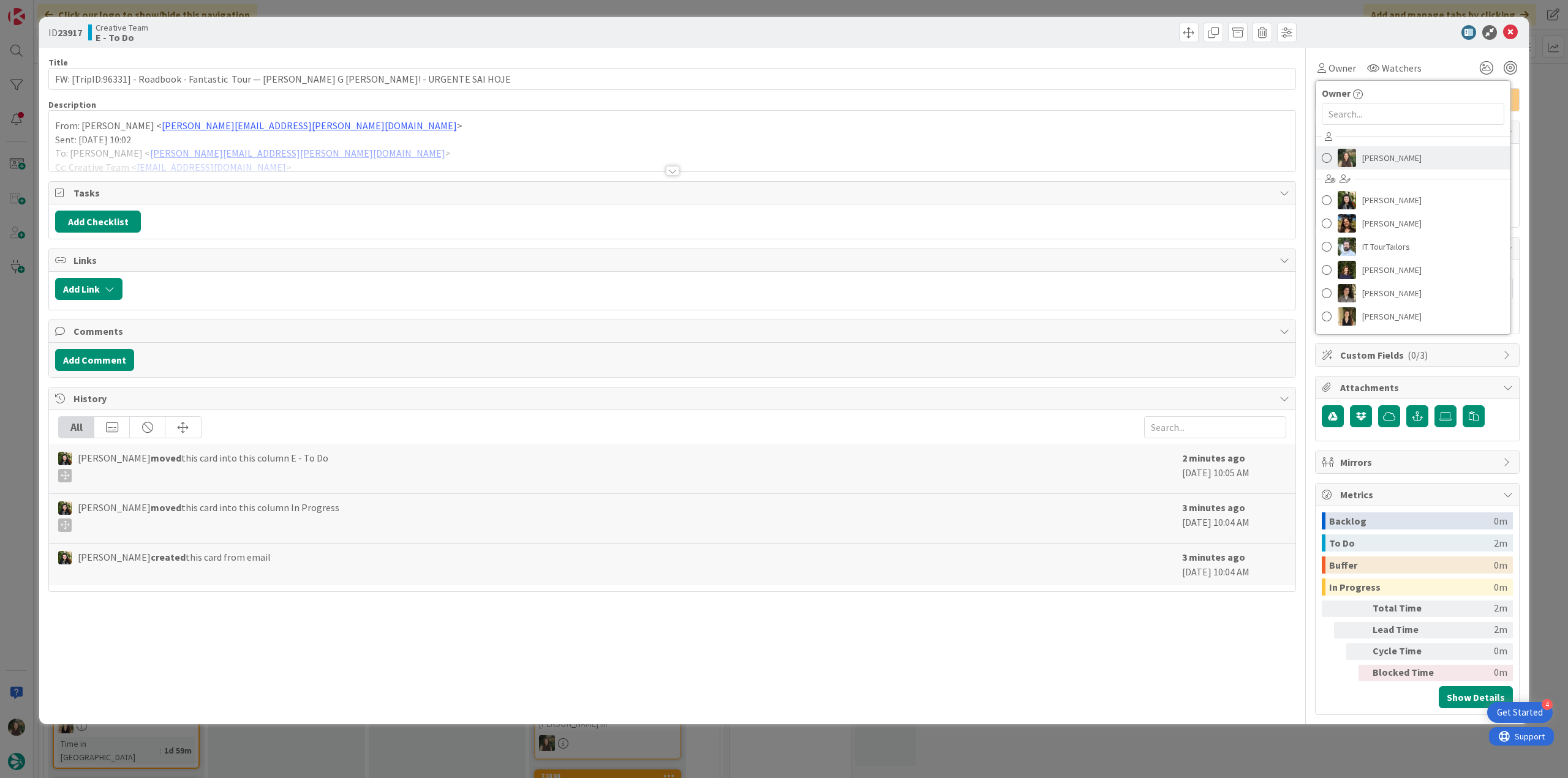
click at [1370, 161] on span "Inês Gonçalves" at bounding box center [1392, 158] width 59 height 19
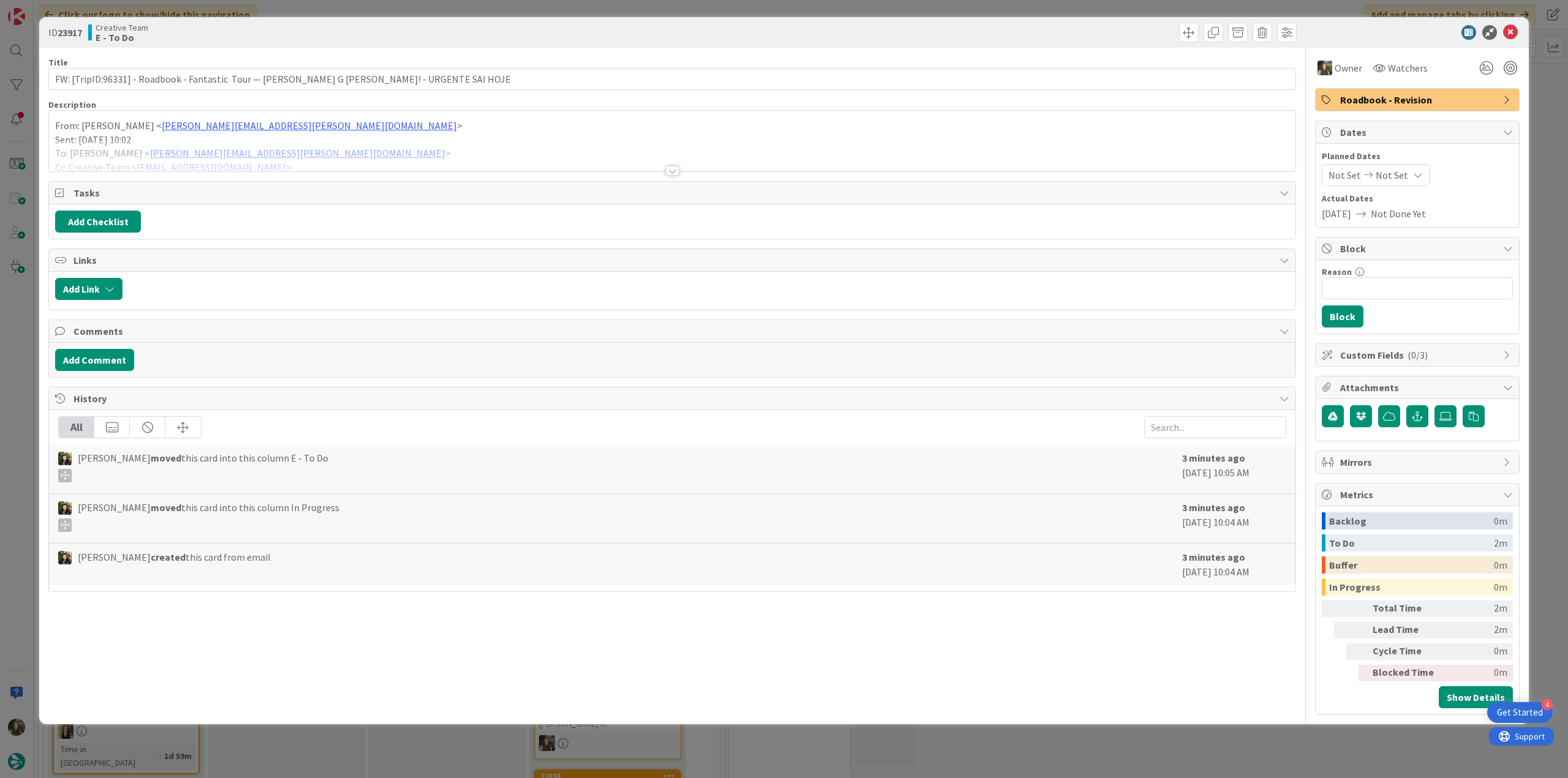
click at [1538, 106] on div "ID 23917 Creative Team E - To Do Title 83 / 128 FW: [TripID:96331] - Roadbook -…" at bounding box center [784, 389] width 1568 height 778
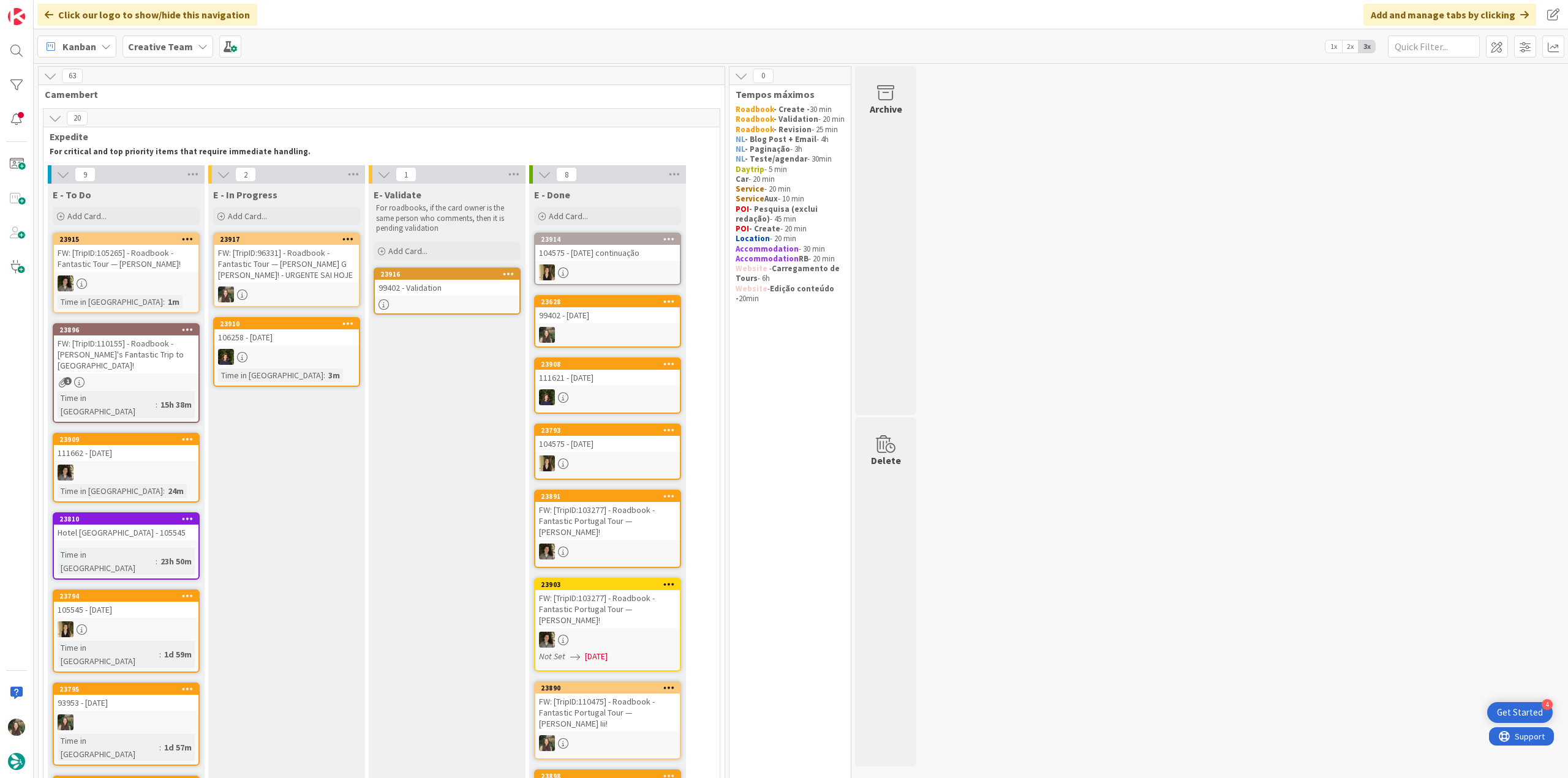
click at [301, 264] on div "FW: [TripID:96331] - Roadbook - Fantastic Tour — Kyle G Peter! - URGENTE SAI HO…" at bounding box center [287, 263] width 144 height 38
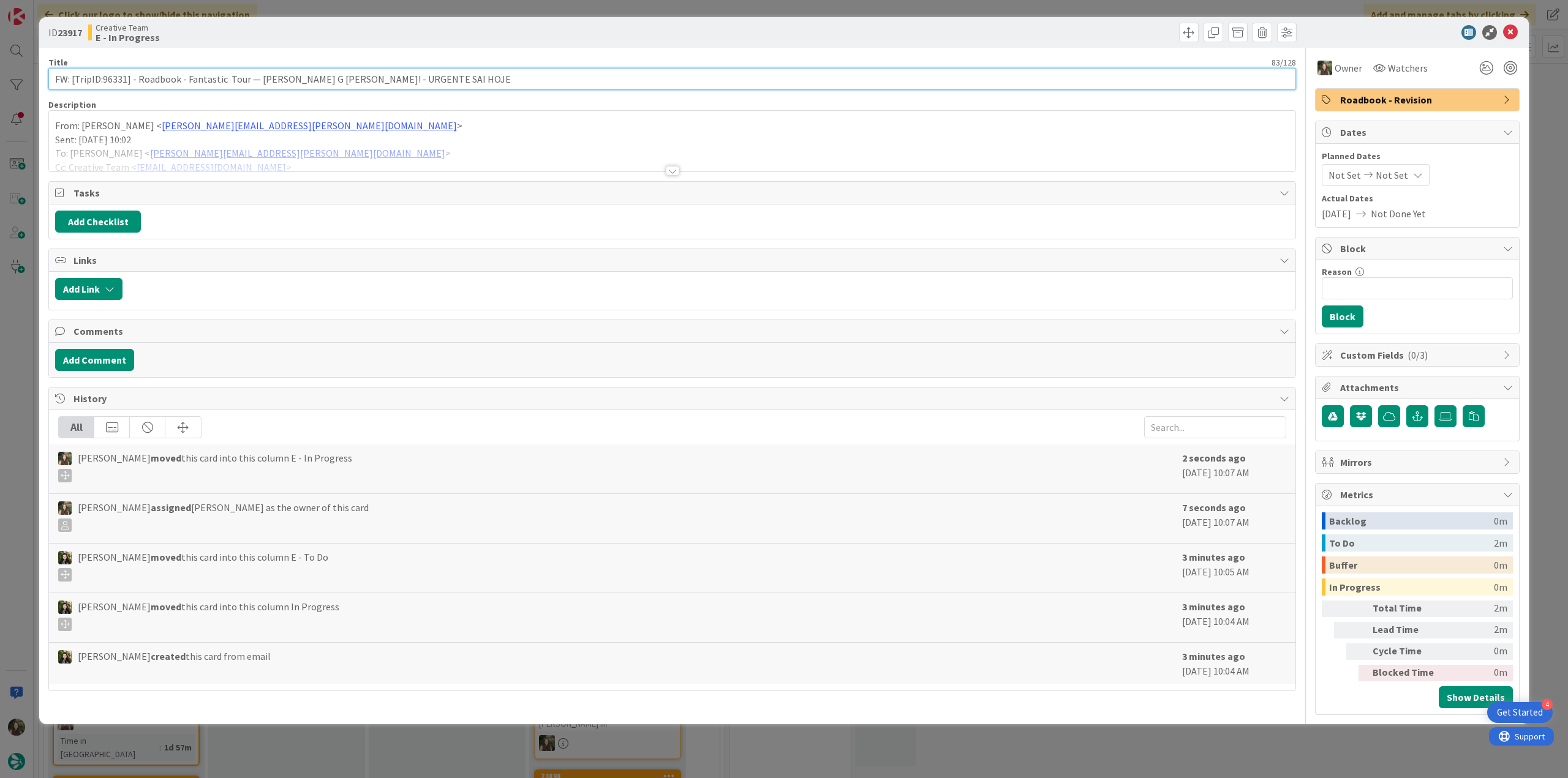
click at [108, 83] on input "FW: [TripID:96331] - Roadbook - Fantastic Tour — Kyle G Peter! - URGENTE SAI HO…" at bounding box center [672, 79] width 1248 height 22
click at [30, 330] on div "ID 23917 Creative Team E - In Progress Title 83 / 128 FW: [TripID:96331] - Road…" at bounding box center [784, 389] width 1568 height 778
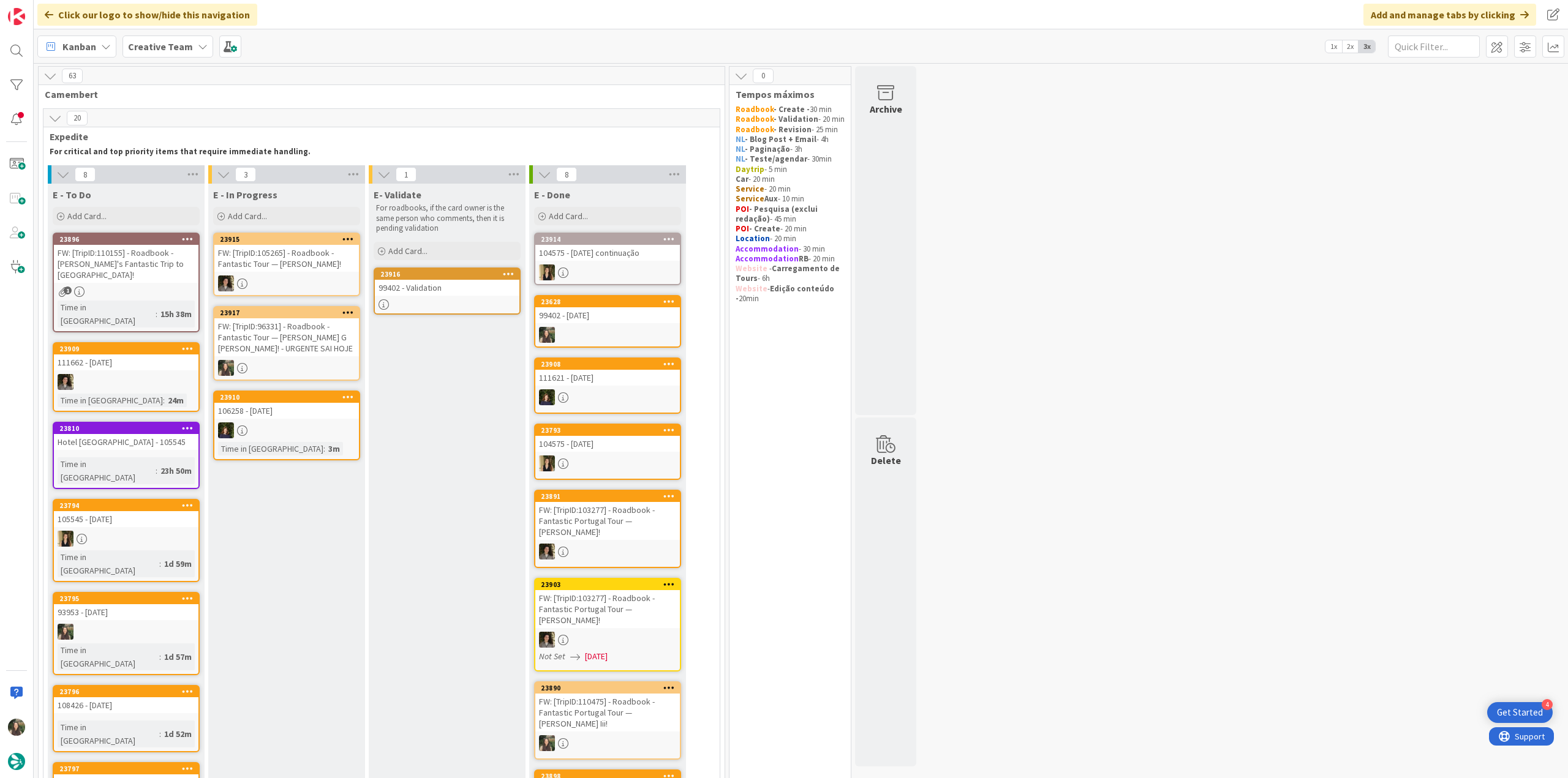
click at [327, 335] on div "FW: [TripID:96331] - Roadbook - Fantastic Tour — Kyle G Peter! - URGENTE SAI HO…" at bounding box center [287, 337] width 144 height 38
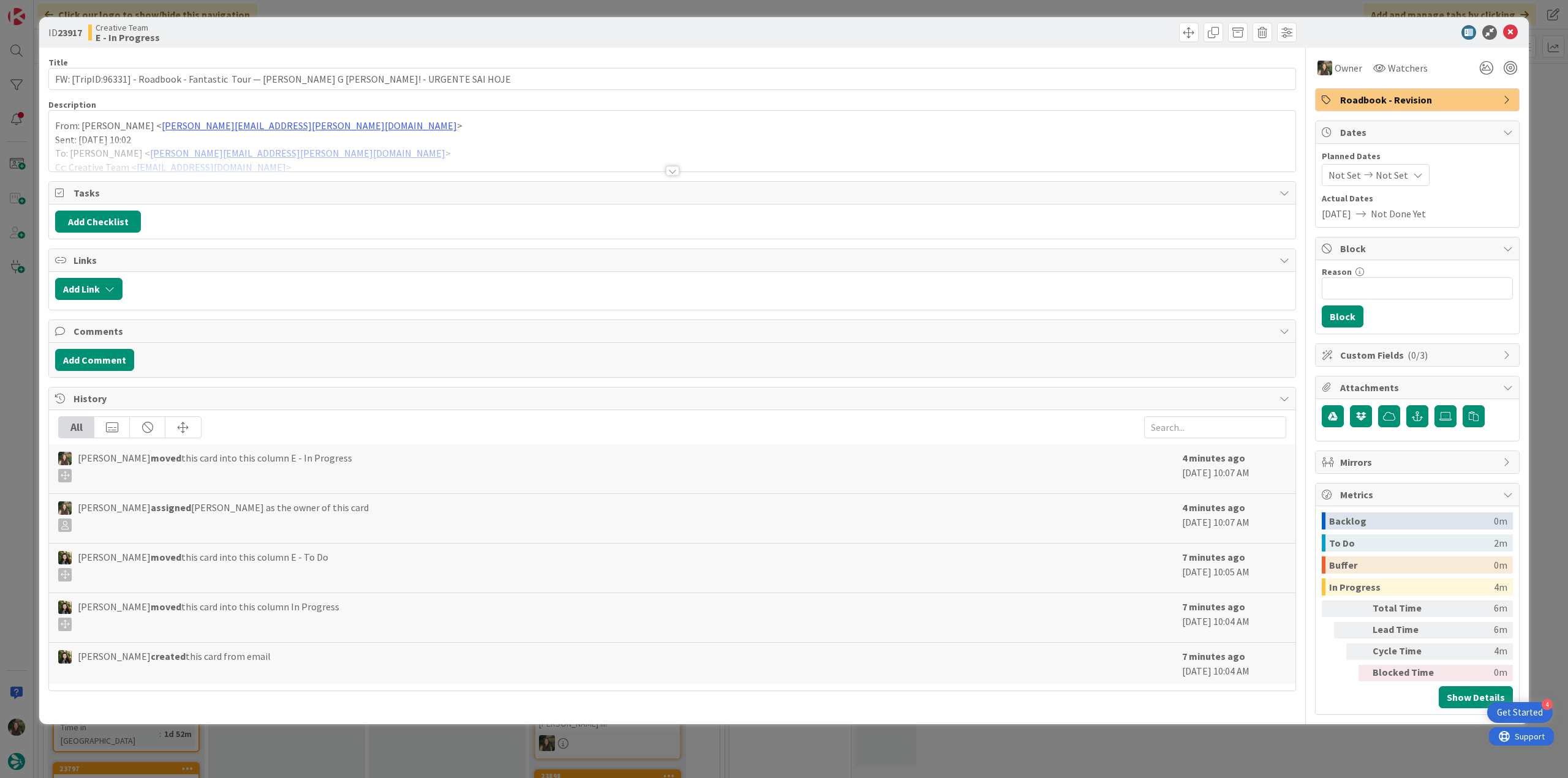
click at [373, 146] on div at bounding box center [672, 156] width 1247 height 31
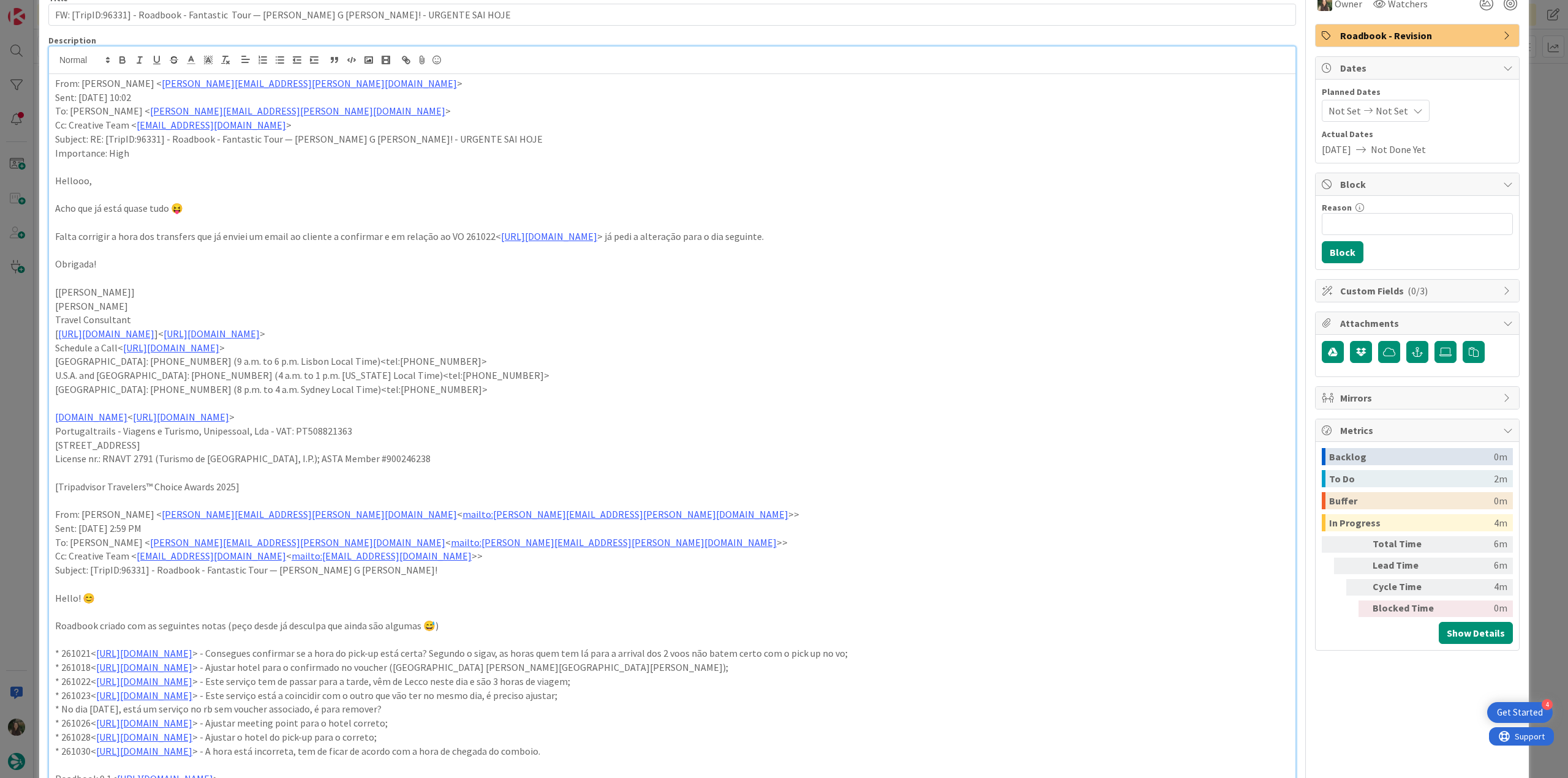
scroll to position [184, 0]
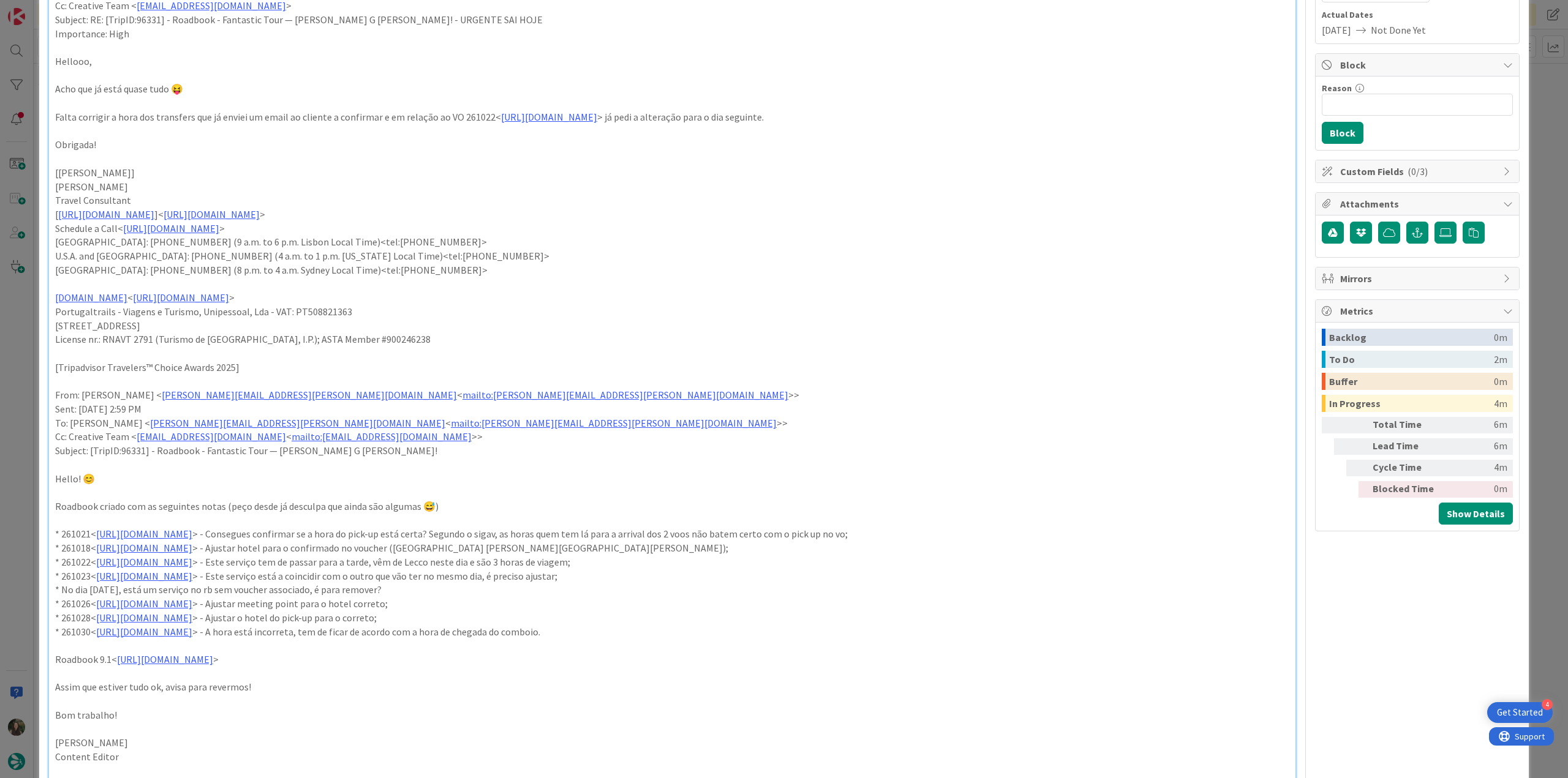
click at [24, 344] on div "ID 23917 Creative Team E - In Progress Title 83 / 128 FW: [TripID:96331] - Road…" at bounding box center [784, 389] width 1568 height 778
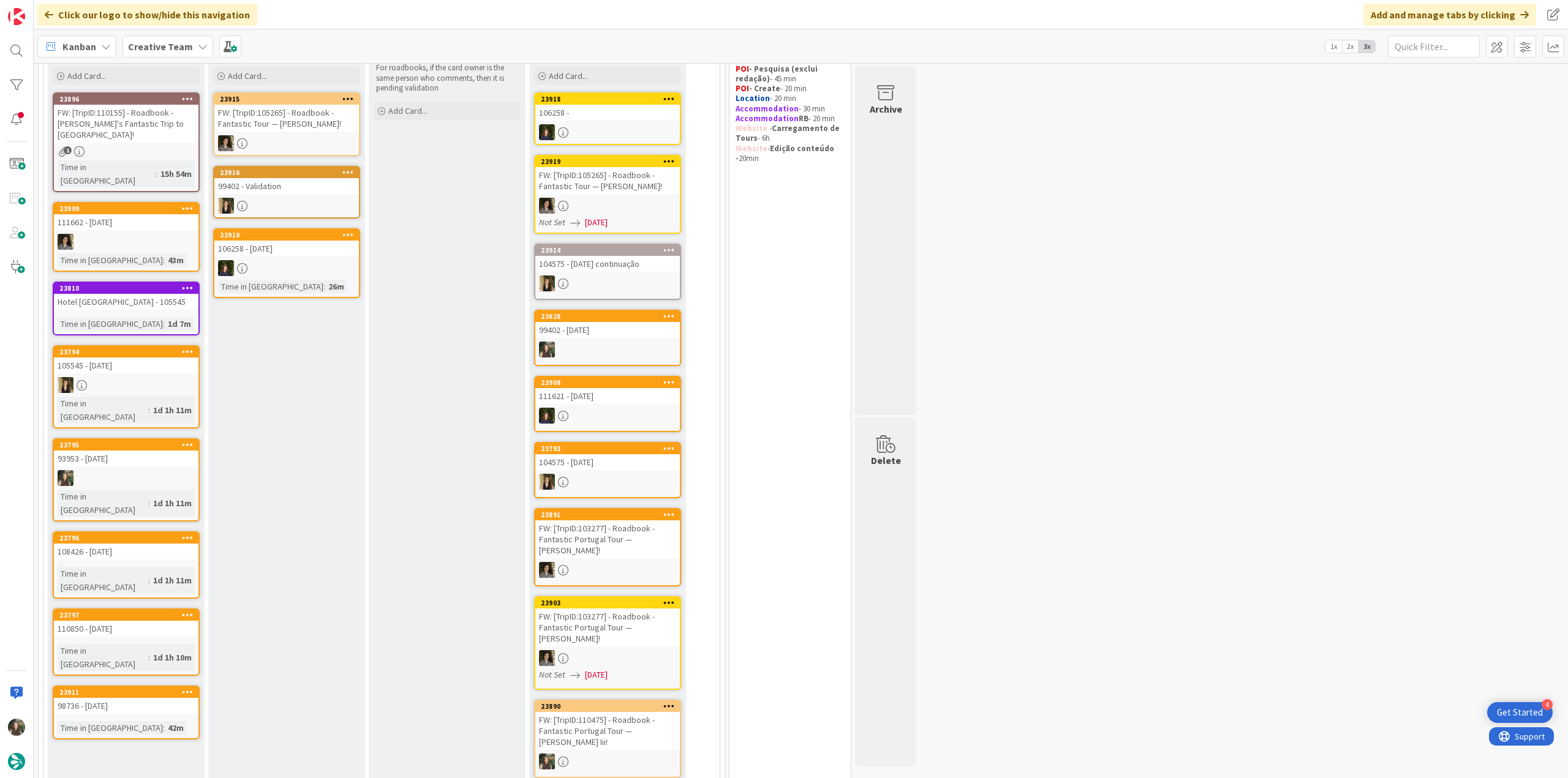
scroll to position [26, 0]
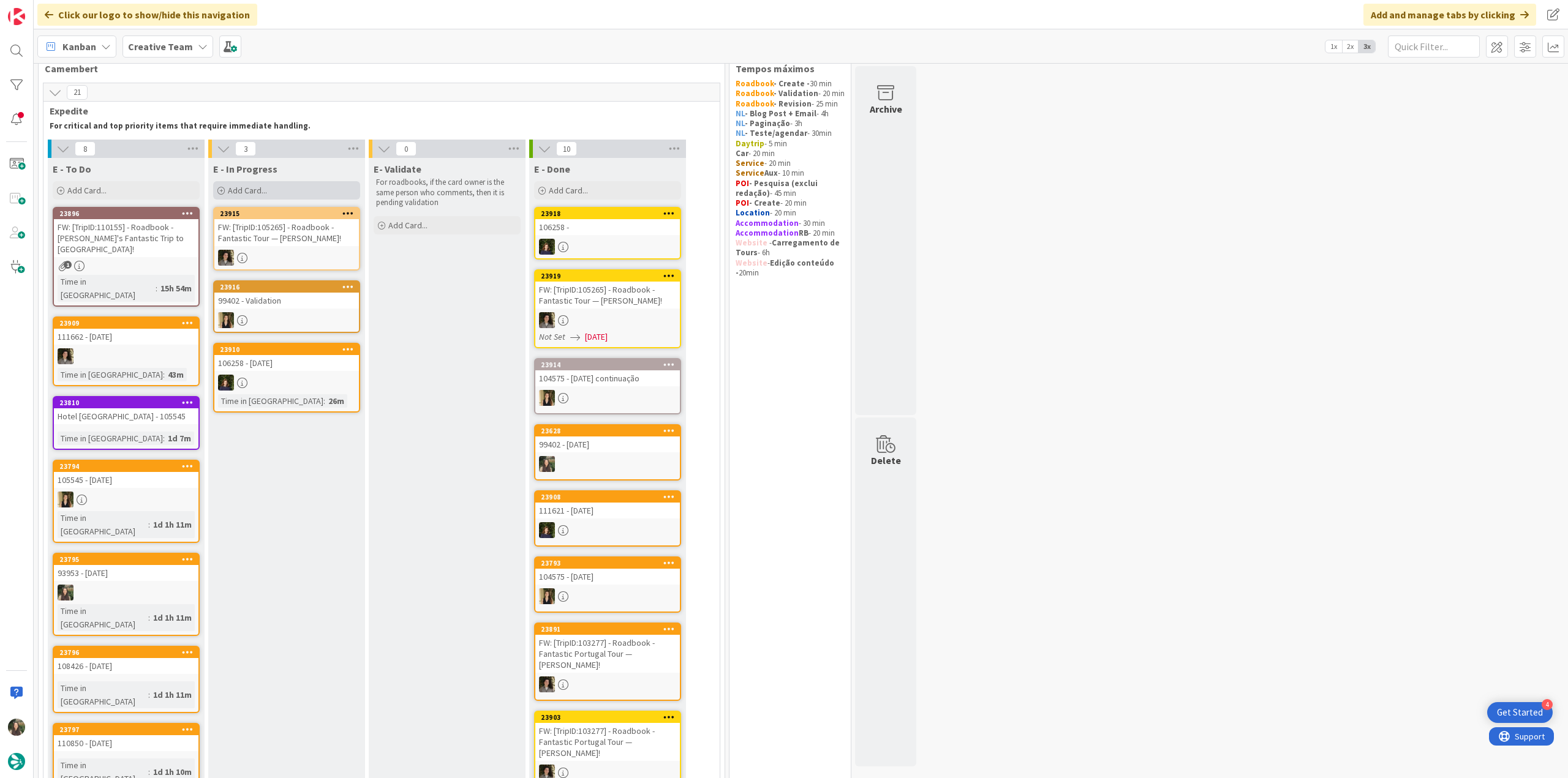
click at [270, 193] on div "Add Card..." at bounding box center [287, 190] width 147 height 19
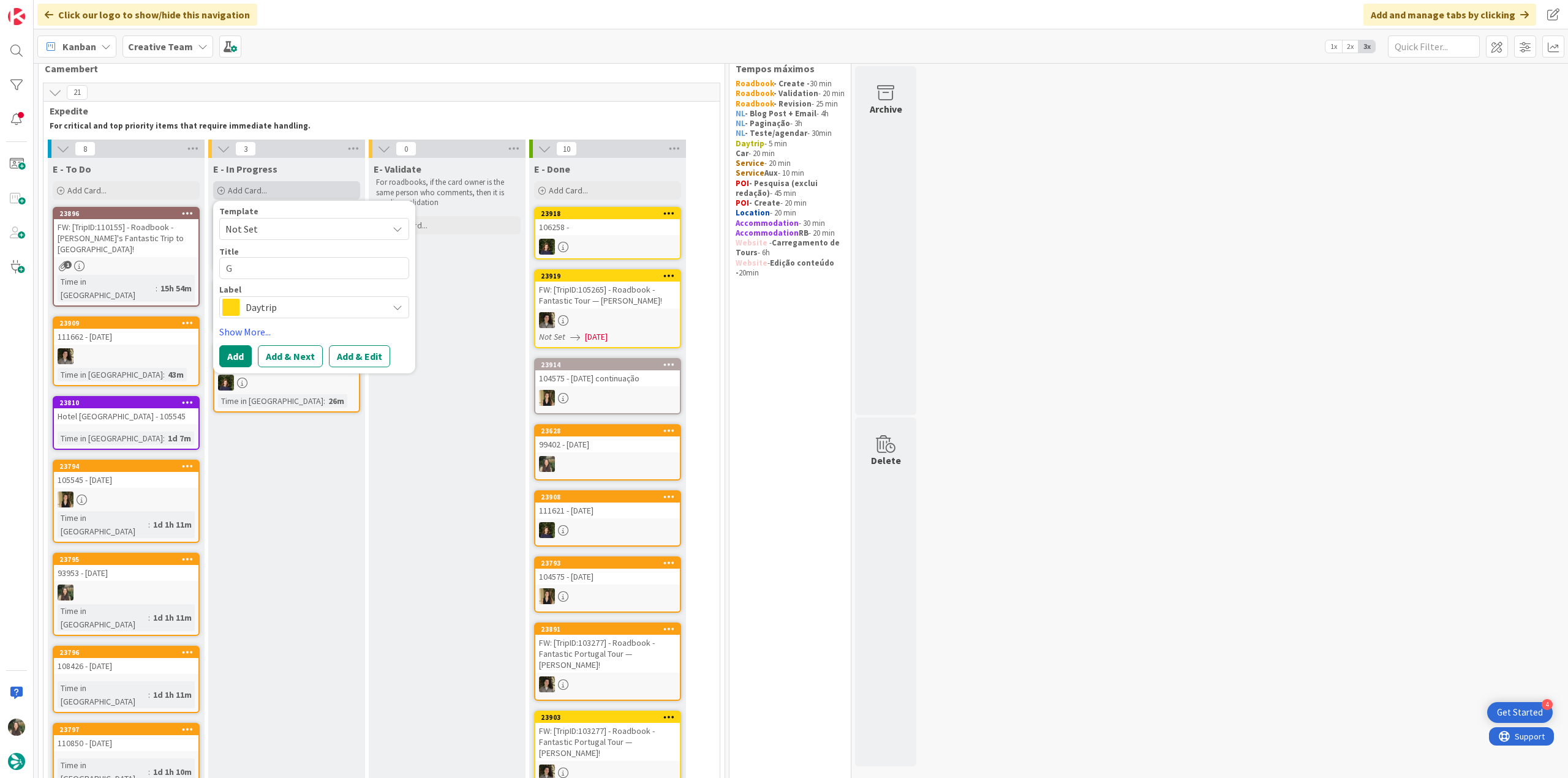
type textarea "x"
type textarea "G"
type textarea "x"
type textarea "GP"
type textarea "x"
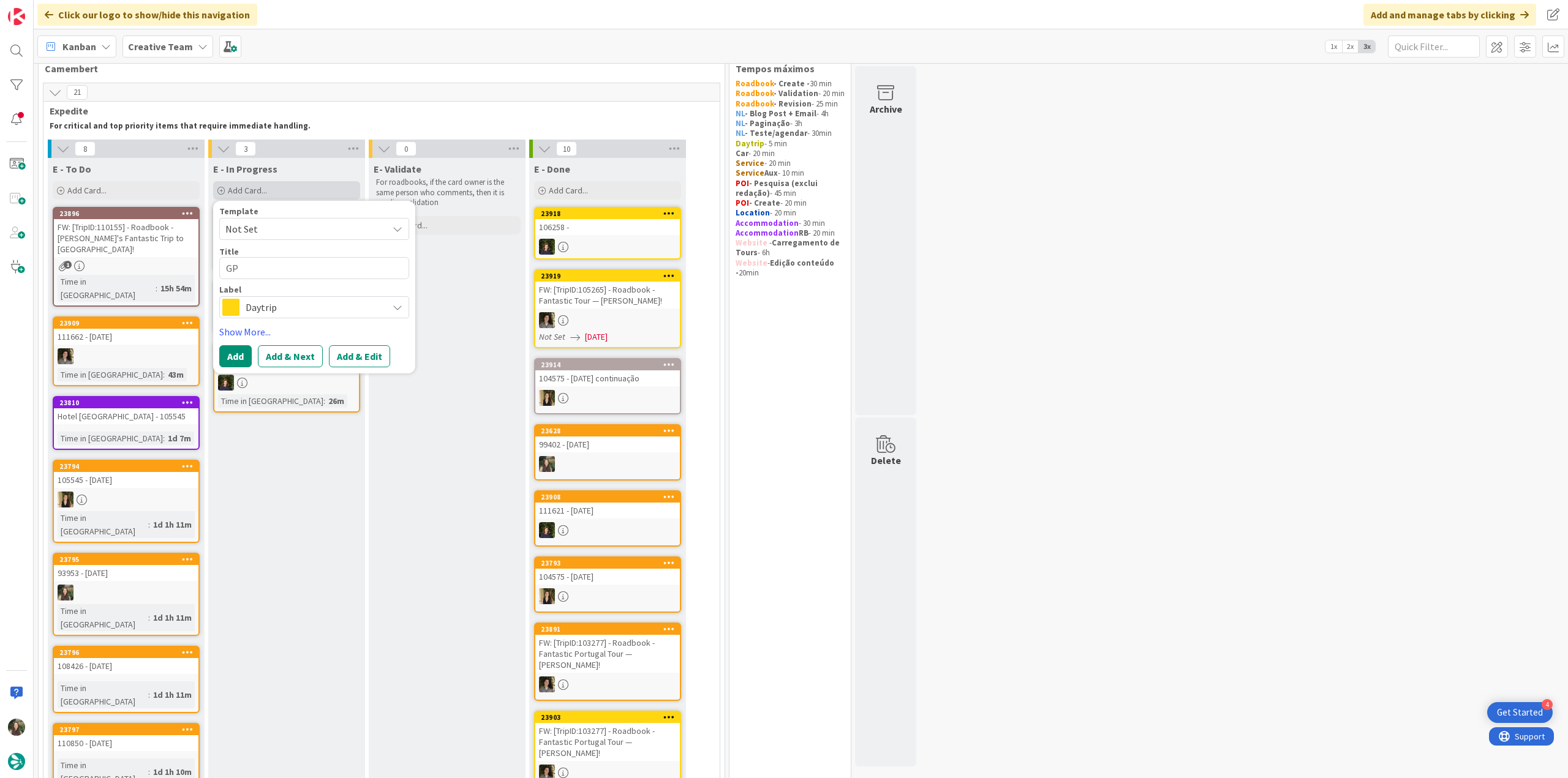
type textarea "GPS"
type textarea "x"
type textarea "GPS"
type textarea "x"
type textarea "GPS P"
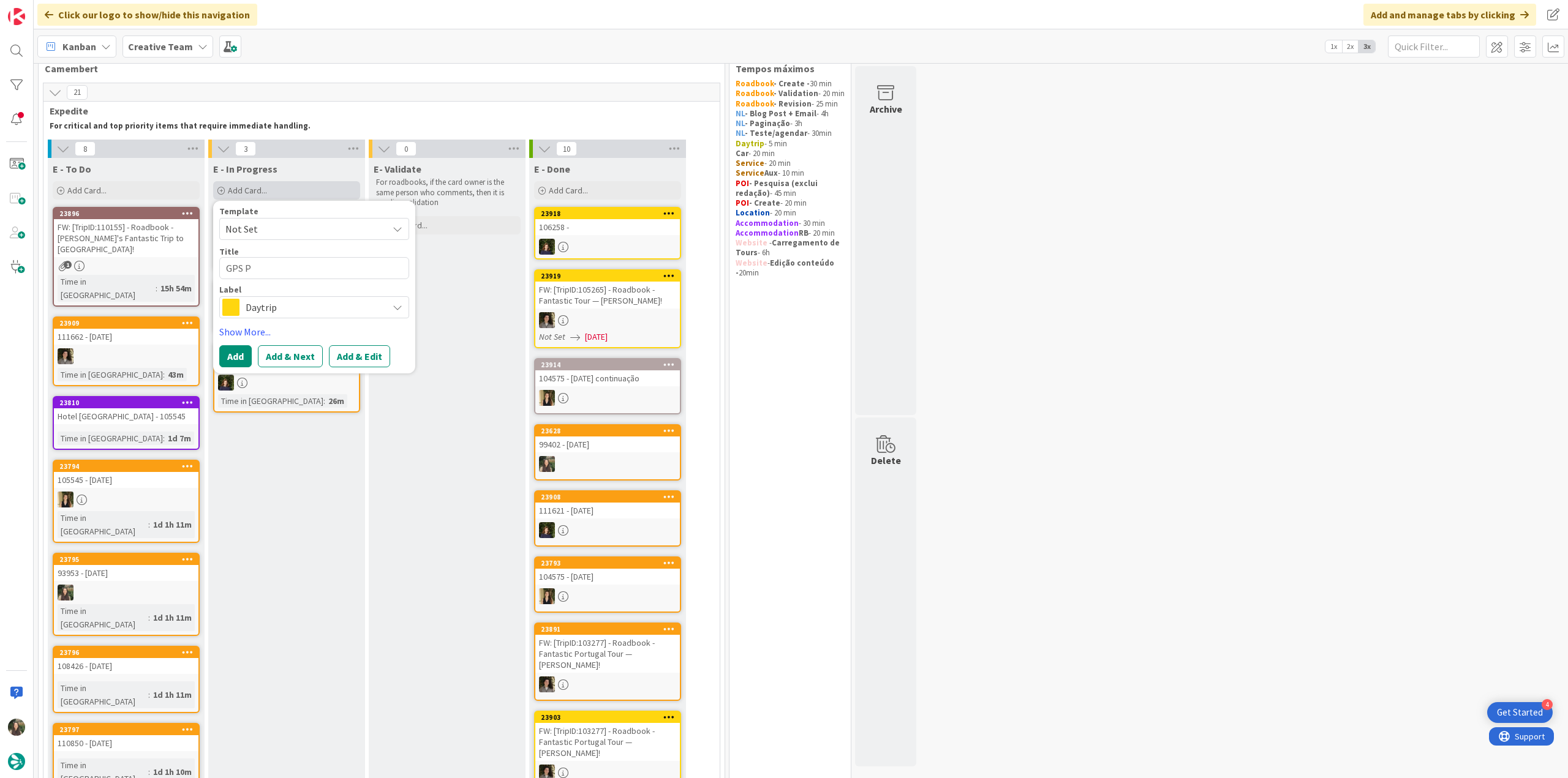
type textarea "x"
type textarea "GPS Po"
type textarea "x"
type textarea "GPS Poi"
type textarea "x"
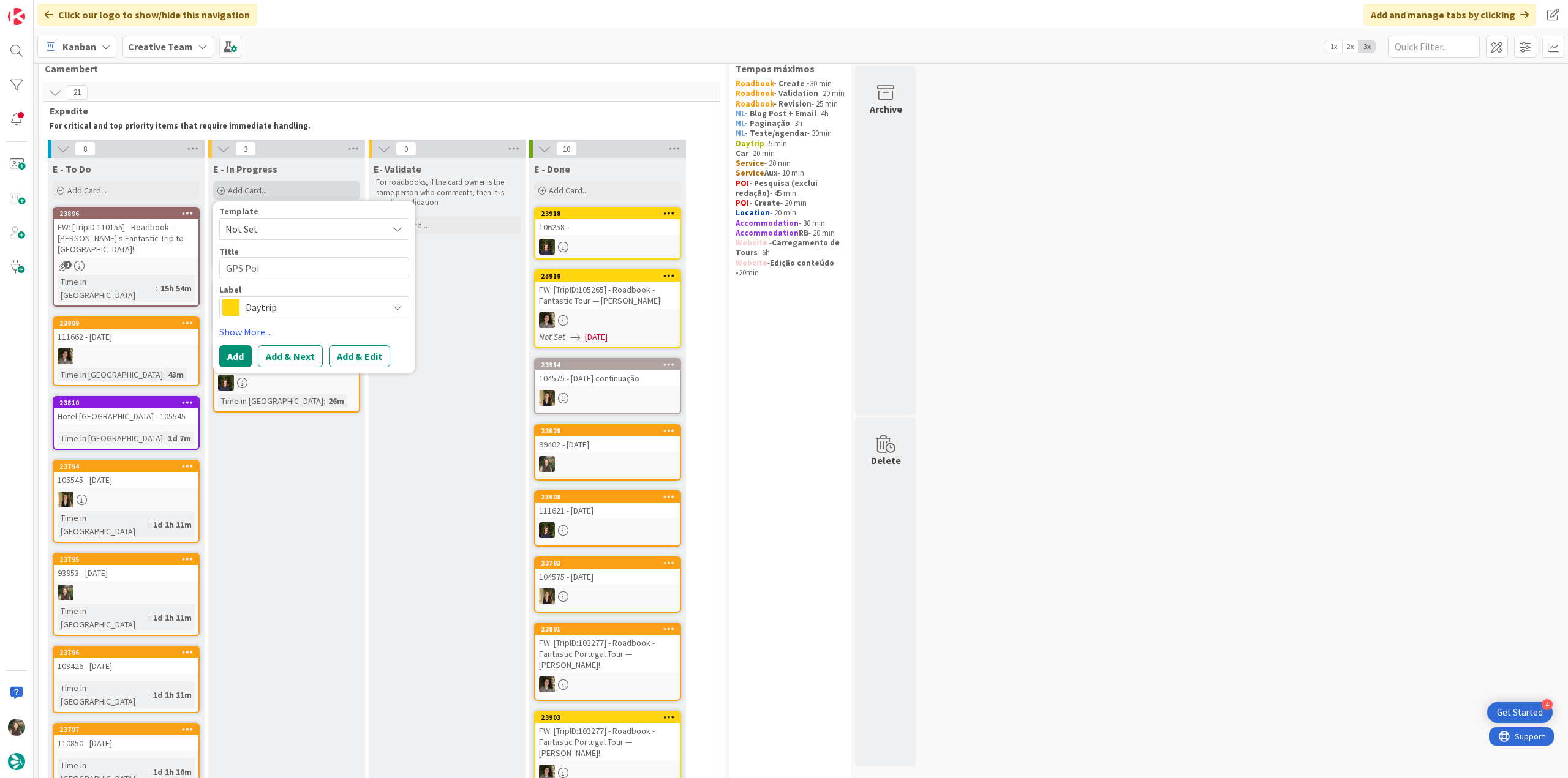
type textarea "GPS Poin"
type textarea "x"
type textarea "GPS Point"
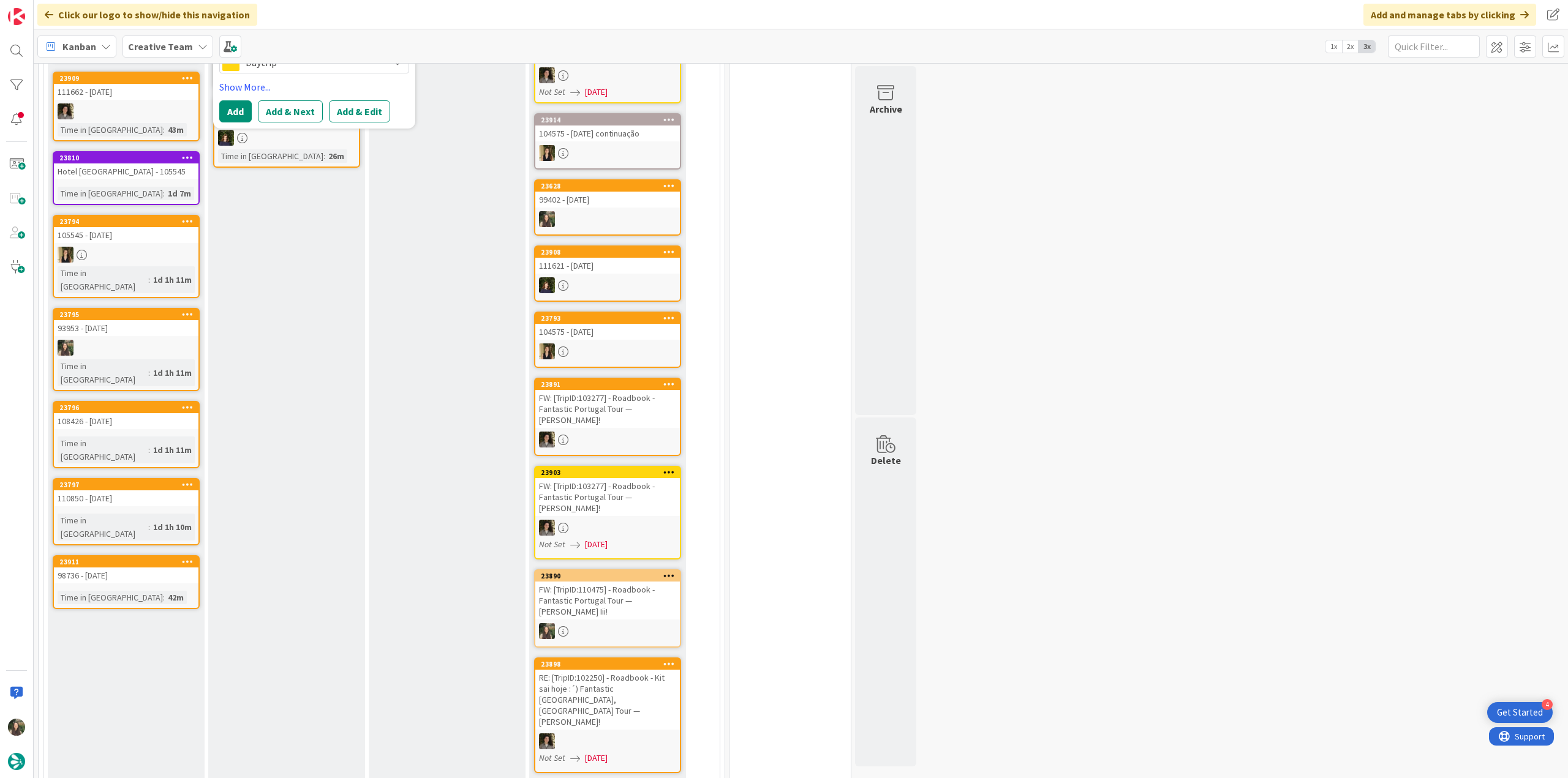
scroll to position [87, 0]
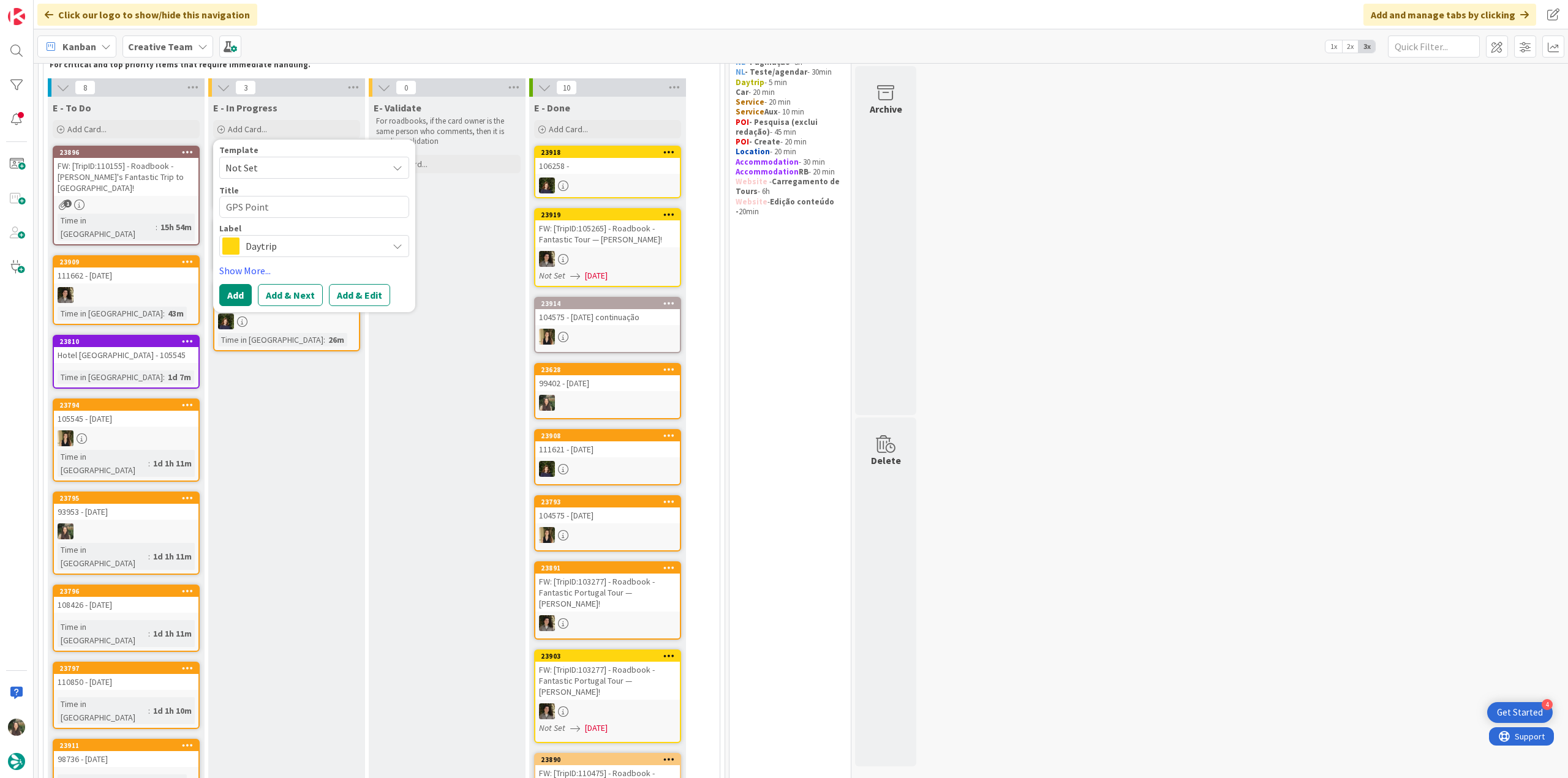
type textarea "x"
type textarea "GPS Point"
type textarea "x"
type textarea "GPS Point -"
type textarea "x"
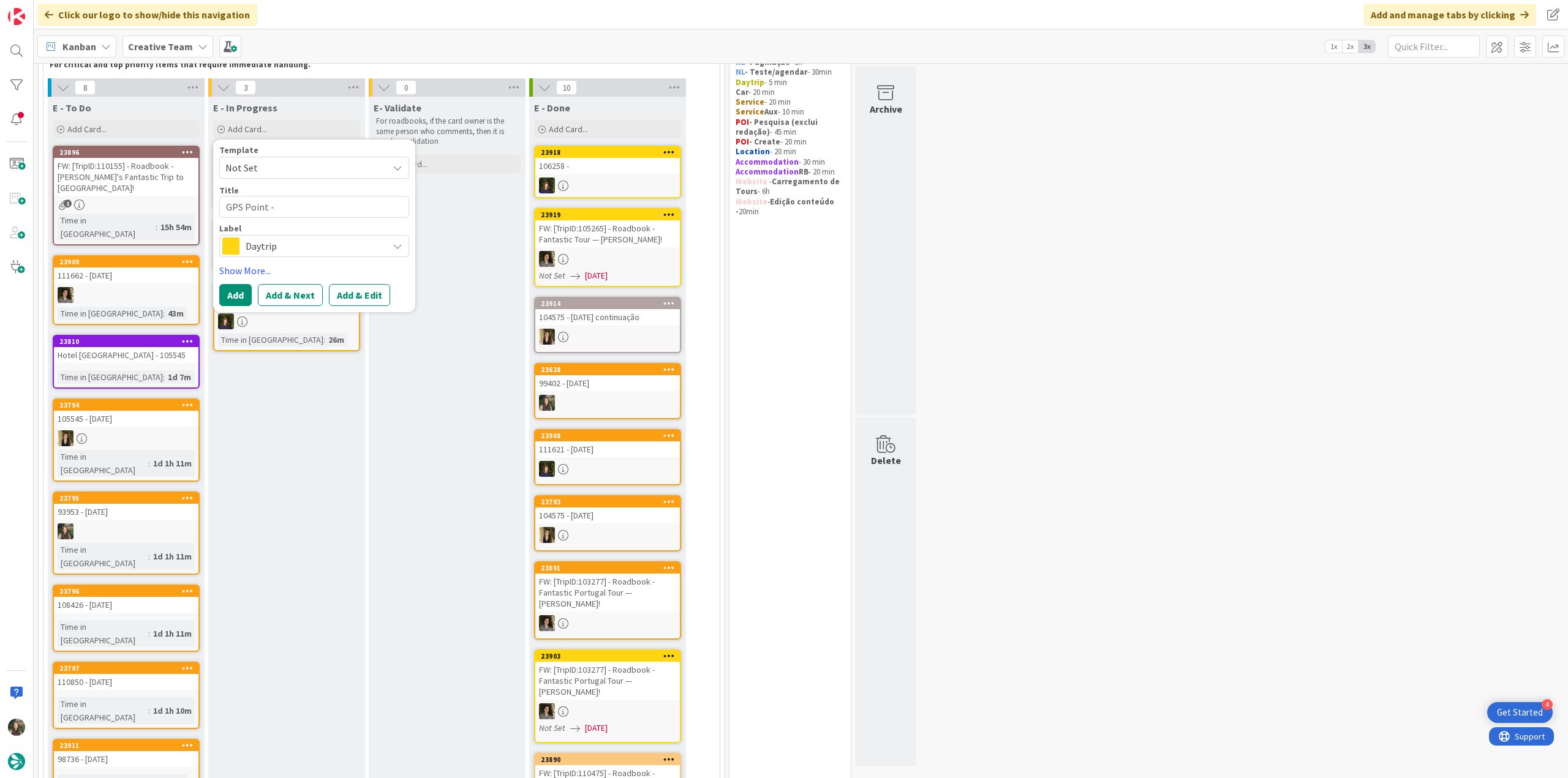
type textarea "GPS Point -"
type textarea "x"
type textarea "GPS Point - 9"
type textarea "x"
type textarea "GPS Point - 96"
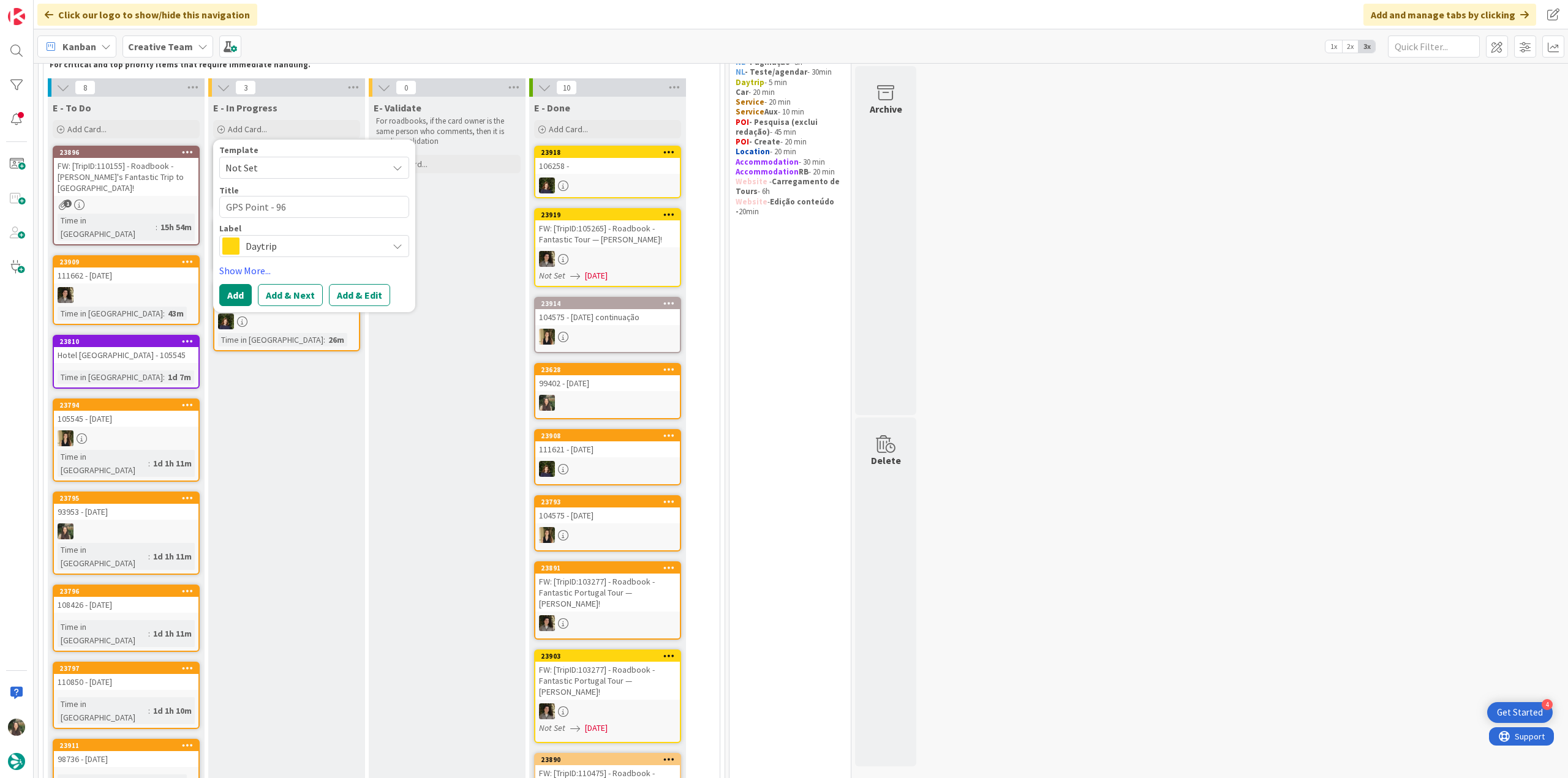
type textarea "x"
type textarea "GPS Point - 963"
type textarea "x"
type textarea "GPS Point - 9633"
type textarea "x"
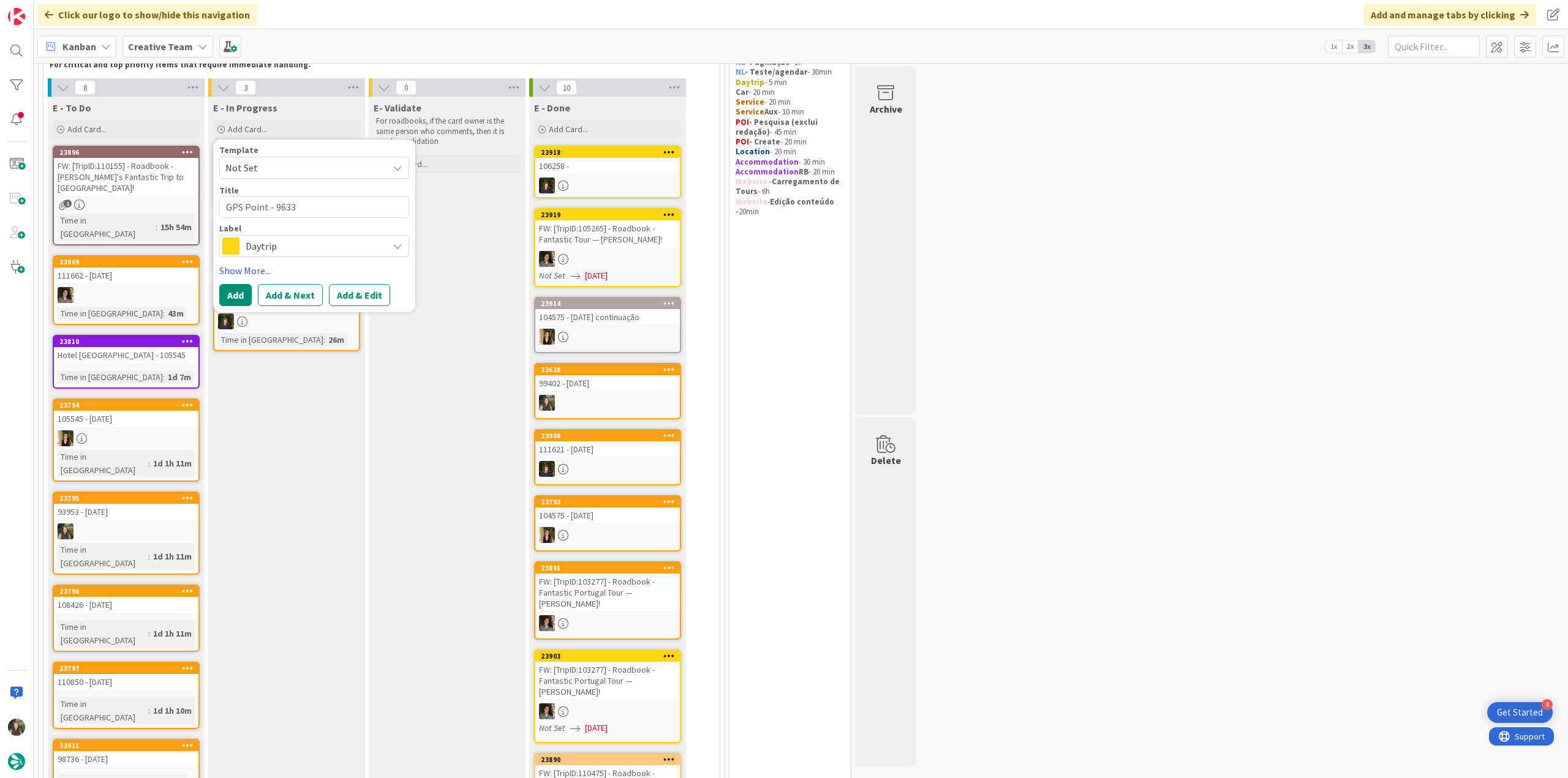
type textarea "GPS Point - 96331"
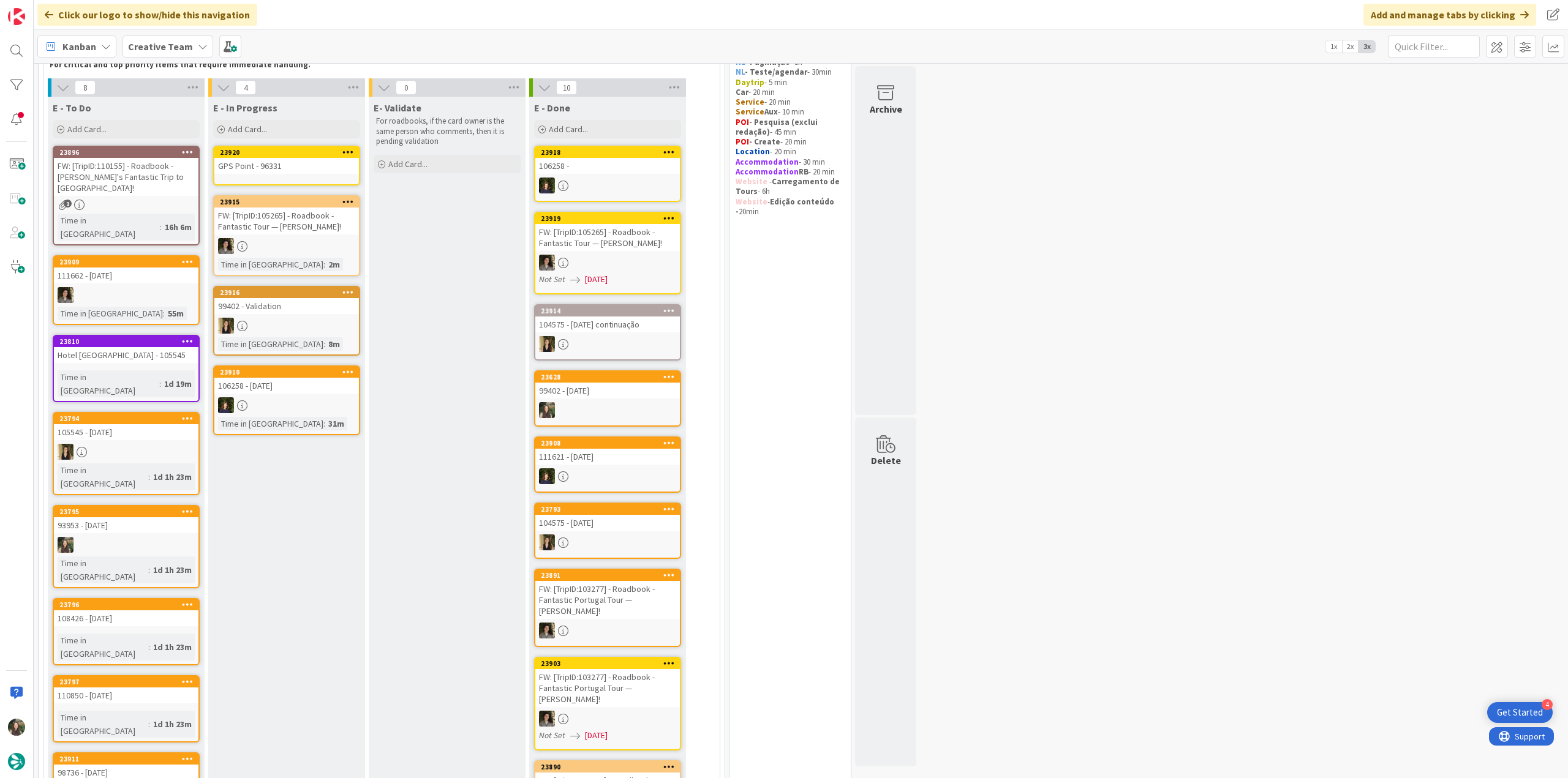
click at [305, 174] on div "GPS Point - 96331" at bounding box center [287, 166] width 144 height 16
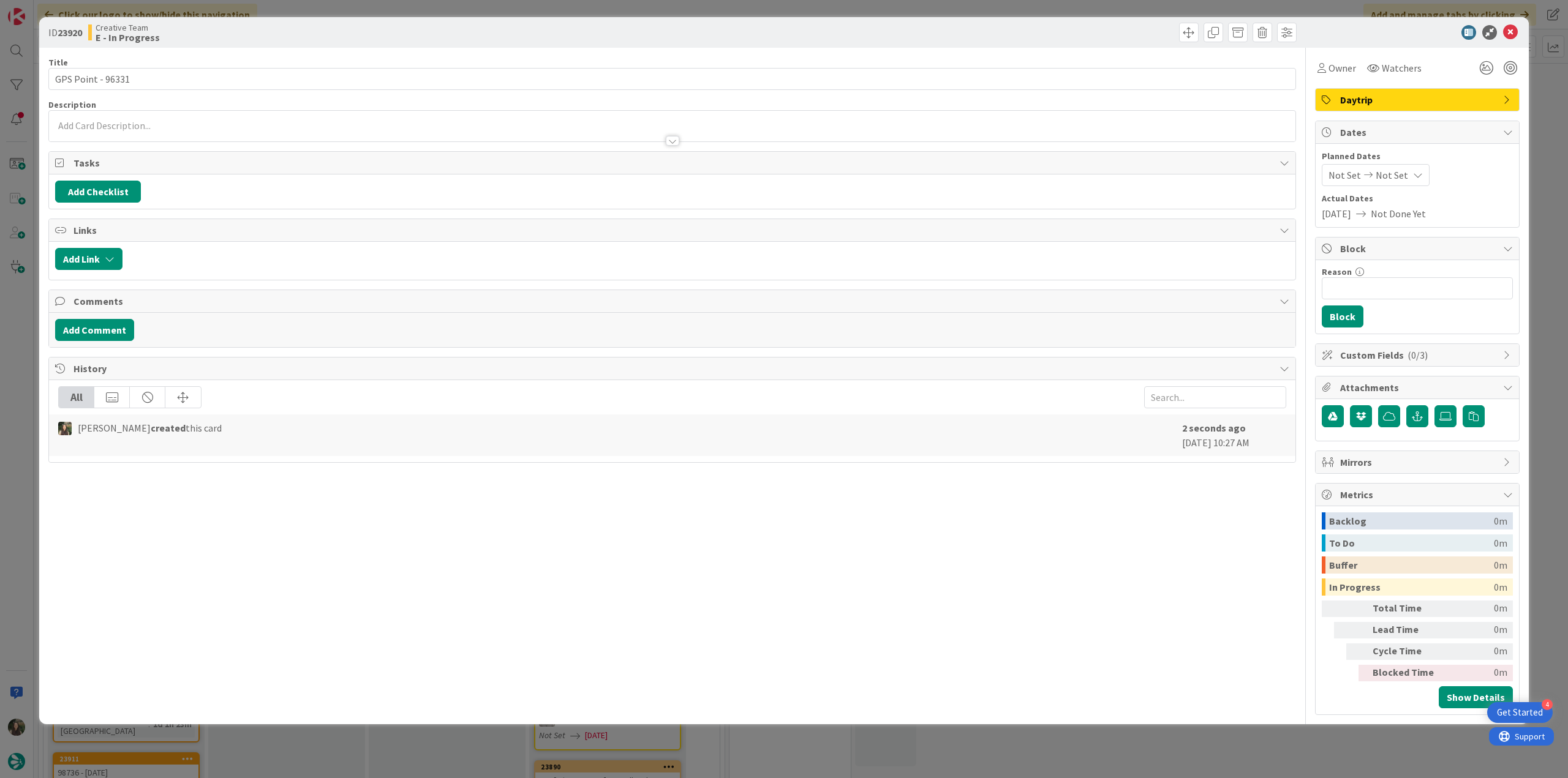
click at [1381, 108] on div "Daytrip" at bounding box center [1417, 100] width 204 height 22
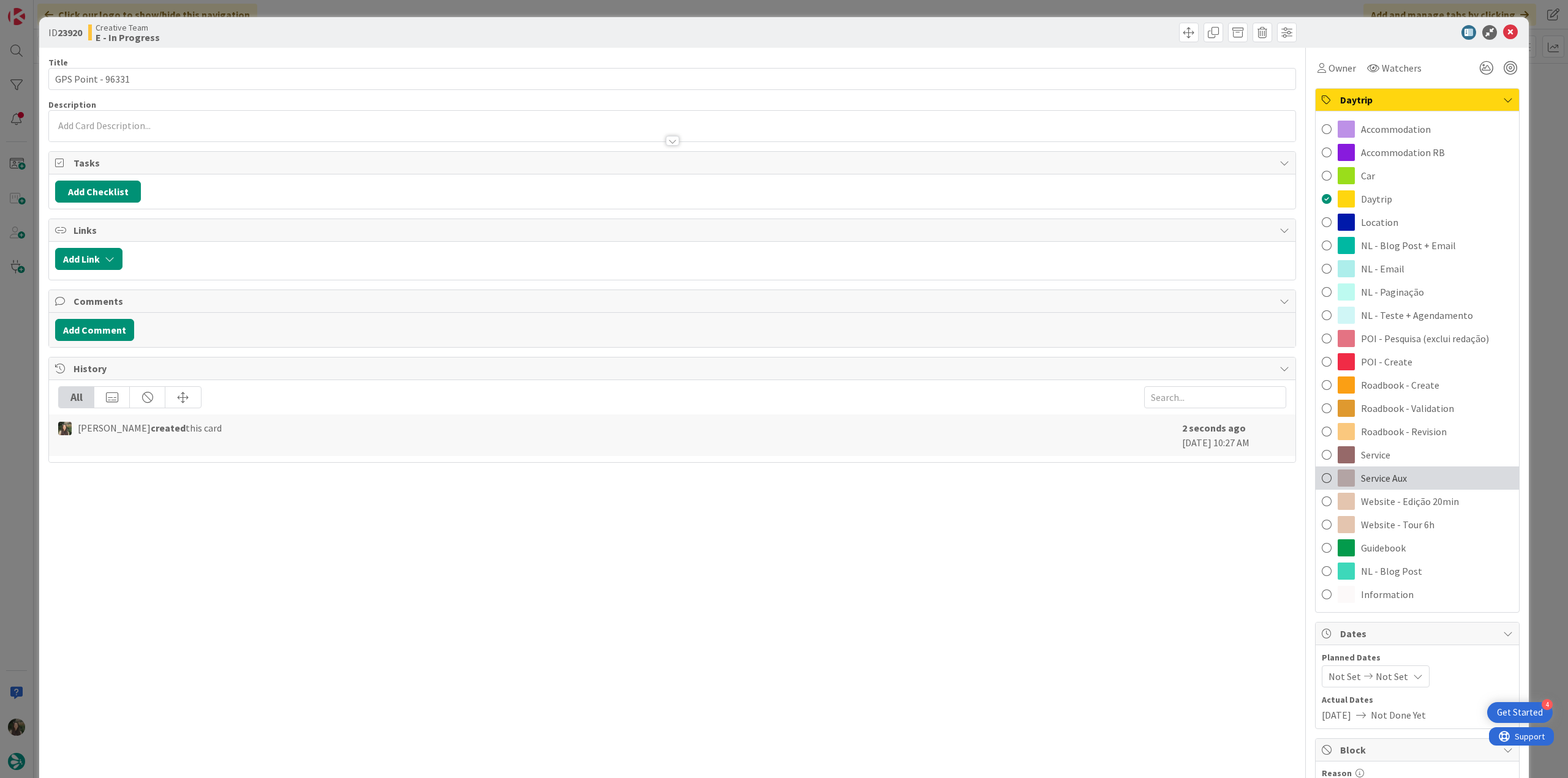
click at [1393, 483] on span "Service Aux" at bounding box center [1384, 478] width 46 height 15
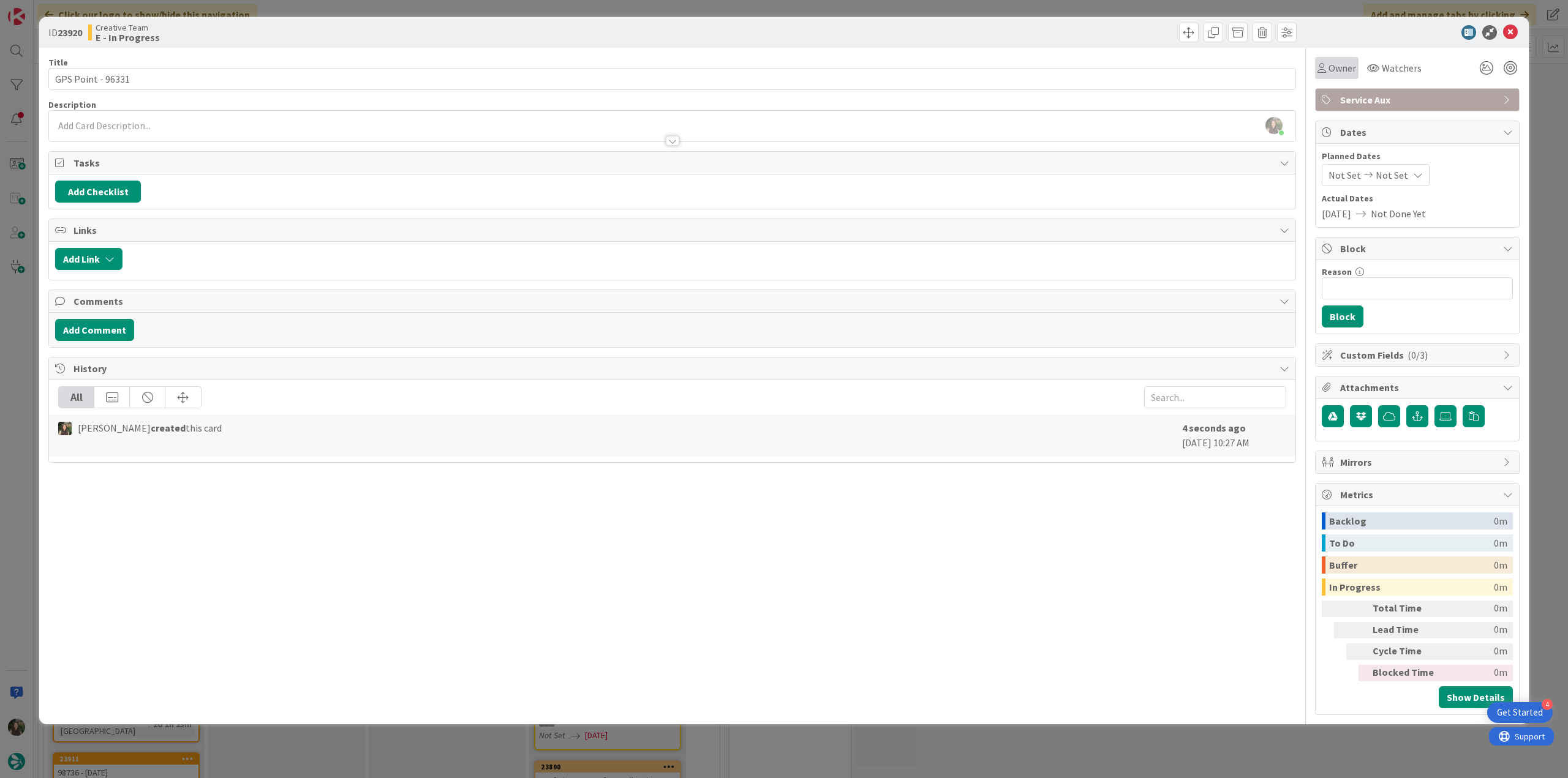
click at [1335, 66] on span "Owner" at bounding box center [1342, 68] width 28 height 15
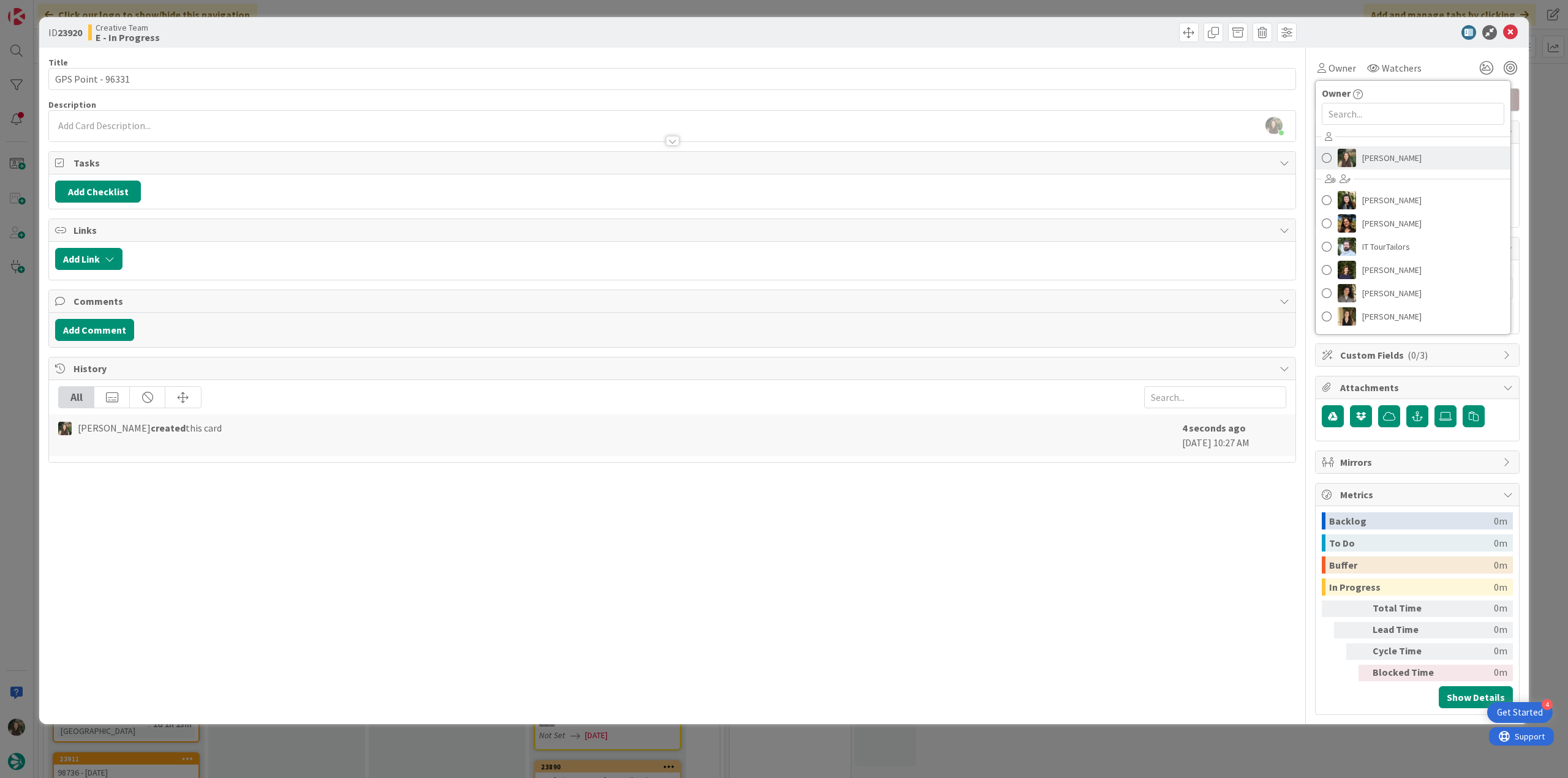
click at [1366, 155] on span "Inês Gonçalves" at bounding box center [1392, 158] width 59 height 19
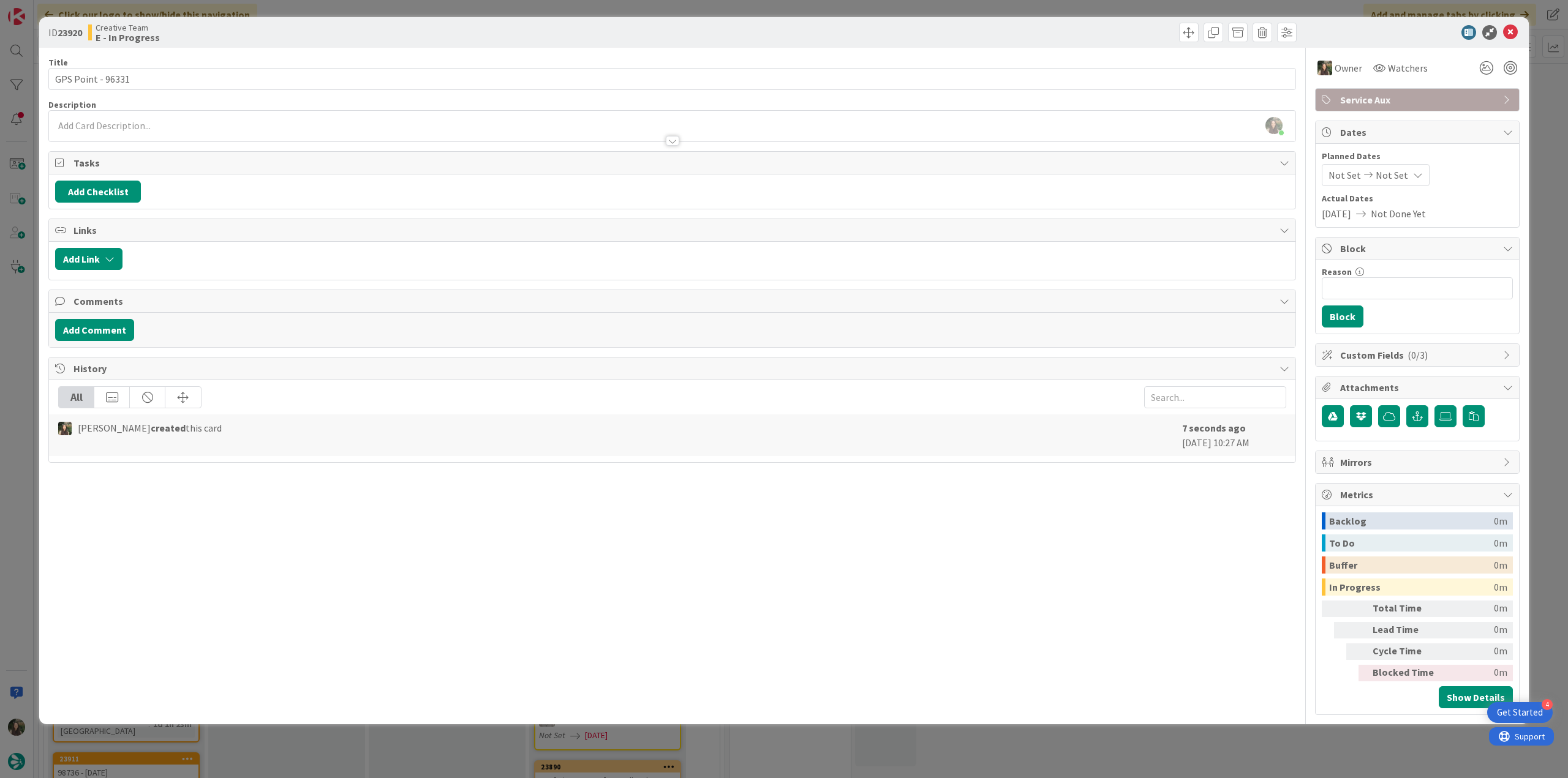
click at [1549, 107] on div "ID 23920 Creative Team E - In Progress Title 17 / 128 GPS Point - 96331 Descrip…" at bounding box center [784, 389] width 1568 height 778
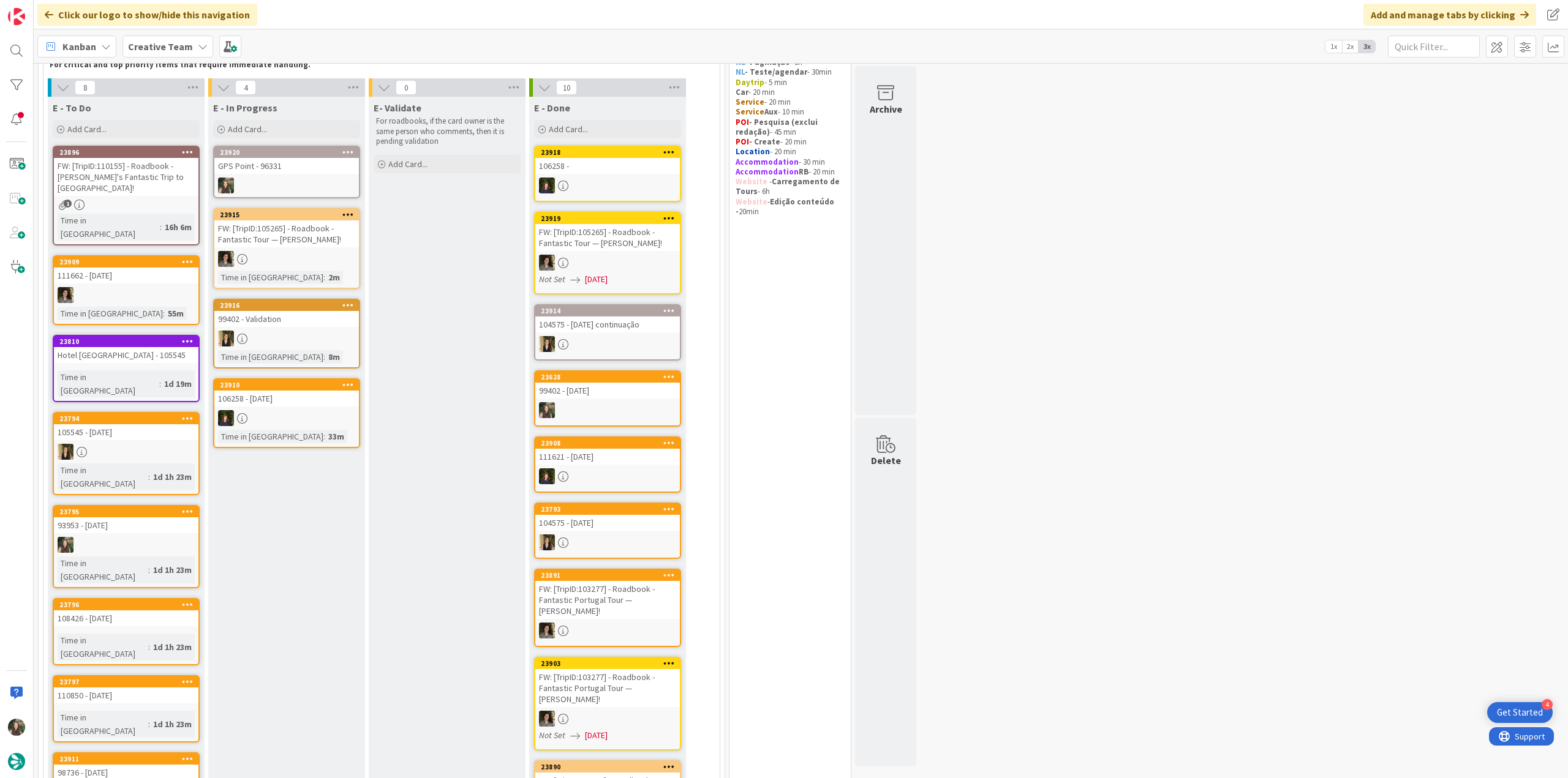
click at [252, 252] on div at bounding box center [287, 259] width 144 height 16
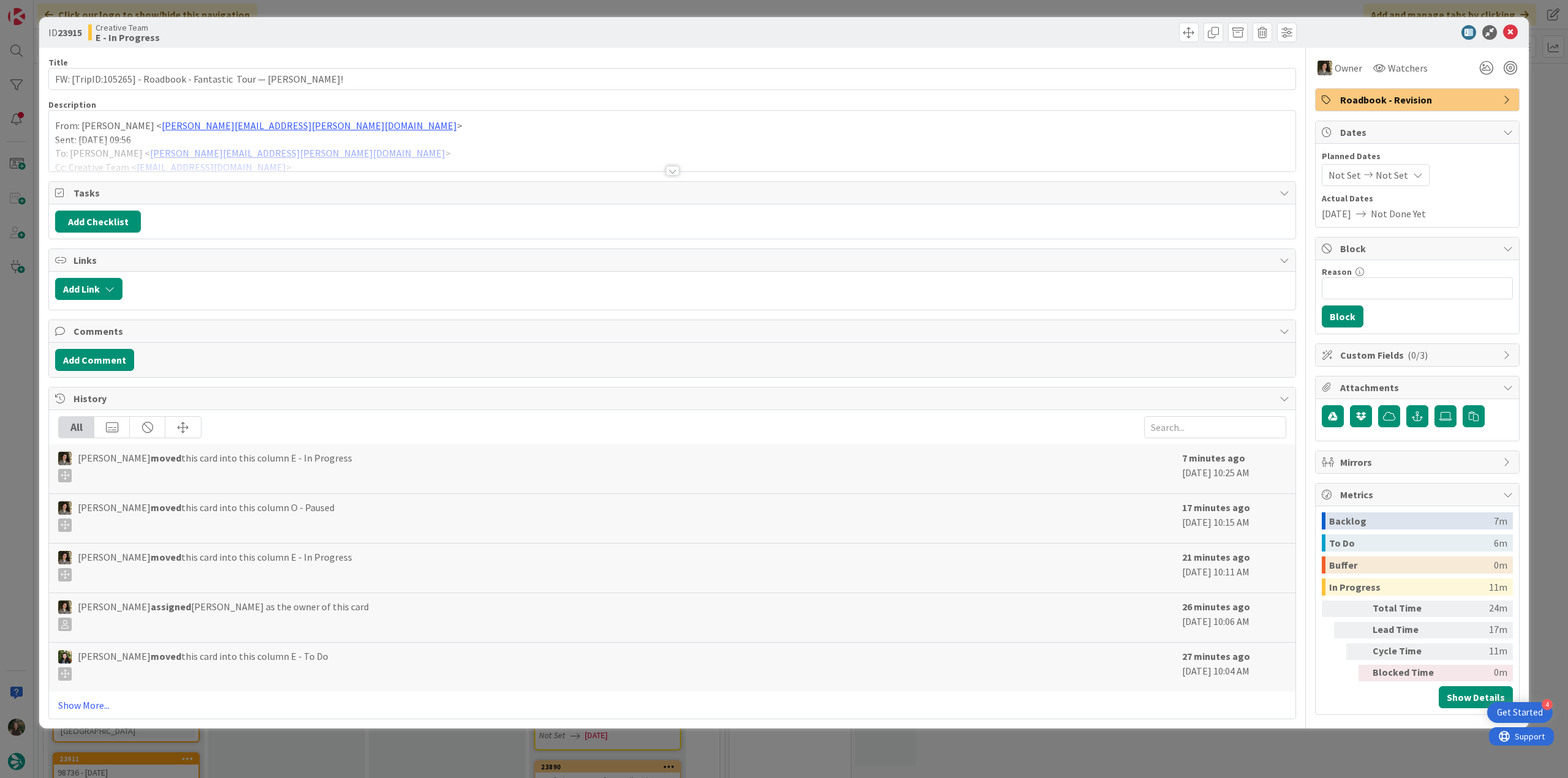
click at [7, 318] on div "ID 23915 Creative Team E - In Progress Title 68 / 128 FW: [TripID:105265] - Roa…" at bounding box center [784, 389] width 1568 height 778
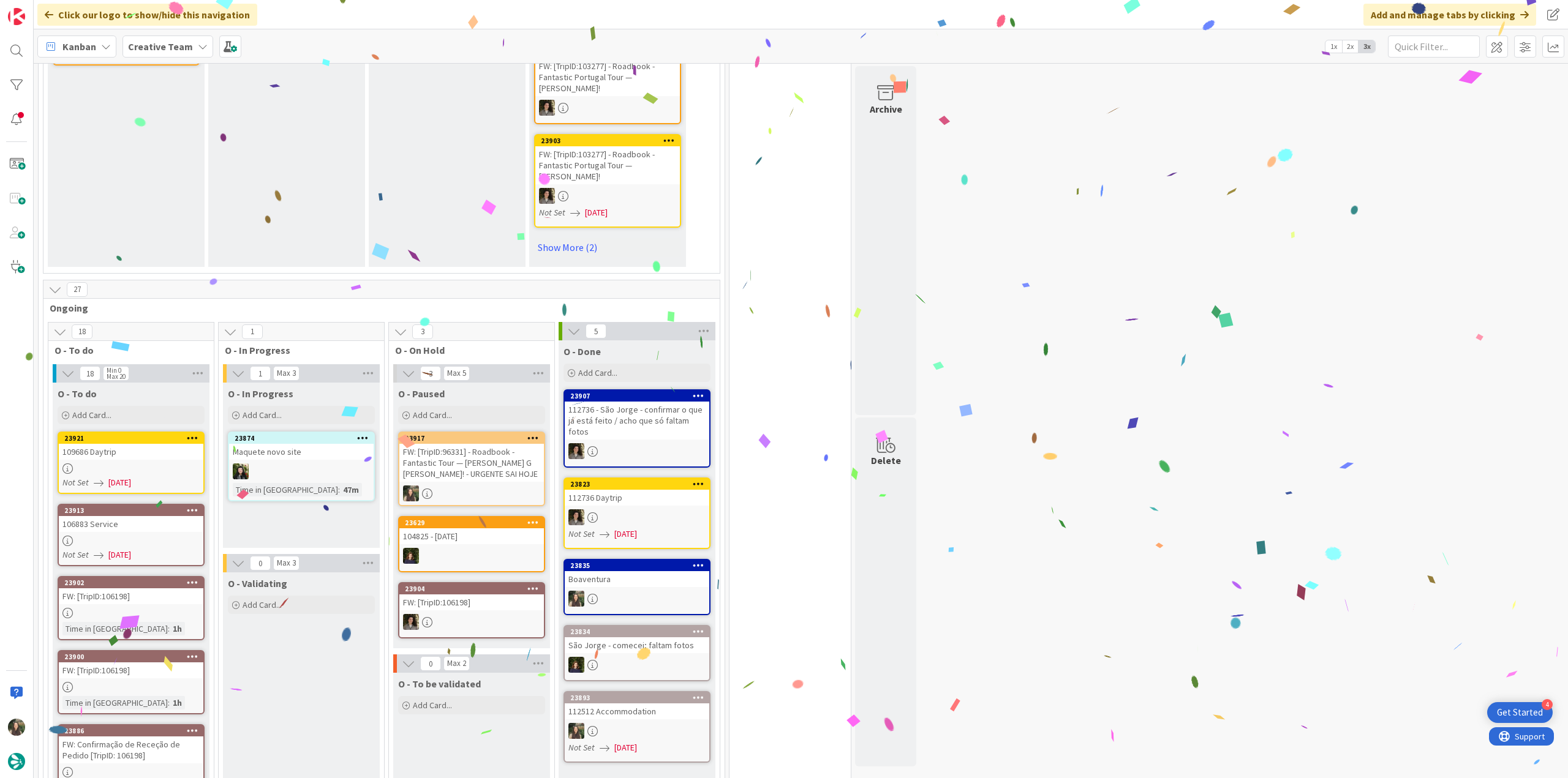
scroll to position [655, 0]
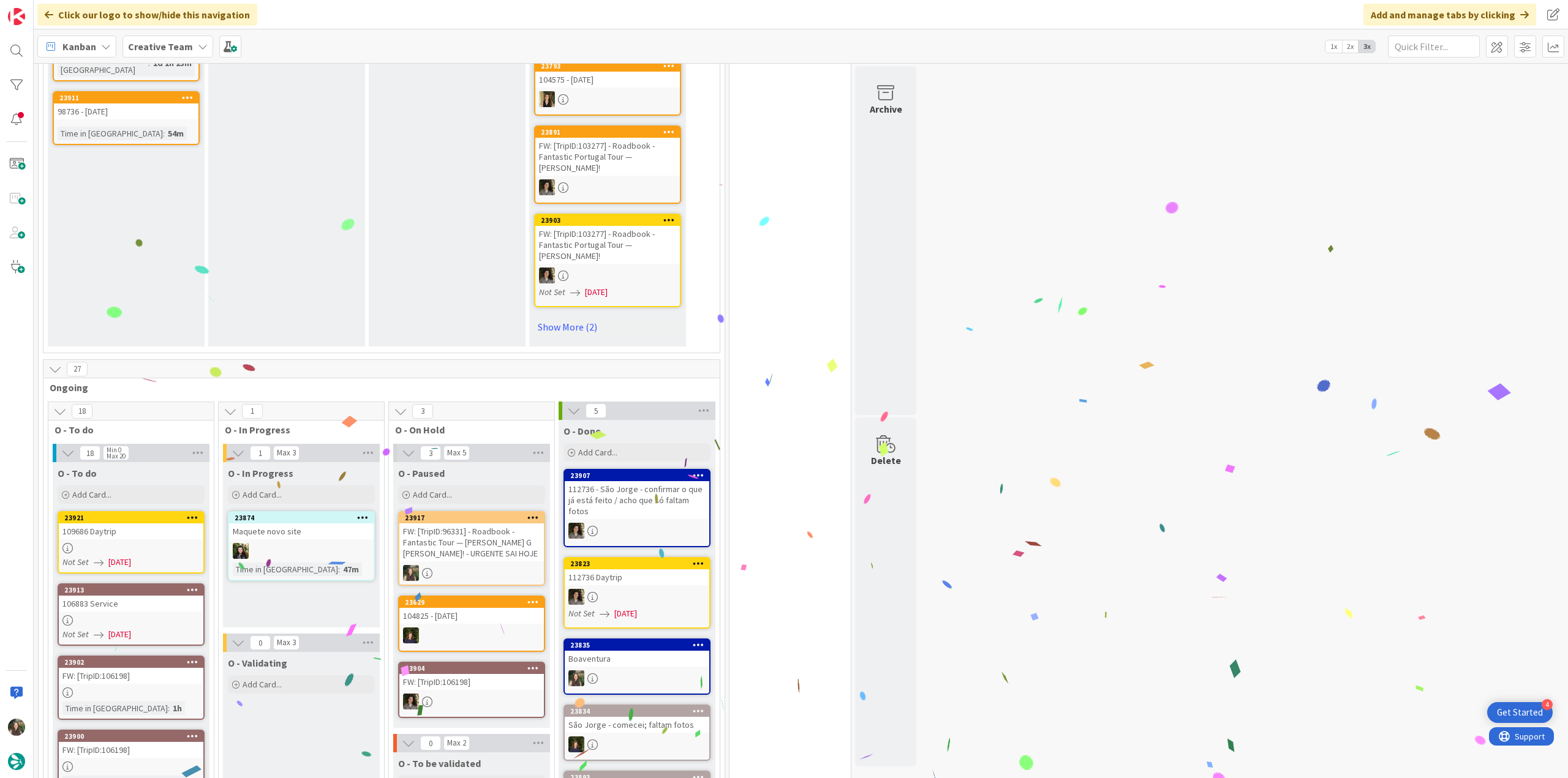
drag, startPoint x: 354, startPoint y: 288, endPoint x: 330, endPoint y: 280, distance: 25.3
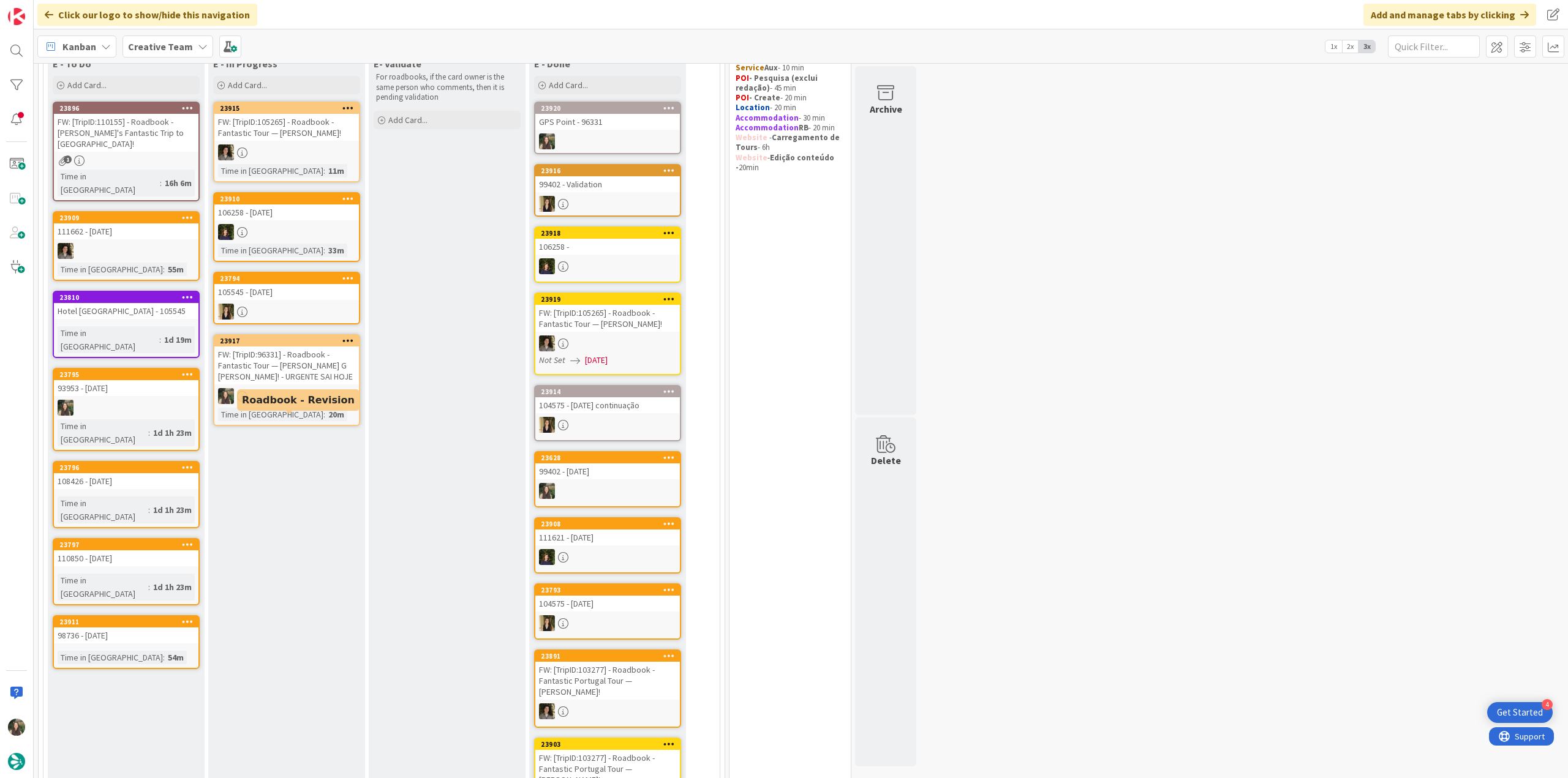
scroll to position [25, 0]
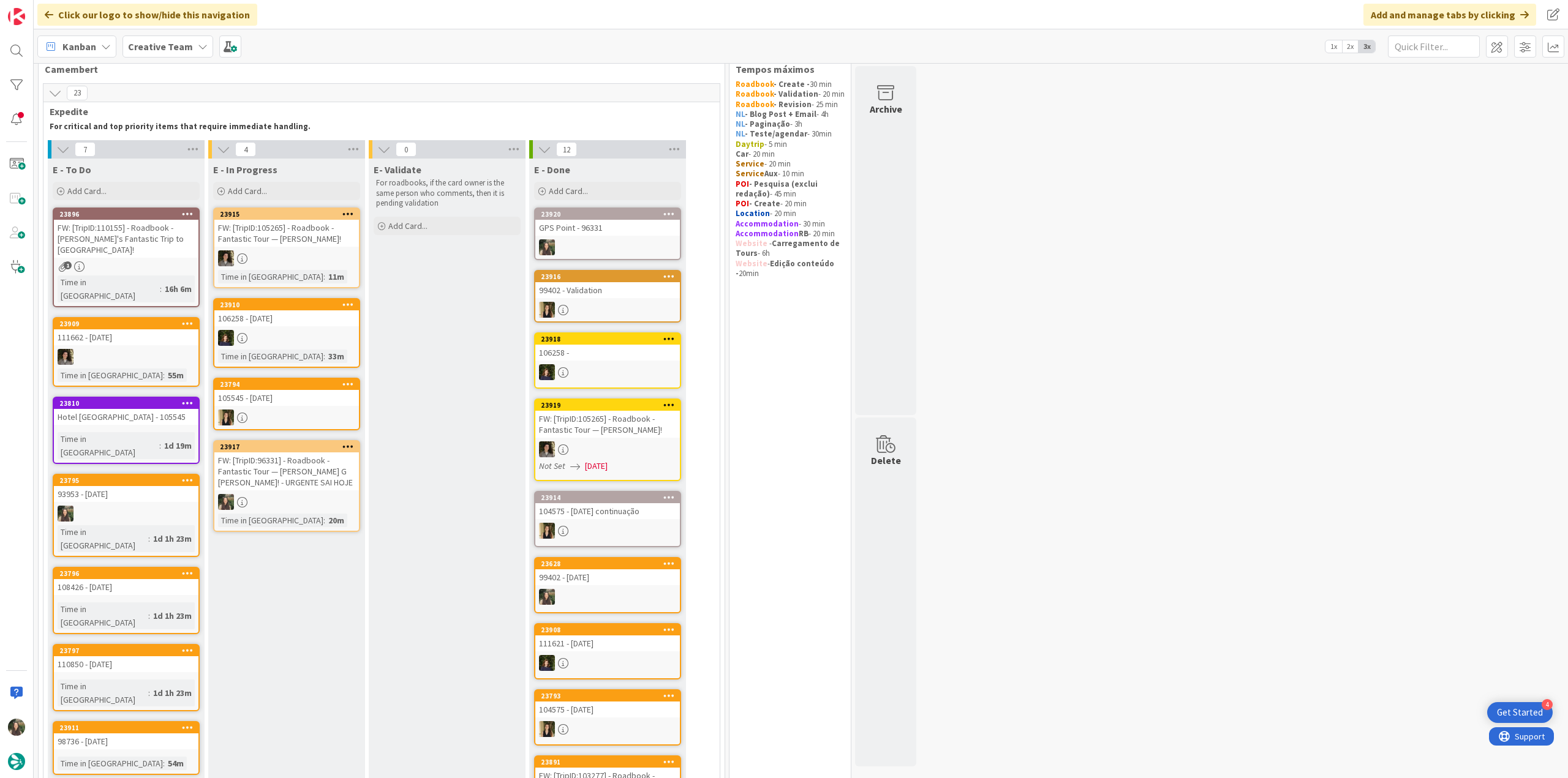
click at [285, 480] on div "FW: [TripID:96331] - Roadbook - Fantastic Tour — Kyle G Peter! - URGENTE SAI HO…" at bounding box center [287, 471] width 144 height 38
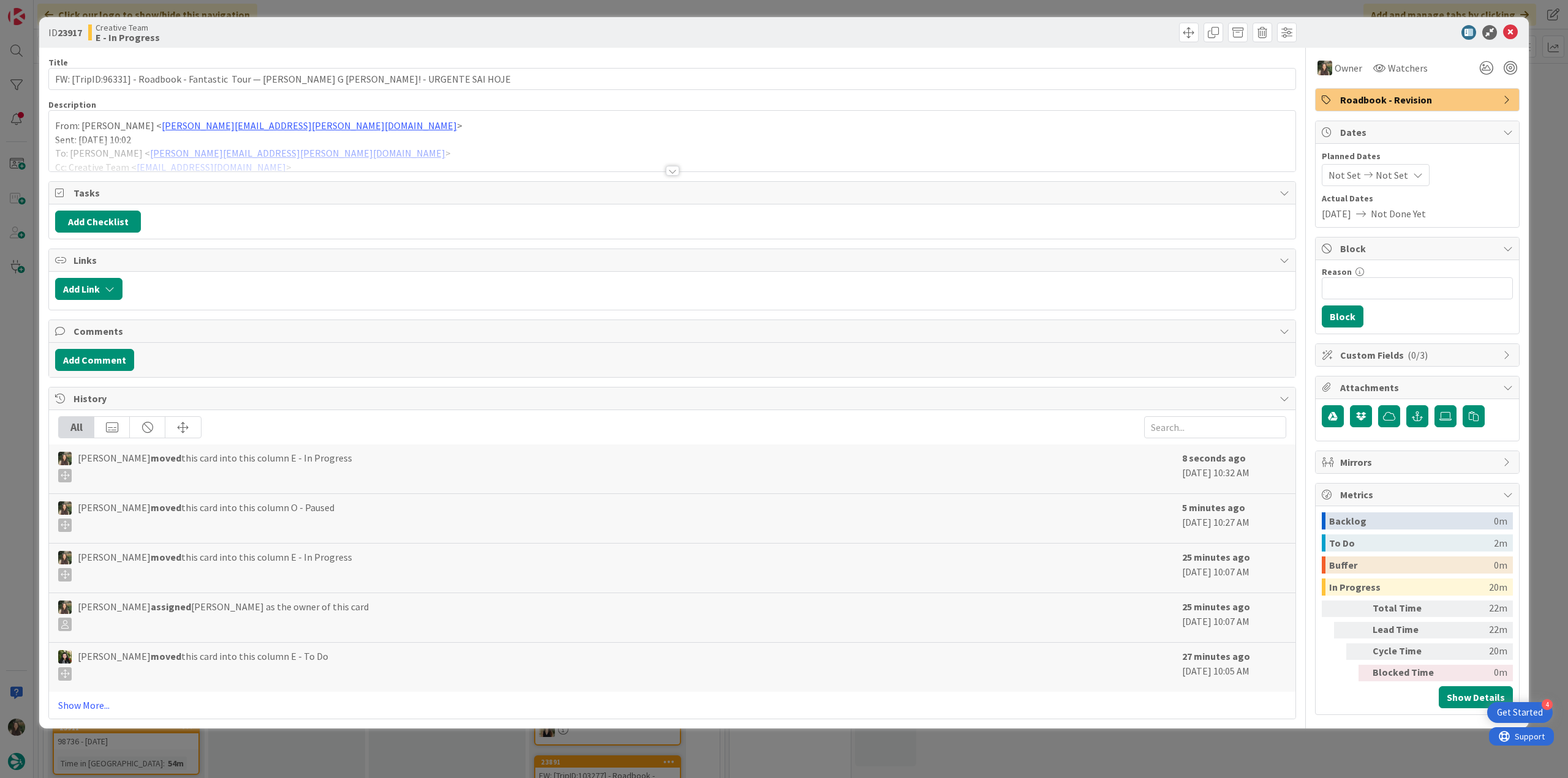
click at [339, 144] on div at bounding box center [672, 156] width 1247 height 31
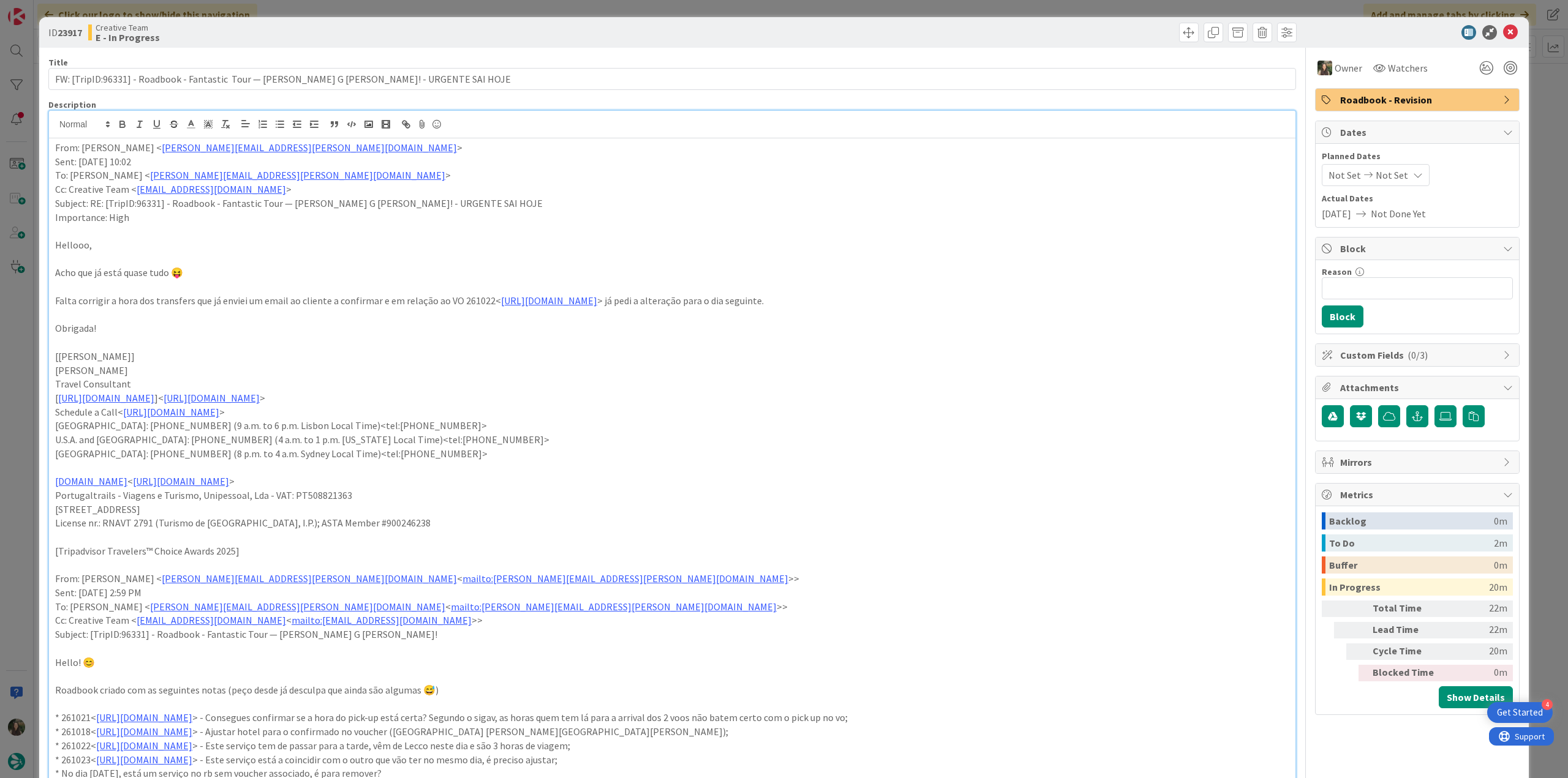
click at [37, 418] on div "ID 23917 Creative Team E - In Progress Title 83 / 128 FW: [TripID:96331] - Road…" at bounding box center [784, 389] width 1568 height 778
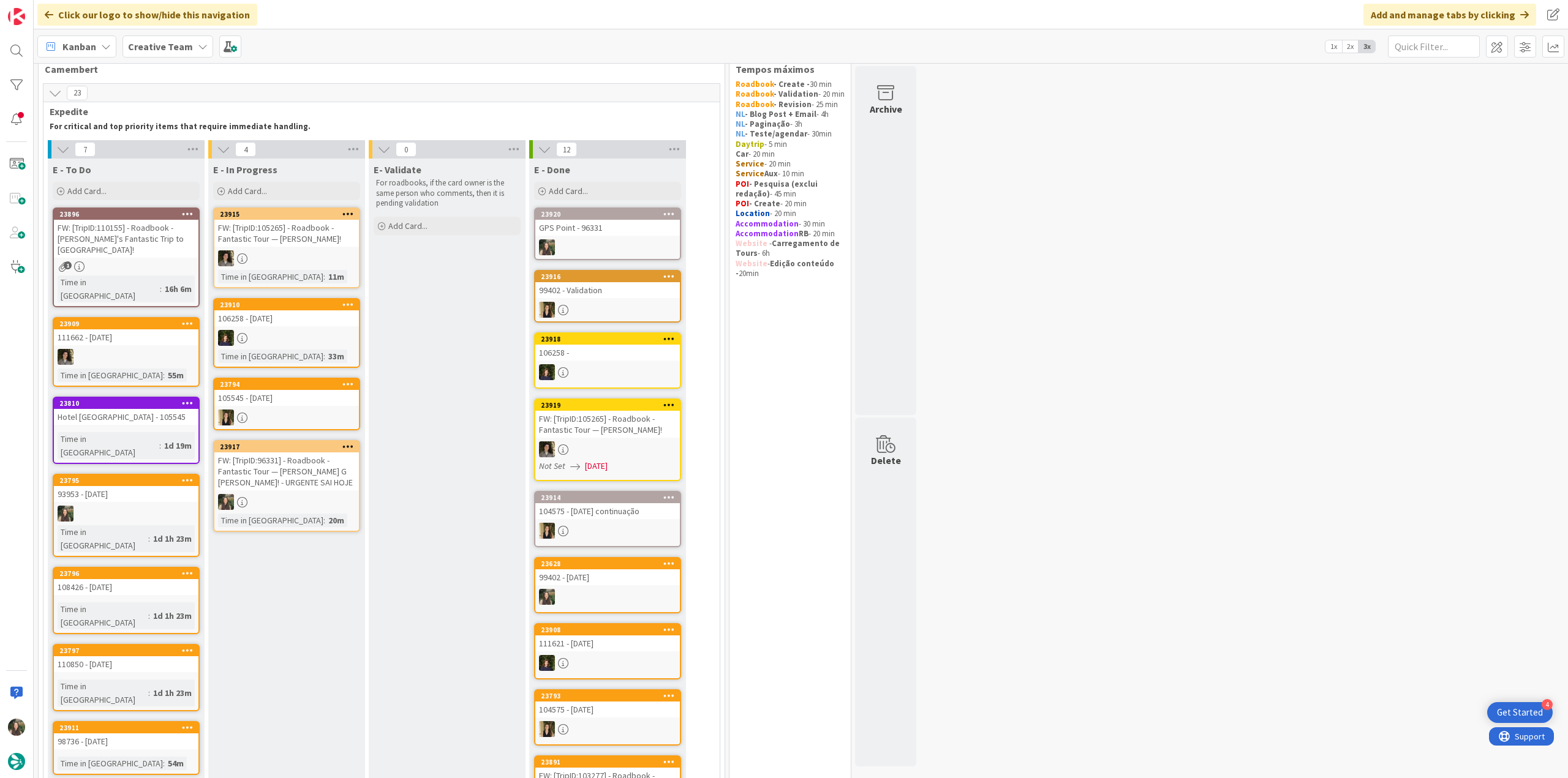
click at [333, 477] on div "FW: [TripID:96331] - Roadbook - Fantastic Tour — Kyle G Peter! - URGENTE SAI HO…" at bounding box center [287, 471] width 144 height 38
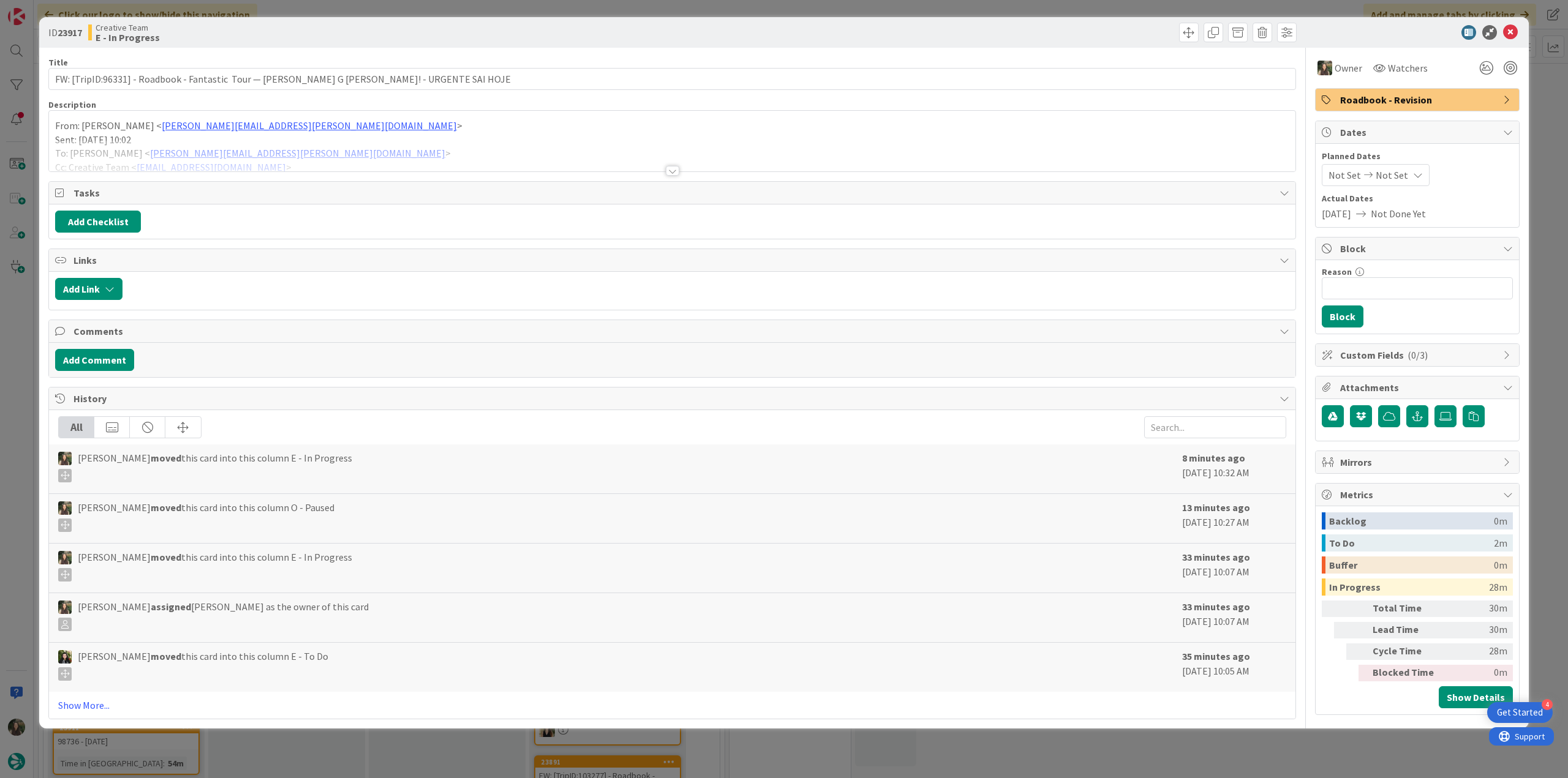
click at [367, 145] on div at bounding box center [672, 156] width 1247 height 31
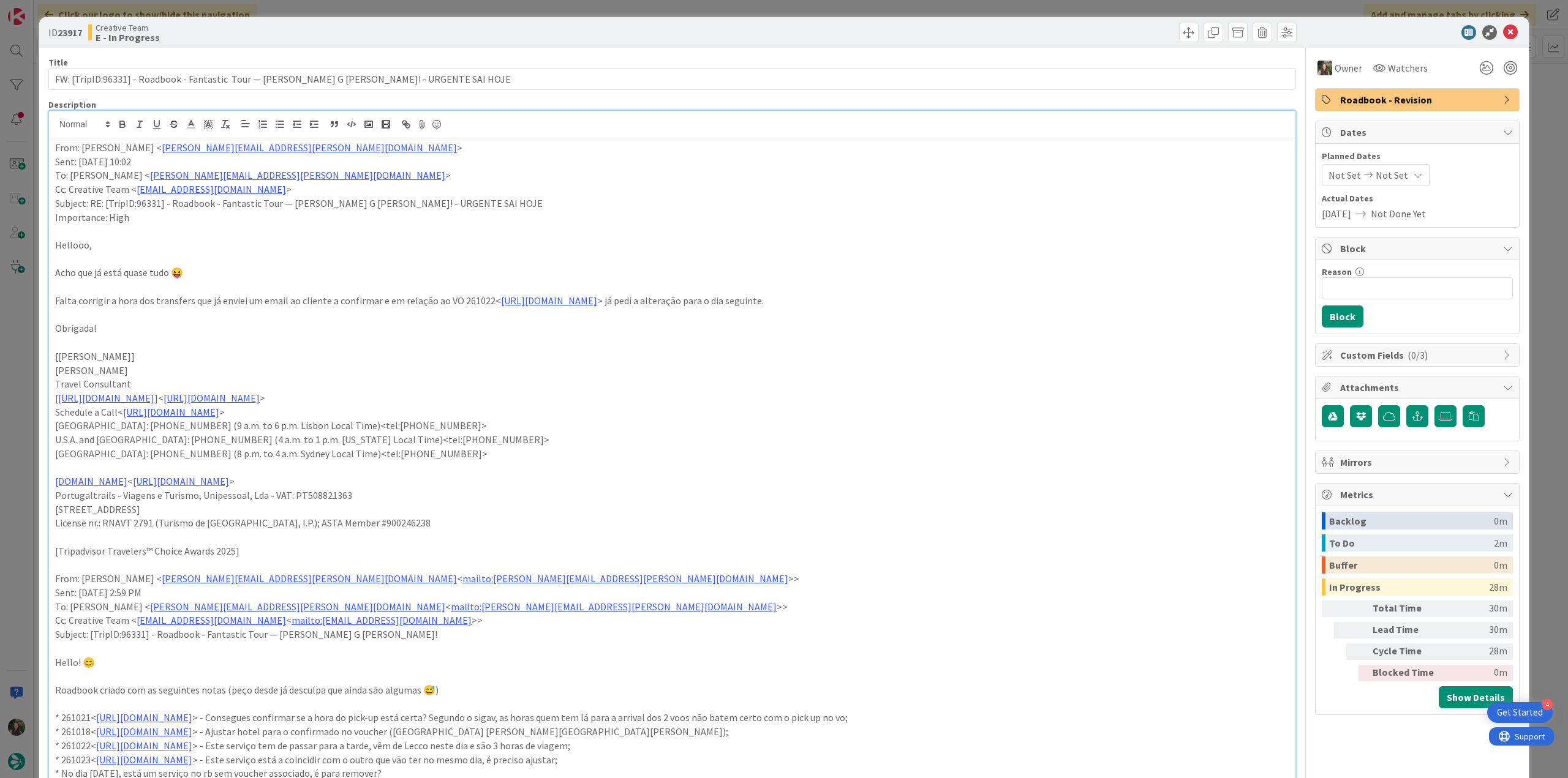
click at [33, 349] on div "ID 23917 Creative Team E - In Progress Title 83 / 128 FW: [TripID:96331] - Road…" at bounding box center [784, 389] width 1568 height 778
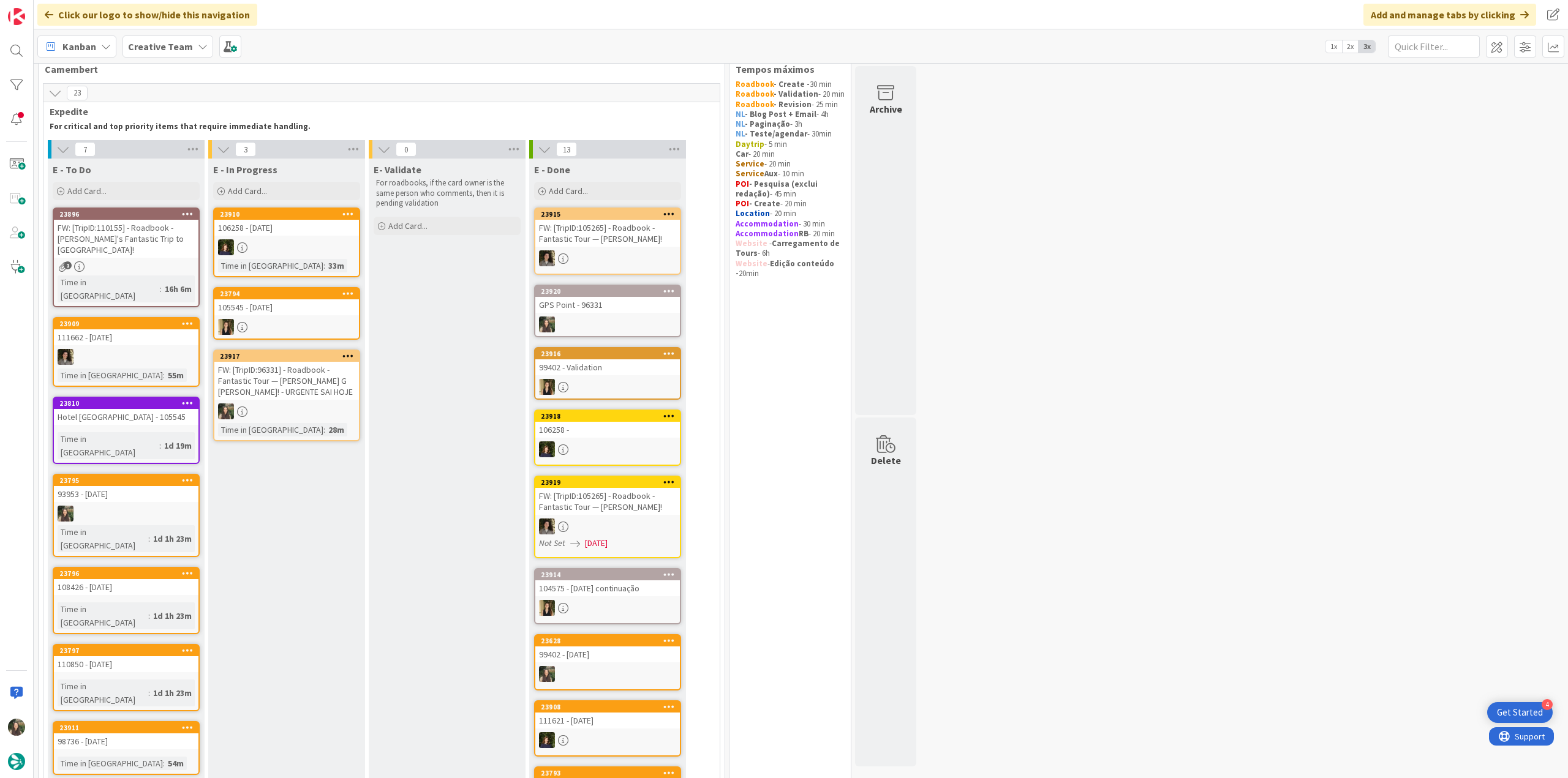
click at [313, 392] on div "FW: [TripID:96331] - Roadbook - Fantastic Tour — Kyle G Peter! - URGENTE SAI HO…" at bounding box center [287, 381] width 144 height 38
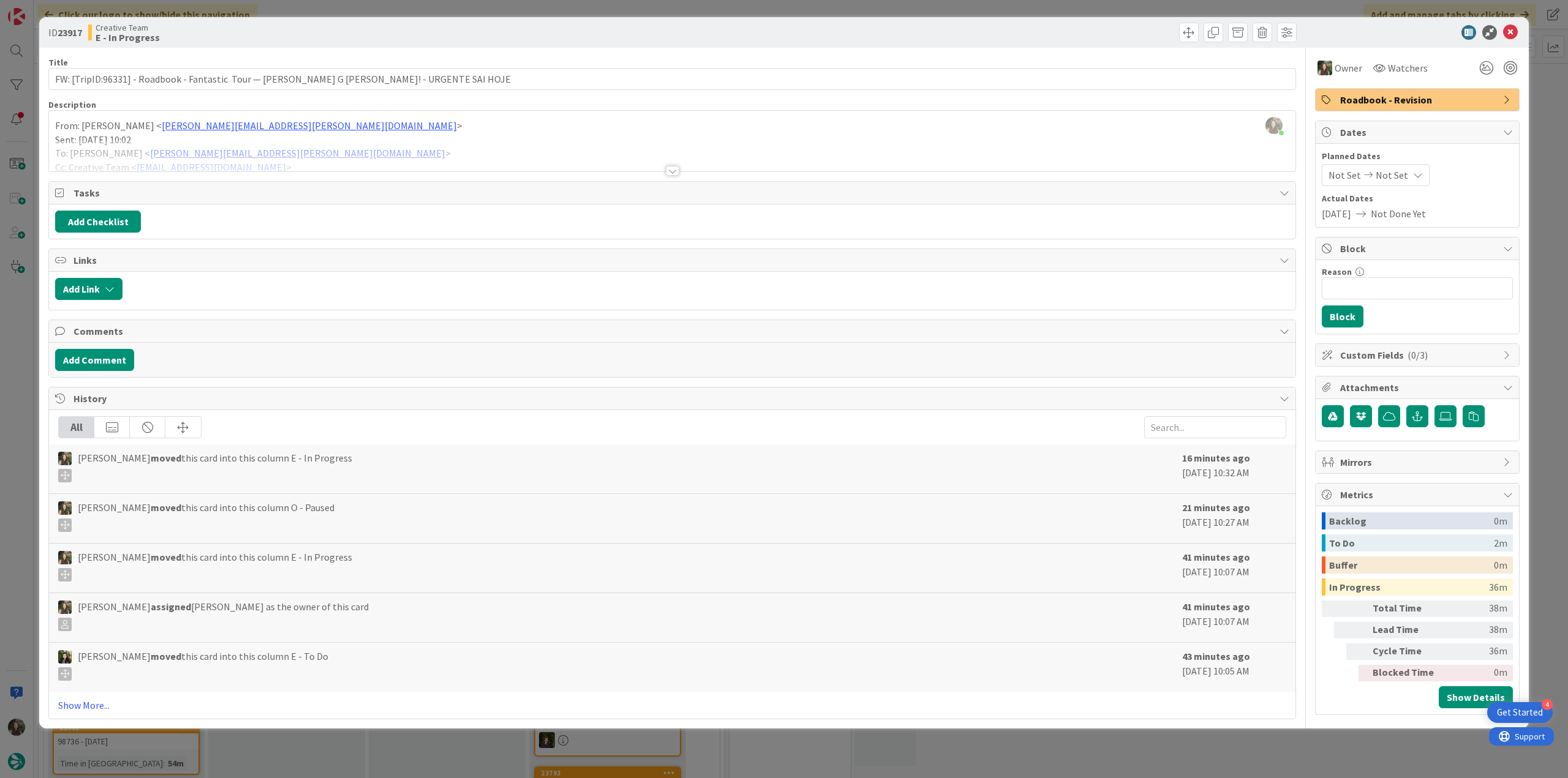
click at [14, 321] on div "ID 23917 Creative Team E - In Progress Title 83 / 128 FW: [TripID:96331] - Road…" at bounding box center [784, 389] width 1568 height 778
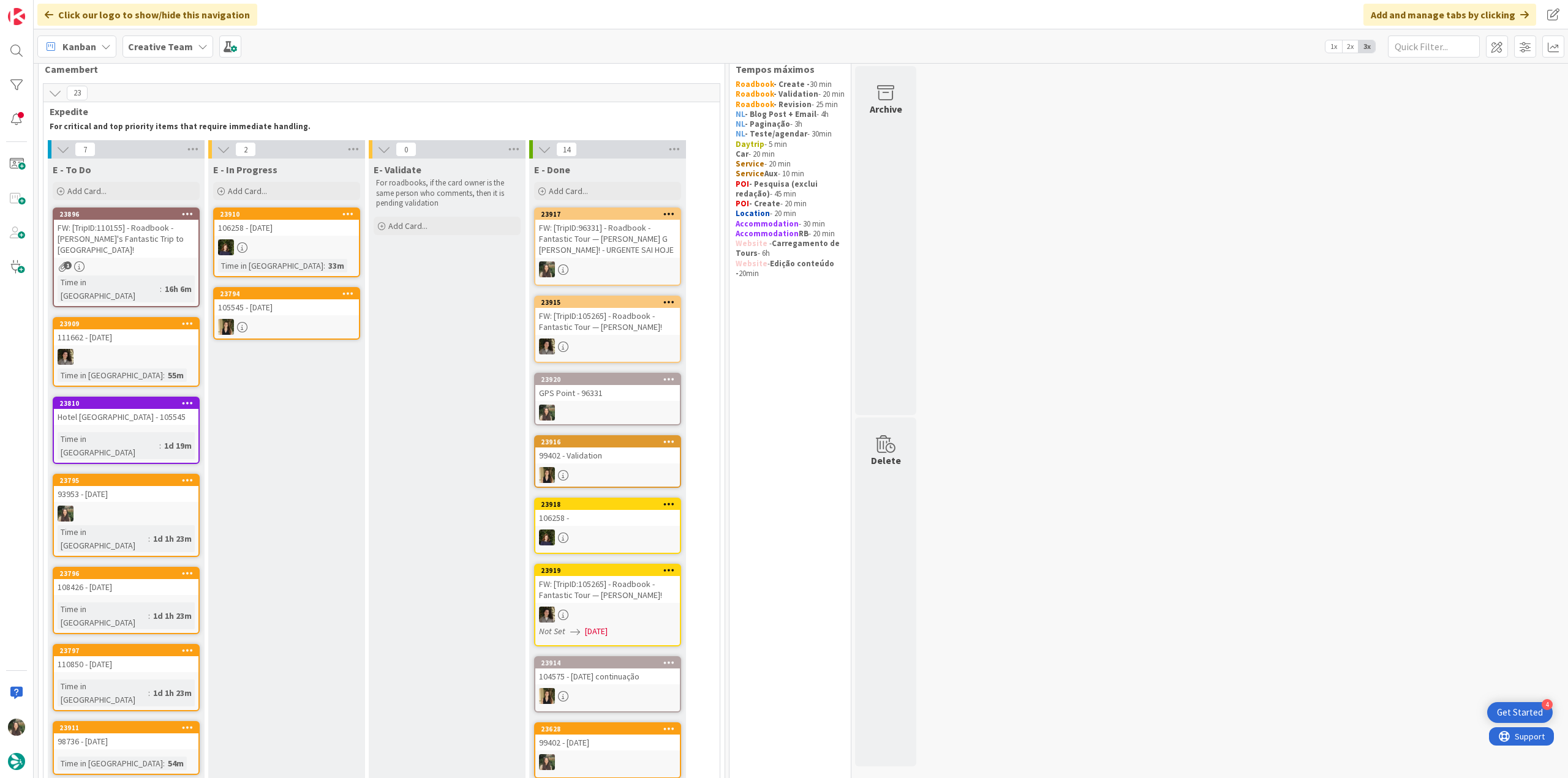
click at [611, 244] on div "FW: [TripID:96331] - Roadbook - Fantastic Tour — Kyle G Peter! - URGENTE SAI HO…" at bounding box center [607, 238] width 144 height 38
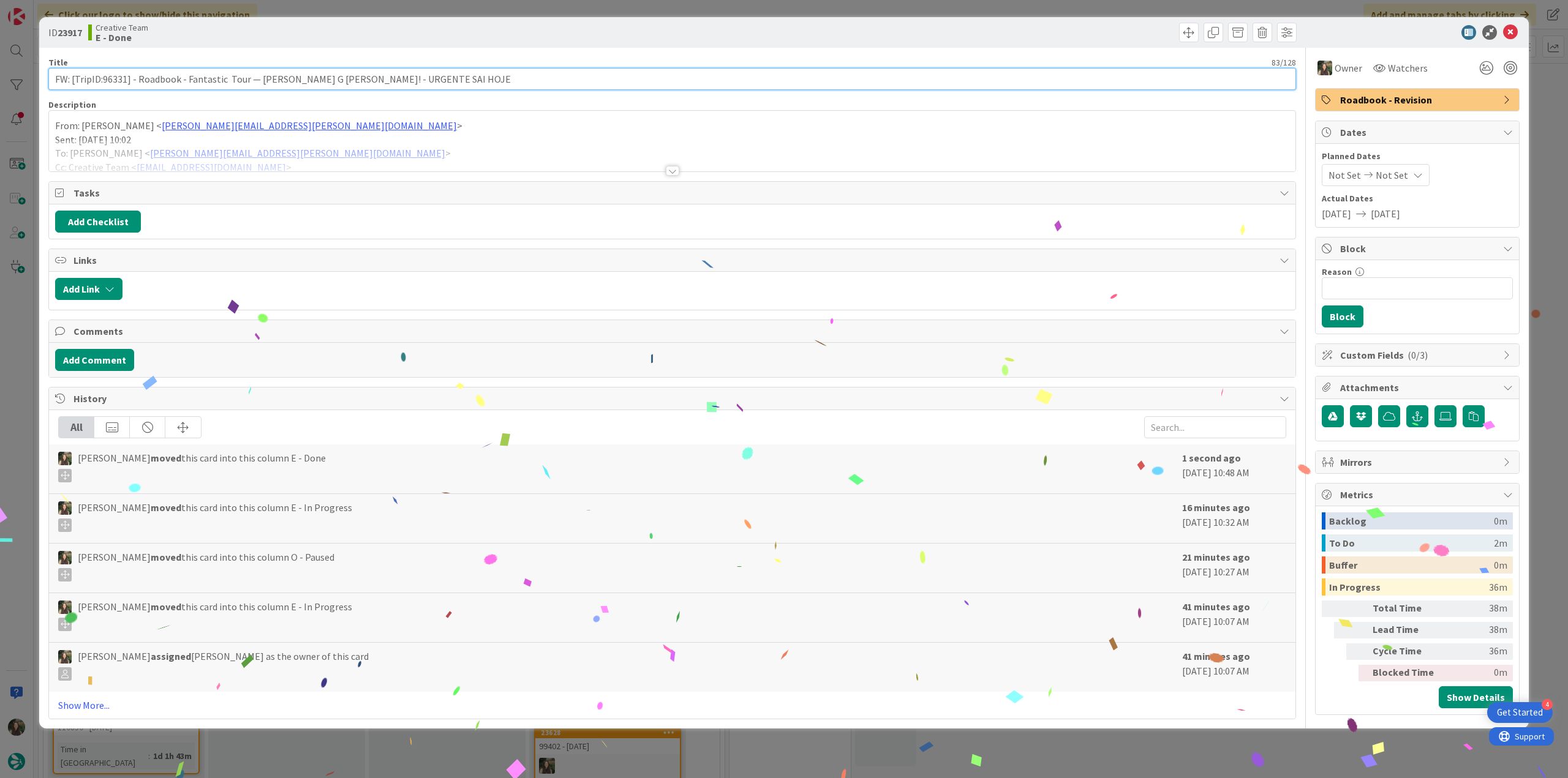
drag, startPoint x: 399, startPoint y: 77, endPoint x: 48, endPoint y: 128, distance: 354.7
click at [48, 127] on div "ID 23917 Creative Team E - Done Title 83 / 128 FW: [TripID:96331] - Roadbook - …" at bounding box center [784, 373] width 1489 height 712
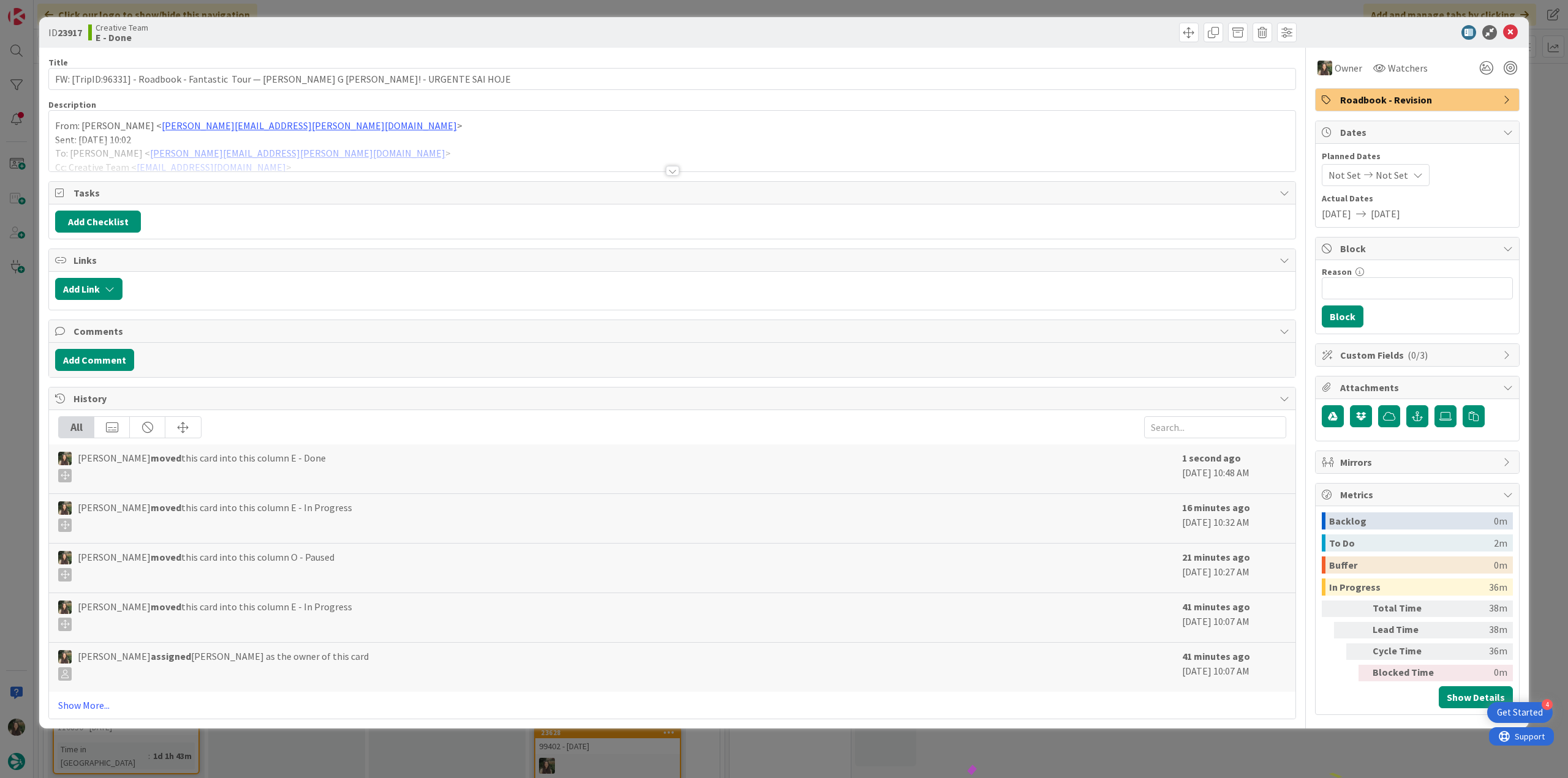
drag, startPoint x: 25, startPoint y: 323, endPoint x: 69, endPoint y: 322, distance: 44.0
click at [25, 323] on div "ID 23917 Creative Team E - Done Title 83 / 128 FW: [TripID:96331] - Roadbook - …" at bounding box center [784, 389] width 1568 height 778
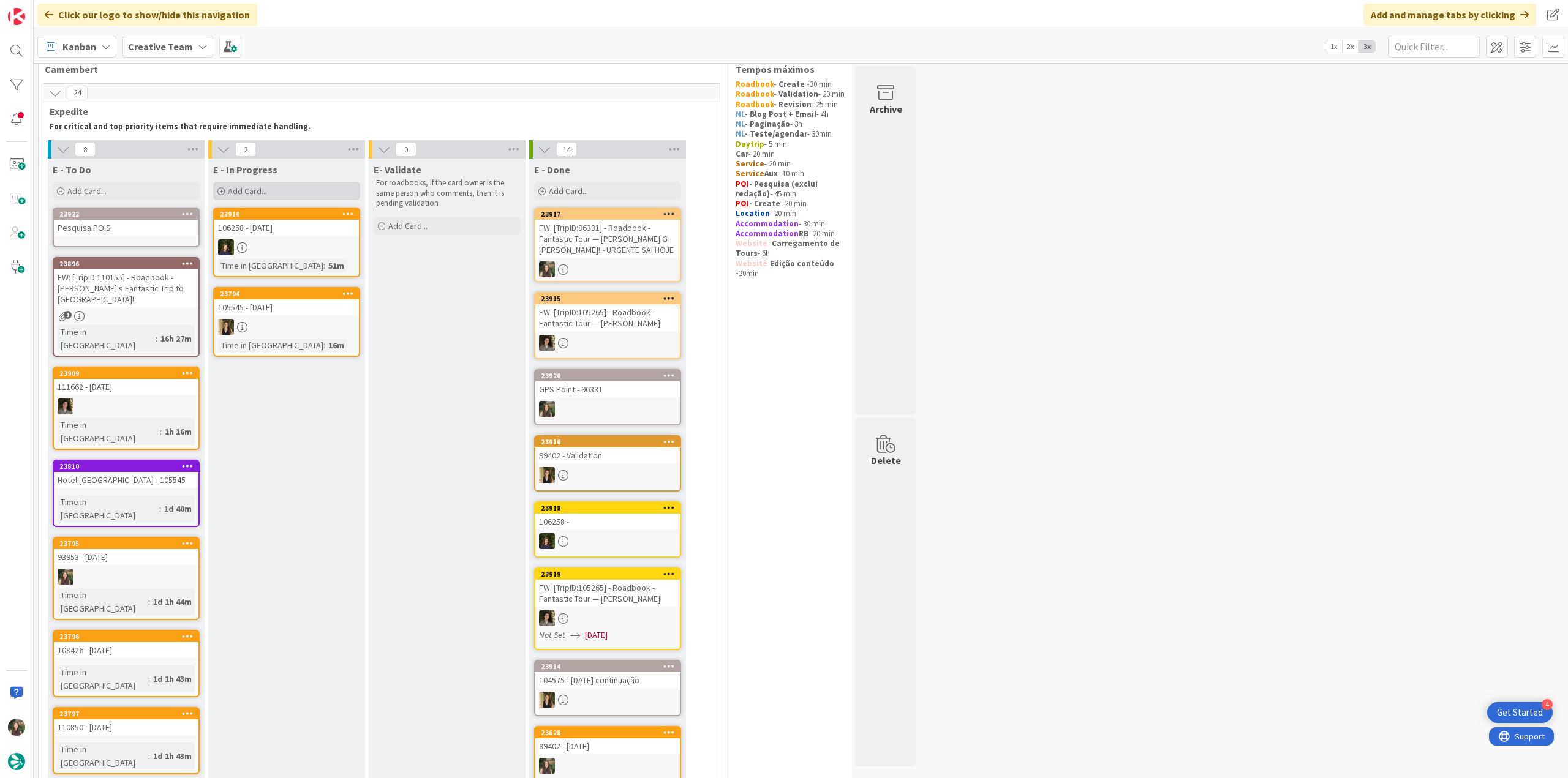
click at [276, 193] on div "Add Card..." at bounding box center [287, 191] width 147 height 19
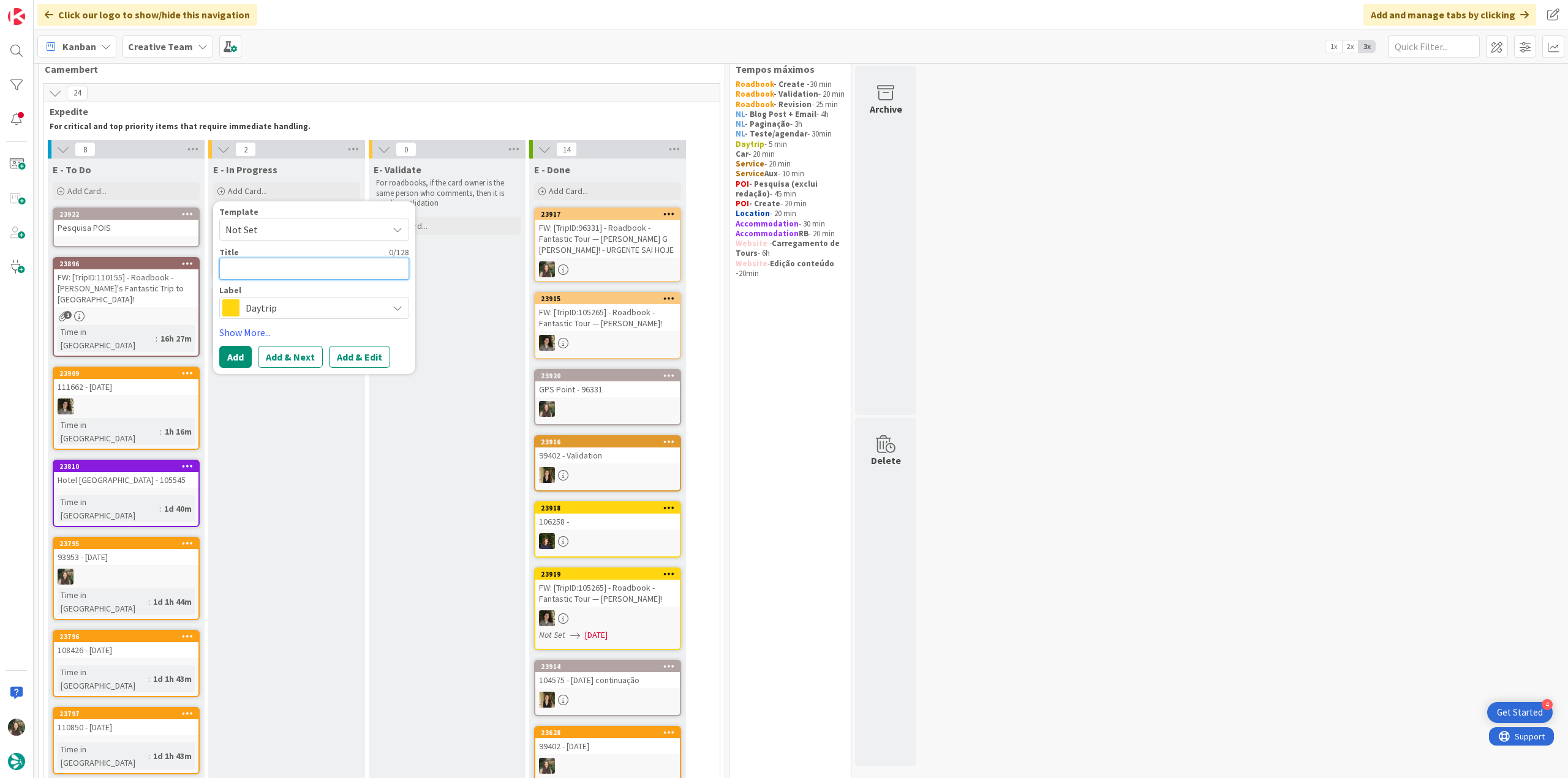
paste textarea "FW: [TripID:96331] - Roadbook - Fantastic Tour — Kyle G Peter! - URGENTE SAI HO…"
type textarea "x"
type textarea "FW: [TripID:96331] - Roadbook - Fantastic Tour — Kyle G Peter! - URGENTE SAI HO…"
click at [268, 319] on span "Daytrip" at bounding box center [313, 323] width 136 height 17
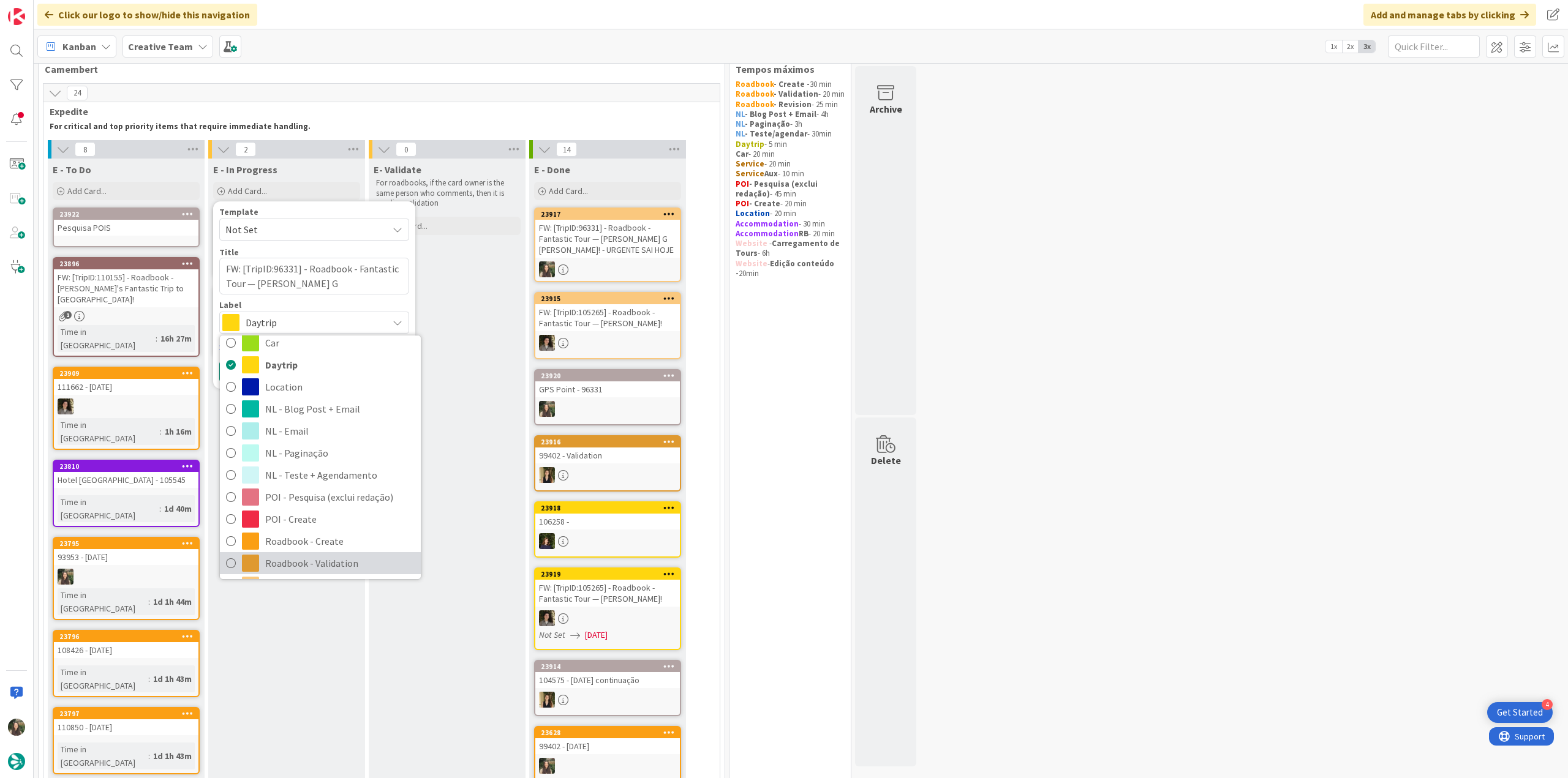
scroll to position [122, 0]
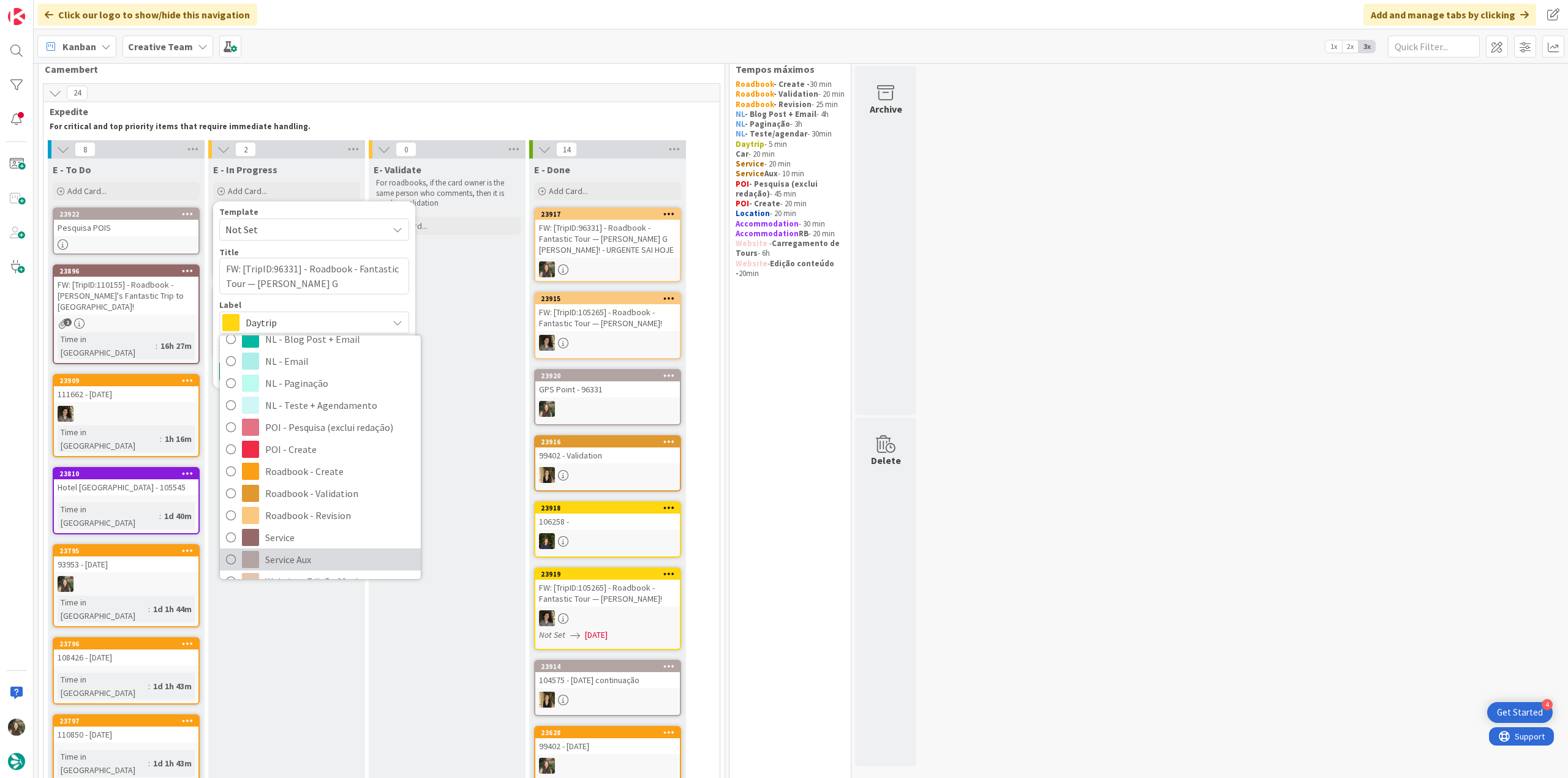
click at [307, 554] on span "Service Aux" at bounding box center [340, 560] width 149 height 19
type textarea "x"
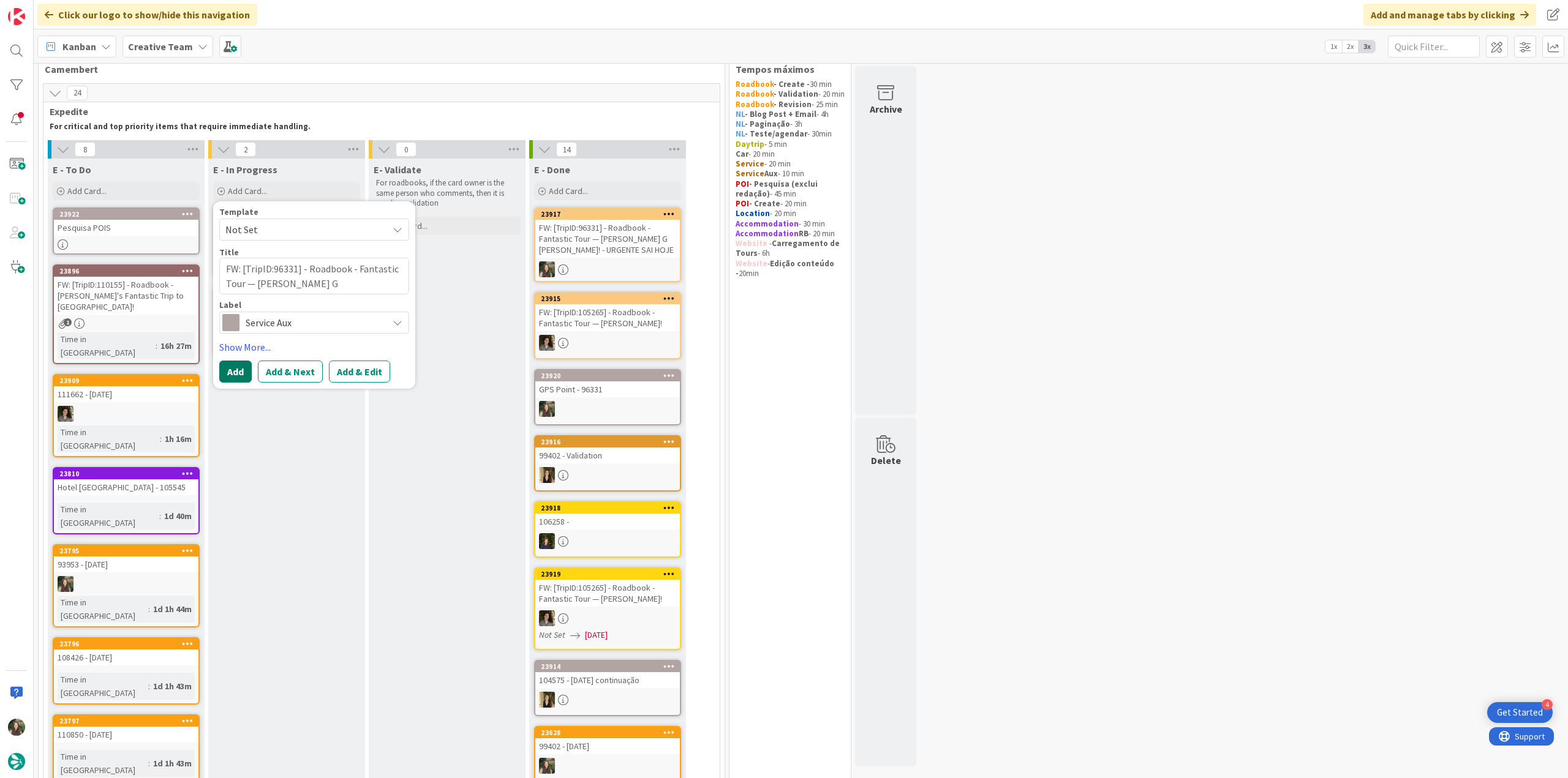
click at [243, 374] on button "Add" at bounding box center [235, 372] width 32 height 22
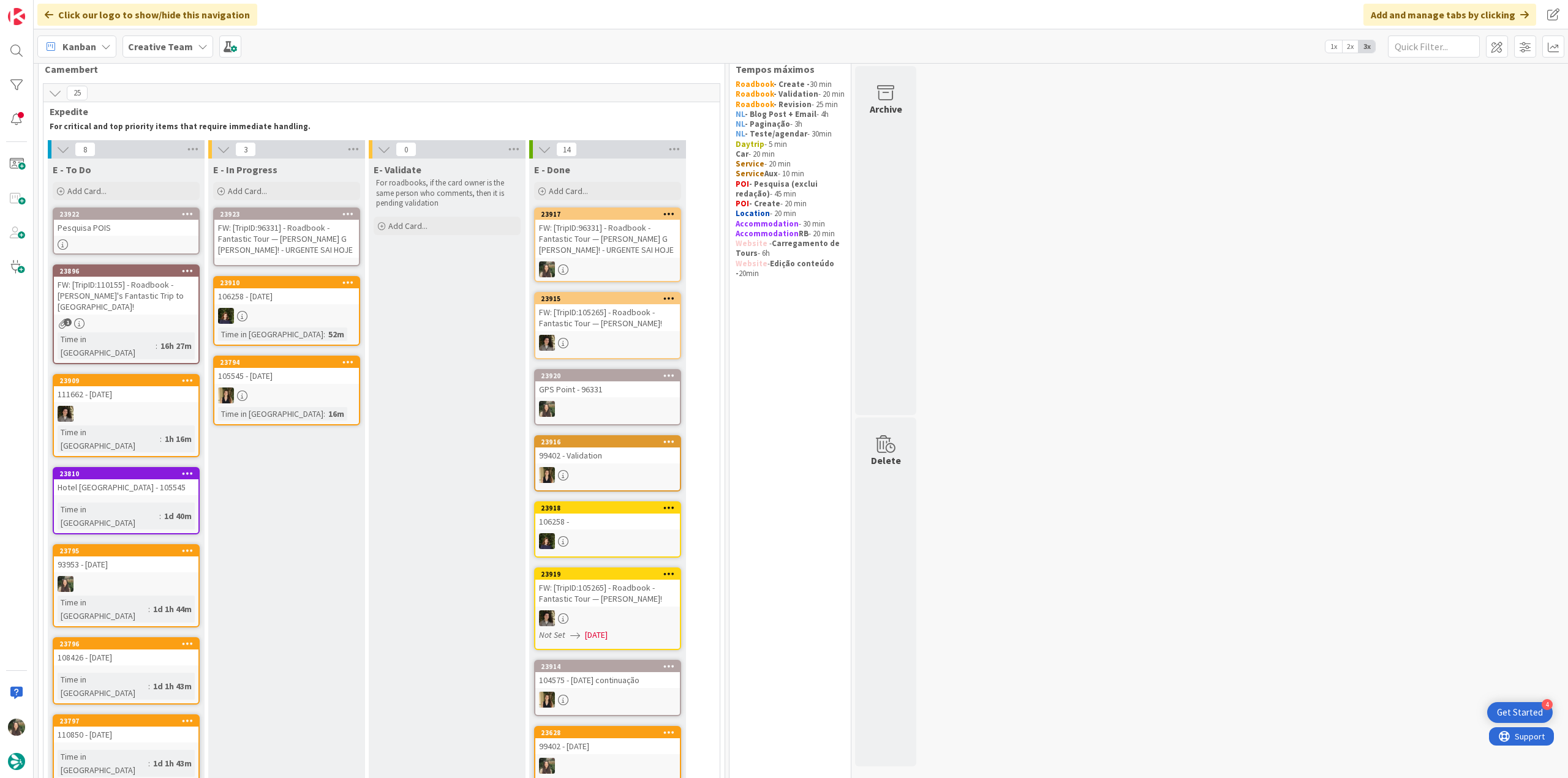
click at [262, 219] on div "23923" at bounding box center [287, 214] width 144 height 11
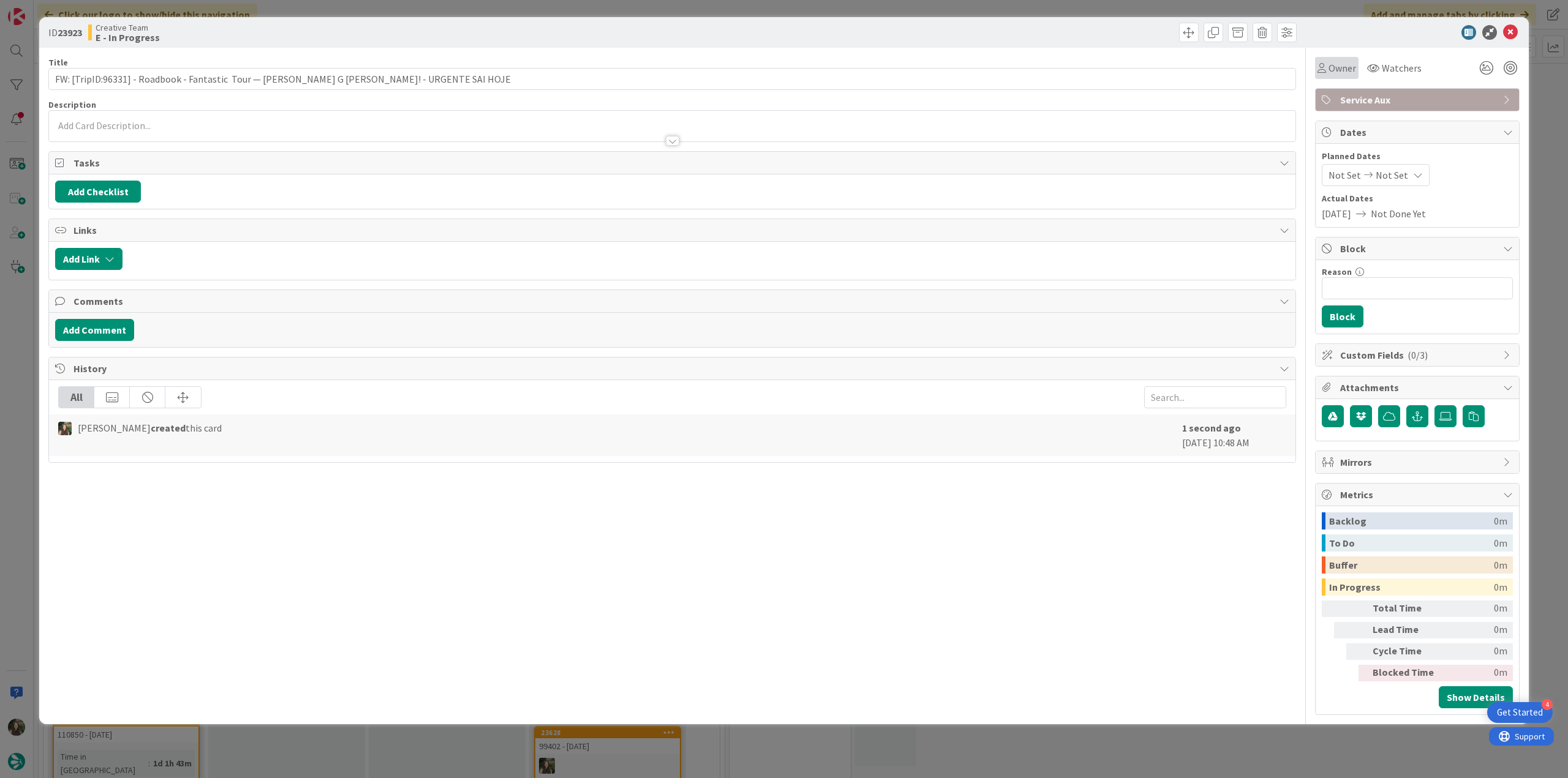
click at [1319, 71] on icon at bounding box center [1321, 68] width 8 height 10
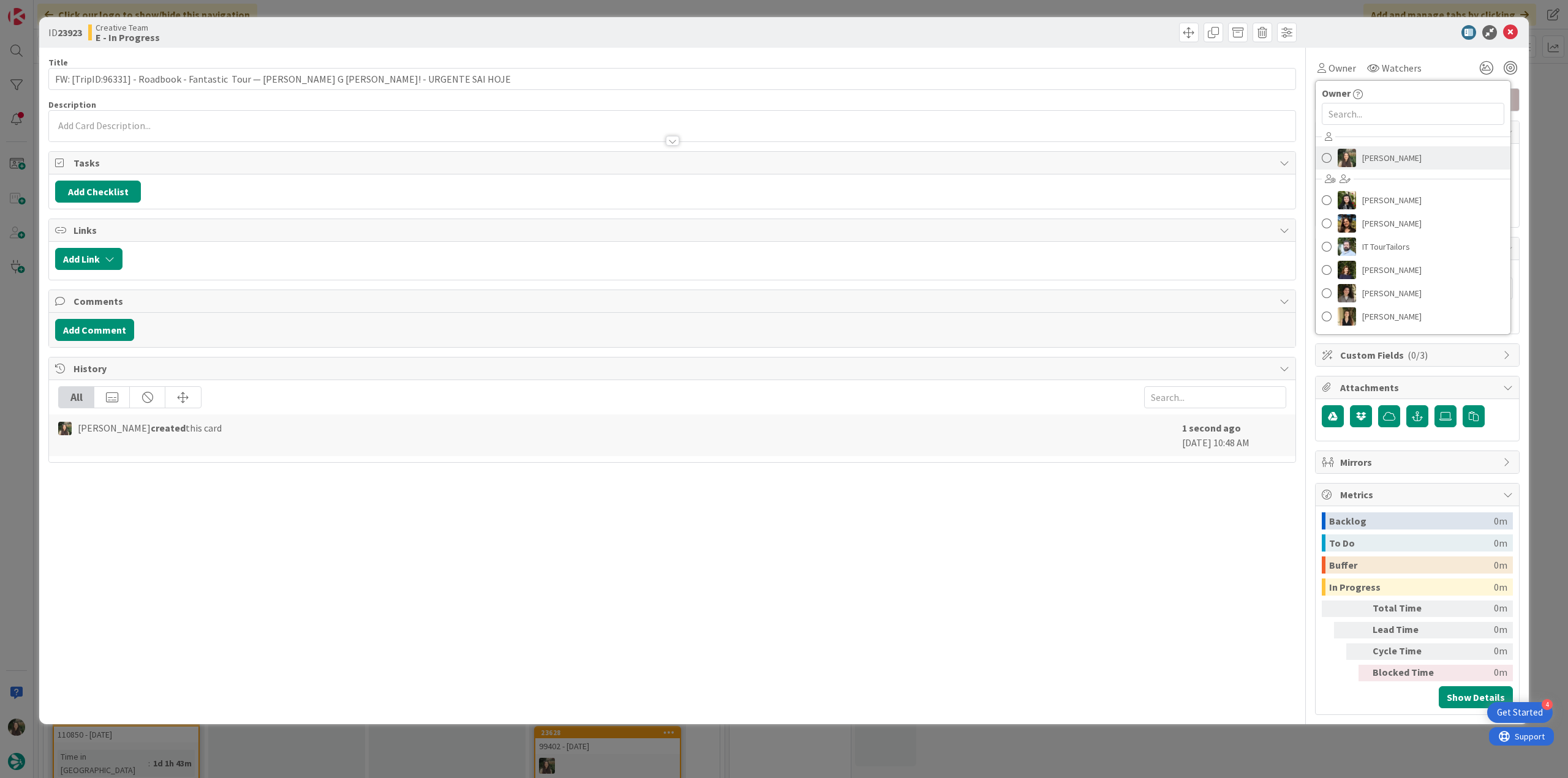
click at [1377, 154] on span "Inês Gonçalves" at bounding box center [1392, 158] width 59 height 19
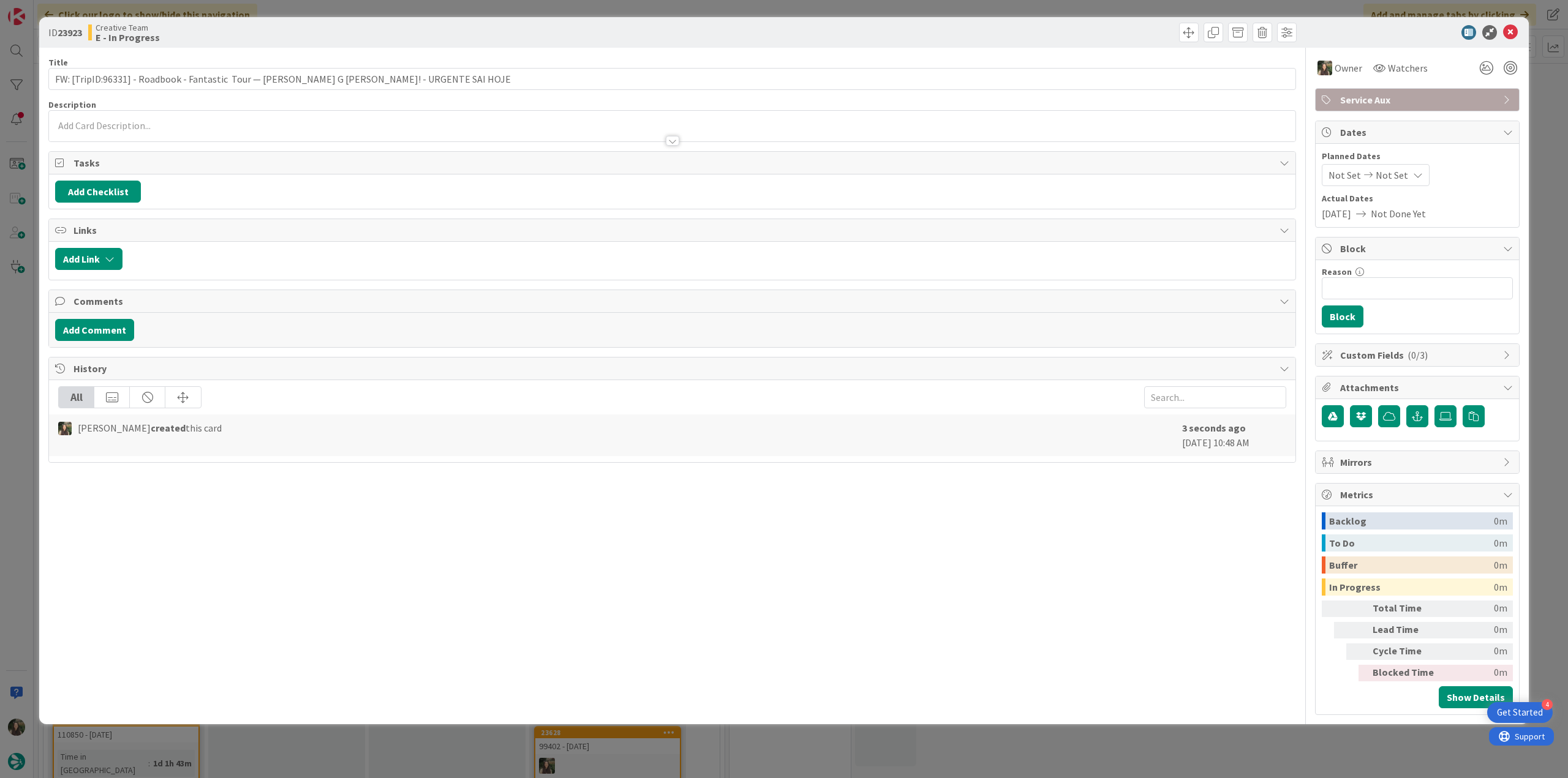
click at [1554, 83] on div "ID 23923 Creative Team E - In Progress Title 83 / 128 FW: [TripID:96331] - Road…" at bounding box center [784, 389] width 1568 height 778
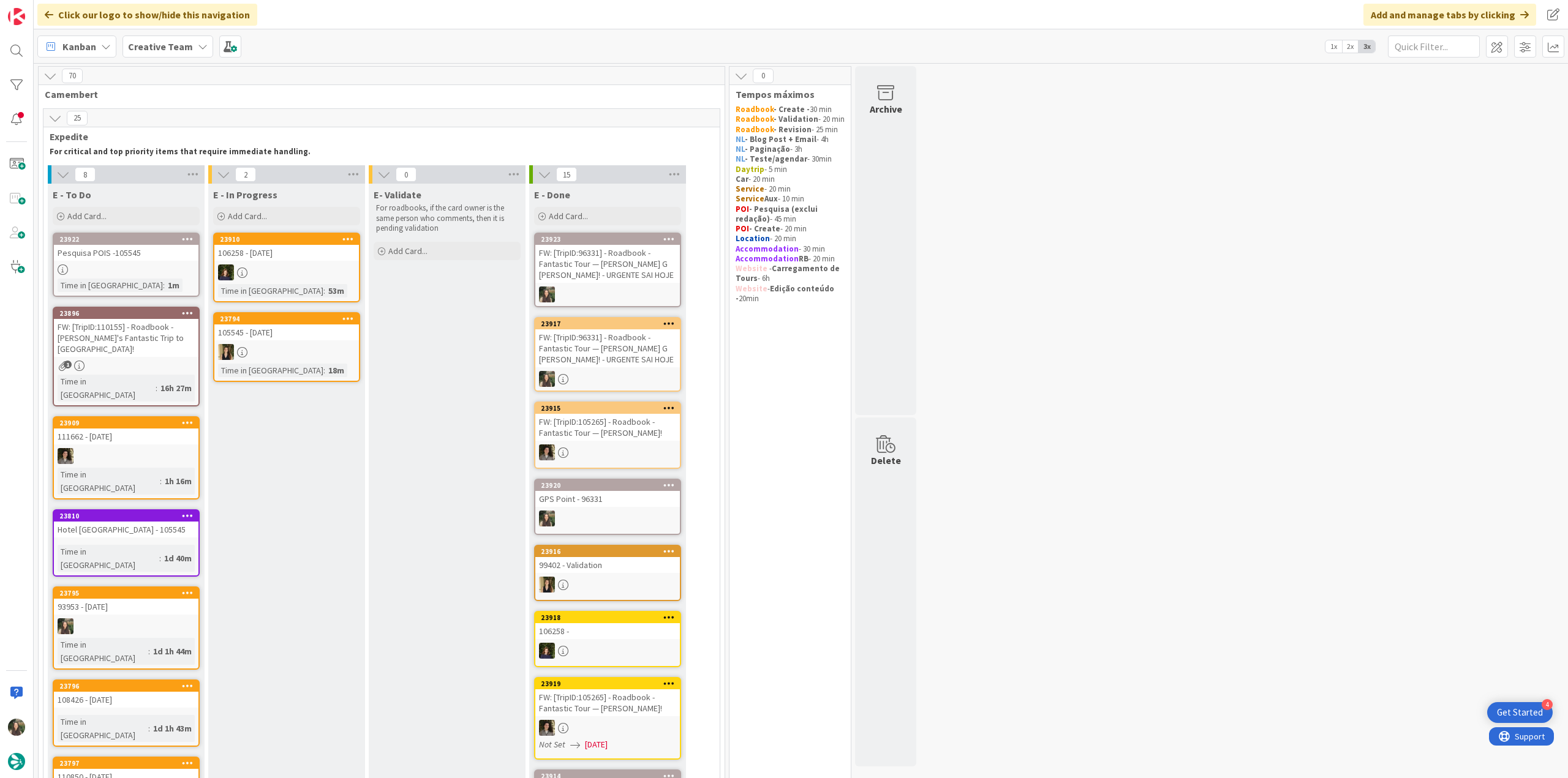
click at [135, 260] on div "Pesquisa POIS -105545" at bounding box center [126, 252] width 144 height 16
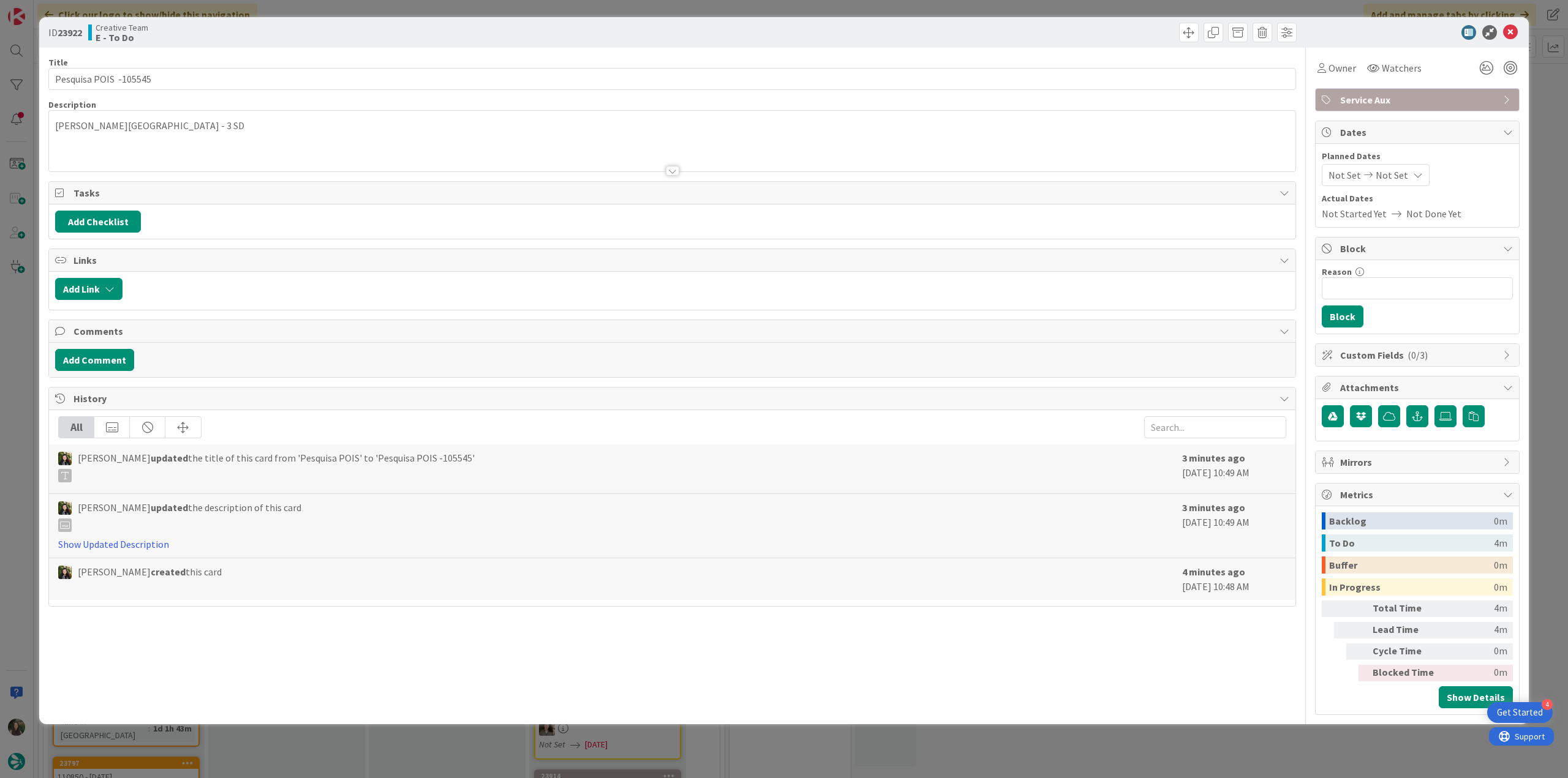
click at [28, 311] on div "ID 23922 Creative Team E - To Do Title 22 / 128 Pesquisa POIS -105545 Descripti…" at bounding box center [784, 389] width 1568 height 778
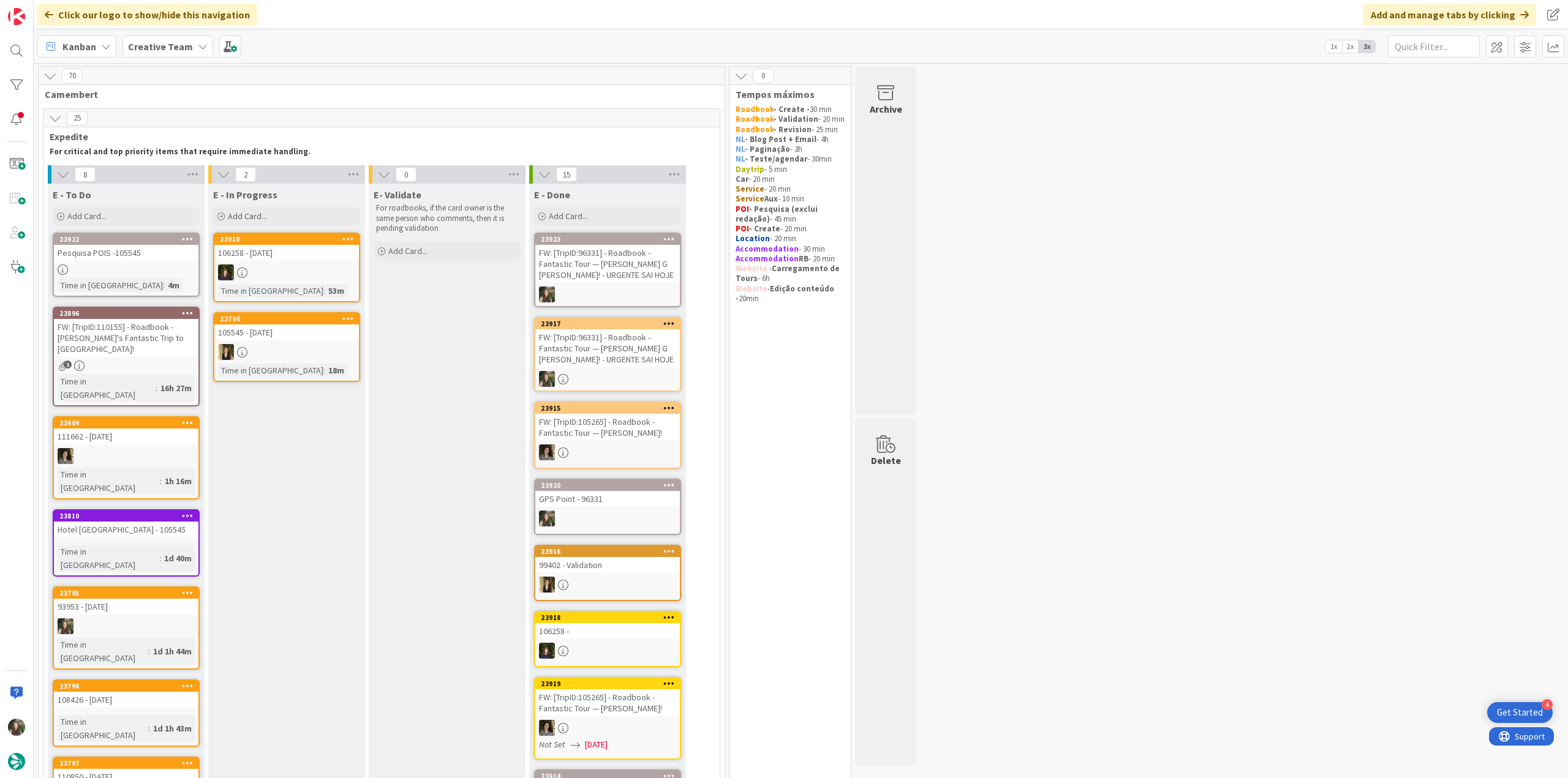
click at [164, 267] on div at bounding box center [126, 270] width 144 height 10
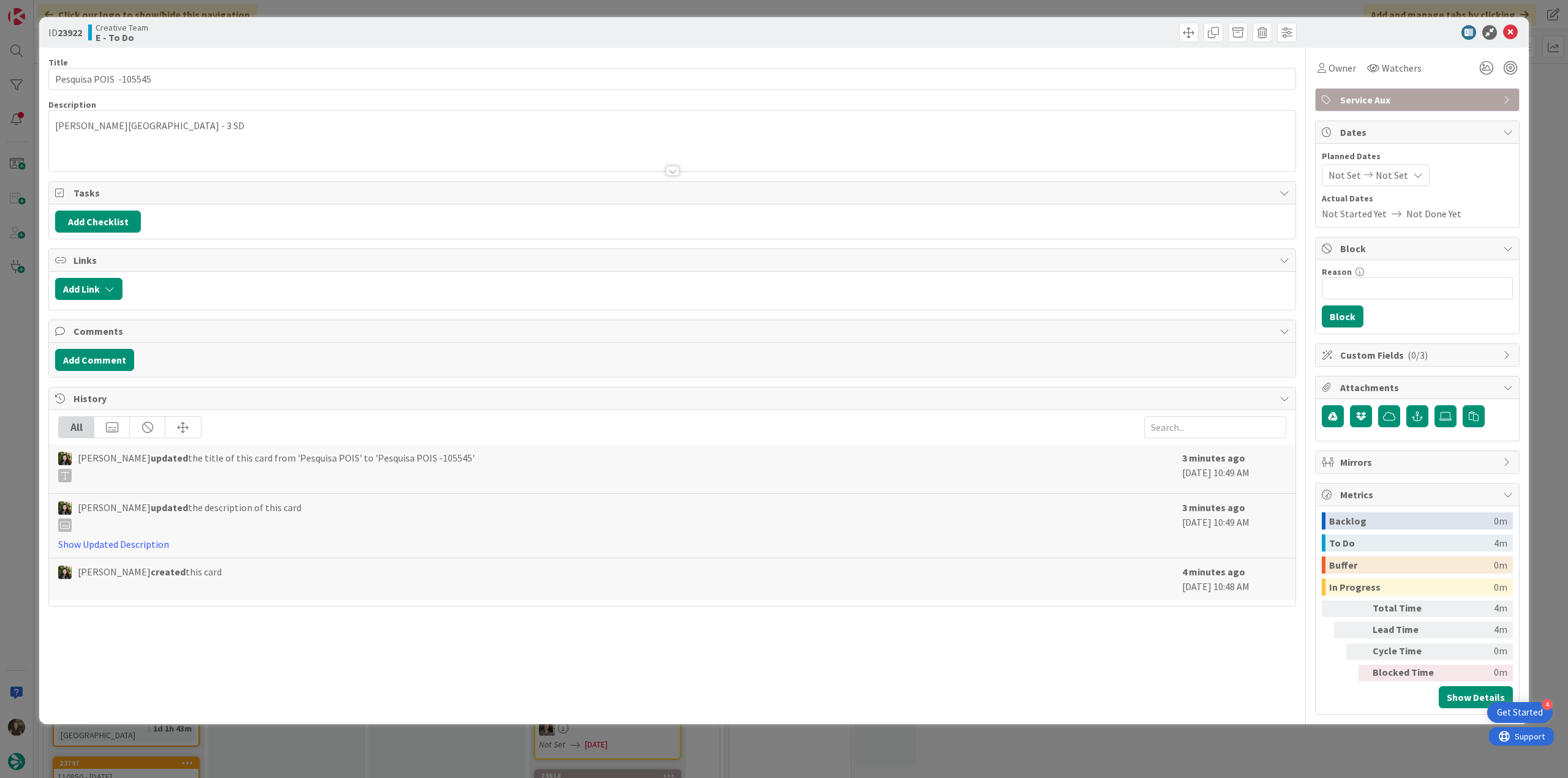
click at [271, 144] on div at bounding box center [672, 156] width 1247 height 31
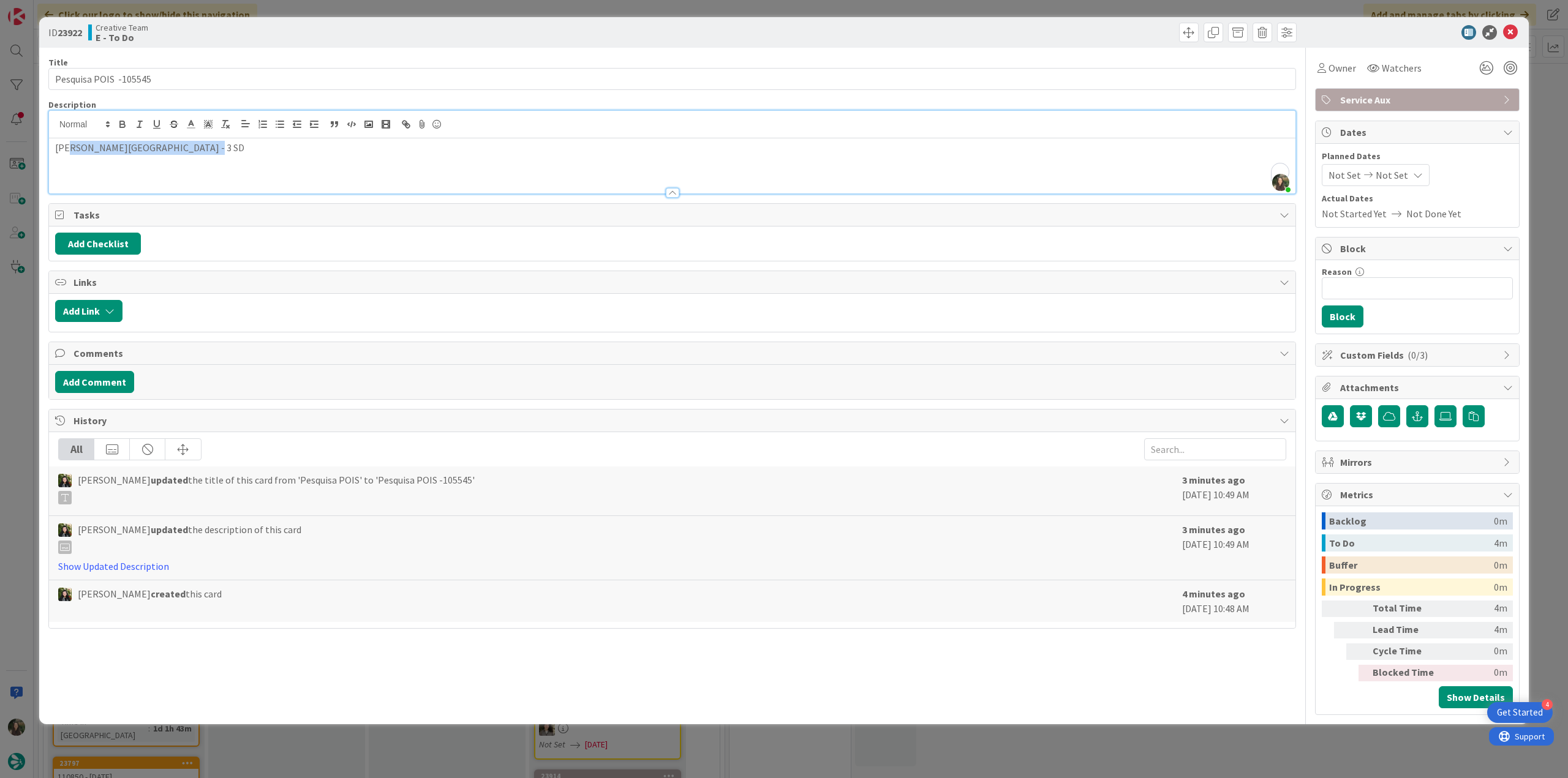
drag, startPoint x: 201, startPoint y: 147, endPoint x: 72, endPoint y: 149, distance: 129.0
click at [72, 149] on p "em Parco Regionale della Maremma - 3 SD" at bounding box center [673, 148] width 1234 height 14
copy p "Parco Regionale della Maremma"
click at [20, 376] on div "ID 23922 Creative Team E - To Do Title 22 / 128 Pesquisa POIS -105545 Descripti…" at bounding box center [784, 389] width 1568 height 778
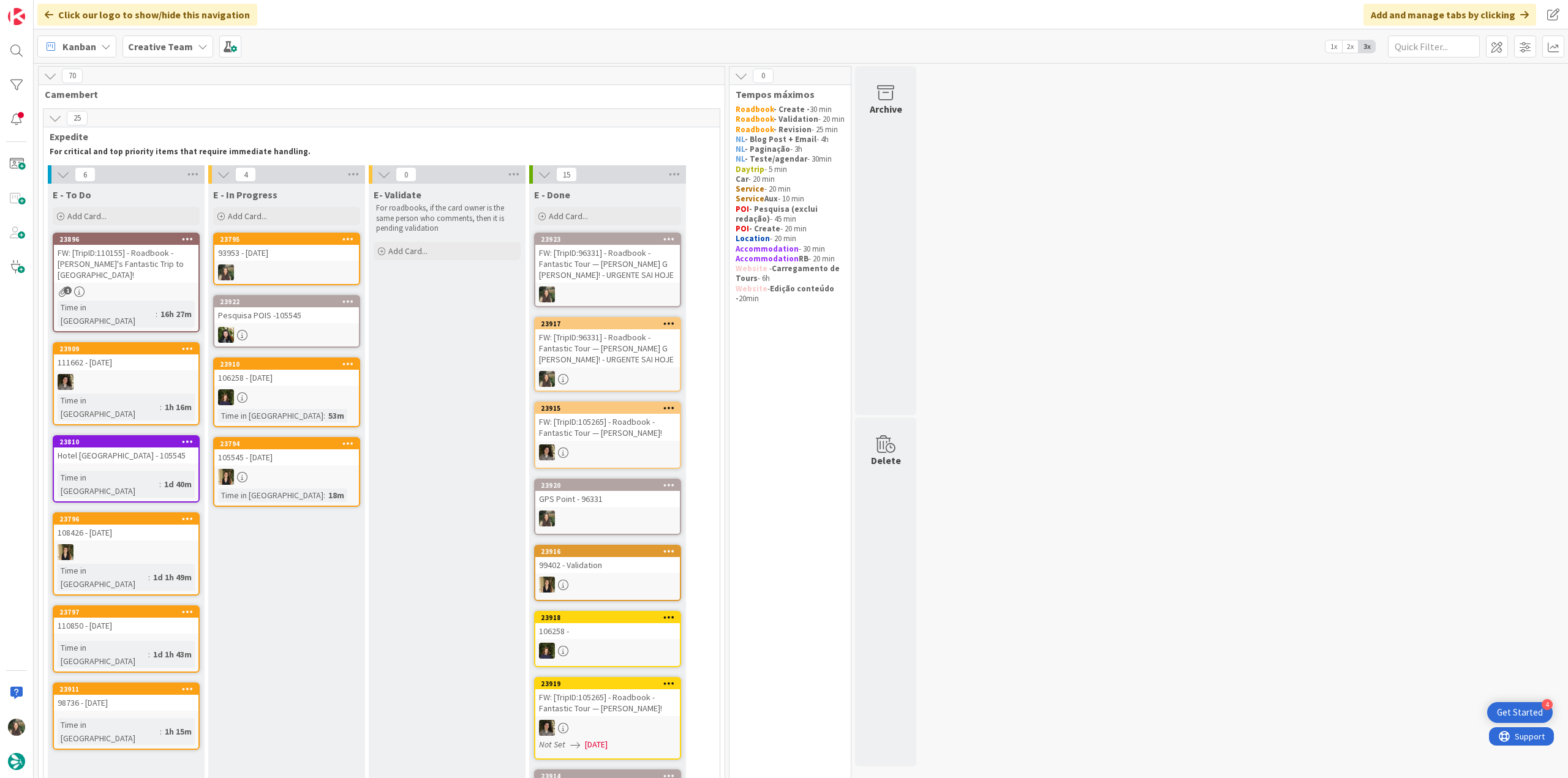
click at [314, 247] on div "93953 - 23 oct" at bounding box center [287, 252] width 144 height 16
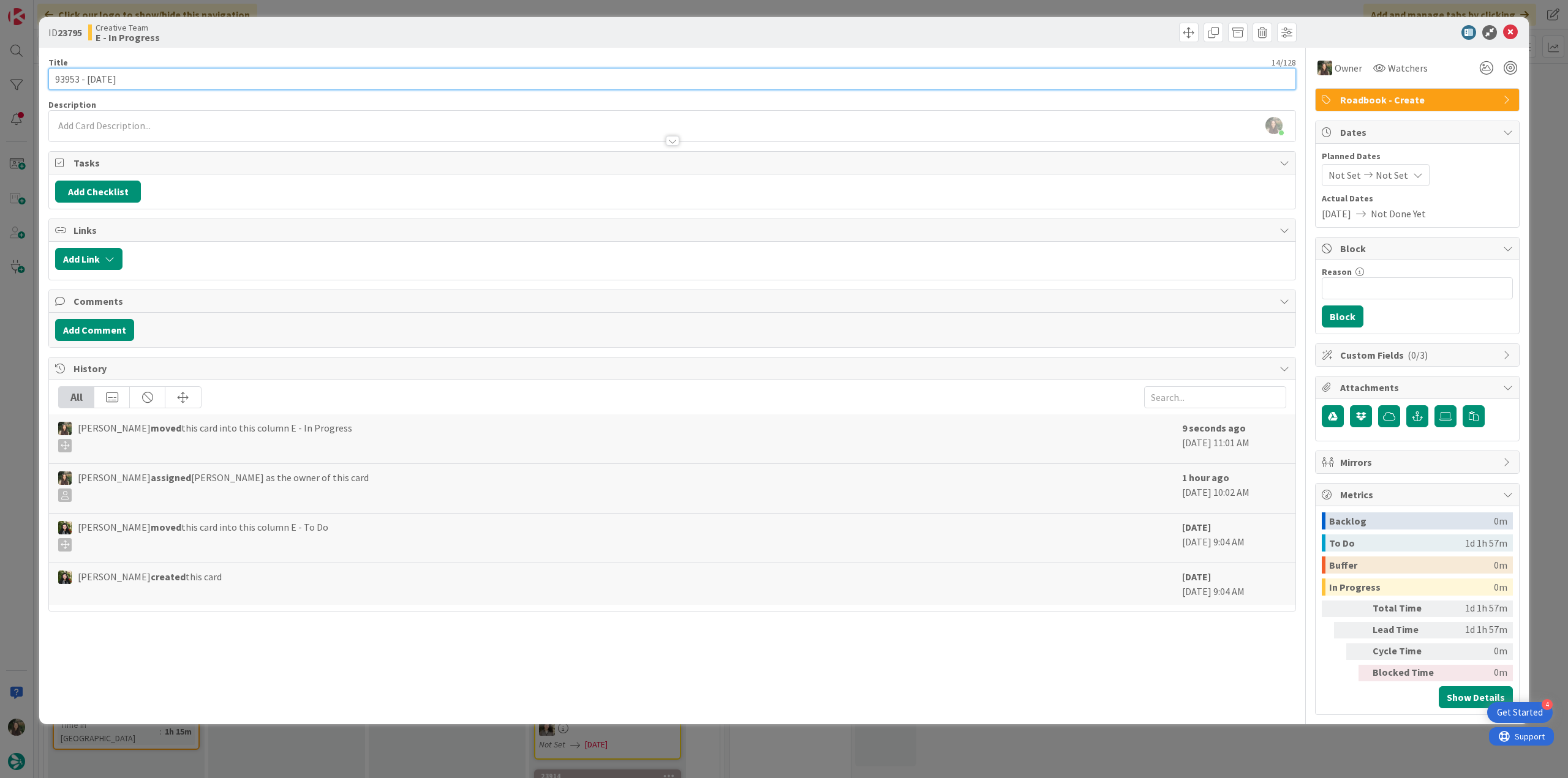
click at [71, 80] on input "93953 - 23 oct" at bounding box center [672, 79] width 1248 height 22
click at [20, 328] on div "ID 23795 Creative Team E - In Progress Title 14 / 128 93953 - 23 oct Descriptio…" at bounding box center [784, 389] width 1568 height 778
